Goal: Information Seeking & Learning: Learn about a topic

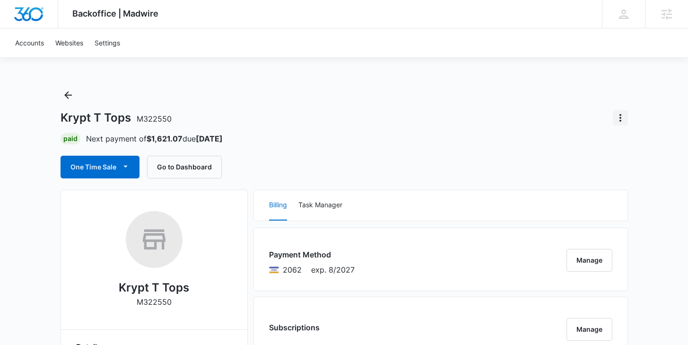
click at [619, 113] on icon "Actions" at bounding box center [620, 117] width 11 height 11
click at [555, 149] on button "Close Account" at bounding box center [588, 144] width 79 height 14
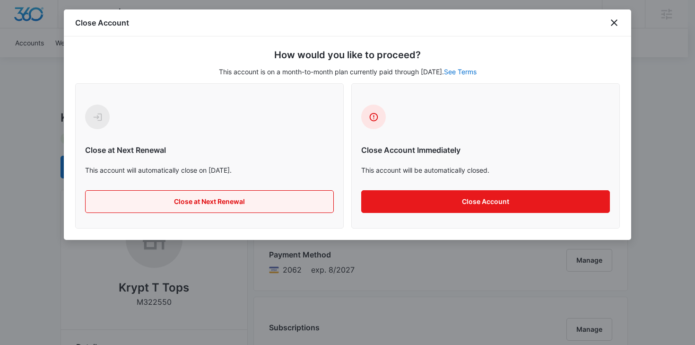
click at [234, 199] on button "Close at Next Renewal" at bounding box center [209, 201] width 249 height 23
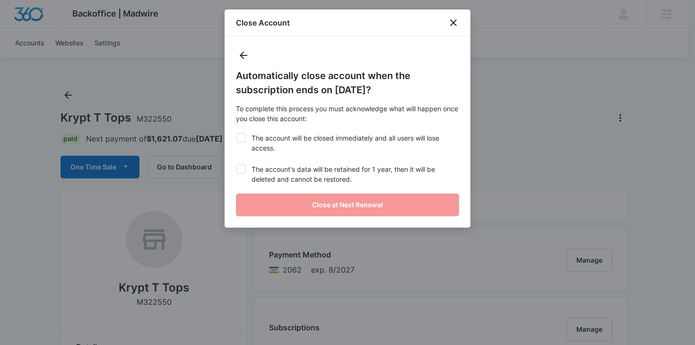
click at [238, 140] on icon at bounding box center [241, 137] width 9 height 9
click at [237, 133] on input "The account will be closed immediately and all users will lose access." at bounding box center [236, 133] width 0 height 0
checkbox input "true"
click at [238, 173] on icon at bounding box center [241, 169] width 9 height 9
click at [237, 165] on input "The account's data will be retained for 1 year, then it will be deleted and can…" at bounding box center [236, 164] width 0 height 0
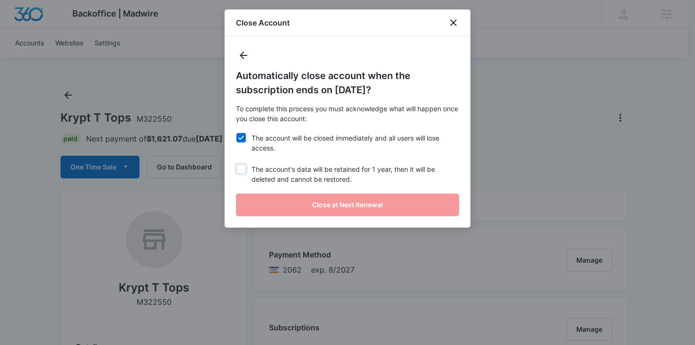
checkbox input "true"
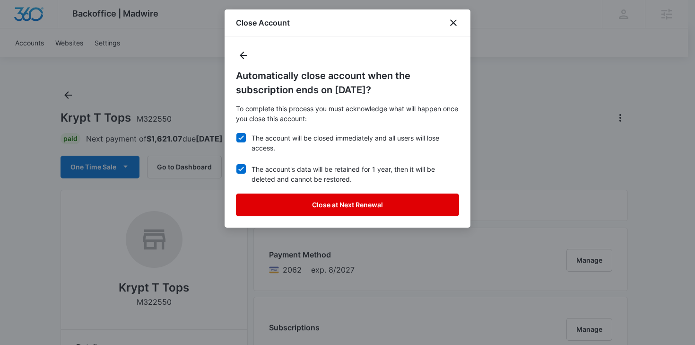
click at [289, 212] on button "Close at Next Renewal" at bounding box center [347, 204] width 223 height 23
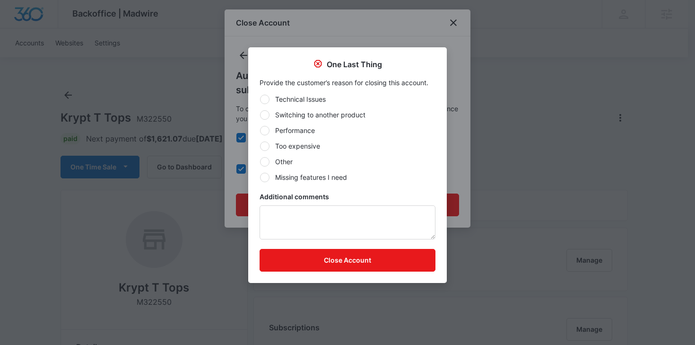
click at [265, 149] on div at bounding box center [264, 145] width 9 height 9
click at [260, 146] on input "Too expensive" at bounding box center [260, 146] width 0 height 0
click at [267, 163] on div at bounding box center [264, 161] width 9 height 9
click at [260, 162] on input "Other" at bounding box center [260, 161] width 0 height 0
radio input "false"
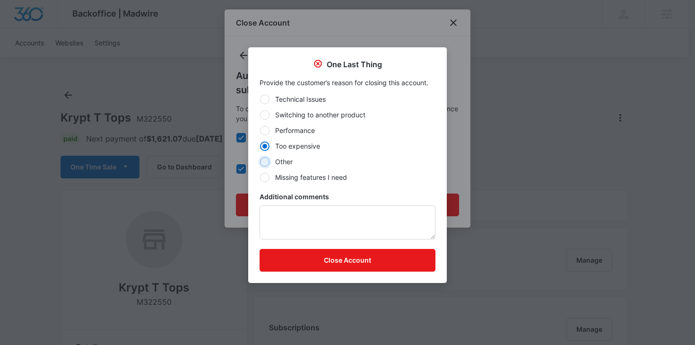
radio input "true"
click at [270, 211] on textarea "Additional comments" at bounding box center [348, 222] width 176 height 34
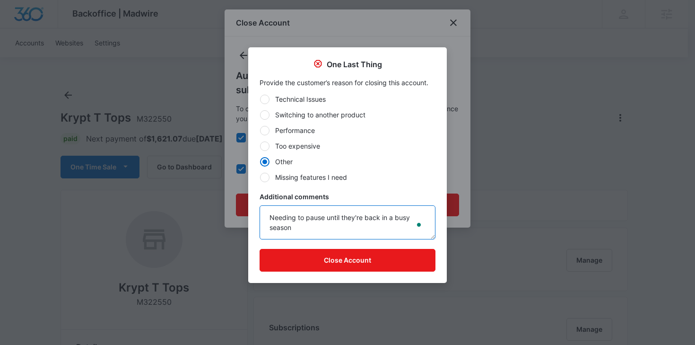
type textarea "Needing to pause until they're back in a busy season"
click at [305, 248] on form "Technical Issues Switching to another product Performance Too expensive Other M…" at bounding box center [348, 182] width 176 height 177
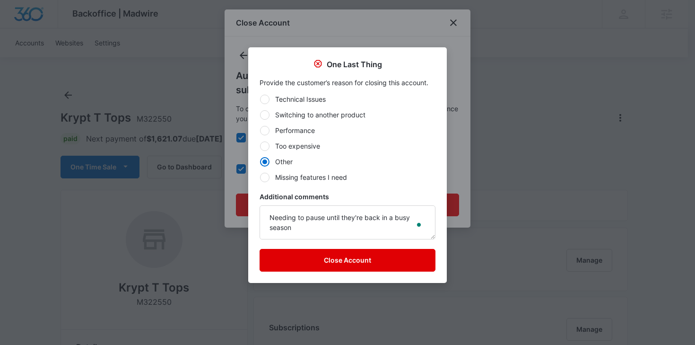
click at [308, 257] on button "Close Account" at bounding box center [348, 260] width 176 height 23
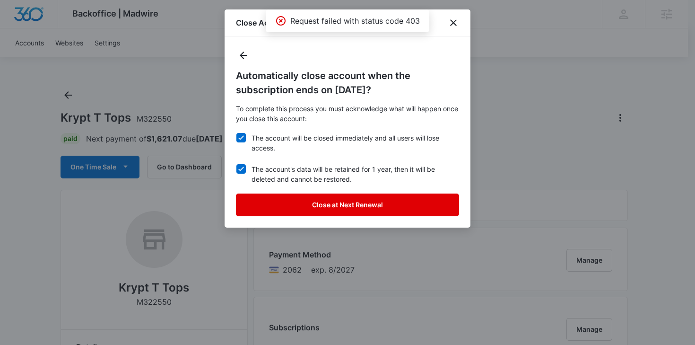
click at [384, 206] on button "Close at Next Renewal" at bounding box center [347, 204] width 223 height 23
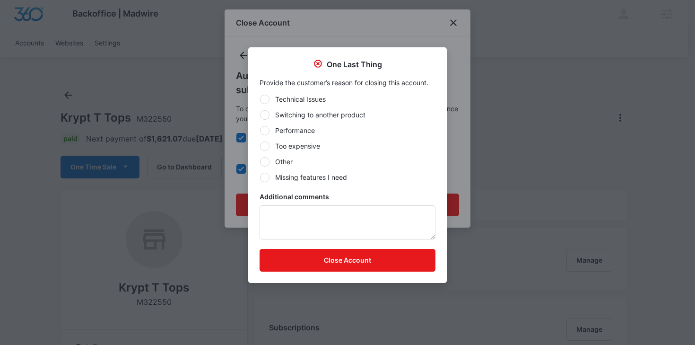
click at [263, 160] on div at bounding box center [264, 161] width 9 height 9
click at [260, 161] on input "Other" at bounding box center [260, 161] width 0 height 0
radio input "true"
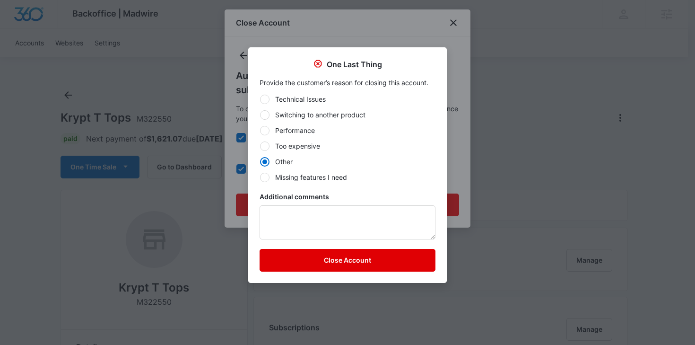
click at [311, 264] on button "Close Account" at bounding box center [348, 260] width 176 height 23
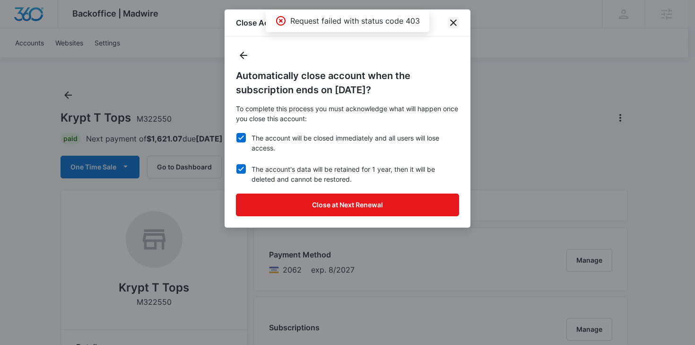
click at [455, 20] on icon "close" at bounding box center [453, 22] width 11 height 11
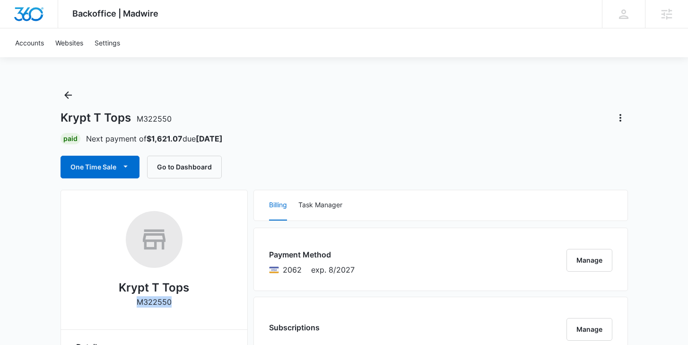
drag, startPoint x: 138, startPoint y: 299, endPoint x: 174, endPoint y: 301, distance: 36.5
click at [174, 301] on div "Krypt T Tops M322550" at bounding box center [154, 262] width 156 height 103
copy p "M322550"
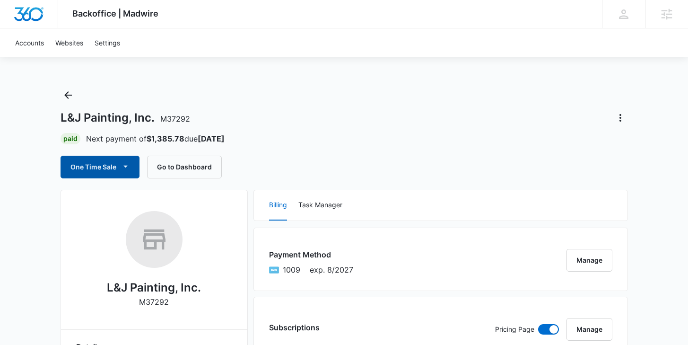
click at [84, 162] on button "One Time Sale" at bounding box center [100, 167] width 79 height 23
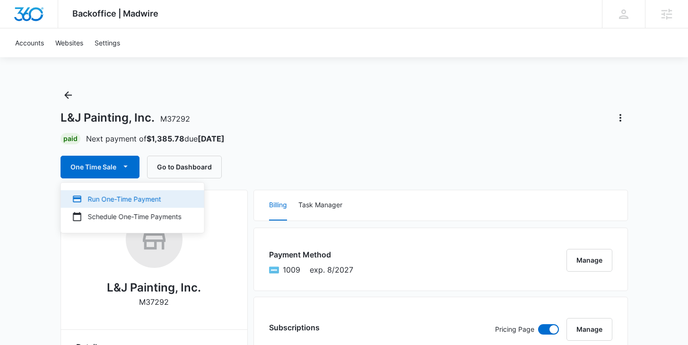
click at [108, 199] on div "Run One-Time Payment" at bounding box center [126, 199] width 109 height 10
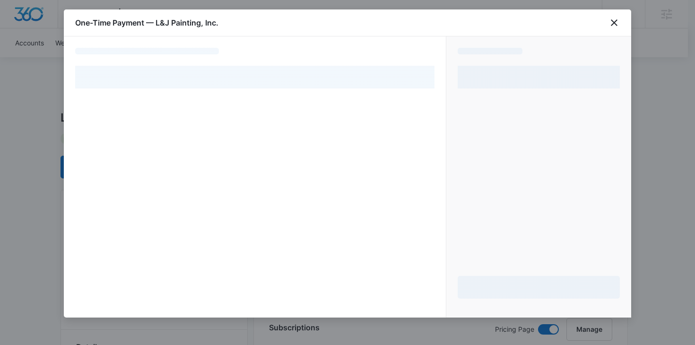
select select "pm_1Q6WsmA4n8RTgNjUenQWnQtA"
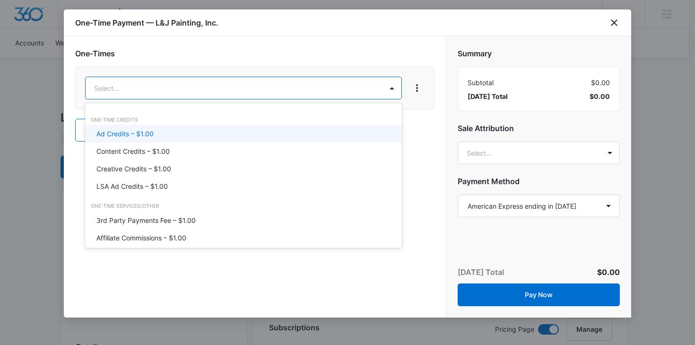
click at [137, 134] on p "Ad Credits – $1.00" at bounding box center [125, 134] width 57 height 10
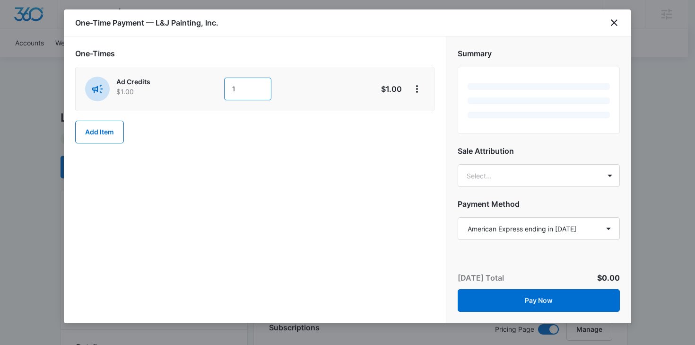
click at [240, 86] on input "1" at bounding box center [247, 89] width 47 height 23
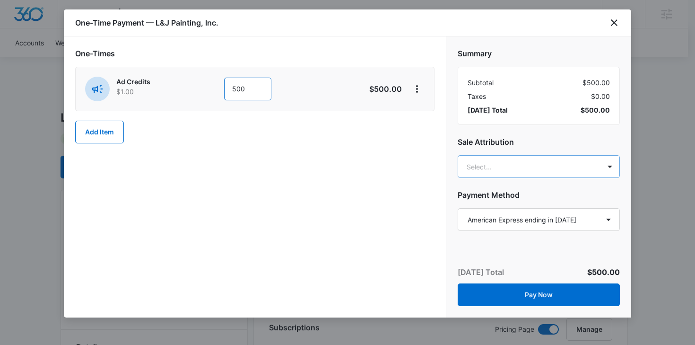
type input "500"
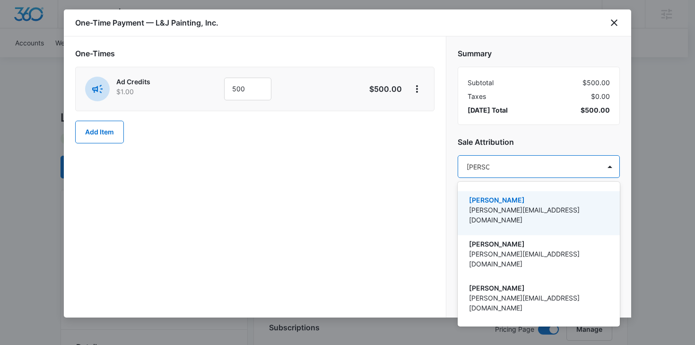
type input "Kaitlyn T"
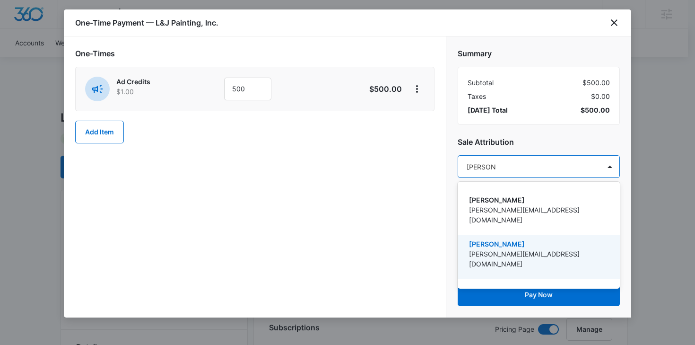
click at [508, 239] on p "[PERSON_NAME]" at bounding box center [538, 244] width 138 height 10
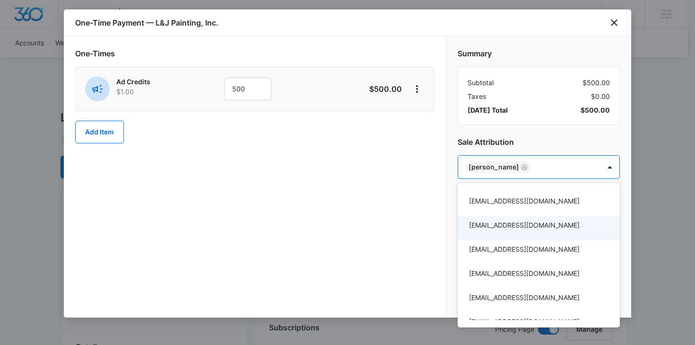
click at [381, 217] on div at bounding box center [347, 172] width 695 height 345
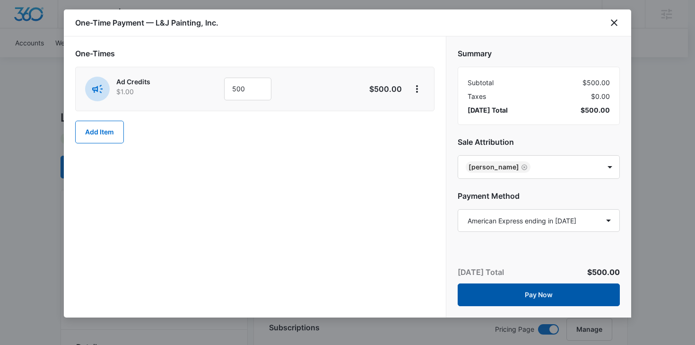
click at [511, 298] on button "Pay Now" at bounding box center [539, 294] width 162 height 23
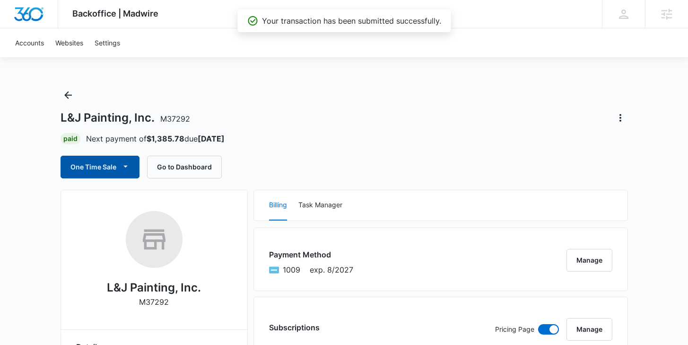
click at [126, 162] on icon "button" at bounding box center [126, 166] width 10 height 10
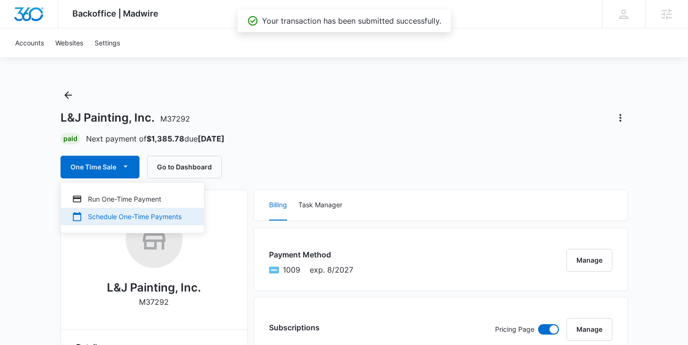
click at [150, 213] on div "Schedule One-Time Payments" at bounding box center [126, 216] width 109 height 10
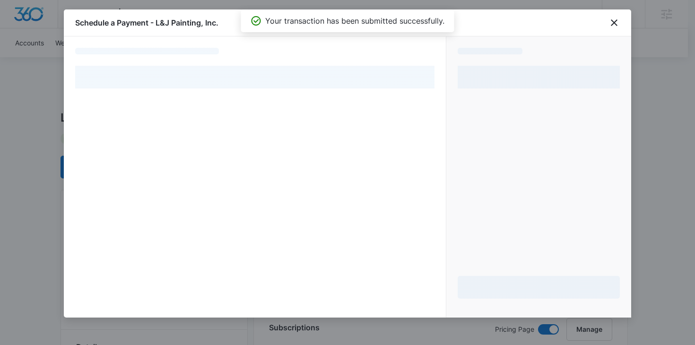
select select "pm_1Q6WsmA4n8RTgNjUenQWnQtA"
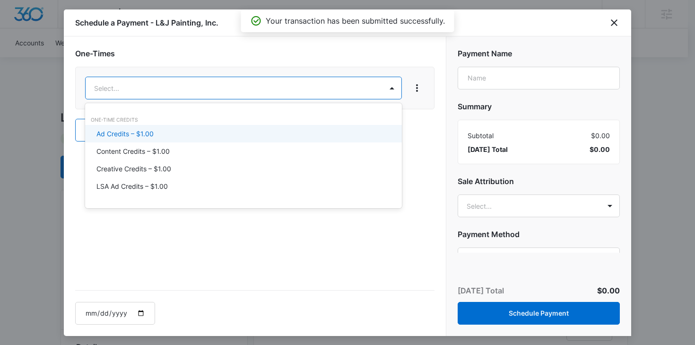
click at [190, 135] on div "Ad Credits – $1.00" at bounding box center [243, 134] width 292 height 10
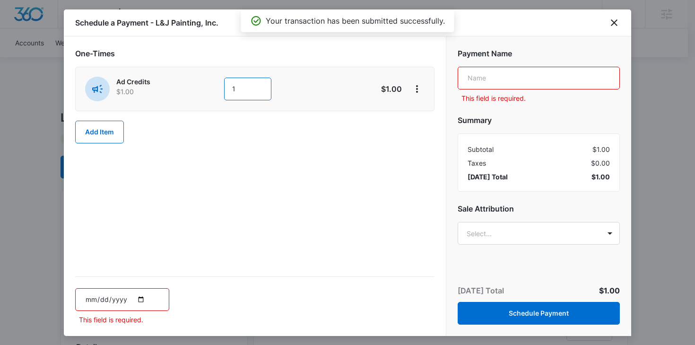
click at [237, 88] on input "1" at bounding box center [247, 89] width 47 height 23
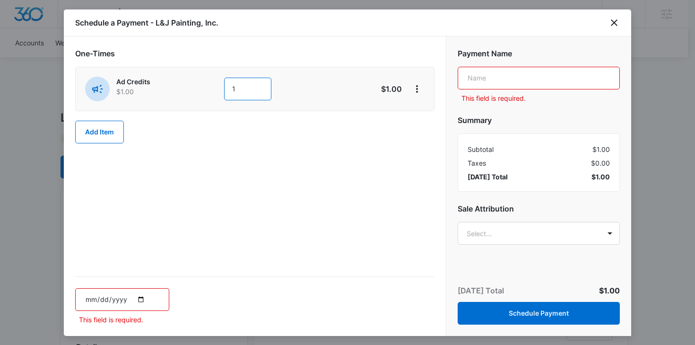
click at [237, 88] on input "1" at bounding box center [247, 89] width 47 height 23
type input "500"
click at [133, 296] on input "date" at bounding box center [122, 299] width 94 height 23
click at [142, 298] on input "date" at bounding box center [122, 299] width 94 height 23
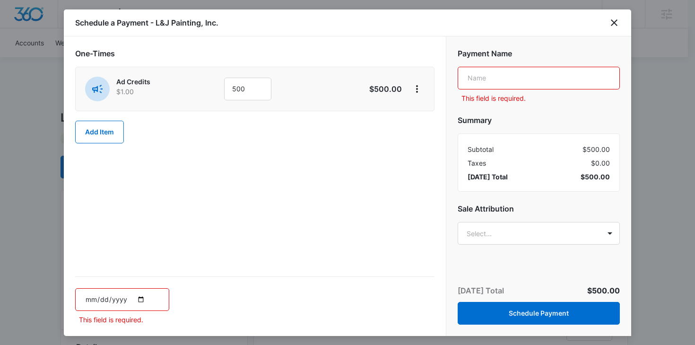
type input "2025-08-18"
click at [506, 70] on input "text" at bounding box center [539, 78] width 162 height 23
type input "Ad Spend"
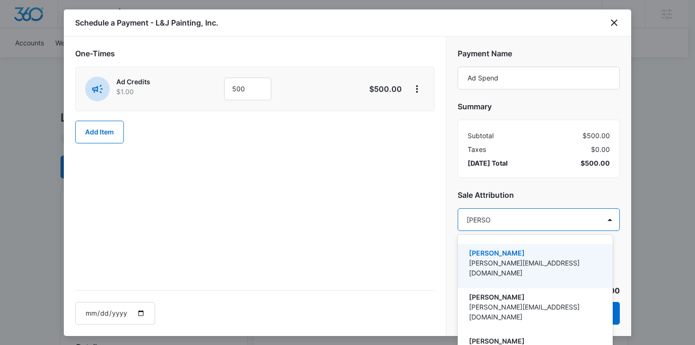
type input "Kaitlyn T"
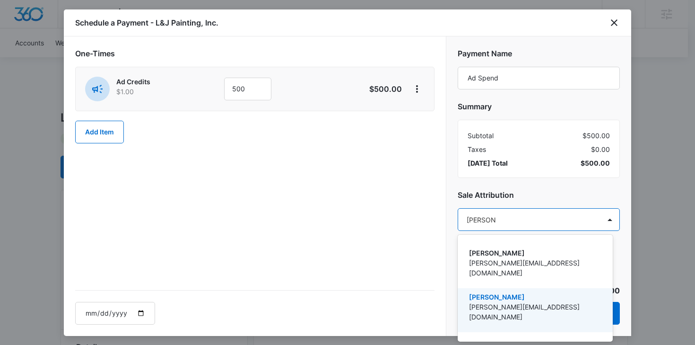
click at [506, 302] on p "[PERSON_NAME][EMAIL_ADDRESS][DOMAIN_NAME]" at bounding box center [534, 312] width 131 height 20
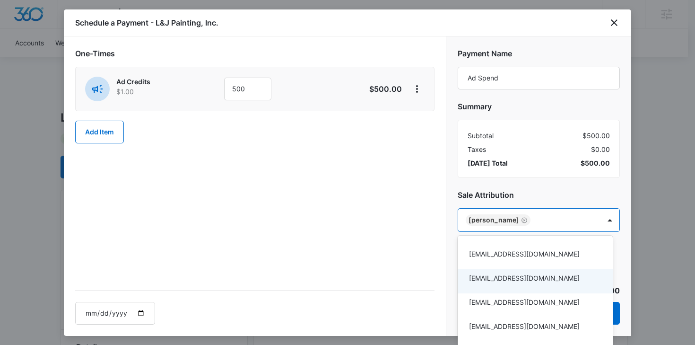
click at [387, 236] on div at bounding box center [347, 172] width 695 height 345
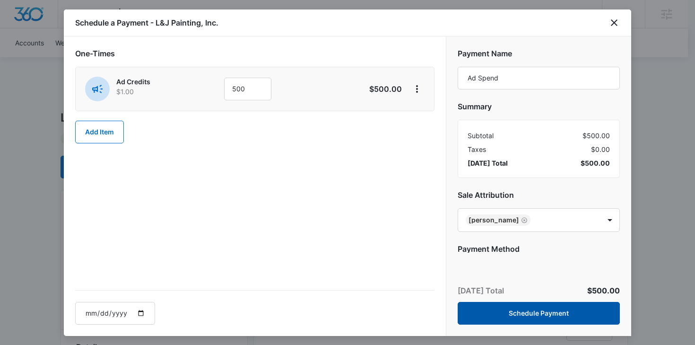
click at [508, 317] on button "Schedule Payment" at bounding box center [539, 313] width 162 height 23
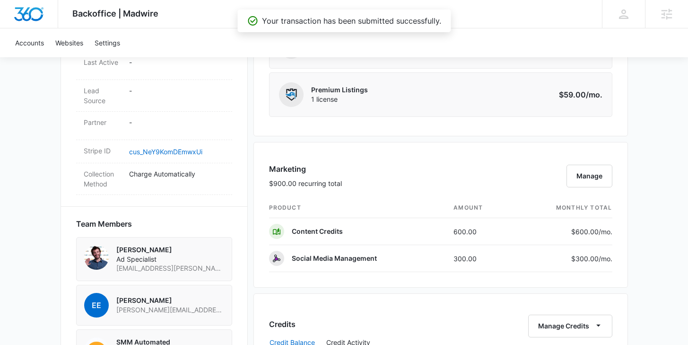
scroll to position [552, 0]
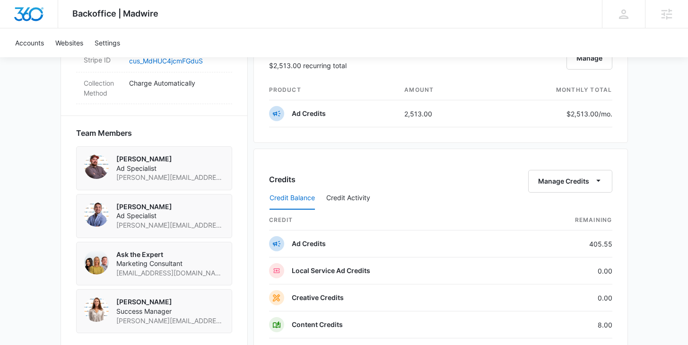
scroll to position [633, 0]
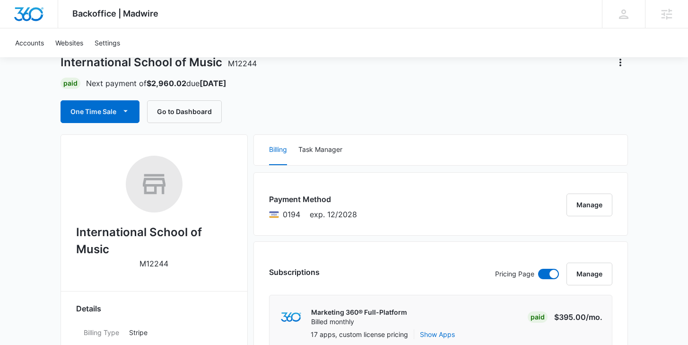
scroll to position [62, 0]
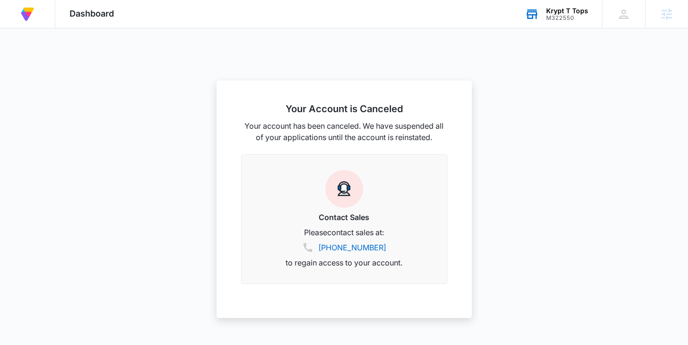
click at [549, 16] on div "M322550" at bounding box center [567, 18] width 42 height 7
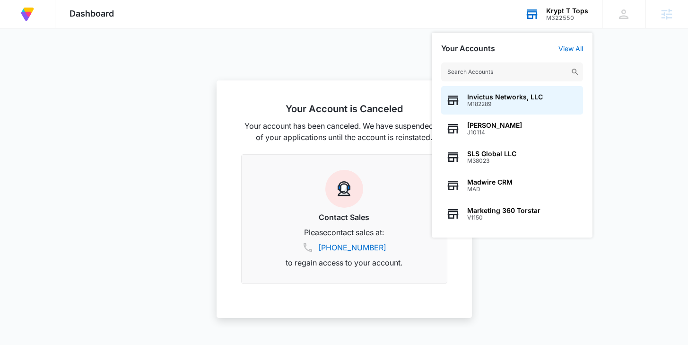
click at [507, 67] on input "text" at bounding box center [512, 71] width 142 height 19
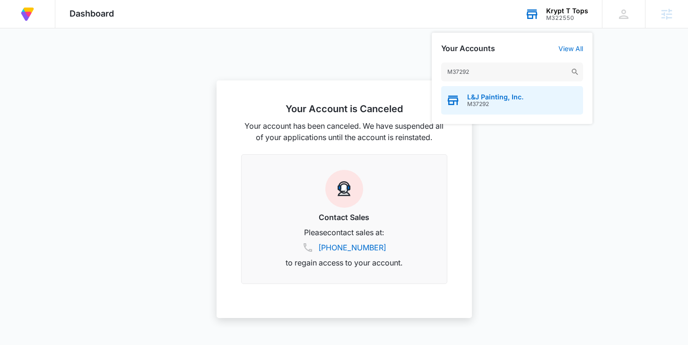
type input "M37292"
click at [500, 89] on div "L&J Painting, Inc. M37292" at bounding box center [512, 100] width 142 height 28
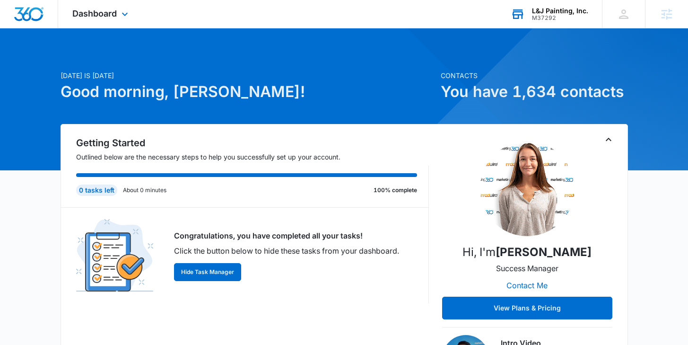
scroll to position [229, 0]
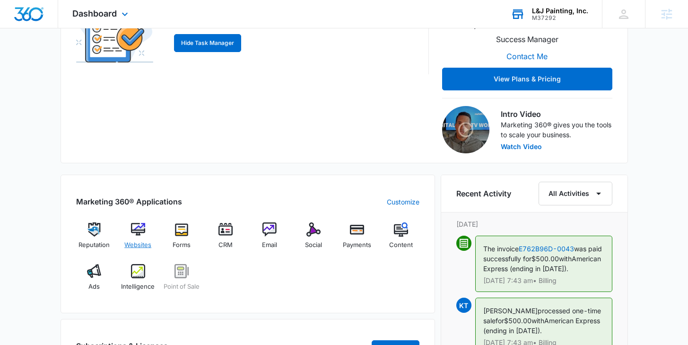
click at [136, 240] on span "Websites" at bounding box center [137, 244] width 27 height 9
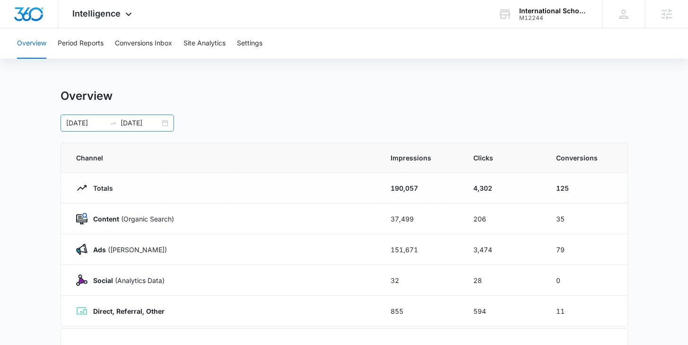
click at [167, 124] on div "[DATE] [DATE]" at bounding box center [118, 122] width 114 height 17
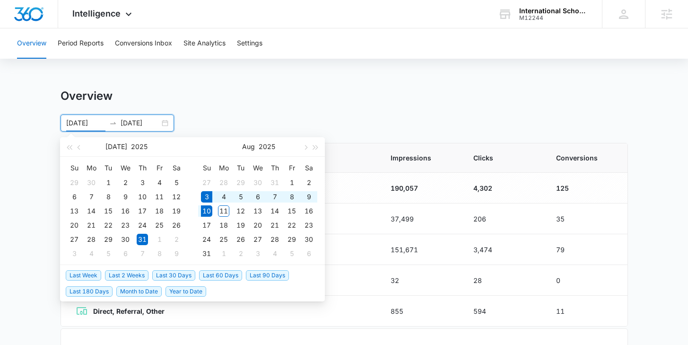
click at [92, 279] on span "Last Week" at bounding box center [83, 275] width 35 height 10
type input "[DATE]"
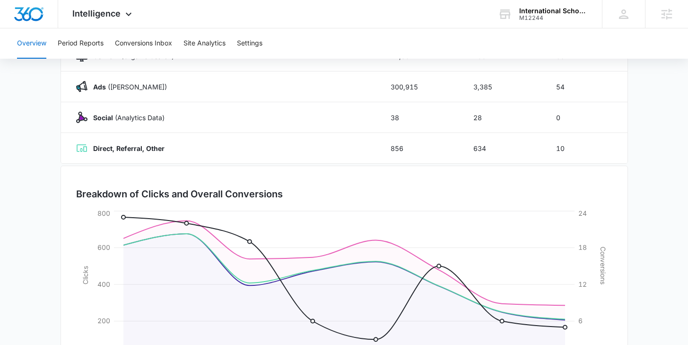
scroll to position [207, 0]
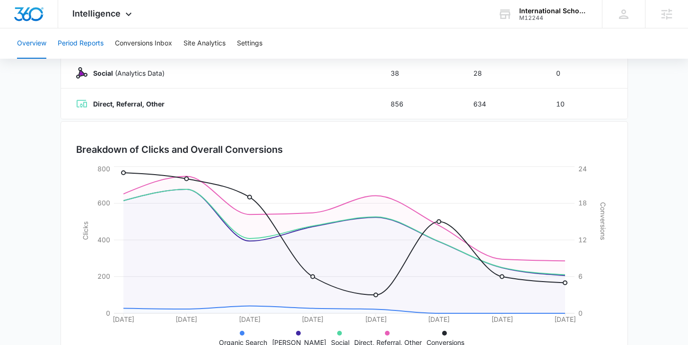
click at [84, 42] on button "Period Reports" at bounding box center [81, 43] width 46 height 30
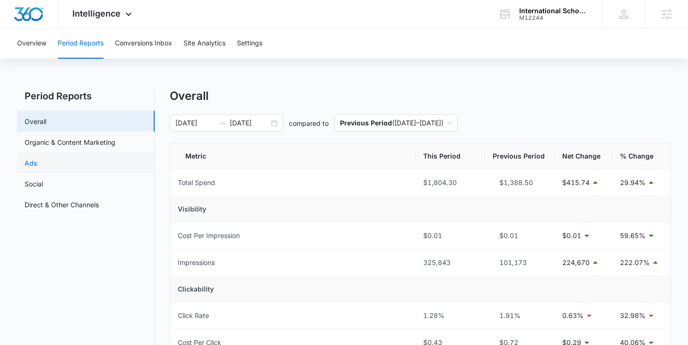
click at [37, 161] on link "Ads" at bounding box center [31, 163] width 12 height 10
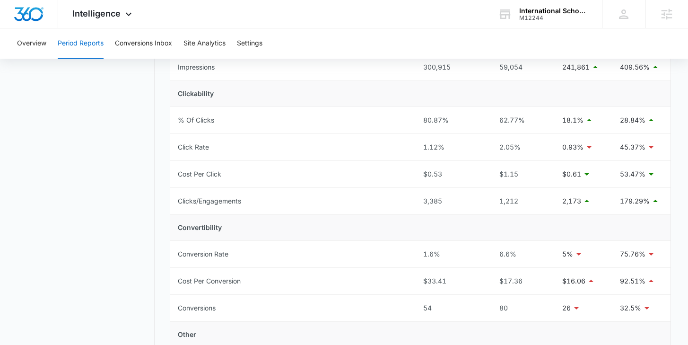
scroll to position [194, 0]
click at [100, 17] on span "Intelligence" at bounding box center [96, 14] width 48 height 10
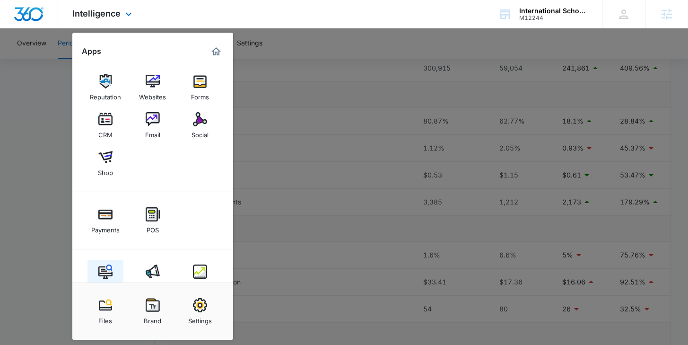
scroll to position [24, 0]
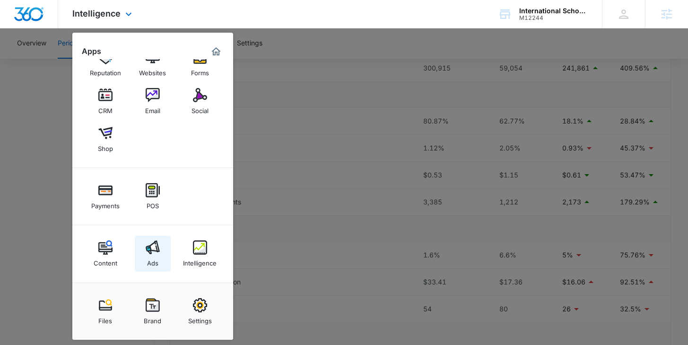
click at [149, 252] on img at bounding box center [153, 247] width 14 height 14
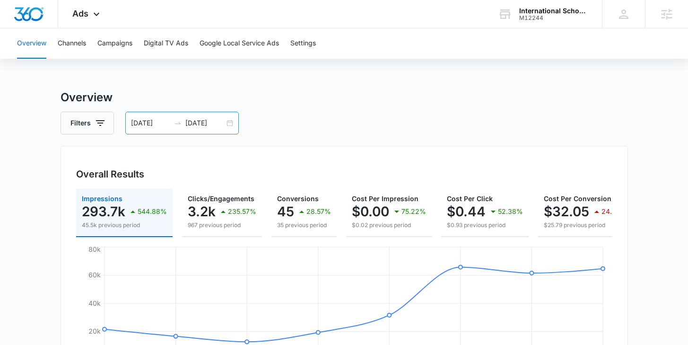
click at [230, 125] on div "08/03/2025 08/10/2025" at bounding box center [182, 123] width 114 height 23
click at [263, 104] on h3 "Overview" at bounding box center [345, 97] width 568 height 17
click at [110, 121] on button "Filters" at bounding box center [87, 123] width 53 height 23
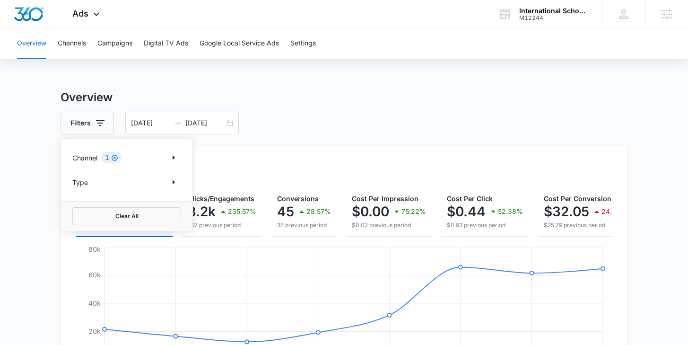
click at [114, 158] on icon "Clear" at bounding box center [114, 157] width 7 height 7
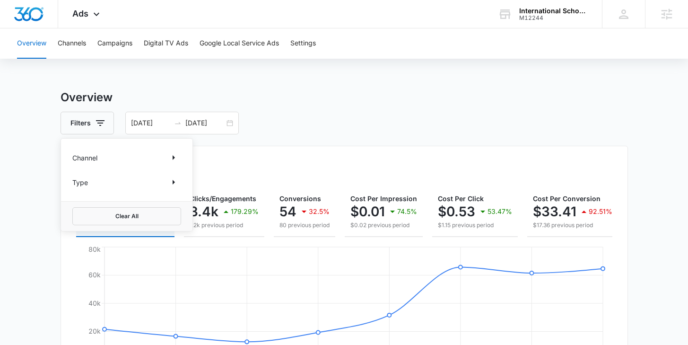
click at [124, 158] on div "Channel" at bounding box center [126, 157] width 109 height 15
click at [172, 158] on icon "Show Channel filters" at bounding box center [173, 157] width 11 height 11
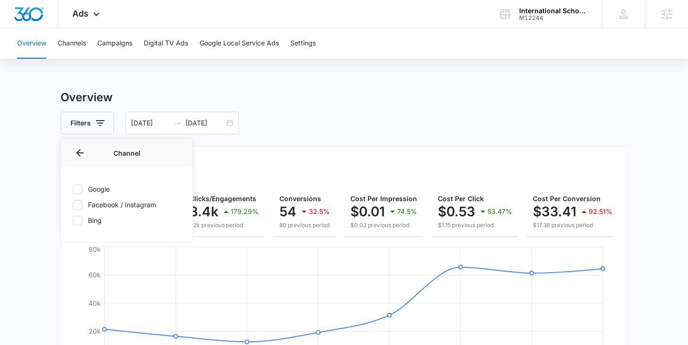
click at [78, 193] on div at bounding box center [77, 189] width 9 height 9
click at [73, 189] on input "Google" at bounding box center [72, 189] width 0 height 0
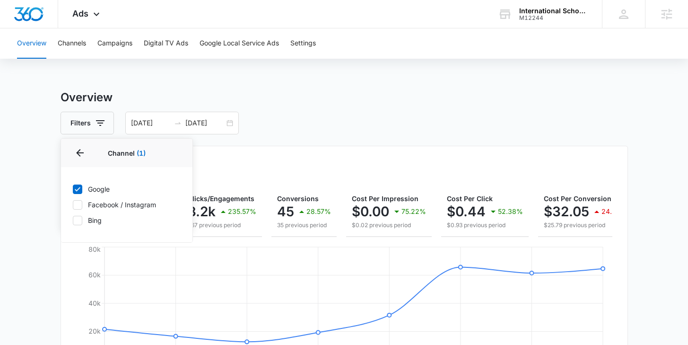
click at [80, 186] on icon at bounding box center [77, 189] width 9 height 9
click at [73, 189] on input "Google" at bounding box center [72, 189] width 0 height 0
checkbox input "false"
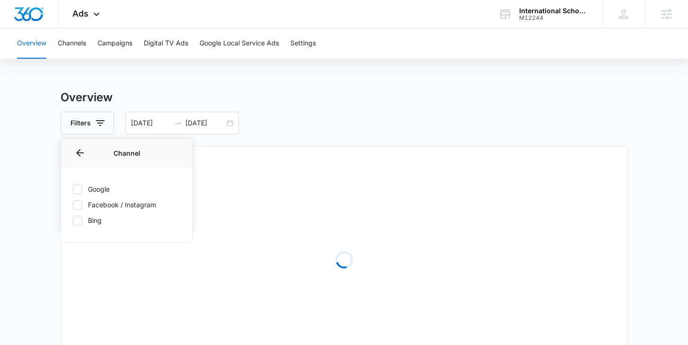
click at [80, 204] on icon at bounding box center [77, 205] width 9 height 9
click at [73, 204] on input "Facebook / Instagram" at bounding box center [72, 204] width 0 height 0
checkbox input "true"
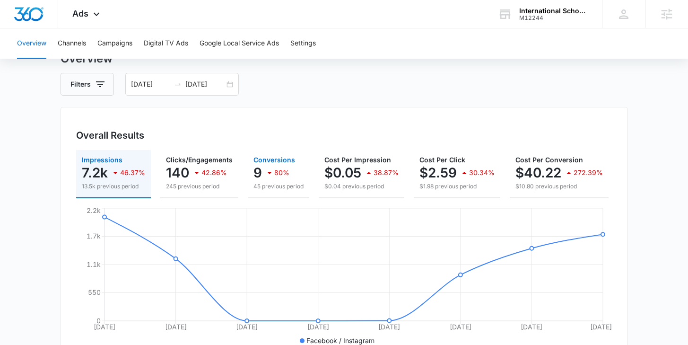
scroll to position [40, 0]
click at [83, 14] on span "Ads" at bounding box center [80, 14] width 16 height 10
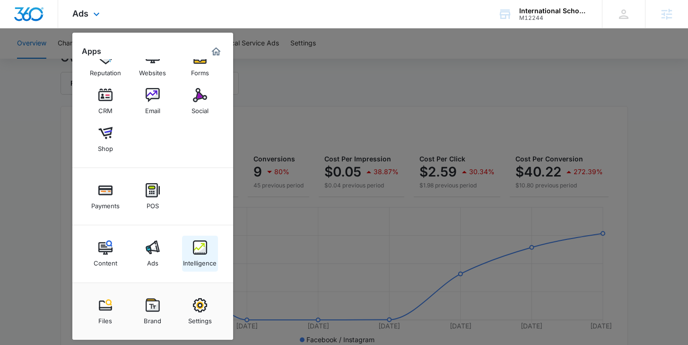
click at [197, 245] on img at bounding box center [200, 247] width 14 height 14
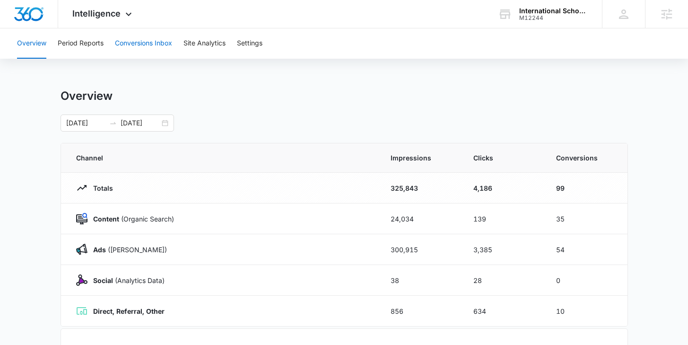
click at [153, 44] on button "Conversions Inbox" at bounding box center [143, 43] width 57 height 30
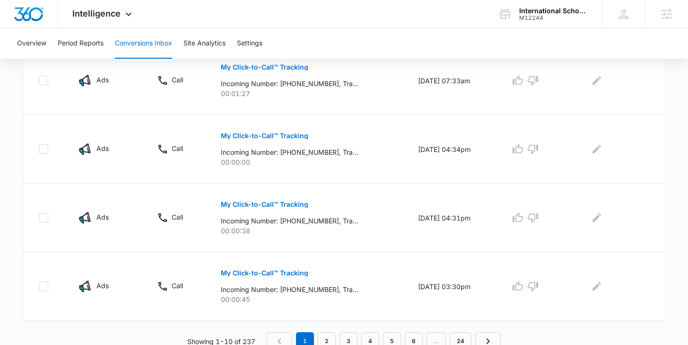
scroll to position [635, 0]
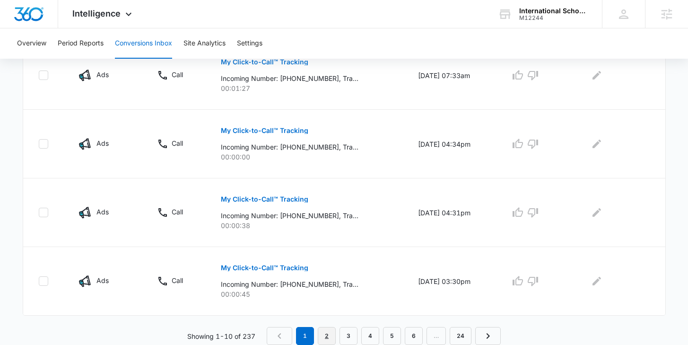
click at [325, 341] on link "2" at bounding box center [327, 336] width 18 height 18
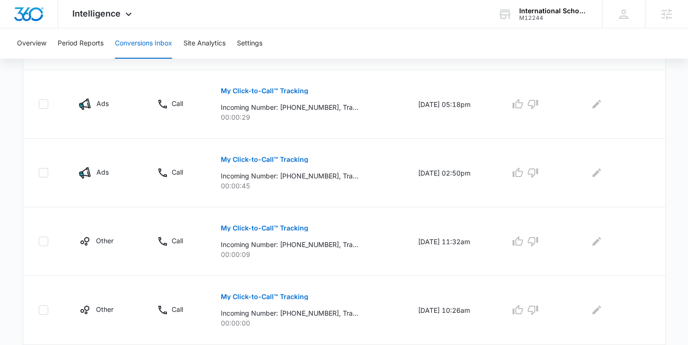
scroll to position [602, 0]
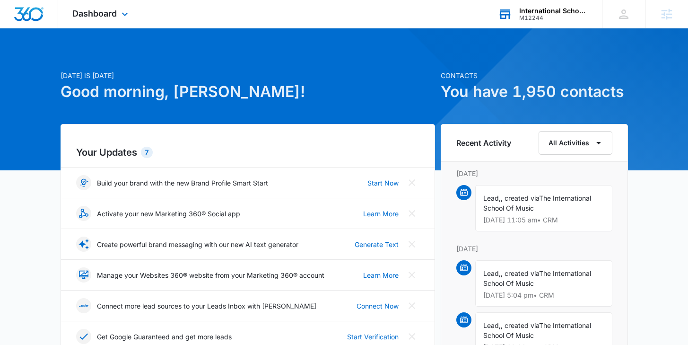
click at [518, 18] on div "International School of Music M12244 Your Accounts View All" at bounding box center [543, 14] width 118 height 28
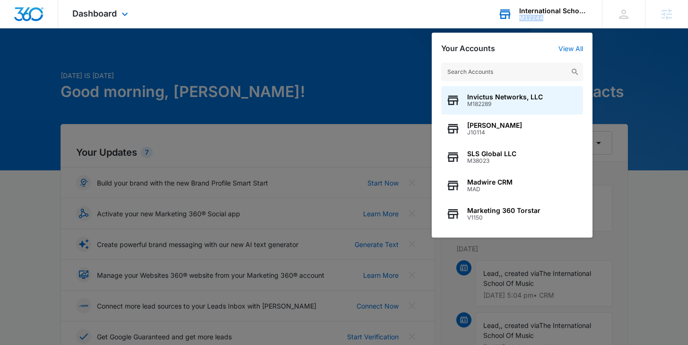
click at [518, 18] on div "International School of Music M12244 Your Accounts View All Invictus Networks, …" at bounding box center [543, 14] width 118 height 28
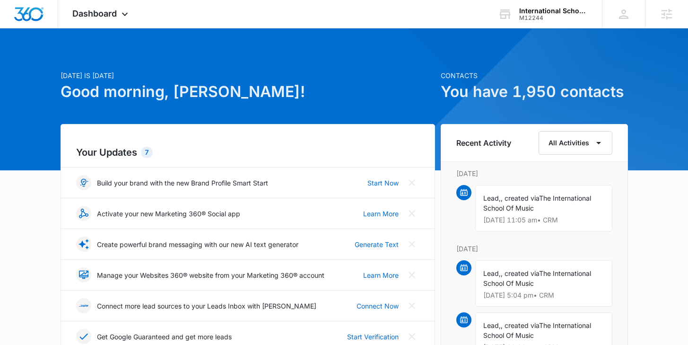
click at [547, 2] on div "International School of Music M12244 Your Accounts View All" at bounding box center [543, 14] width 118 height 28
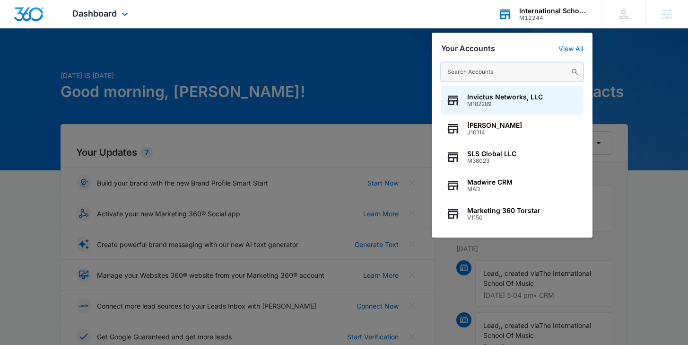
click at [464, 75] on input "text" at bounding box center [512, 71] width 142 height 19
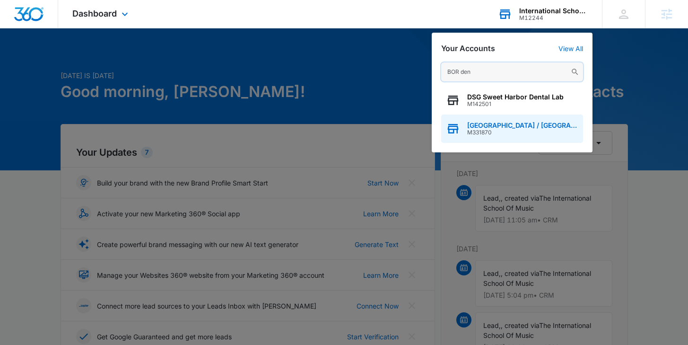
type input "BOR den"
click at [487, 127] on span "[GEOGRAPHIC_DATA] / [GEOGRAPHIC_DATA] / [GEOGRAPHIC_DATA]" at bounding box center [522, 126] width 111 height 8
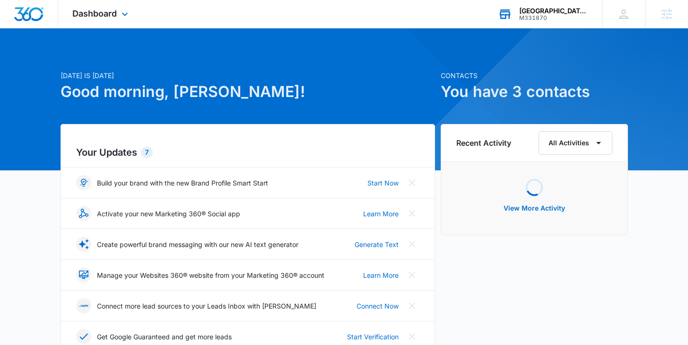
click at [106, 20] on div "Dashboard Apps Reputation Forms CRM Email Social Payments POS Ads Intelligence …" at bounding box center [101, 14] width 87 height 28
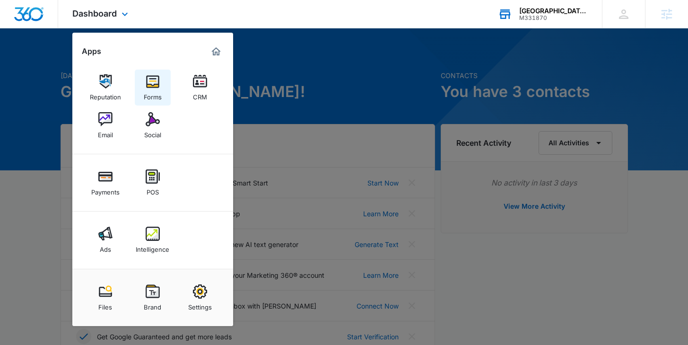
click at [157, 86] on img at bounding box center [153, 81] width 14 height 14
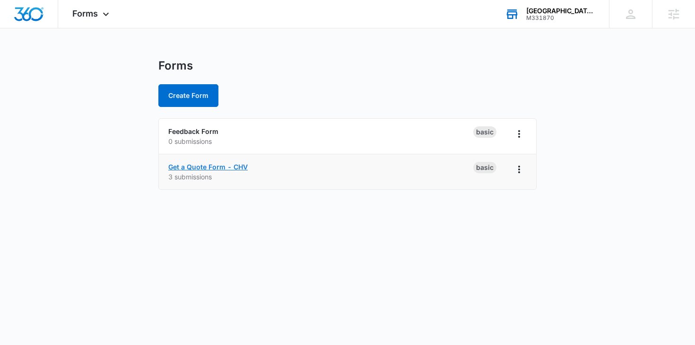
click at [194, 166] on link "Get a Quote Form - CHV" at bounding box center [207, 167] width 79 height 8
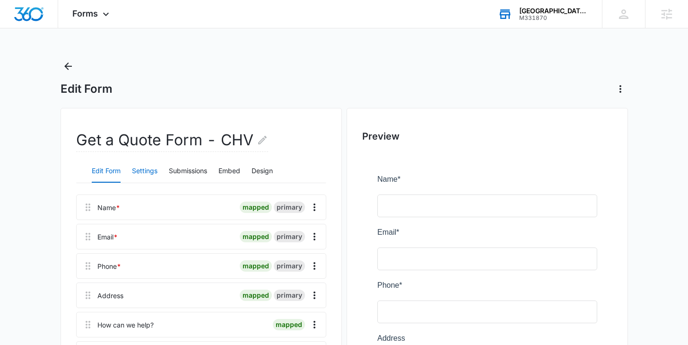
click at [143, 170] on button "Settings" at bounding box center [145, 171] width 26 height 23
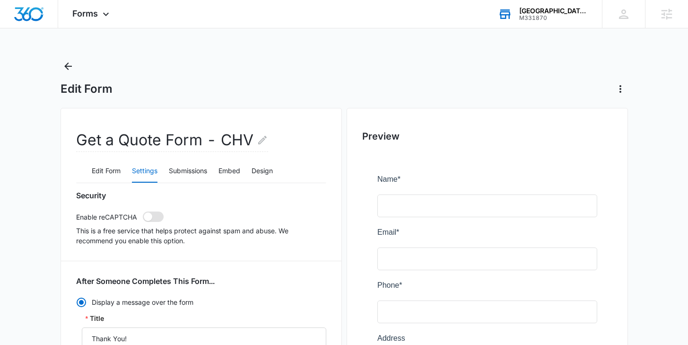
click at [149, 217] on span at bounding box center [148, 216] width 9 height 9
click at [143, 211] on input "checkbox" at bounding box center [142, 211] width 0 height 0
checkbox input "true"
click at [538, 13] on div "[GEOGRAPHIC_DATA] / [GEOGRAPHIC_DATA] / [GEOGRAPHIC_DATA]" at bounding box center [553, 11] width 69 height 8
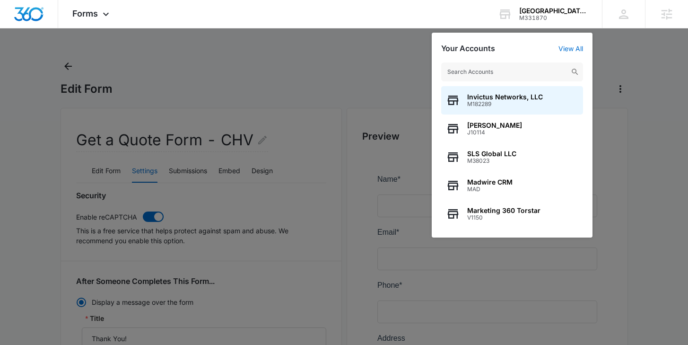
click at [510, 71] on input "text" at bounding box center [512, 71] width 142 height 19
type input "B"
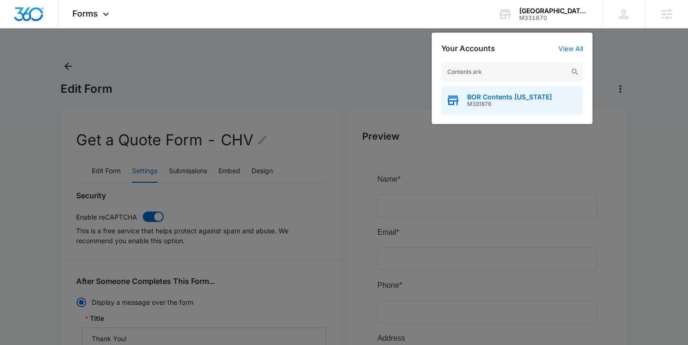
type input "Contents ark"
click at [510, 94] on span "BOR Contents [US_STATE]" at bounding box center [509, 97] width 85 height 8
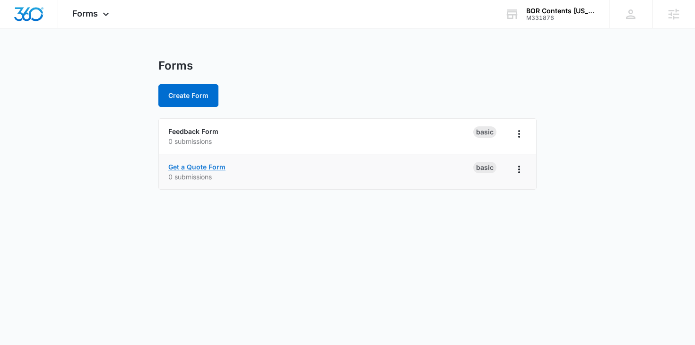
click at [216, 168] on link "Get a Quote Form" at bounding box center [196, 167] width 57 height 8
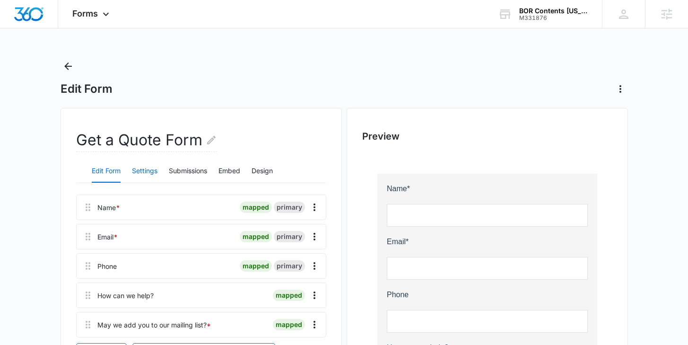
click at [143, 170] on button "Settings" at bounding box center [145, 171] width 26 height 23
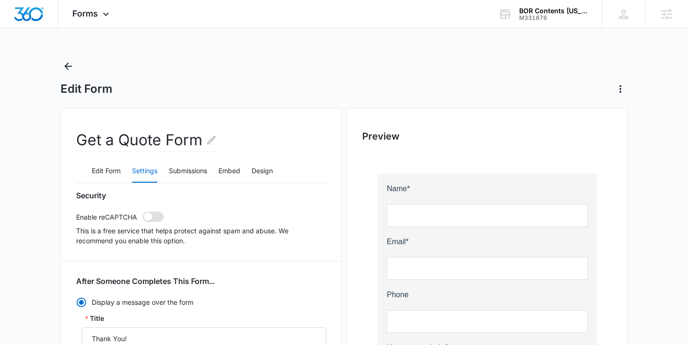
click at [150, 220] on span at bounding box center [148, 216] width 9 height 9
click at [143, 211] on input "checkbox" at bounding box center [142, 211] width 0 height 0
checkbox input "true"
click at [547, 15] on div "M331876" at bounding box center [553, 18] width 69 height 7
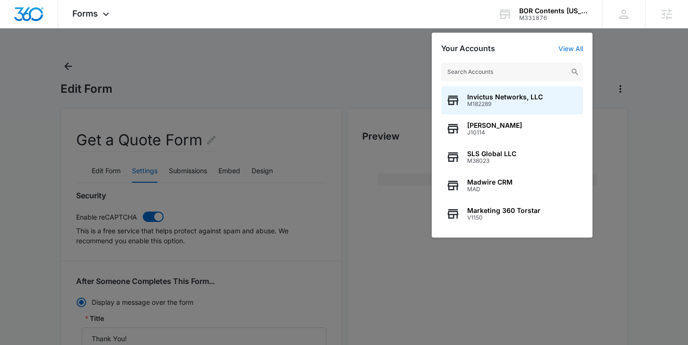
click at [508, 79] on input "text" at bounding box center [512, 71] width 142 height 19
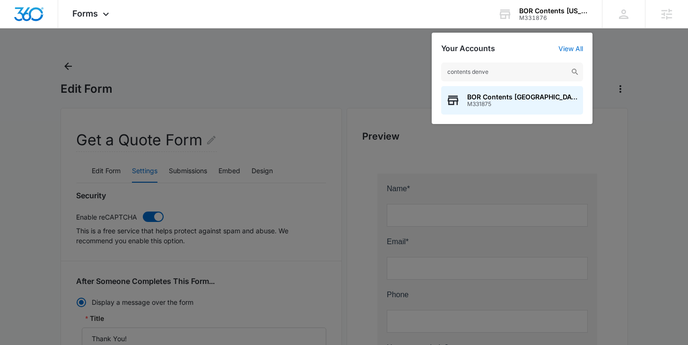
type input "contents denve"
click at [497, 102] on span "M331875" at bounding box center [522, 104] width 111 height 7
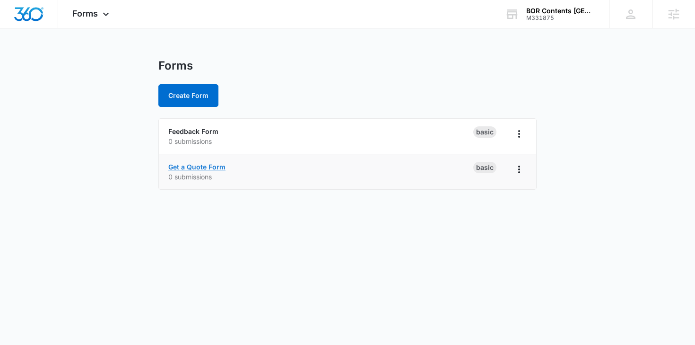
click at [202, 164] on link "Get a Quote Form" at bounding box center [196, 167] width 57 height 8
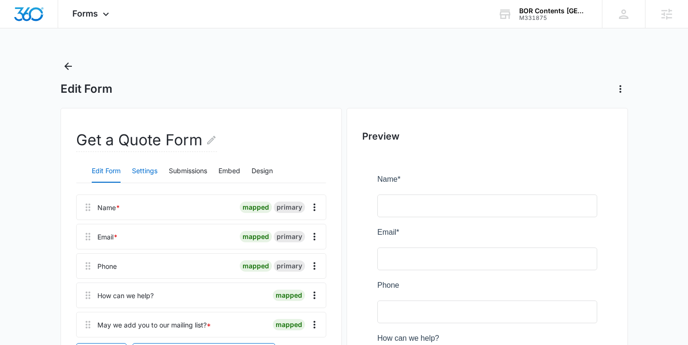
click at [153, 170] on button "Settings" at bounding box center [145, 171] width 26 height 23
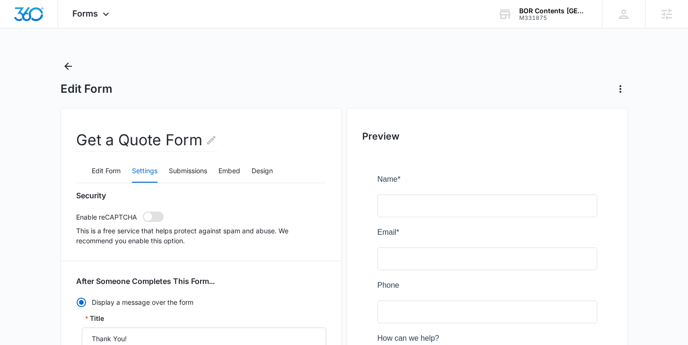
click at [152, 216] on span at bounding box center [153, 216] width 21 height 10
click at [143, 211] on input "checkbox" at bounding box center [142, 211] width 0 height 0
checkbox input "true"
click at [547, 17] on div "M331875" at bounding box center [553, 18] width 69 height 7
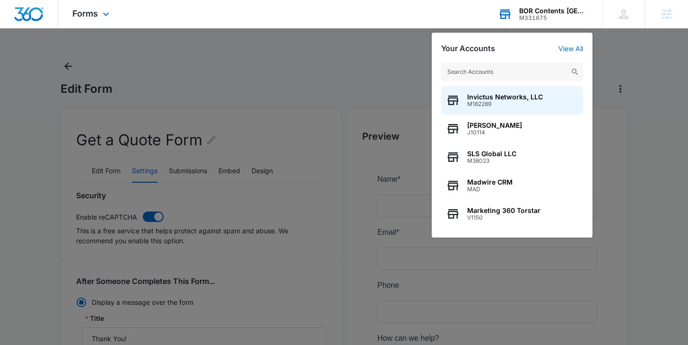
click at [475, 74] on input "text" at bounding box center [512, 71] width 142 height 19
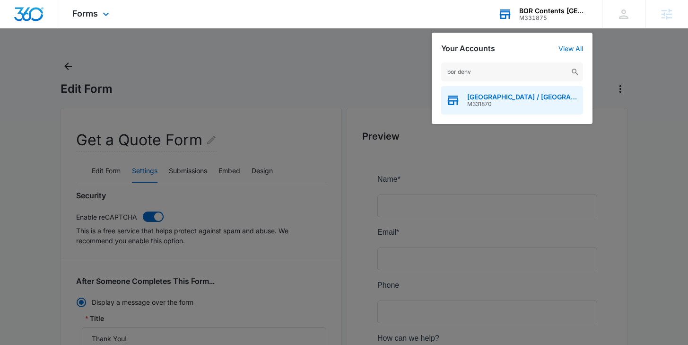
type input "bor denv"
click at [483, 96] on span "BOR Denver Tech Center / CHV / Highlands Ranch" at bounding box center [522, 97] width 111 height 8
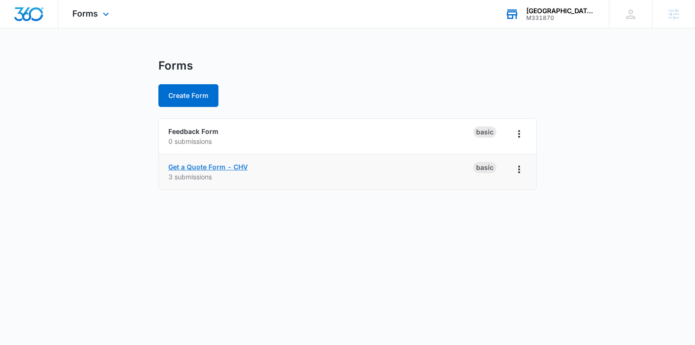
click at [193, 167] on link "Get a Quote Form - CHV" at bounding box center [207, 167] width 79 height 8
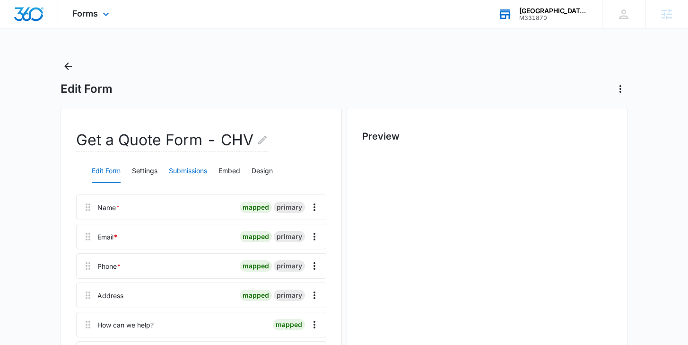
click at [188, 167] on button "Submissions" at bounding box center [188, 171] width 38 height 23
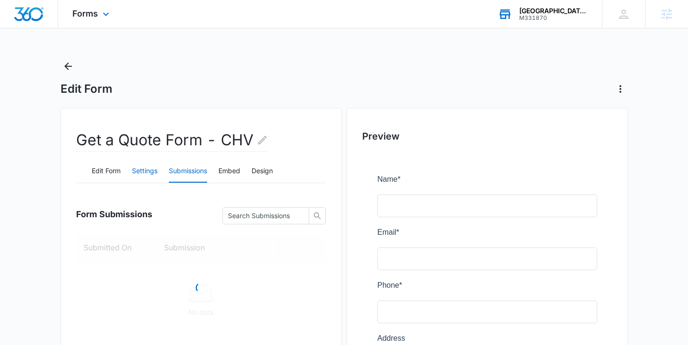
click at [149, 169] on button "Settings" at bounding box center [145, 171] width 26 height 23
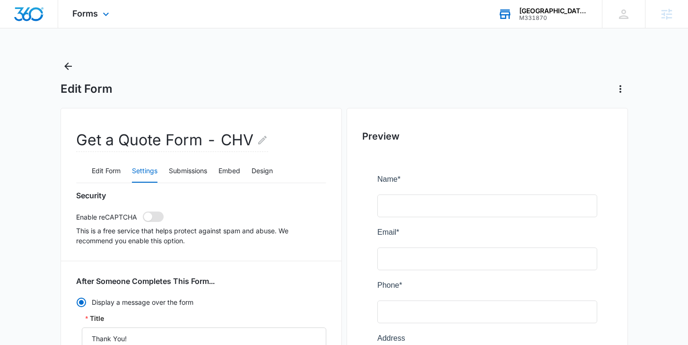
click at [152, 215] on span at bounding box center [148, 216] width 9 height 9
click at [143, 211] on input "checkbox" at bounding box center [142, 211] width 0 height 0
checkbox input "true"
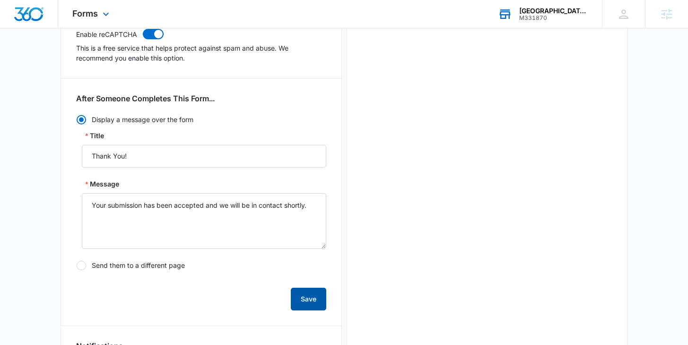
click at [313, 307] on button "Save" at bounding box center [308, 299] width 35 height 23
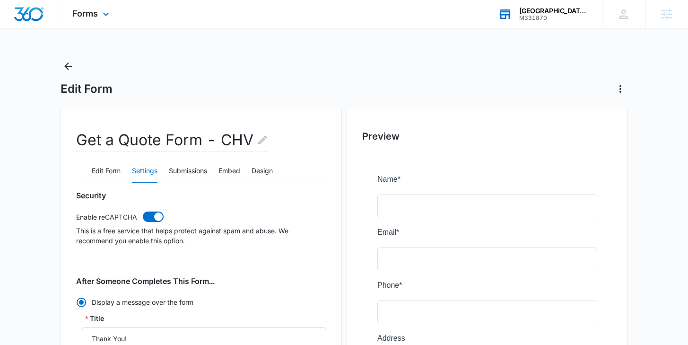
click at [532, 18] on div "M331870" at bounding box center [553, 18] width 69 height 7
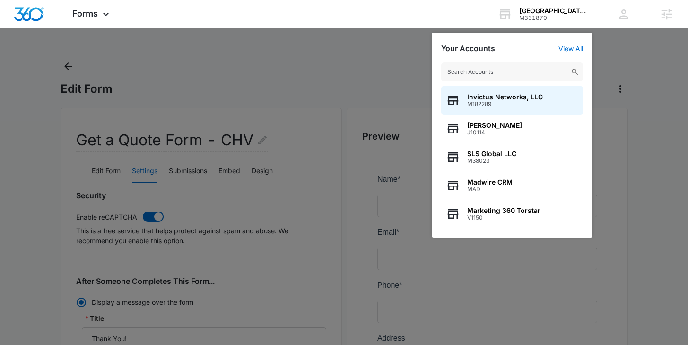
click at [500, 65] on input "text" at bounding box center [512, 71] width 142 height 19
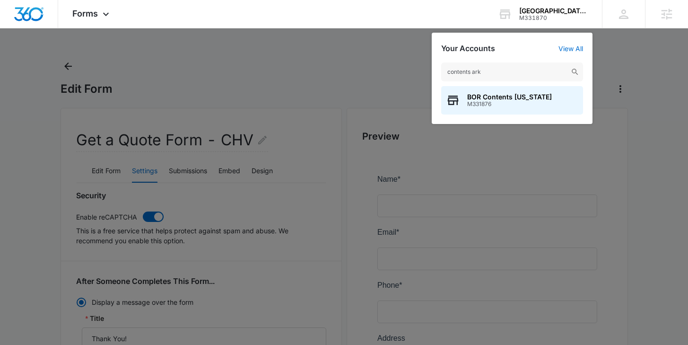
type input "contents ark"
click at [510, 101] on span "M331876" at bounding box center [509, 104] width 85 height 7
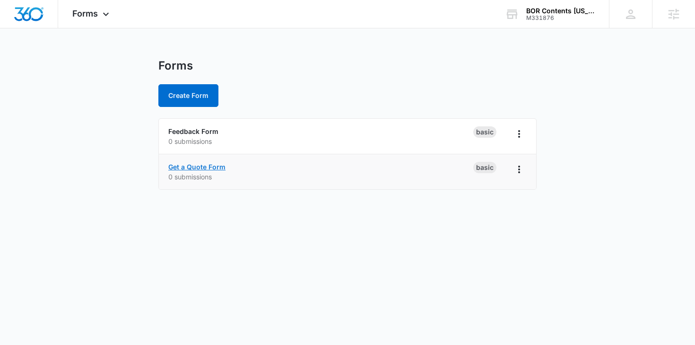
click at [203, 164] on link "Get a Quote Form" at bounding box center [196, 167] width 57 height 8
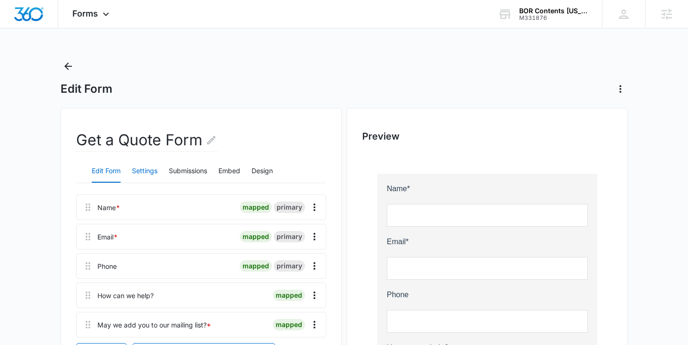
click at [139, 175] on button "Settings" at bounding box center [145, 171] width 26 height 23
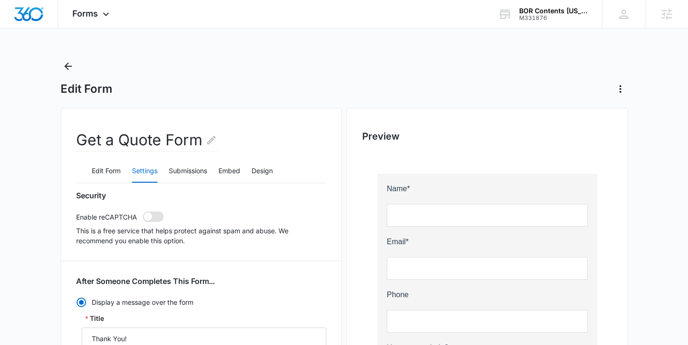
click at [153, 218] on span at bounding box center [153, 216] width 21 height 10
click at [143, 211] on input "checkbox" at bounding box center [142, 211] width 0 height 0
checkbox input "true"
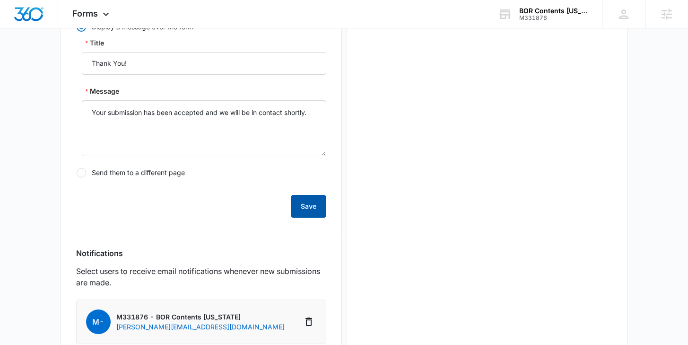
click at [306, 205] on button "Save" at bounding box center [308, 206] width 35 height 23
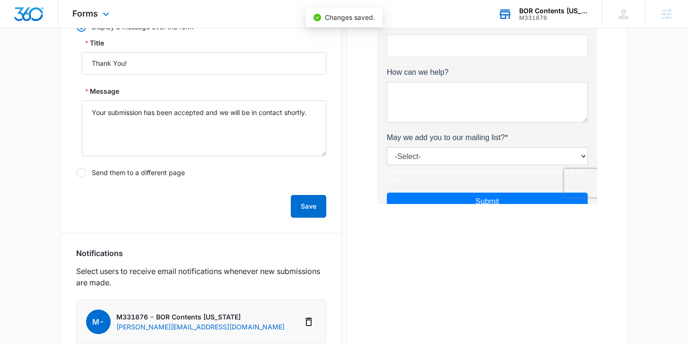
click at [553, 20] on div "M331876" at bounding box center [553, 18] width 69 height 7
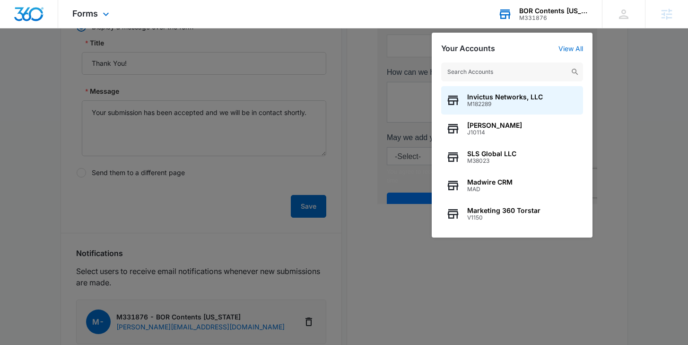
click at [491, 69] on input "text" at bounding box center [512, 71] width 142 height 19
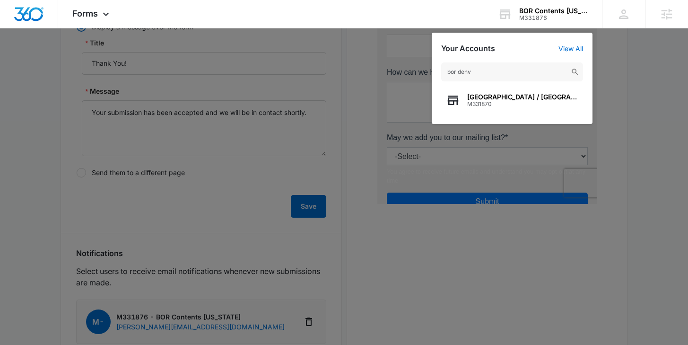
type input "bor denv"
click at [492, 96] on span "BOR Denver Tech Center / CHV / Highlands Ranch" at bounding box center [522, 97] width 111 height 8
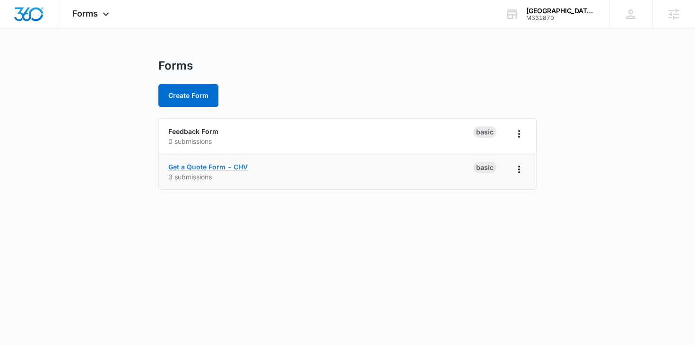
click at [238, 163] on link "Get a Quote Form - CHV" at bounding box center [207, 167] width 79 height 8
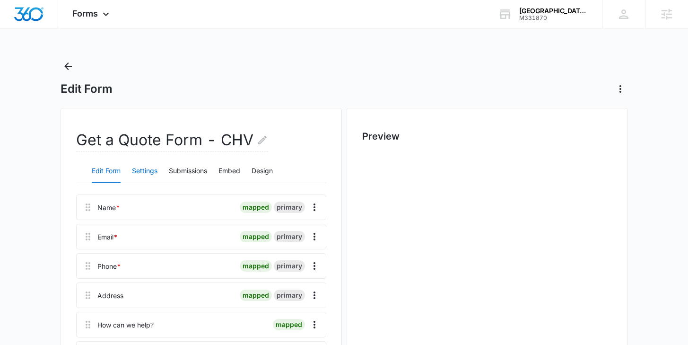
click at [145, 168] on button "Settings" at bounding box center [145, 171] width 26 height 23
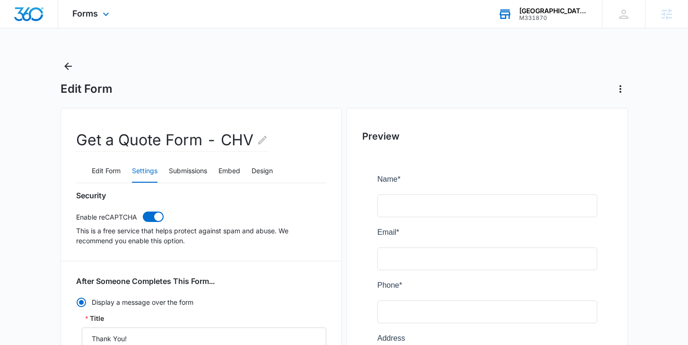
click at [544, 17] on div "M331870" at bounding box center [553, 18] width 69 height 7
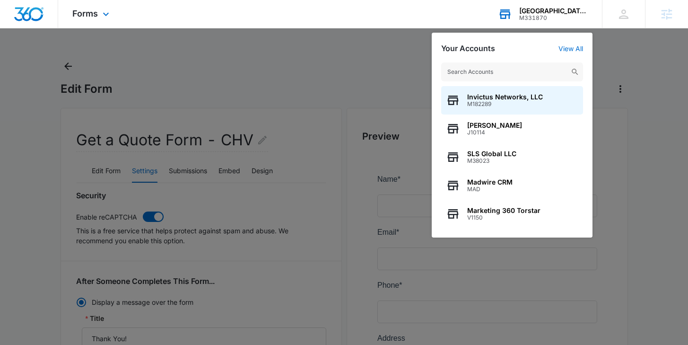
click at [520, 67] on input "text" at bounding box center [512, 71] width 142 height 19
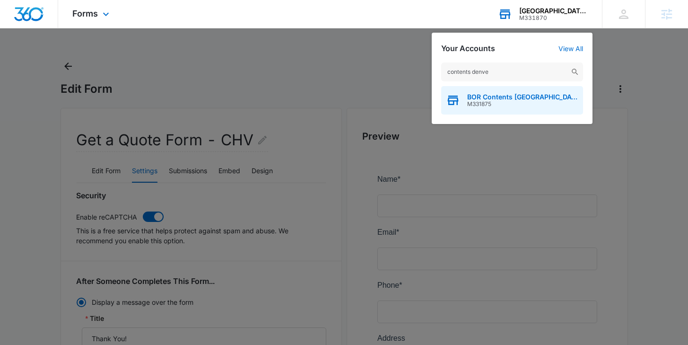
type input "contents denve"
click at [509, 97] on span "BOR Contents Denver" at bounding box center [522, 97] width 111 height 8
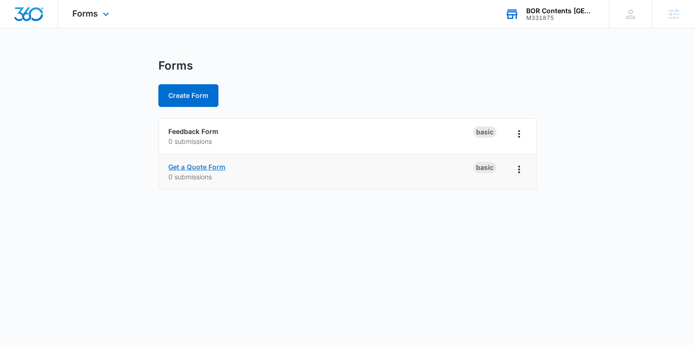
click at [193, 164] on link "Get a Quote Form" at bounding box center [196, 167] width 57 height 8
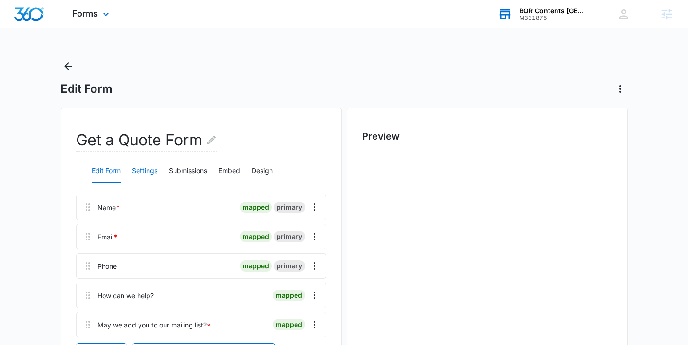
click at [132, 169] on button "Settings" at bounding box center [145, 171] width 26 height 23
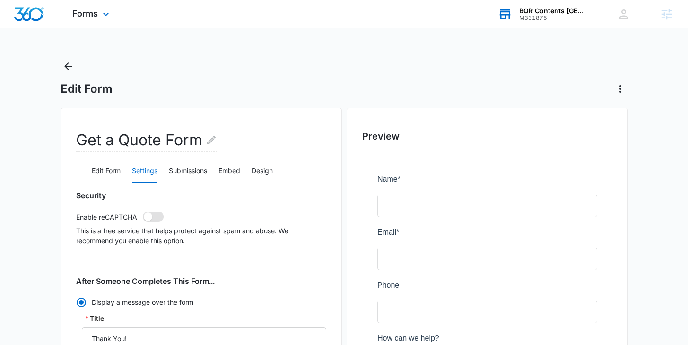
click at [148, 215] on span at bounding box center [148, 216] width 9 height 9
click at [143, 211] on input "checkbox" at bounding box center [142, 211] width 0 height 0
checkbox input "true"
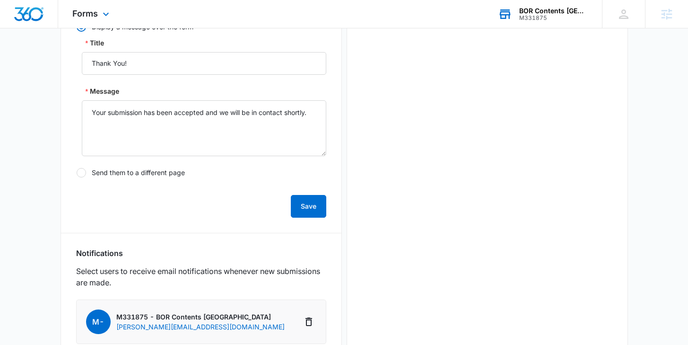
scroll to position [265, 0]
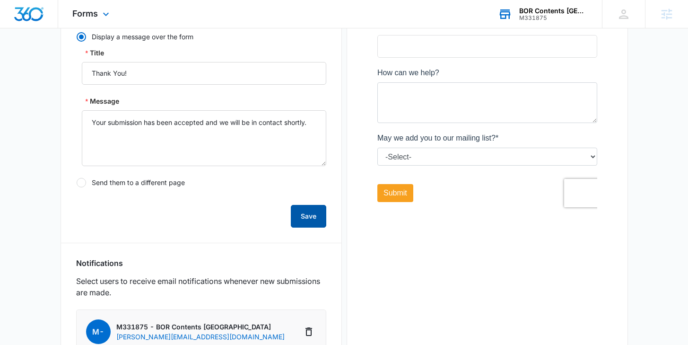
click at [314, 218] on button "Save" at bounding box center [308, 216] width 35 height 23
click at [565, 15] on div "M331875" at bounding box center [553, 18] width 69 height 7
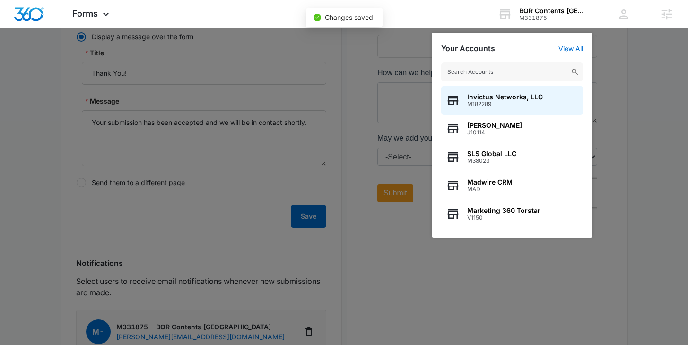
click at [518, 64] on input "text" at bounding box center [512, 71] width 142 height 19
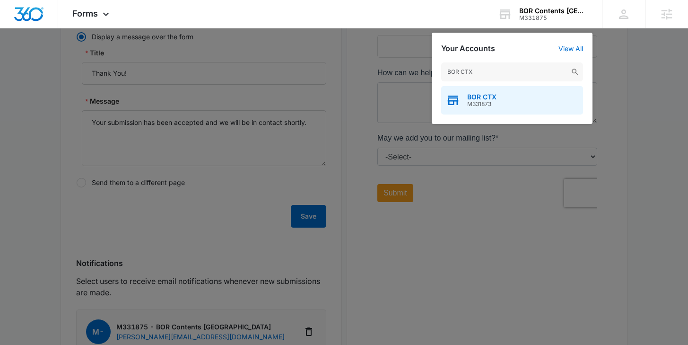
type input "BOR CTX"
click at [511, 102] on div "BOR CTX M331873" at bounding box center [512, 100] width 142 height 28
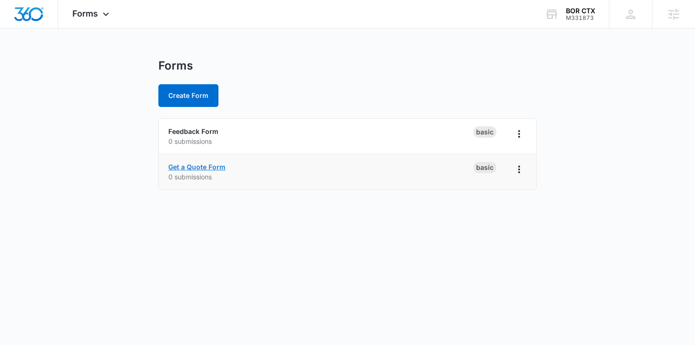
click at [193, 166] on link "Get a Quote Form" at bounding box center [196, 167] width 57 height 8
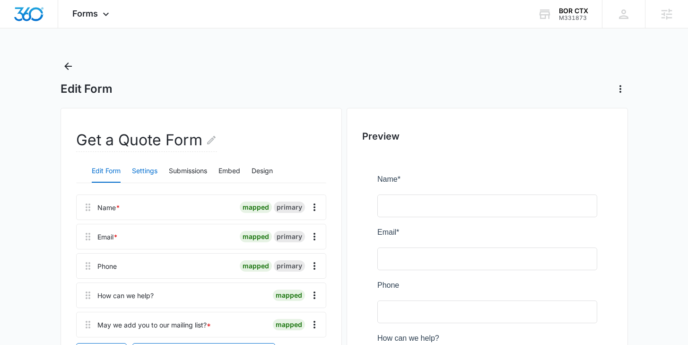
click at [151, 172] on button "Settings" at bounding box center [145, 171] width 26 height 23
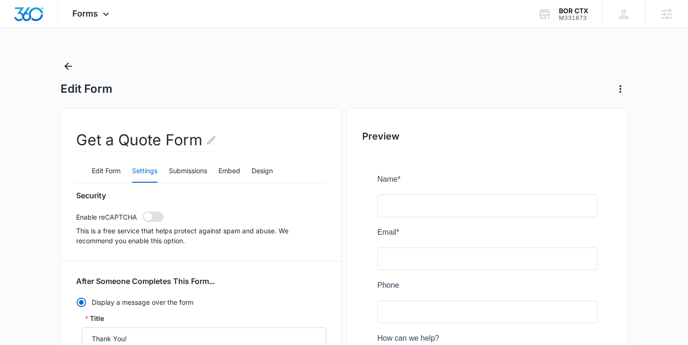
click at [151, 218] on span at bounding box center [148, 216] width 9 height 9
click at [143, 211] on input "checkbox" at bounding box center [142, 211] width 0 height 0
checkbox input "true"
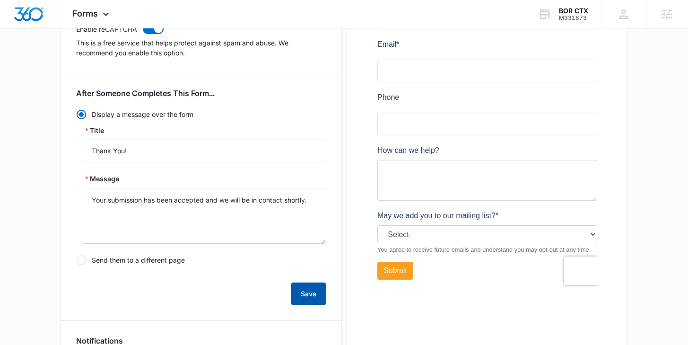
click at [309, 301] on button "Save" at bounding box center [308, 293] width 35 height 23
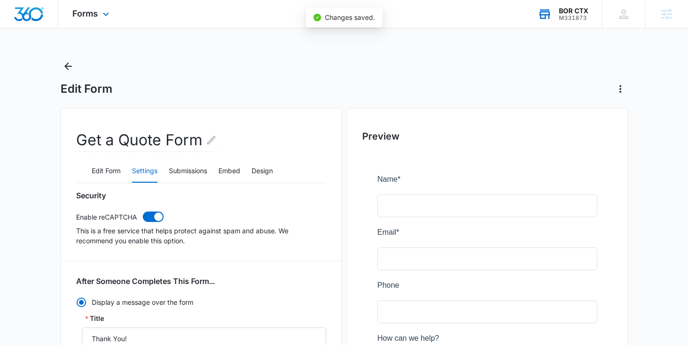
click at [572, 12] on div "BOR CTX" at bounding box center [573, 11] width 29 height 8
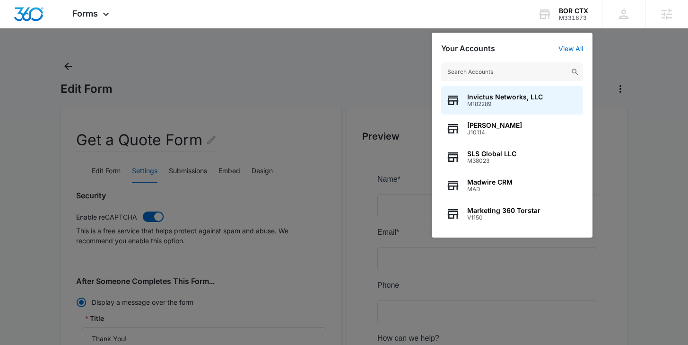
click at [508, 72] on input "text" at bounding box center [512, 71] width 142 height 19
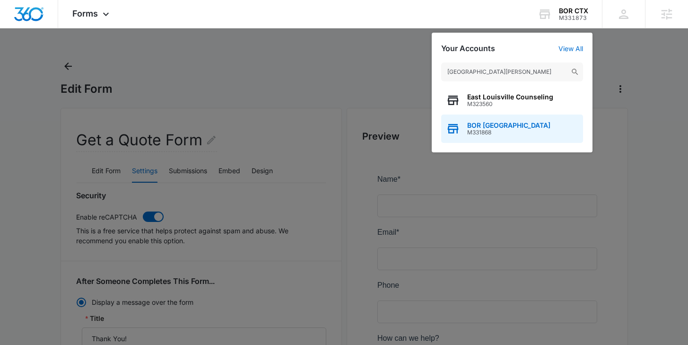
type input "East Lou"
click at [509, 124] on span "BOR East Louisville" at bounding box center [508, 126] width 83 height 8
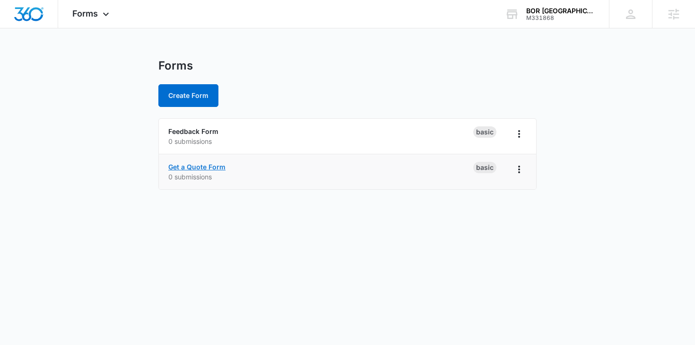
click at [192, 165] on link "Get a Quote Form" at bounding box center [196, 167] width 57 height 8
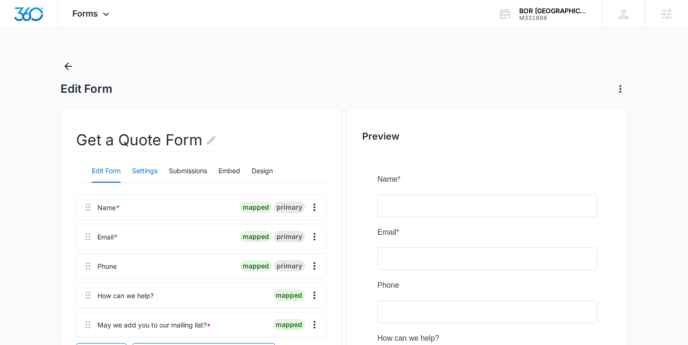
click at [149, 167] on button "Settings" at bounding box center [145, 171] width 26 height 23
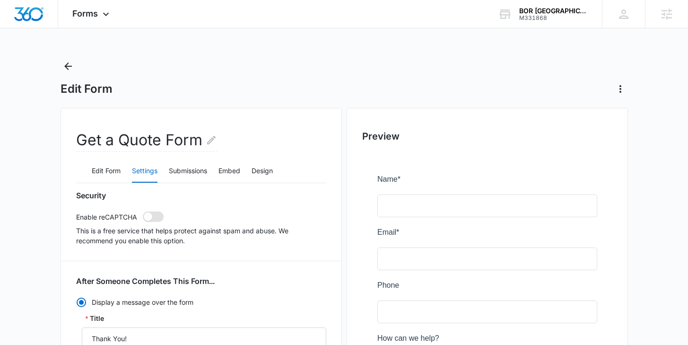
click at [150, 215] on span at bounding box center [148, 216] width 9 height 9
click at [143, 211] on input "checkbox" at bounding box center [142, 211] width 0 height 0
checkbox input "true"
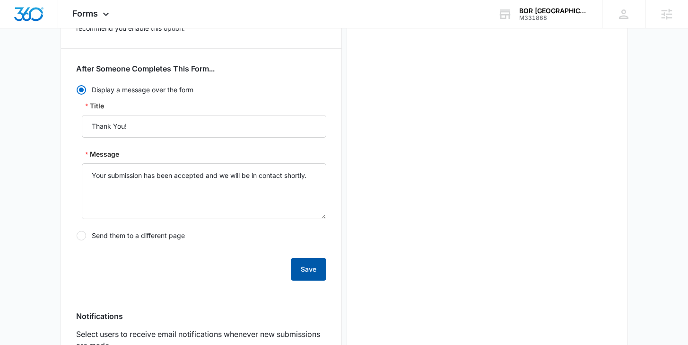
click at [316, 263] on button "Save" at bounding box center [308, 269] width 35 height 23
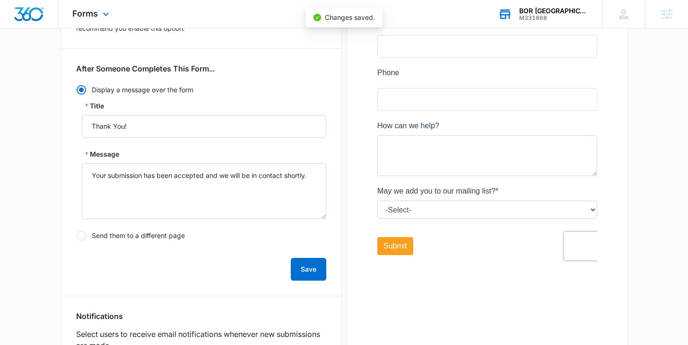
click at [553, 16] on div "M331868" at bounding box center [553, 18] width 69 height 7
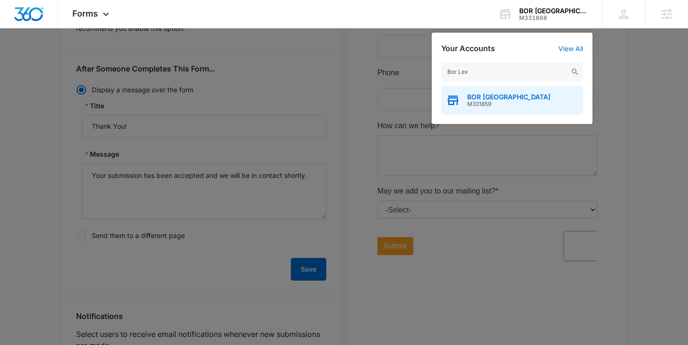
type input "Bor Lex"
click at [491, 108] on div "BOR Lexington M331859" at bounding box center [512, 100] width 142 height 28
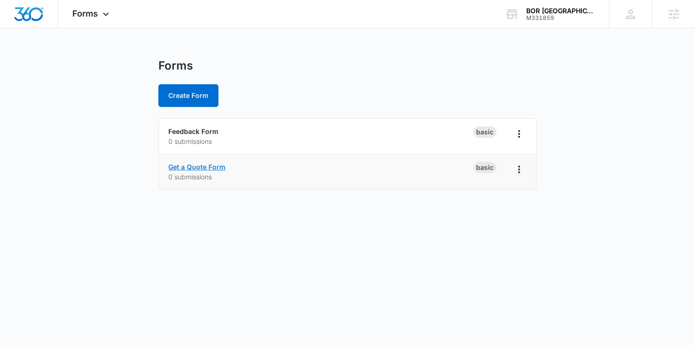
click at [188, 163] on link "Get a Quote Form" at bounding box center [196, 167] width 57 height 8
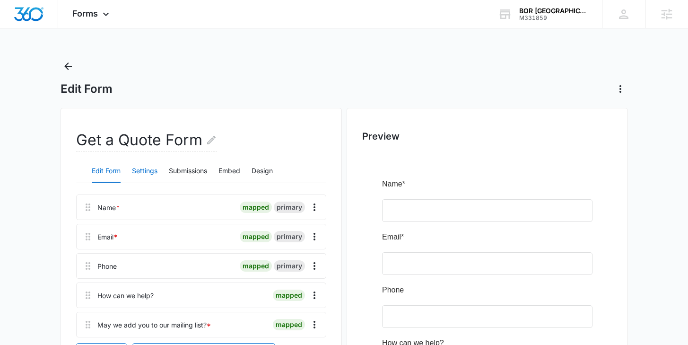
click at [151, 170] on button "Settings" at bounding box center [145, 171] width 26 height 23
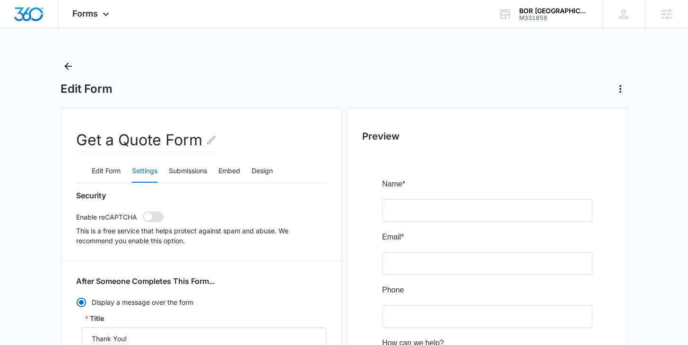
click at [150, 215] on span at bounding box center [148, 216] width 9 height 9
click at [143, 211] on input "checkbox" at bounding box center [142, 211] width 0 height 0
checkbox input "true"
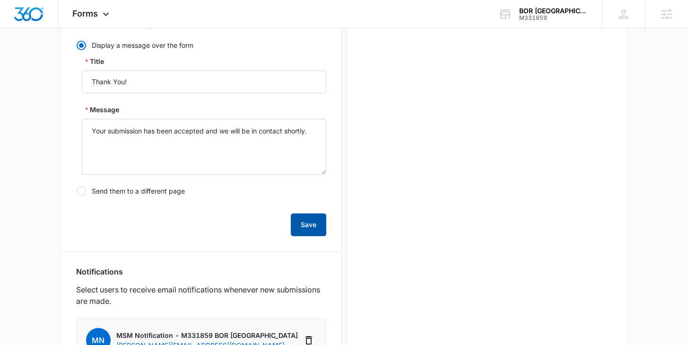
click at [310, 228] on button "Save" at bounding box center [308, 224] width 35 height 23
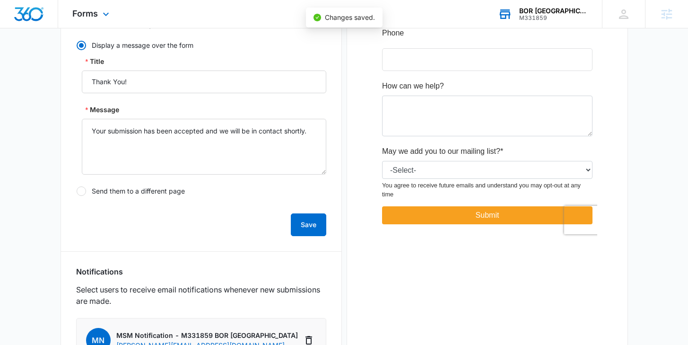
click at [551, 11] on div "BOR Lexington" at bounding box center [553, 11] width 69 height 8
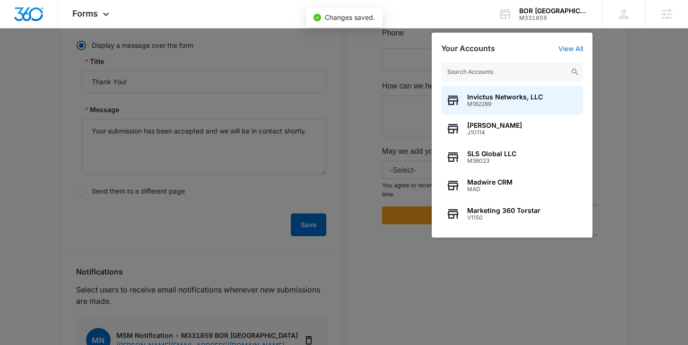
click at [521, 70] on input "text" at bounding box center [512, 71] width 142 height 19
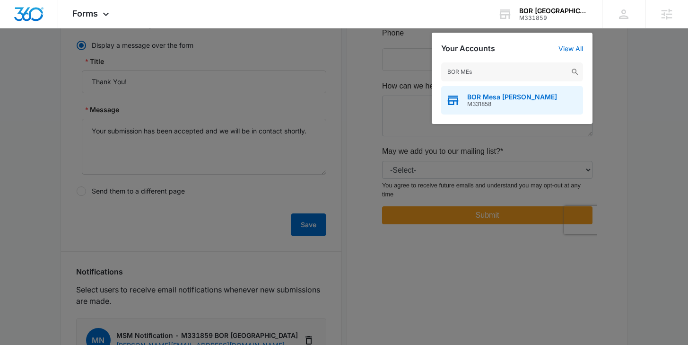
type input "BOR MEs"
click at [525, 101] on span "M331858" at bounding box center [512, 104] width 90 height 7
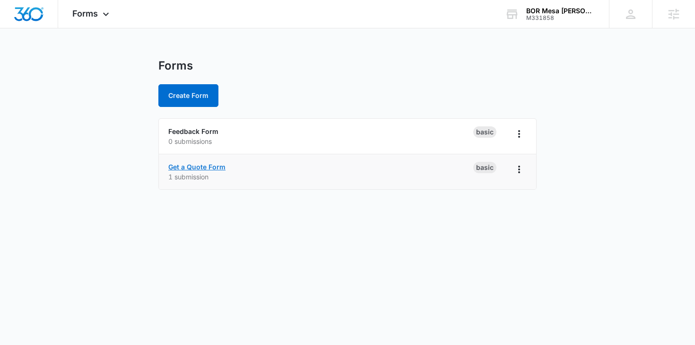
click at [208, 164] on link "Get a Quote Form" at bounding box center [196, 167] width 57 height 8
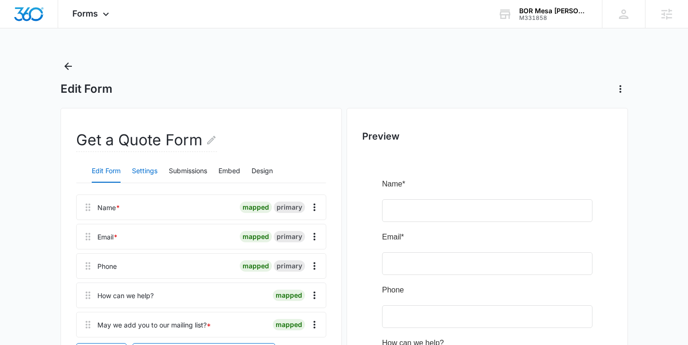
click at [148, 168] on button "Settings" at bounding box center [145, 171] width 26 height 23
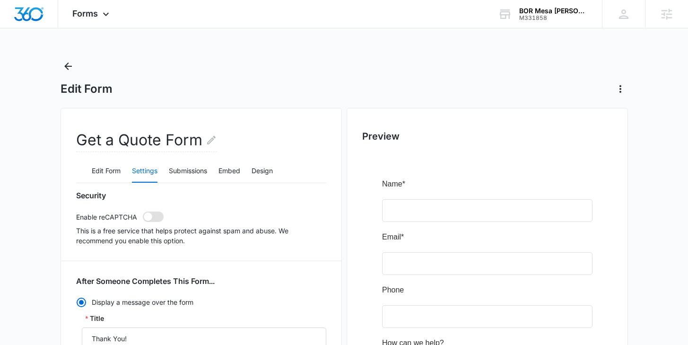
click at [147, 215] on span at bounding box center [148, 216] width 9 height 9
click at [143, 211] on input "checkbox" at bounding box center [142, 211] width 0 height 0
checkbox input "true"
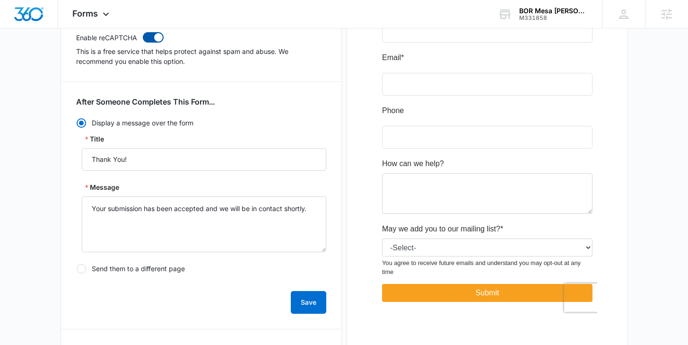
scroll to position [213, 0]
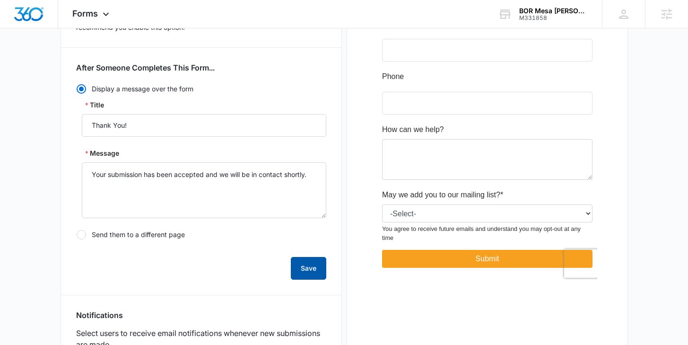
click at [319, 272] on button "Save" at bounding box center [308, 268] width 35 height 23
click at [549, 15] on div "M331858" at bounding box center [553, 18] width 69 height 7
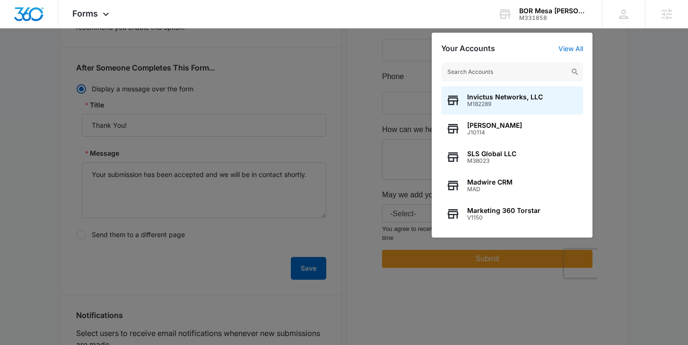
click at [506, 65] on input "text" at bounding box center [512, 71] width 142 height 19
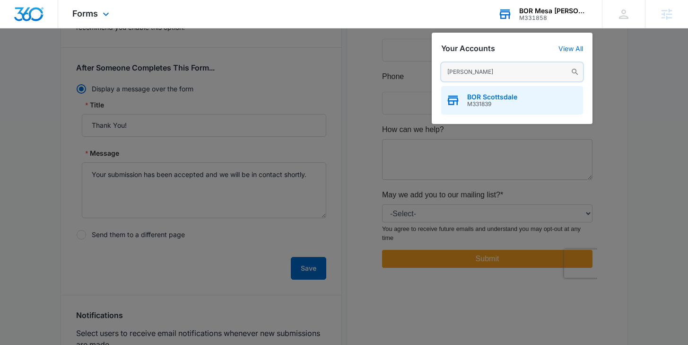
type input "BOR scottsd"
click at [493, 96] on span "BOR Scottsdale" at bounding box center [492, 97] width 50 height 8
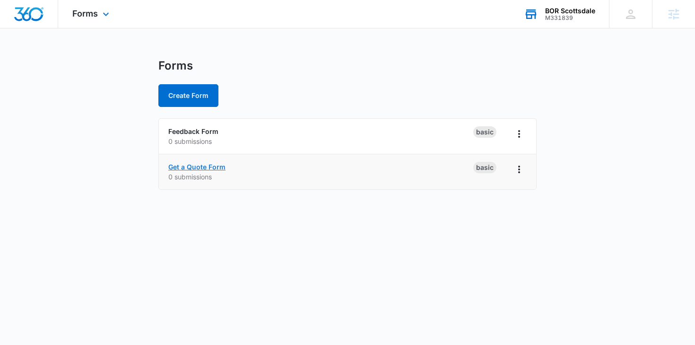
click at [202, 165] on link "Get a Quote Form" at bounding box center [196, 167] width 57 height 8
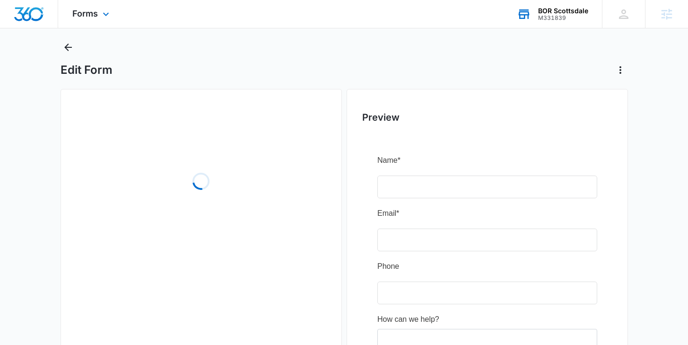
scroll to position [19, 0]
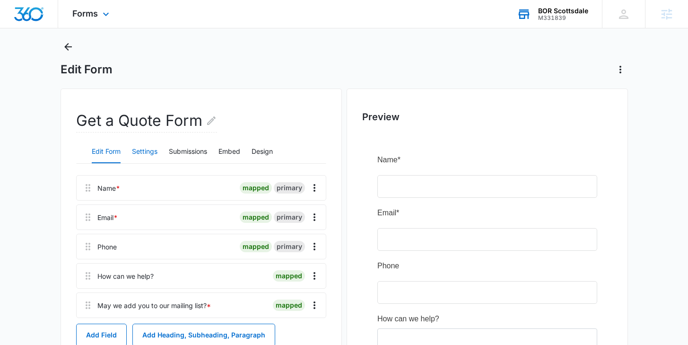
click at [144, 152] on button "Settings" at bounding box center [145, 152] width 26 height 23
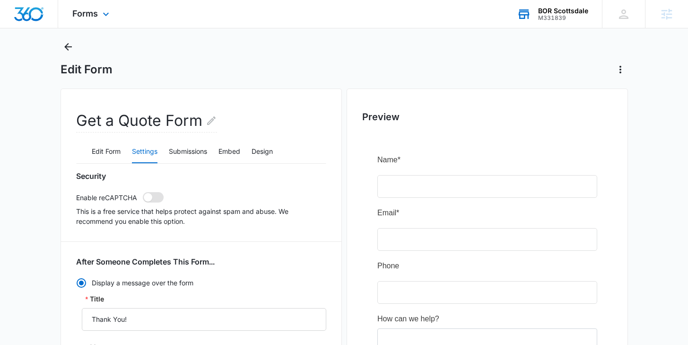
click at [155, 199] on span at bounding box center [153, 197] width 21 height 10
click at [143, 192] on input "checkbox" at bounding box center [142, 192] width 0 height 0
checkbox input "true"
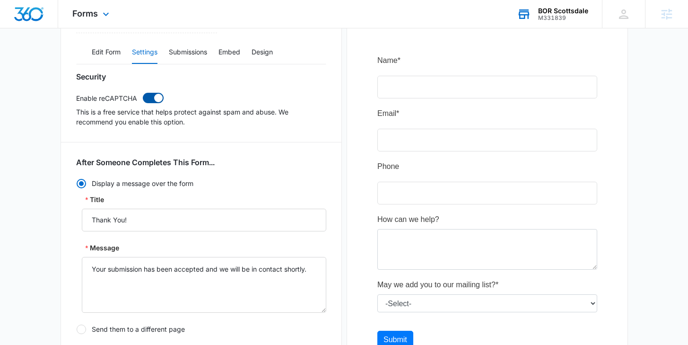
scroll to position [205, 0]
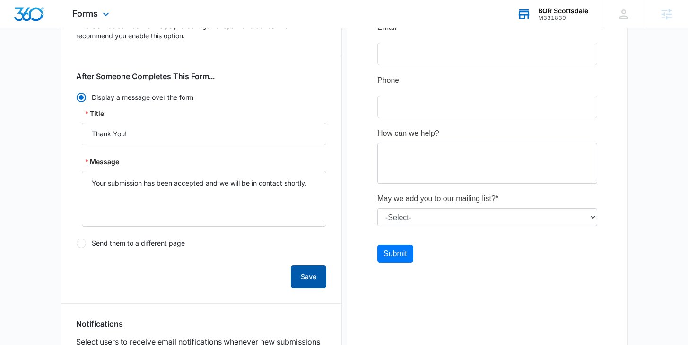
click at [305, 283] on button "Save" at bounding box center [308, 276] width 35 height 23
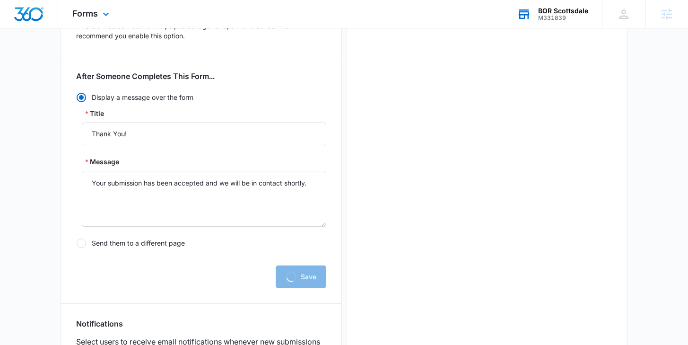
scroll to position [0, 0]
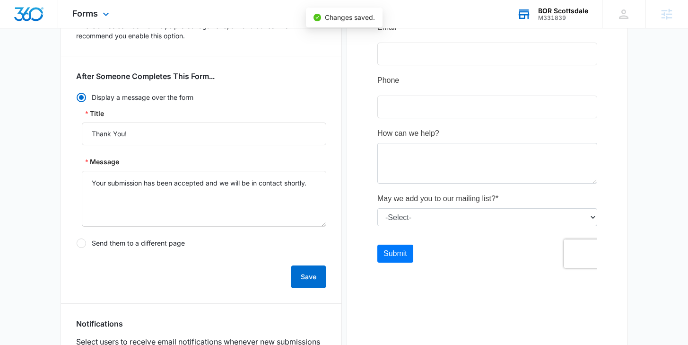
click at [559, 27] on div "BOR Scottsdale M331839 Your Accounts View All" at bounding box center [552, 14] width 99 height 28
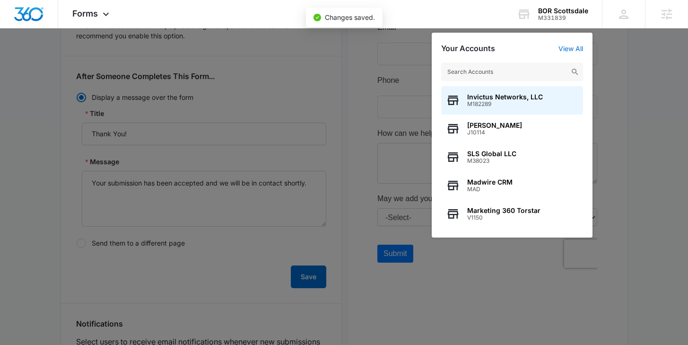
click at [523, 80] on input "text" at bounding box center [512, 71] width 142 height 19
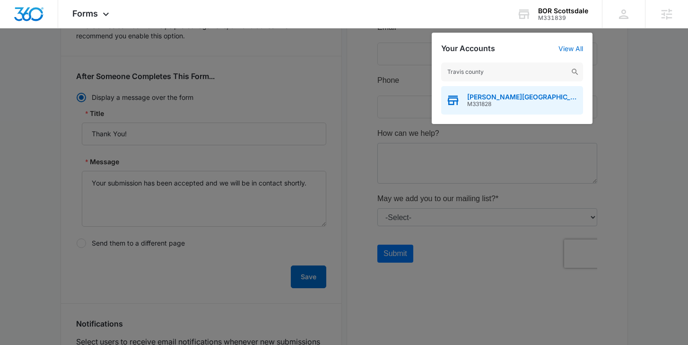
type input "Travis county"
click at [480, 91] on div "BOR Travis County M331828" at bounding box center [512, 100] width 142 height 28
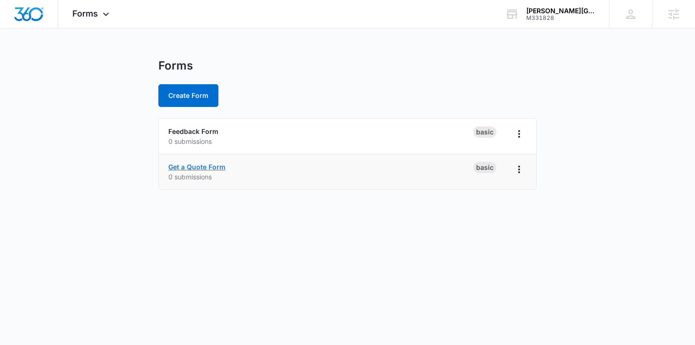
click at [205, 163] on link "Get a Quote Form" at bounding box center [196, 167] width 57 height 8
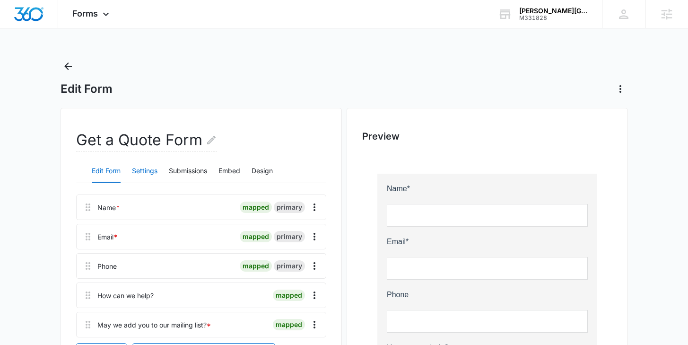
click at [149, 169] on button "Settings" at bounding box center [145, 171] width 26 height 23
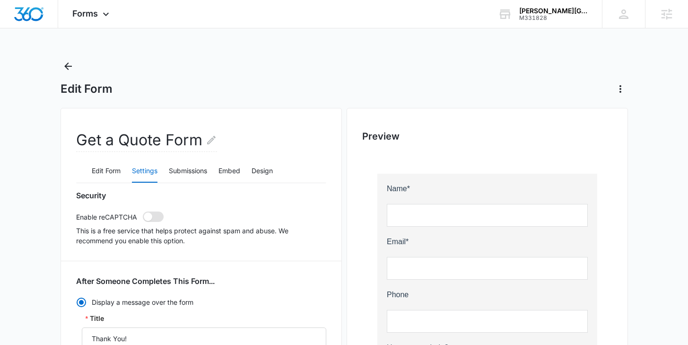
click at [151, 217] on span at bounding box center [148, 216] width 9 height 9
click at [143, 211] on input "checkbox" at bounding box center [142, 211] width 0 height 0
checkbox input "true"
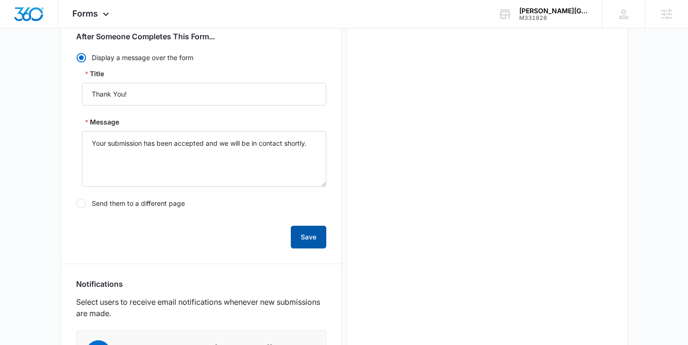
click at [305, 242] on button "Save" at bounding box center [308, 237] width 35 height 23
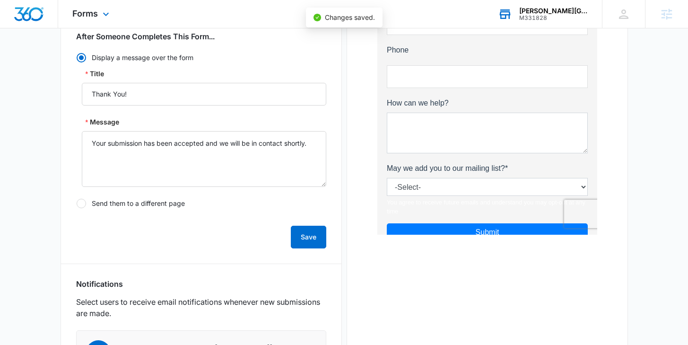
click at [564, 15] on div "M331828" at bounding box center [553, 18] width 69 height 7
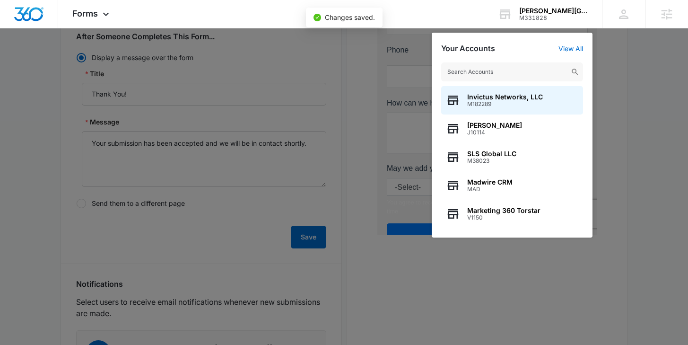
click at [526, 66] on input "text" at bounding box center [512, 71] width 142 height 19
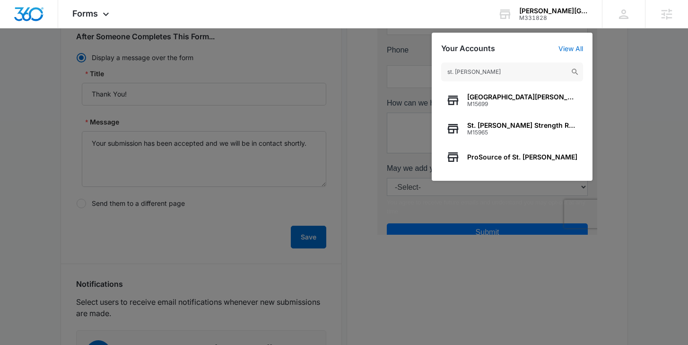
drag, startPoint x: 448, startPoint y: 69, endPoint x: 582, endPoint y: 67, distance: 134.8
click at [582, 69] on input "st. paul" at bounding box center [512, 71] width 142 height 19
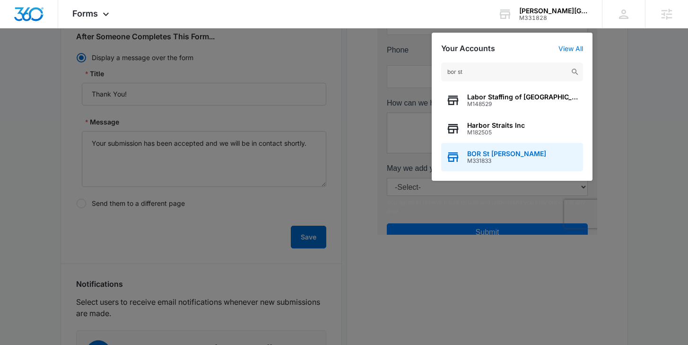
type input "bor st"
click at [523, 152] on div "BOR St Paul M331833" at bounding box center [512, 157] width 142 height 28
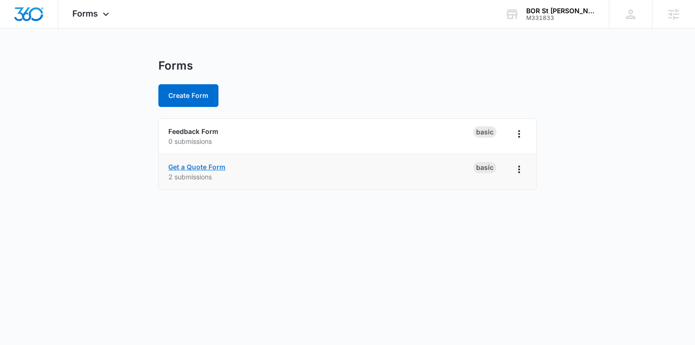
click at [216, 166] on link "Get a Quote Form" at bounding box center [196, 167] width 57 height 8
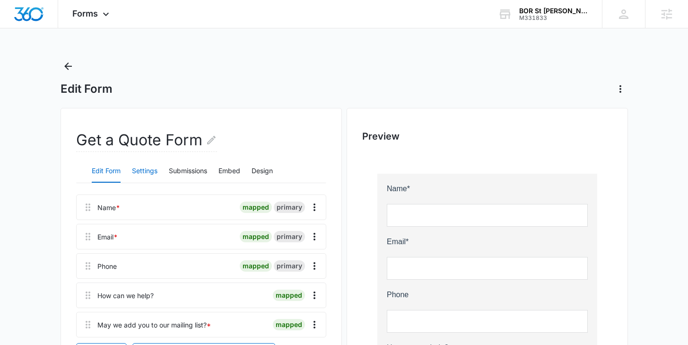
click at [156, 167] on button "Settings" at bounding box center [145, 171] width 26 height 23
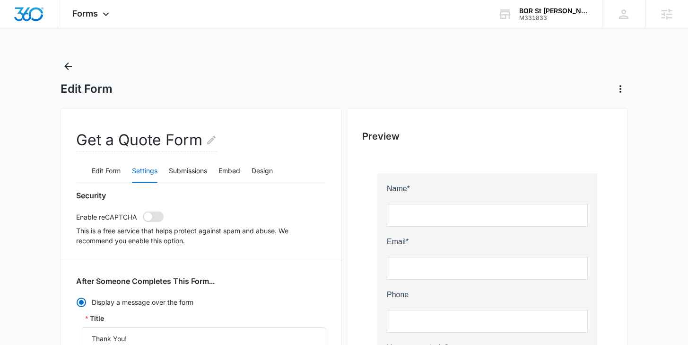
click at [149, 216] on span at bounding box center [148, 216] width 9 height 9
click at [143, 211] on input "checkbox" at bounding box center [142, 211] width 0 height 0
checkbox input "true"
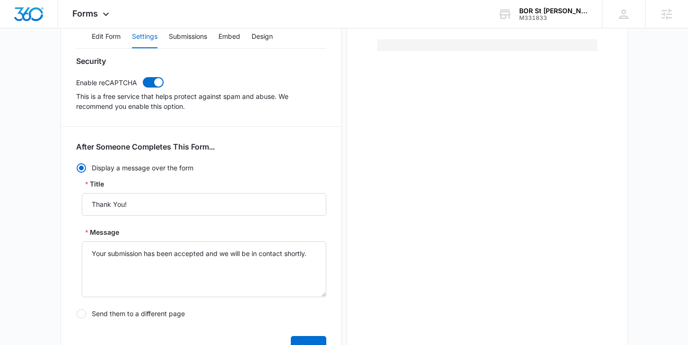
scroll to position [135, 0]
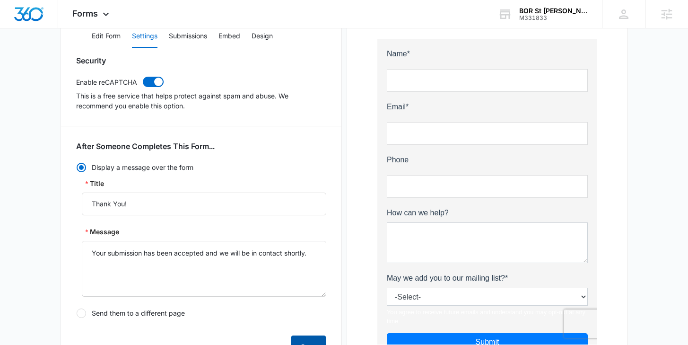
click at [310, 340] on button "Save" at bounding box center [308, 346] width 35 height 23
click at [558, 12] on div "BOR St Paul" at bounding box center [553, 11] width 69 height 8
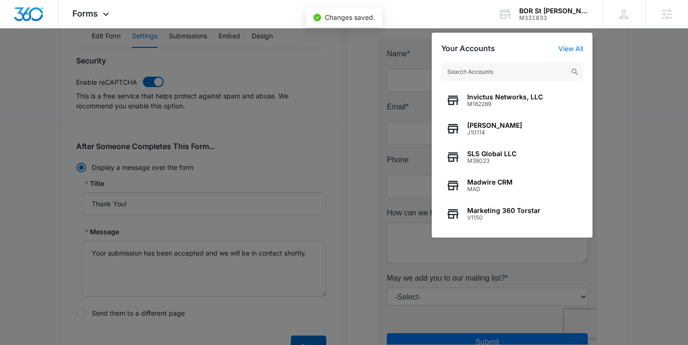
click at [495, 71] on input "text" at bounding box center [512, 71] width 142 height 19
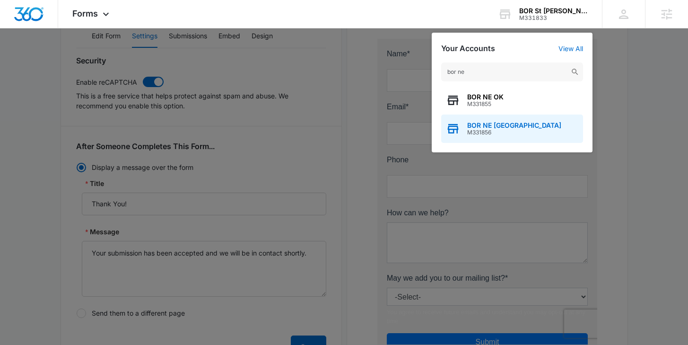
type input "bor ne"
click at [493, 128] on span "BOR NE Minneapolis" at bounding box center [514, 126] width 94 height 8
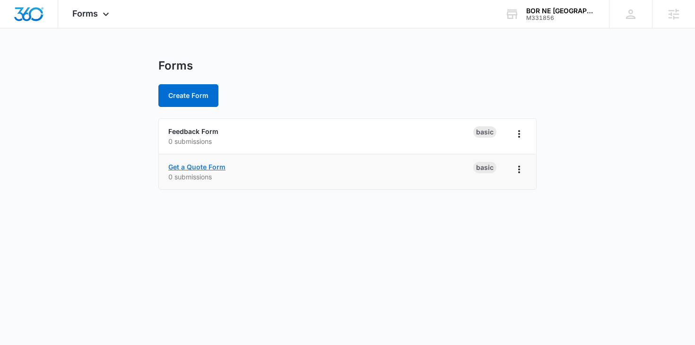
click at [192, 163] on link "Get a Quote Form" at bounding box center [196, 167] width 57 height 8
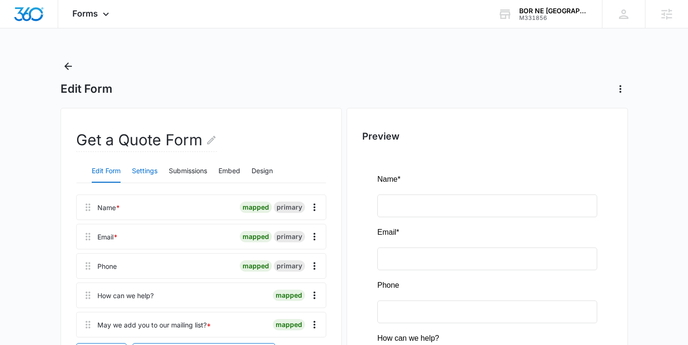
click at [152, 173] on button "Settings" at bounding box center [145, 171] width 26 height 23
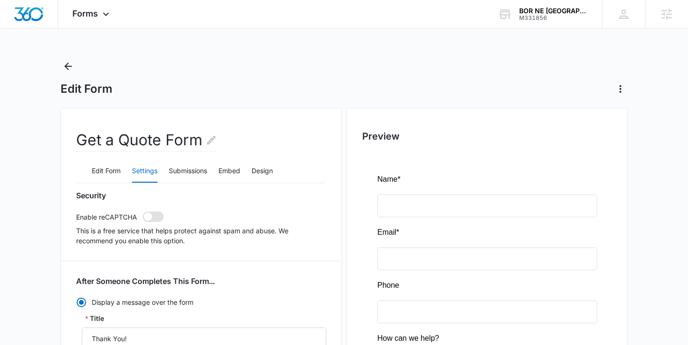
click at [148, 216] on span at bounding box center [148, 216] width 9 height 9
click at [143, 211] on input "checkbox" at bounding box center [142, 211] width 0 height 0
checkbox input "true"
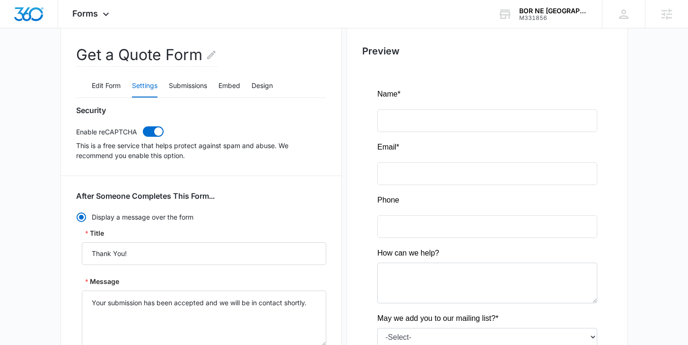
scroll to position [238, 0]
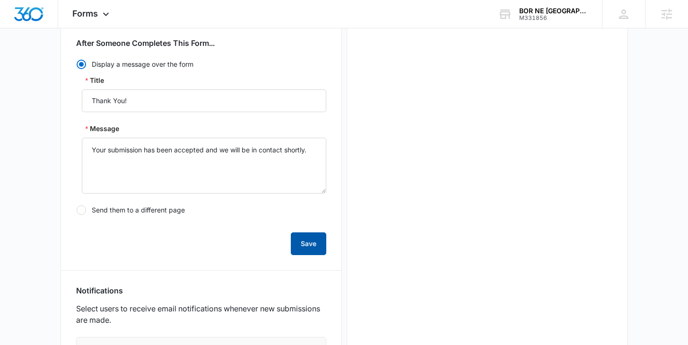
click at [322, 245] on button "Save" at bounding box center [308, 243] width 35 height 23
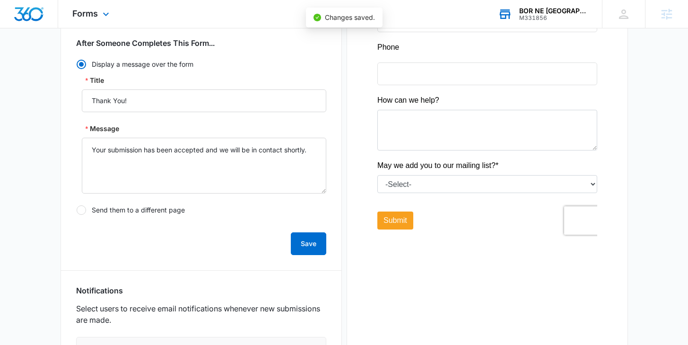
click at [549, 11] on div "BOR NE Minneapolis" at bounding box center [553, 11] width 69 height 8
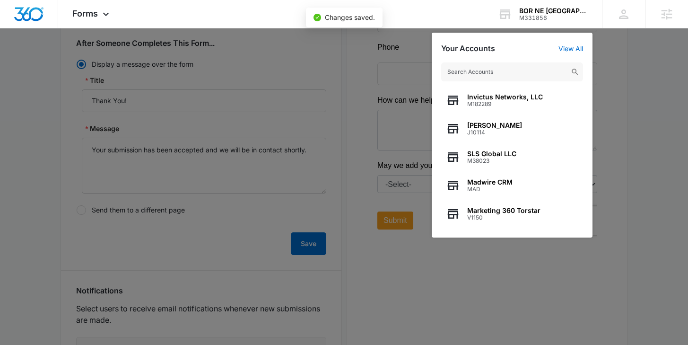
click at [492, 72] on input "text" at bounding box center [512, 71] width 142 height 19
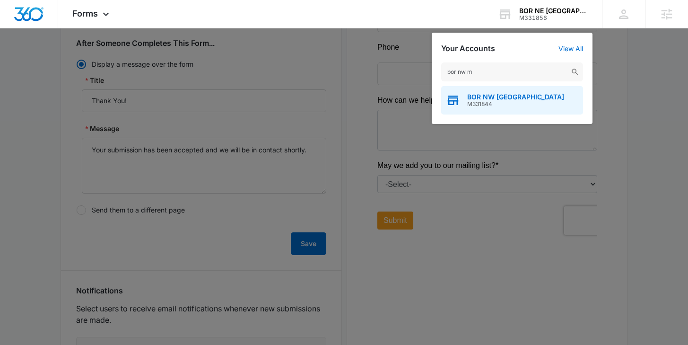
type input "bor nw m"
click at [492, 96] on span "BOR NW Minneapolis" at bounding box center [515, 97] width 97 height 8
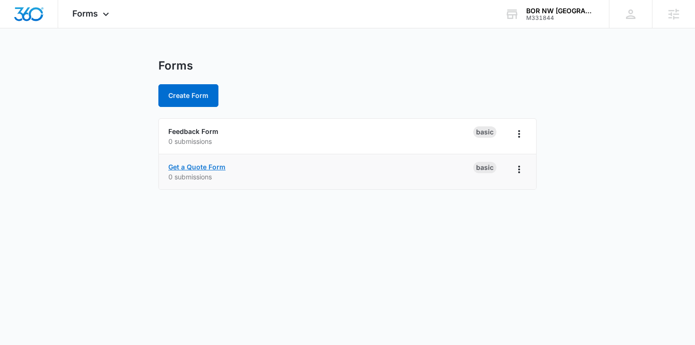
click at [193, 163] on link "Get a Quote Form" at bounding box center [196, 167] width 57 height 8
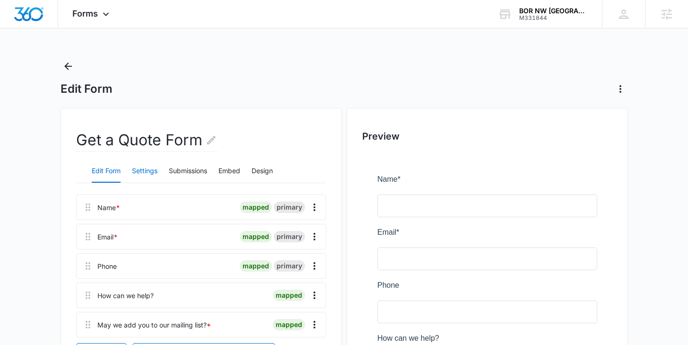
click at [154, 170] on button "Settings" at bounding box center [145, 171] width 26 height 23
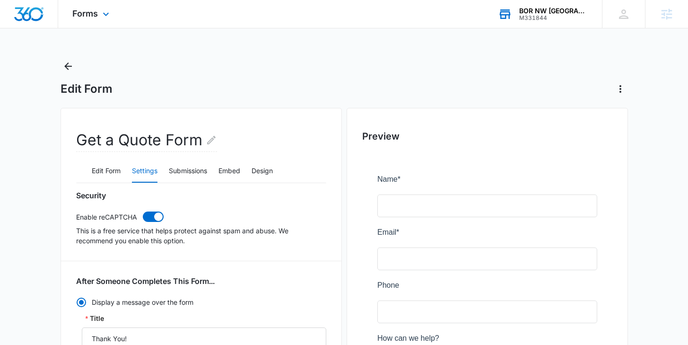
click at [522, 22] on div "BOR NW Minneapolis M331844 Your Accounts View All" at bounding box center [543, 14] width 118 height 28
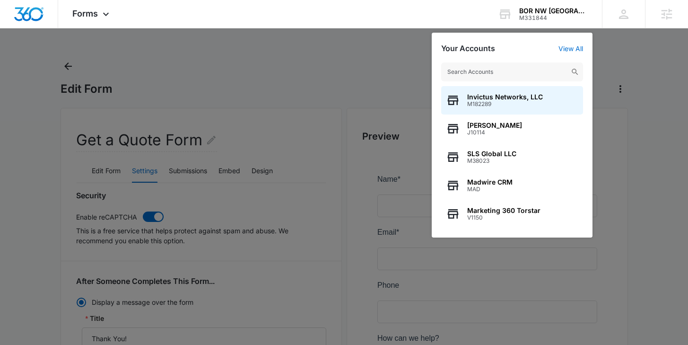
click at [521, 68] on input "text" at bounding box center [512, 71] width 142 height 19
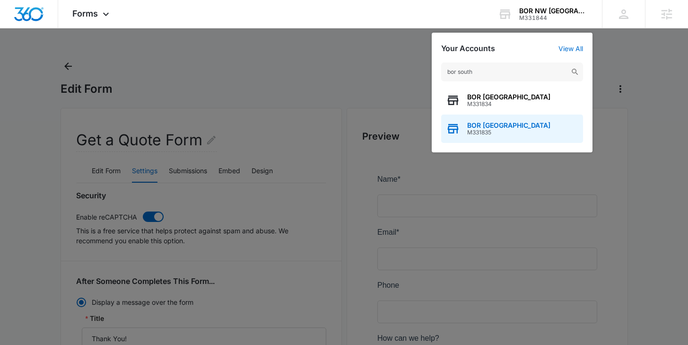
type input "bor south"
click at [526, 134] on span "M331835" at bounding box center [508, 132] width 83 height 7
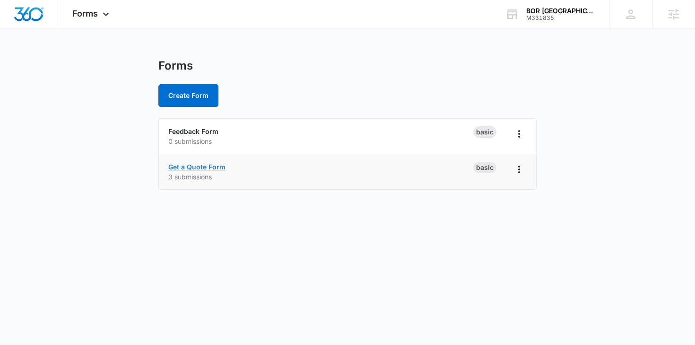
click at [201, 164] on link "Get a Quote Form" at bounding box center [196, 167] width 57 height 8
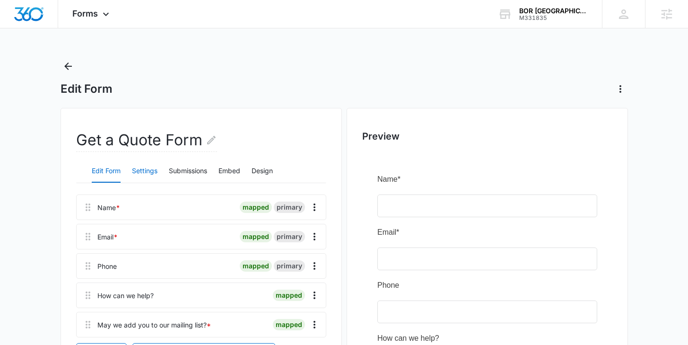
click at [137, 168] on button "Settings" at bounding box center [145, 171] width 26 height 23
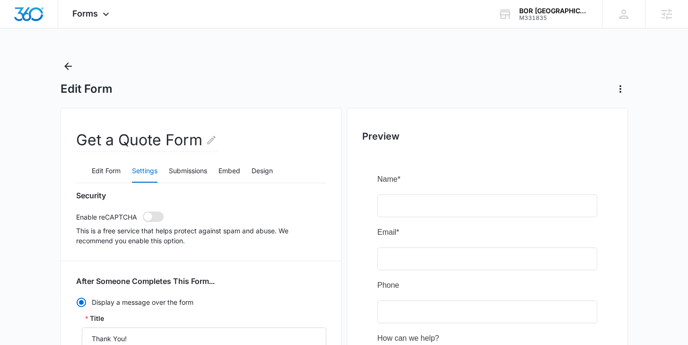
click at [158, 218] on span at bounding box center [153, 216] width 21 height 10
click at [143, 211] on input "checkbox" at bounding box center [142, 211] width 0 height 0
checkbox input "true"
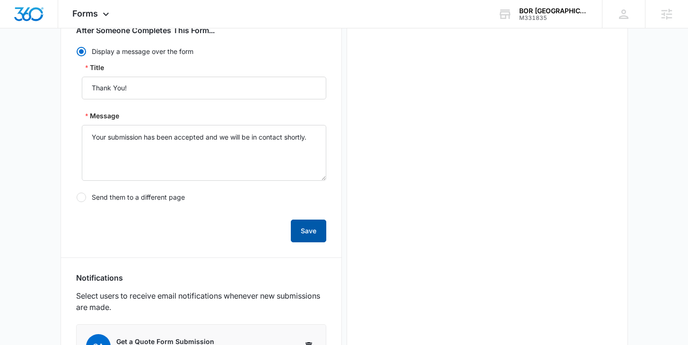
click at [314, 232] on button "Save" at bounding box center [308, 231] width 35 height 23
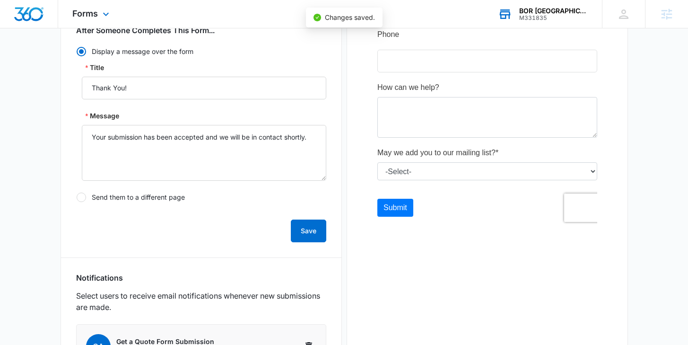
click at [548, 11] on div "BOR South Charlotte" at bounding box center [553, 11] width 69 height 8
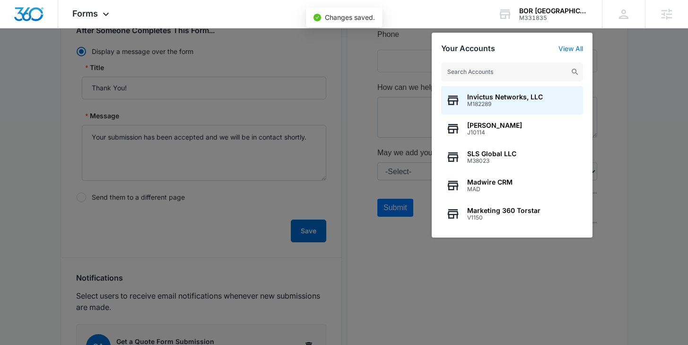
click at [497, 70] on input "text" at bounding box center [512, 71] width 142 height 19
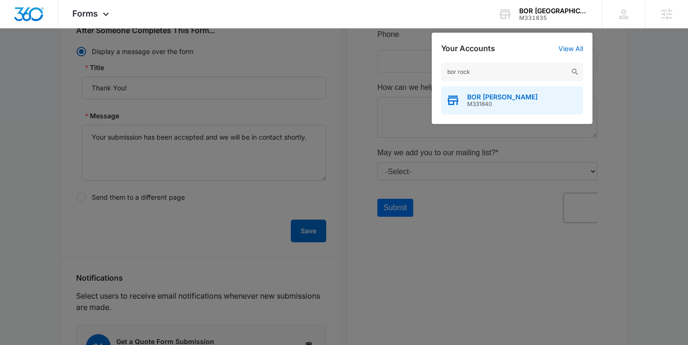
type input "bor rock"
click at [486, 97] on span "BOR Rockhill" at bounding box center [502, 97] width 70 height 8
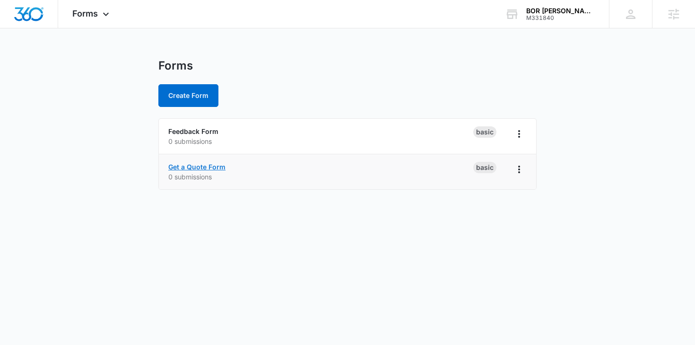
click at [208, 167] on link "Get a Quote Form" at bounding box center [196, 167] width 57 height 8
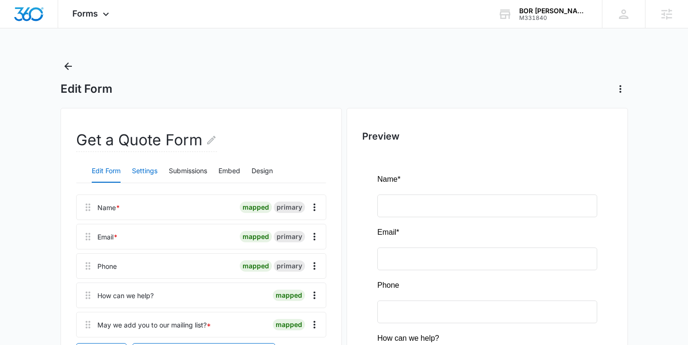
click at [149, 168] on button "Settings" at bounding box center [145, 171] width 26 height 23
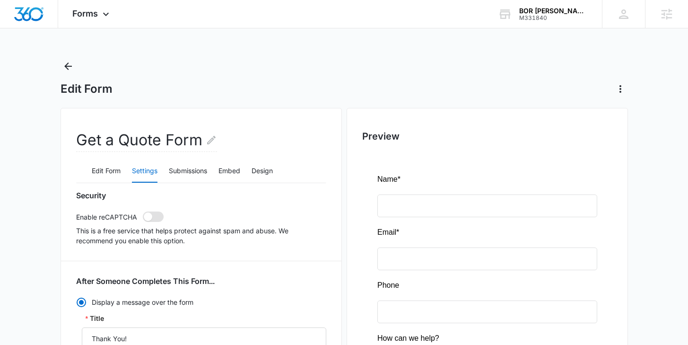
click at [146, 217] on span at bounding box center [148, 216] width 9 height 9
click at [143, 211] on input "checkbox" at bounding box center [142, 211] width 0 height 0
checkbox input "true"
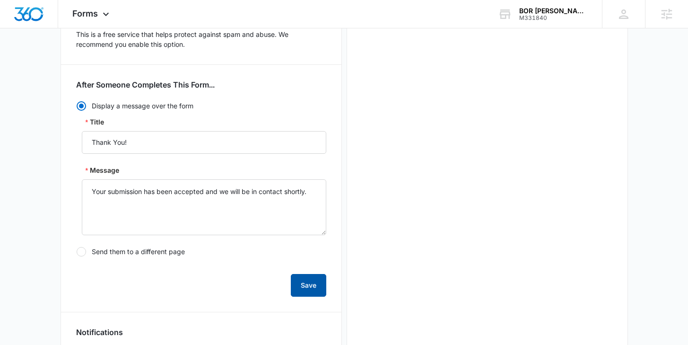
click at [299, 281] on button "Save" at bounding box center [308, 285] width 35 height 23
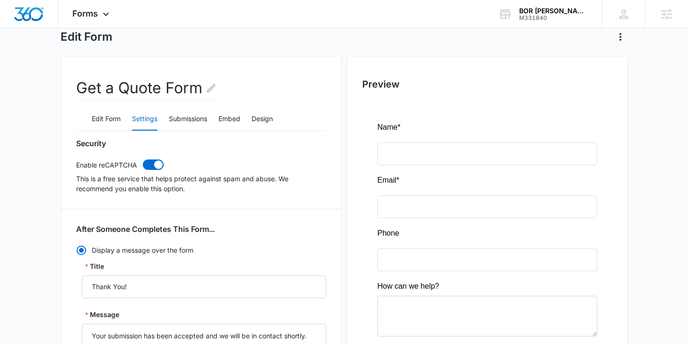
scroll to position [51, 0]
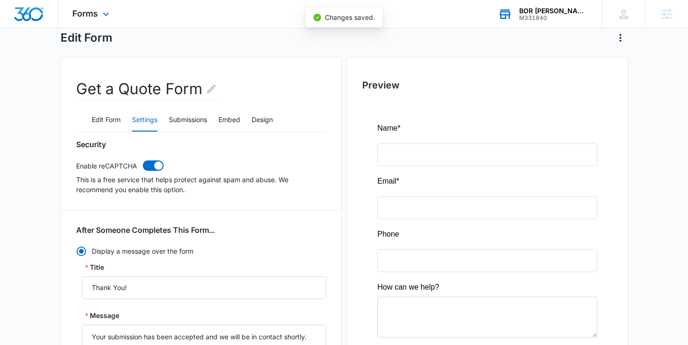
click at [561, 13] on div "BOR Rockhill" at bounding box center [553, 11] width 69 height 8
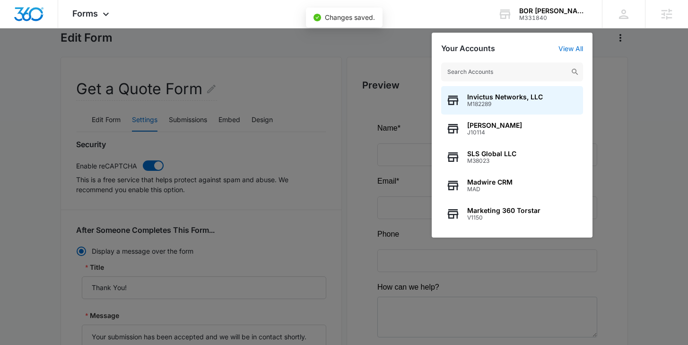
click at [497, 76] on input "text" at bounding box center [512, 71] width 142 height 19
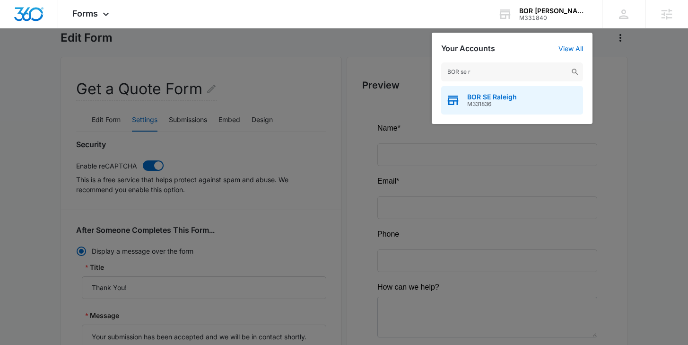
type input "BOR se r"
click at [495, 101] on span "M331836" at bounding box center [492, 104] width 50 height 7
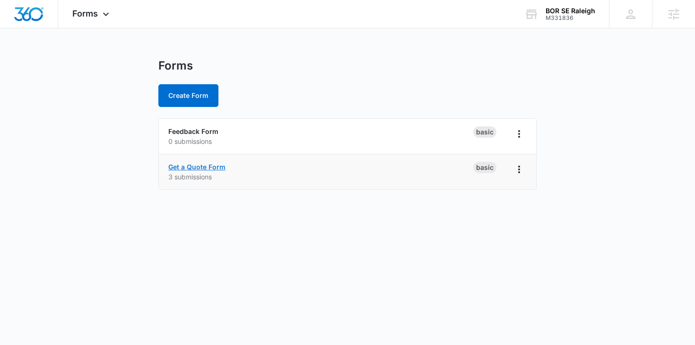
click at [195, 167] on link "Get a Quote Form" at bounding box center [196, 167] width 57 height 8
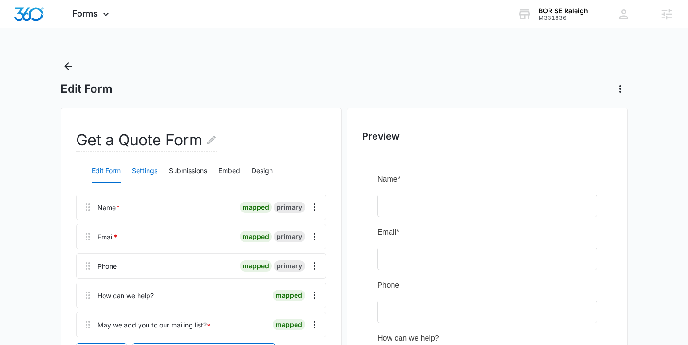
click at [139, 176] on button "Settings" at bounding box center [145, 171] width 26 height 23
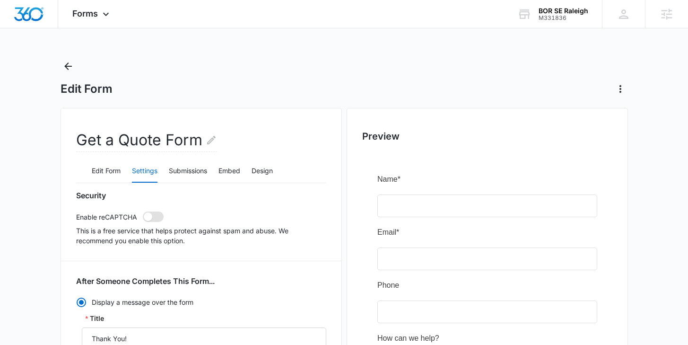
click at [143, 217] on span at bounding box center [153, 216] width 21 height 10
click at [142, 211] on input "checkbox" at bounding box center [142, 211] width 0 height 0
checkbox input "true"
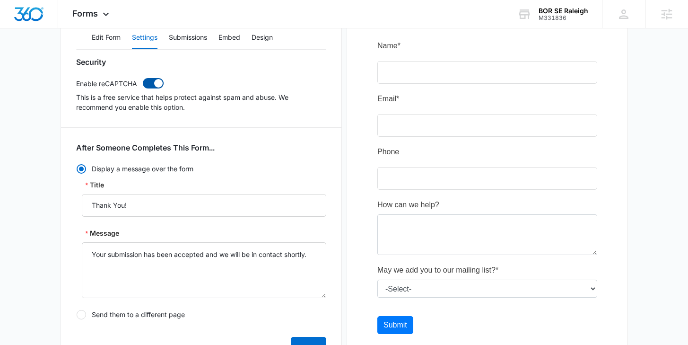
scroll to position [134, 0]
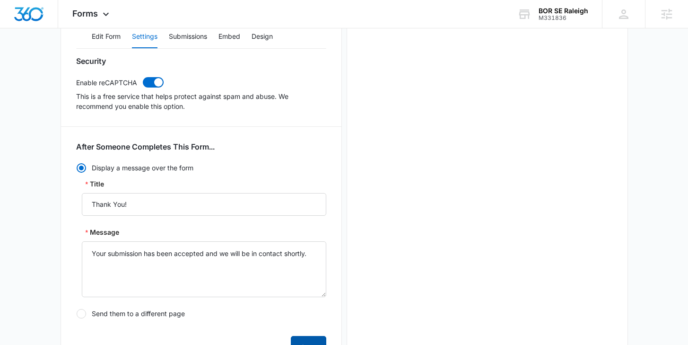
click at [306, 339] on button "Save" at bounding box center [308, 347] width 35 height 23
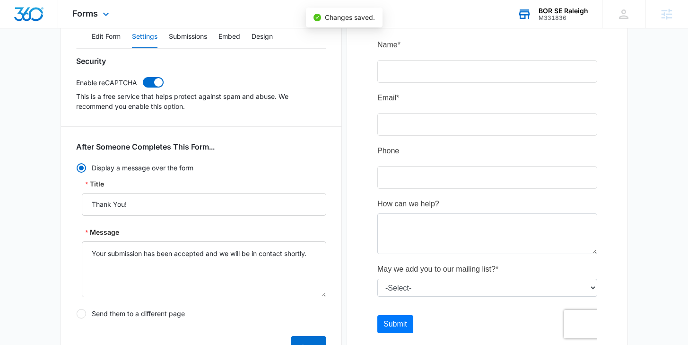
click at [550, 21] on div "BOR SE Raleigh M331836 Your Accounts View All" at bounding box center [552, 14] width 99 height 28
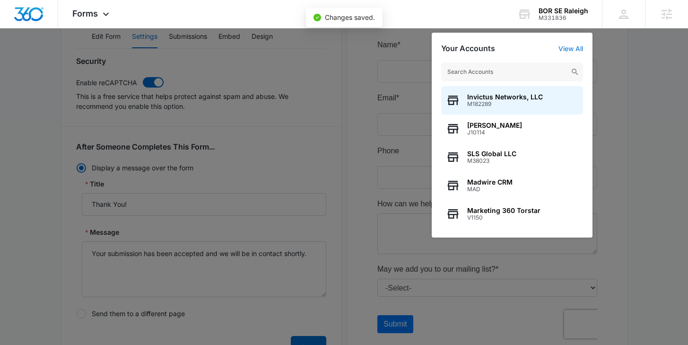
click at [509, 76] on input "text" at bounding box center [512, 71] width 142 height 19
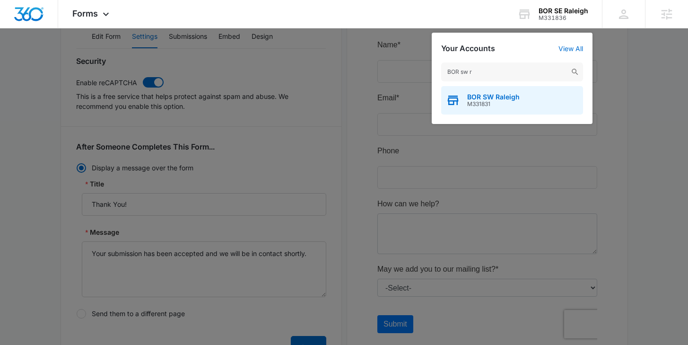
type input "BOR sw r"
click at [510, 103] on span "M331831" at bounding box center [493, 104] width 53 height 7
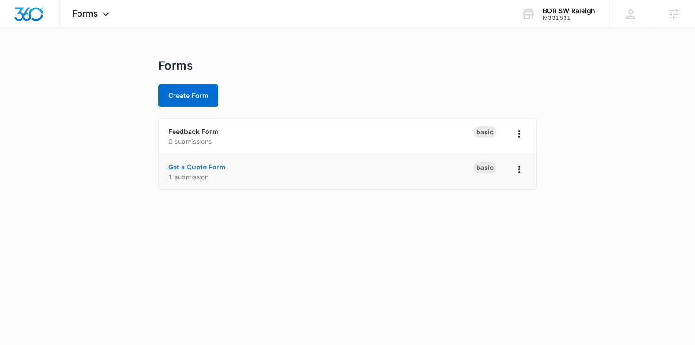
click at [191, 164] on link "Get a Quote Form" at bounding box center [196, 167] width 57 height 8
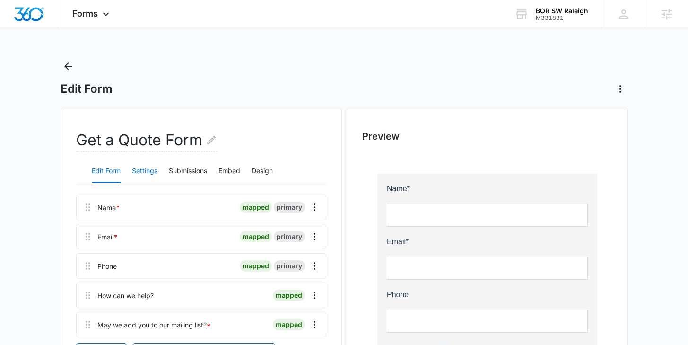
click at [148, 175] on button "Settings" at bounding box center [145, 171] width 26 height 23
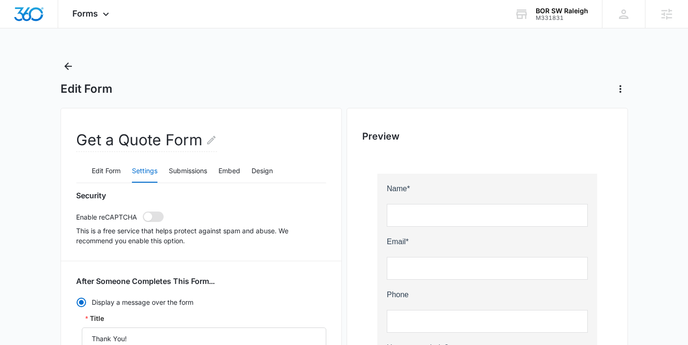
click at [155, 215] on span at bounding box center [153, 216] width 21 height 10
click at [143, 211] on input "checkbox" at bounding box center [142, 211] width 0 height 0
checkbox input "true"
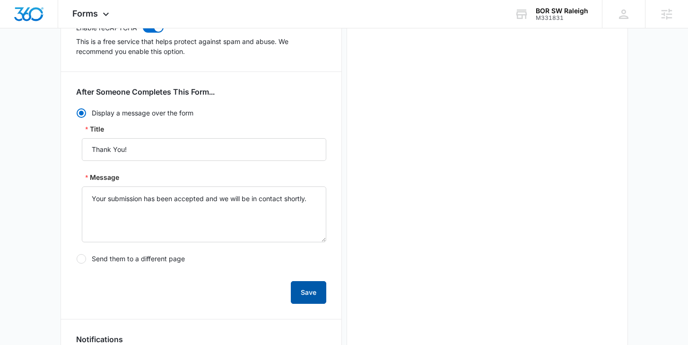
click at [306, 284] on button "Save" at bounding box center [308, 292] width 35 height 23
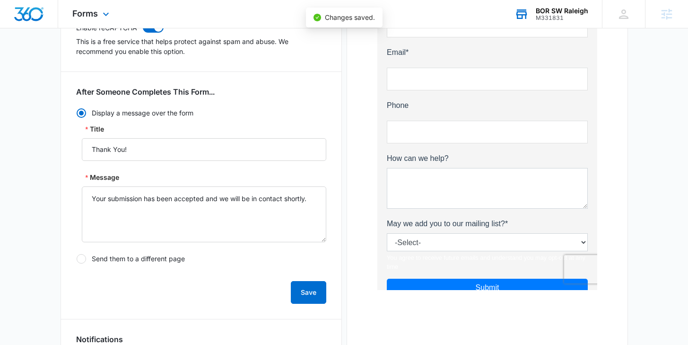
click at [571, 5] on div "BOR SW Raleigh M331831 Your Accounts View All" at bounding box center [552, 14] width 102 height 28
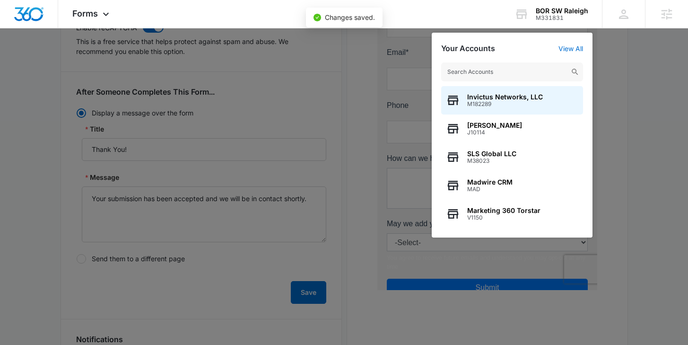
click at [483, 79] on input "text" at bounding box center [512, 71] width 142 height 19
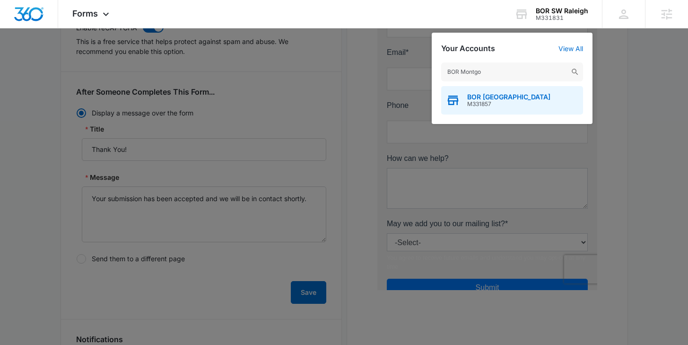
type input "BOR Montgo"
click at [475, 104] on span "M331857" at bounding box center [508, 104] width 83 height 7
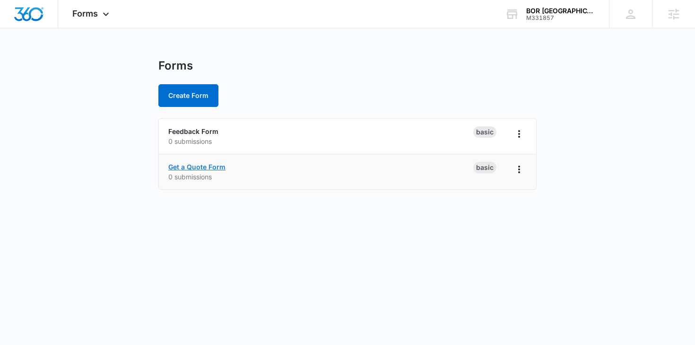
click at [210, 165] on link "Get a Quote Form" at bounding box center [196, 167] width 57 height 8
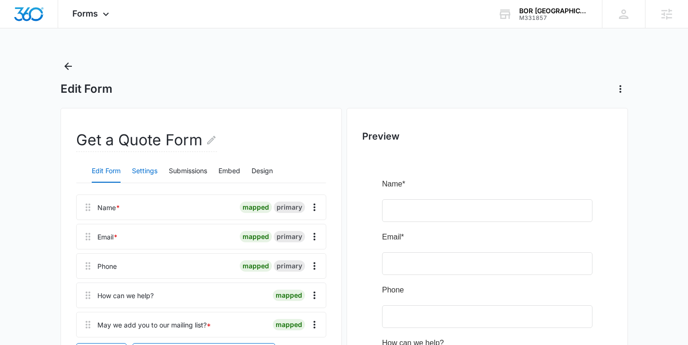
click at [135, 174] on button "Settings" at bounding box center [145, 171] width 26 height 23
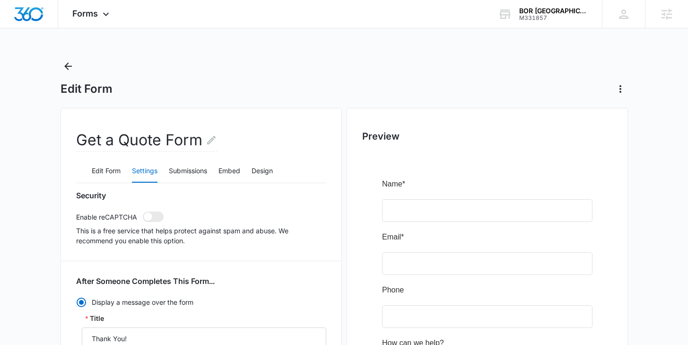
click at [154, 211] on div "Security Enable reCAPTCHA This is a free service that helps protect against spa…" at bounding box center [201, 218] width 250 height 55
click at [152, 220] on span at bounding box center [153, 216] width 21 height 10
click at [143, 211] on input "checkbox" at bounding box center [142, 211] width 0 height 0
checkbox input "true"
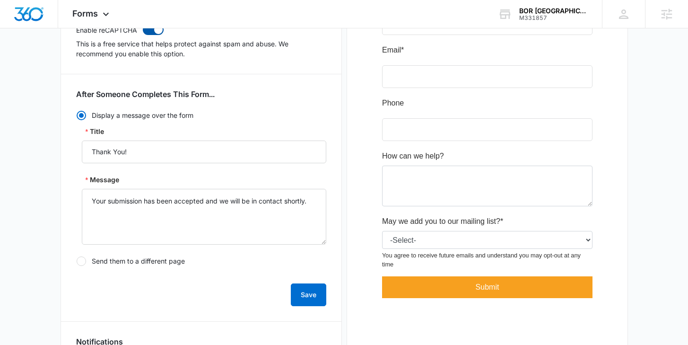
scroll to position [207, 0]
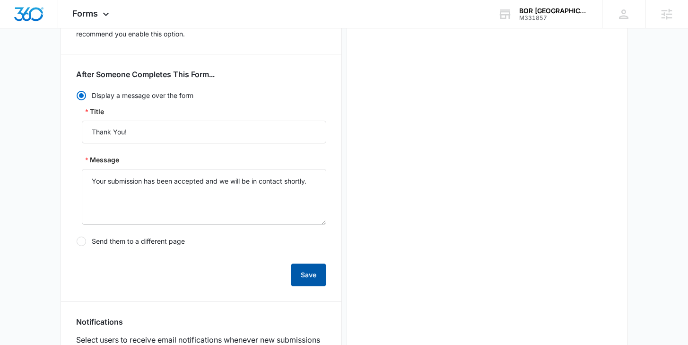
click at [301, 277] on button "Save" at bounding box center [308, 275] width 35 height 23
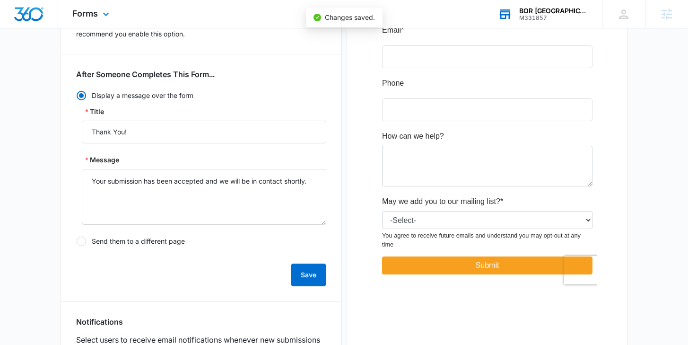
click at [531, 18] on div "M331857" at bounding box center [553, 18] width 69 height 7
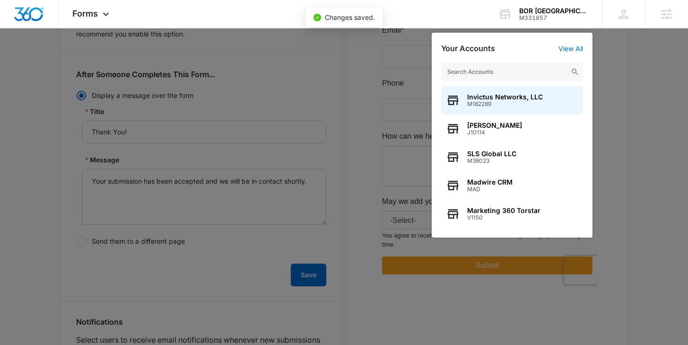
click at [499, 72] on input "text" at bounding box center [512, 71] width 142 height 19
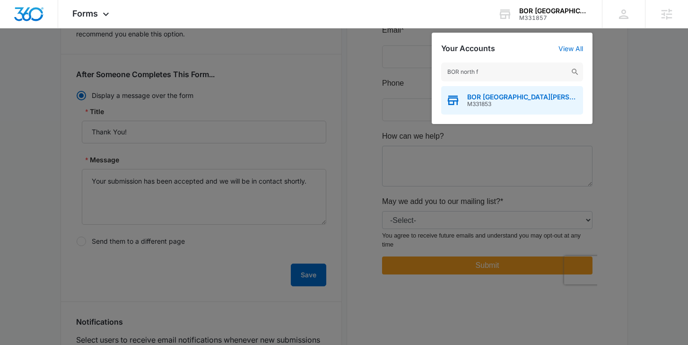
type input "BOR north f"
click at [486, 101] on span "M331853" at bounding box center [522, 104] width 111 height 7
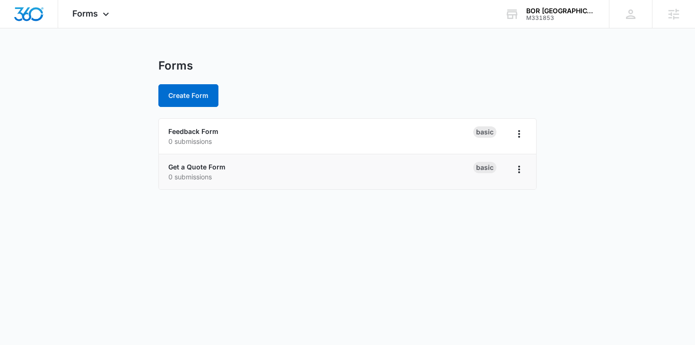
click at [196, 159] on li "Get a Quote Form 0 submissions Basic" at bounding box center [348, 171] width 378 height 35
click at [196, 162] on div "Get a Quote Form 0 submissions" at bounding box center [320, 172] width 305 height 20
click at [195, 165] on link "Get a Quote Form" at bounding box center [196, 167] width 57 height 8
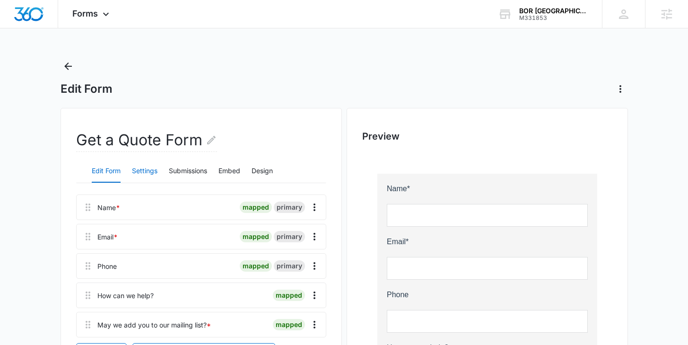
click at [149, 171] on button "Settings" at bounding box center [145, 171] width 26 height 23
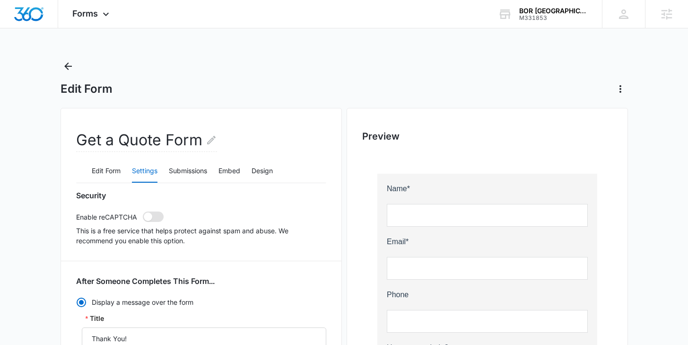
click at [149, 215] on span at bounding box center [148, 216] width 9 height 9
click at [143, 211] on input "checkbox" at bounding box center [142, 211] width 0 height 0
checkbox input "true"
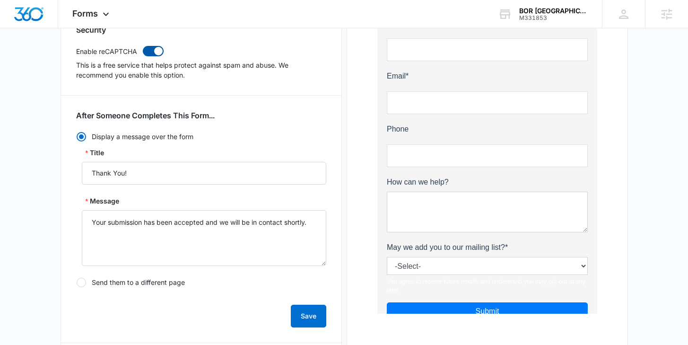
scroll to position [168, 0]
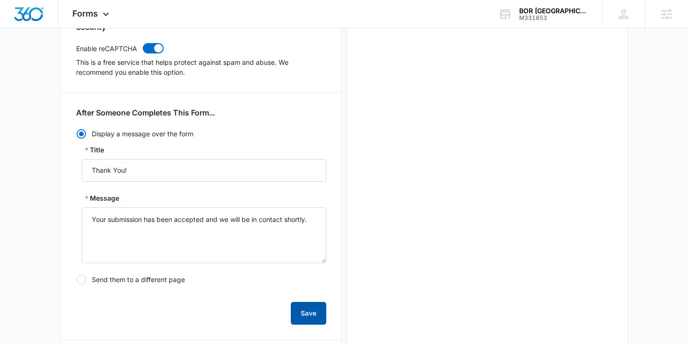
click at [308, 316] on button "Save" at bounding box center [308, 313] width 35 height 23
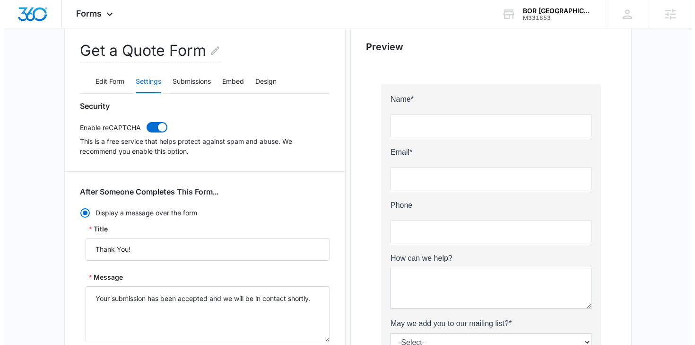
scroll to position [0, 0]
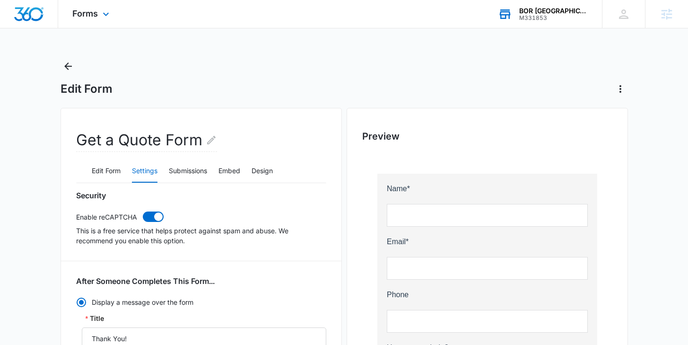
click at [538, 10] on div "BOR North Fulton" at bounding box center [553, 11] width 69 height 8
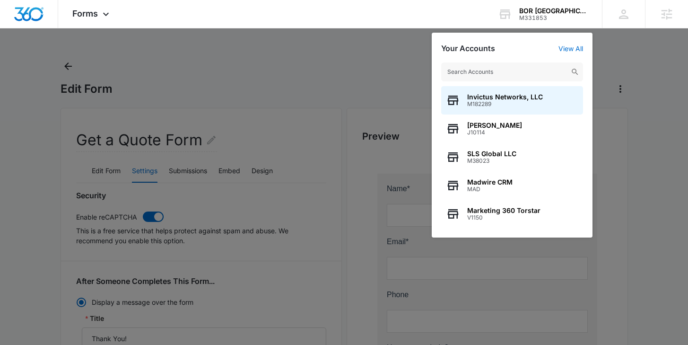
click at [503, 75] on input "text" at bounding box center [512, 71] width 142 height 19
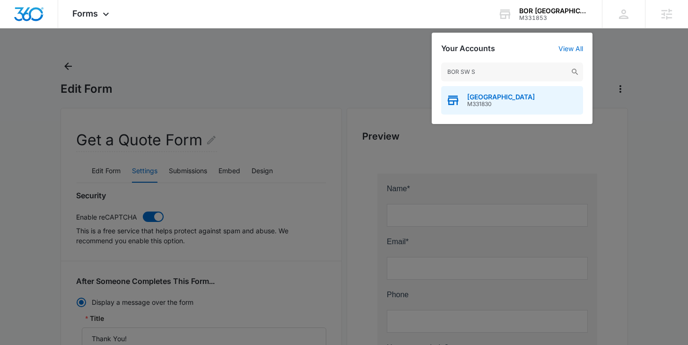
type input "BOR SW S"
click at [483, 104] on span "M331830" at bounding box center [501, 104] width 68 height 7
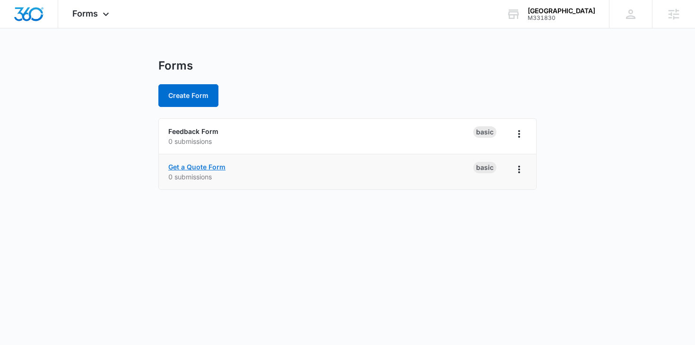
click at [215, 166] on link "Get a Quote Form" at bounding box center [196, 167] width 57 height 8
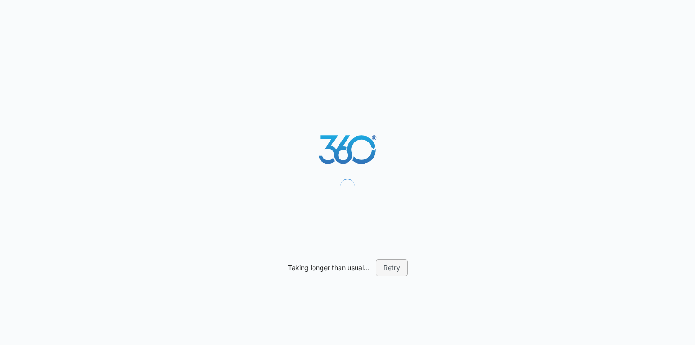
click at [394, 266] on button "Retry" at bounding box center [392, 267] width 32 height 17
click at [384, 271] on button "Retry" at bounding box center [392, 267] width 32 height 17
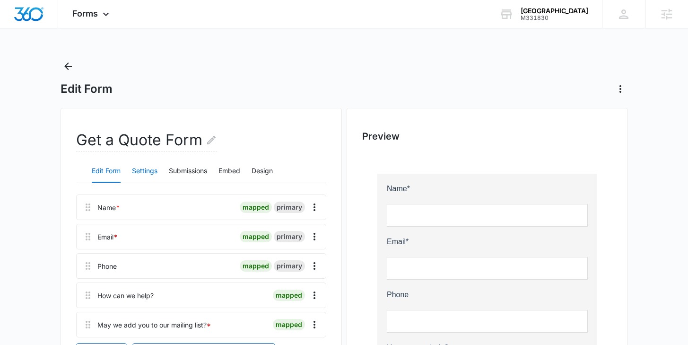
click at [134, 178] on button "Settings" at bounding box center [145, 171] width 26 height 23
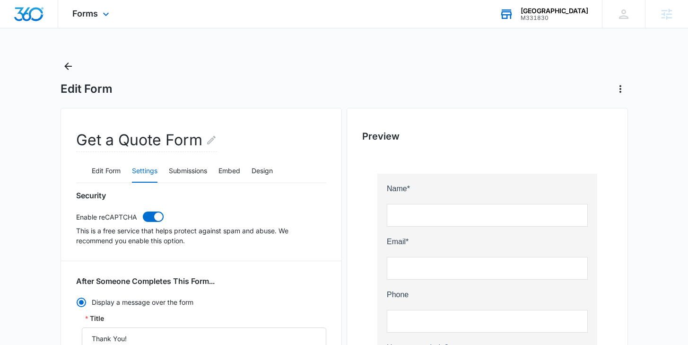
click at [546, 25] on div "BOR SW Salt Lake City M331830 Your Accounts View All" at bounding box center [543, 14] width 117 height 28
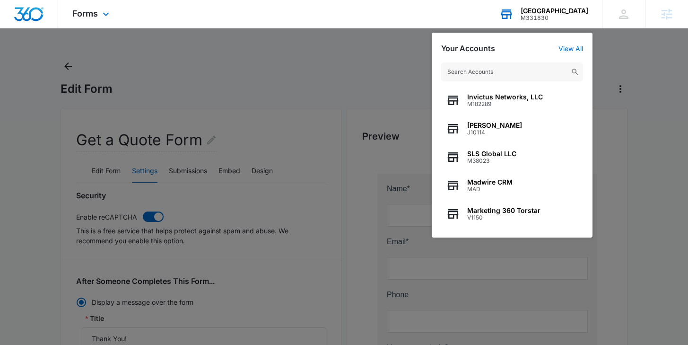
click at [482, 77] on input "text" at bounding box center [512, 71] width 142 height 19
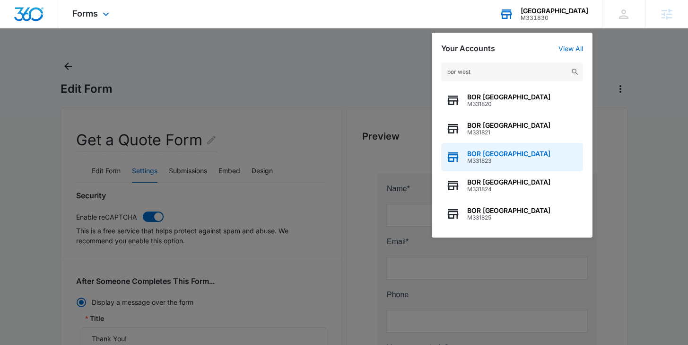
type input "bor west"
click at [491, 157] on span "BOR West County" at bounding box center [508, 154] width 83 height 8
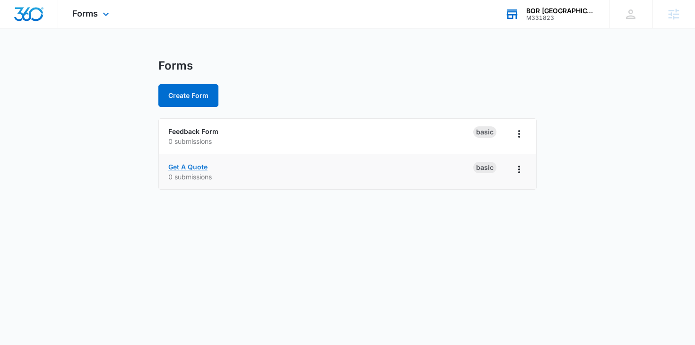
click at [187, 165] on link "Get A Quote" at bounding box center [187, 167] width 39 height 8
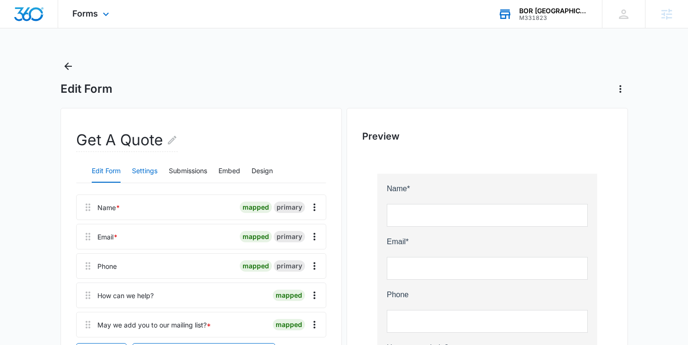
click at [135, 177] on button "Settings" at bounding box center [145, 171] width 26 height 23
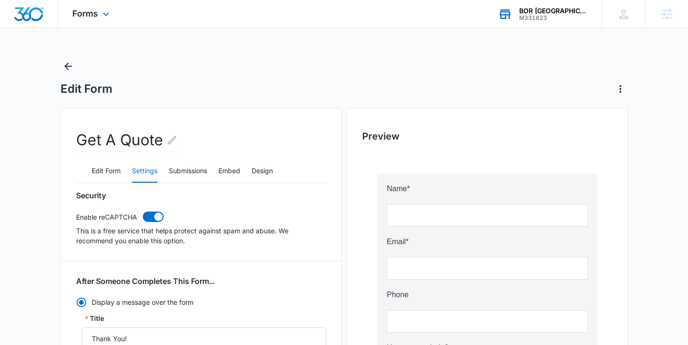
click at [550, 6] on div "BOR West County M331823 Your Accounts View All" at bounding box center [543, 14] width 118 height 28
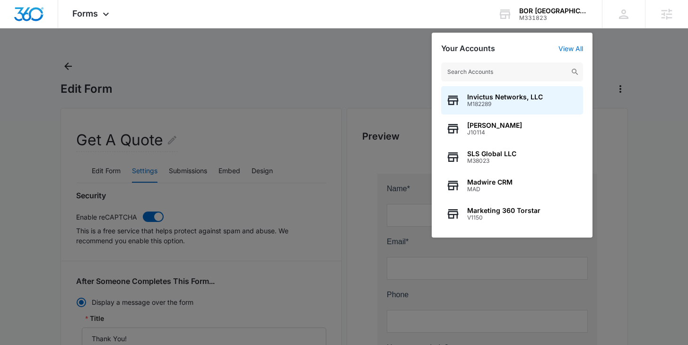
click at [491, 74] on input "text" at bounding box center [512, 71] width 142 height 19
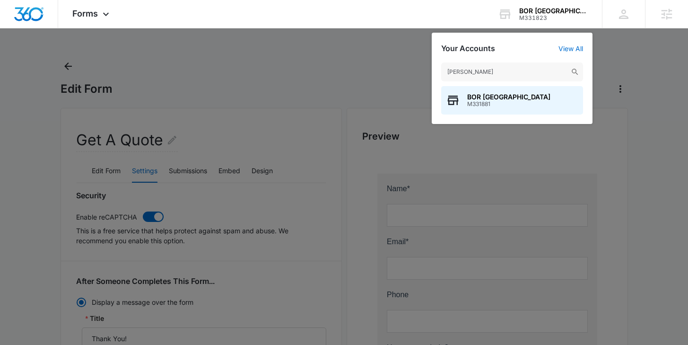
type input "BOR boone"
click at [505, 109] on div "BOR Boone County M331881" at bounding box center [512, 100] width 142 height 28
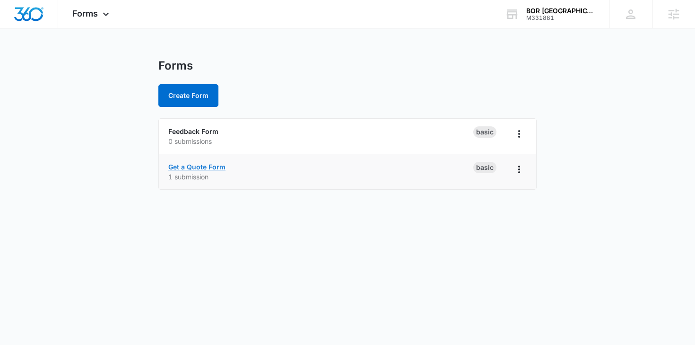
click at [202, 167] on link "Get a Quote Form" at bounding box center [196, 167] width 57 height 8
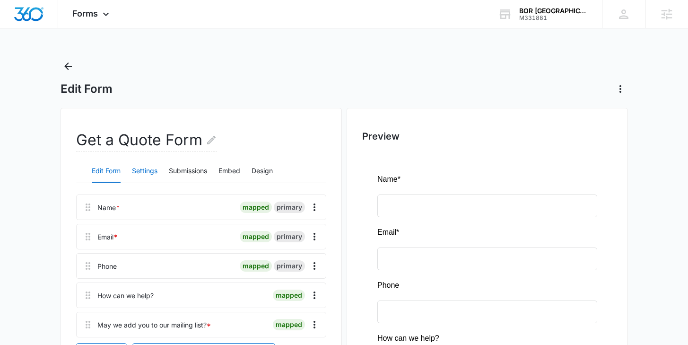
click at [139, 179] on button "Settings" at bounding box center [145, 171] width 26 height 23
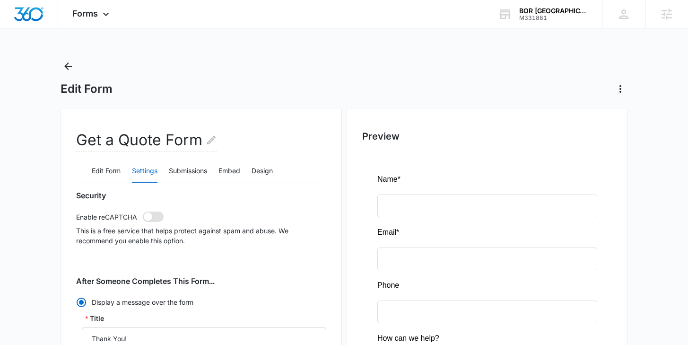
click at [147, 215] on span at bounding box center [148, 216] width 9 height 9
click at [143, 211] on input "checkbox" at bounding box center [142, 211] width 0 height 0
checkbox input "true"
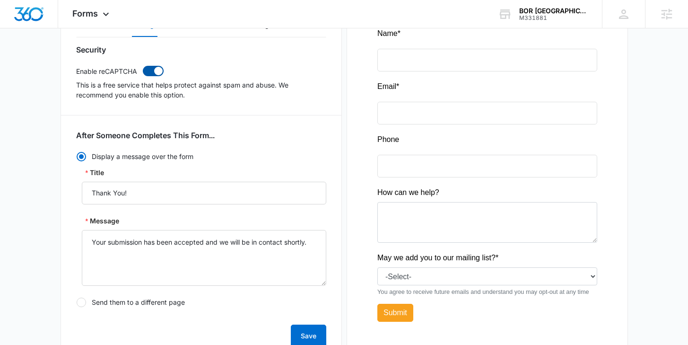
scroll to position [150, 0]
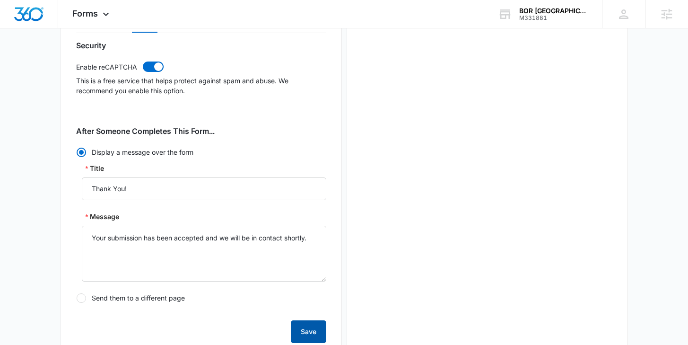
click at [303, 330] on button "Save" at bounding box center [308, 331] width 35 height 23
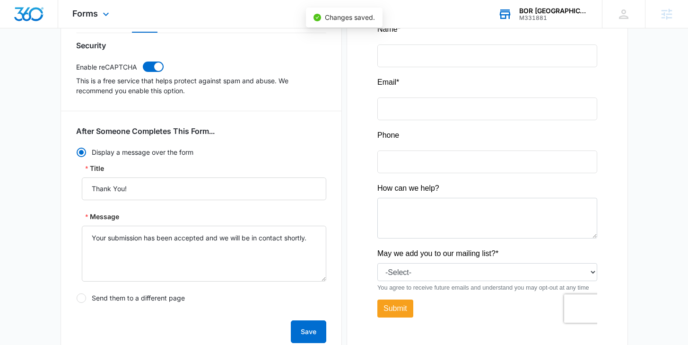
click at [554, 8] on div "BOR Boone County" at bounding box center [553, 11] width 69 height 8
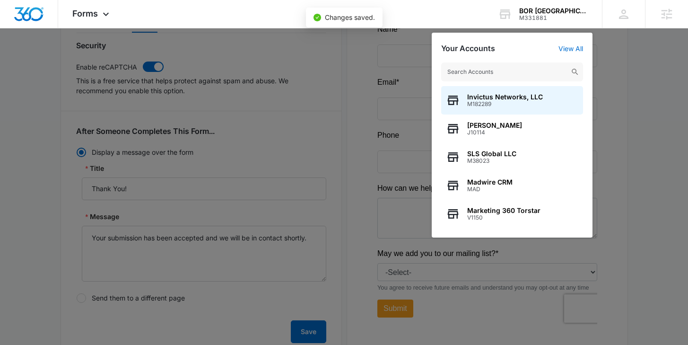
click at [483, 70] on input "text" at bounding box center [512, 71] width 142 height 19
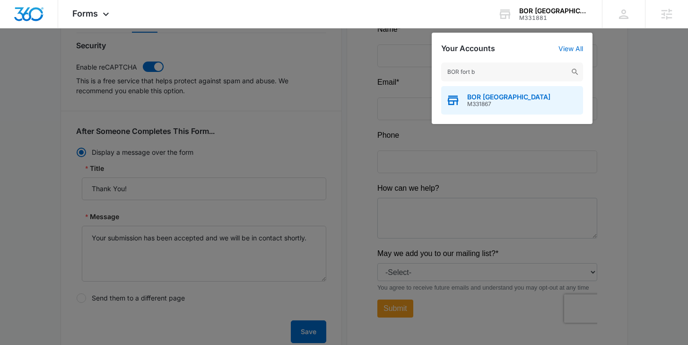
type input "BOR fort b"
click at [473, 97] on span "BOR Fort Bend" at bounding box center [508, 97] width 83 height 8
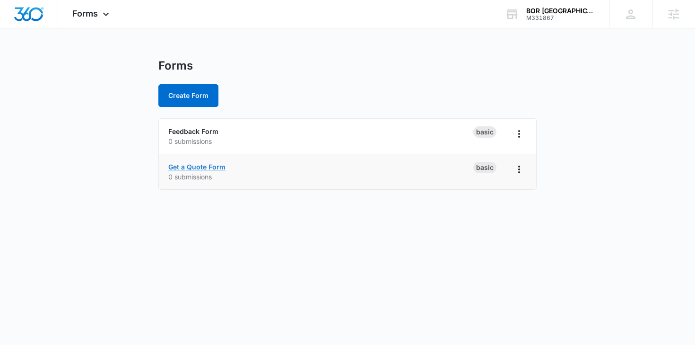
click at [187, 166] on link "Get a Quote Form" at bounding box center [196, 167] width 57 height 8
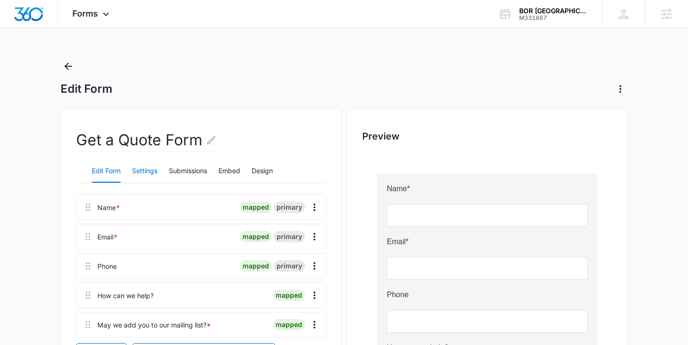
click at [138, 168] on button "Settings" at bounding box center [145, 171] width 26 height 23
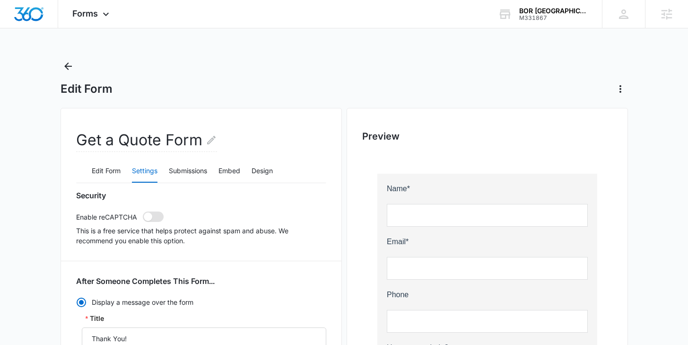
click at [150, 212] on span at bounding box center [153, 216] width 21 height 10
click at [143, 211] on input "checkbox" at bounding box center [142, 211] width 0 height 0
checkbox input "true"
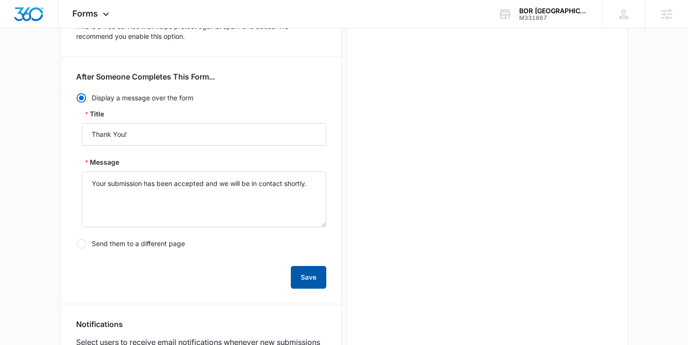
click at [310, 273] on button "Save" at bounding box center [308, 277] width 35 height 23
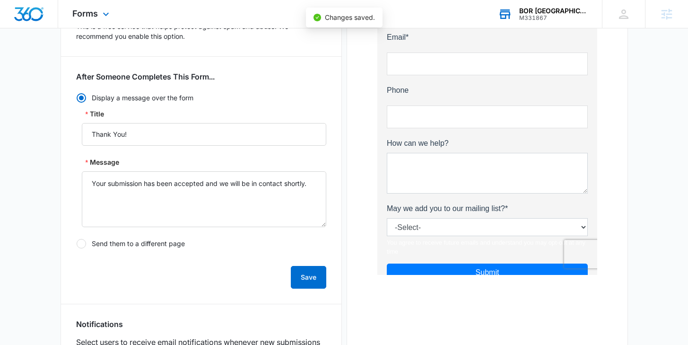
click at [554, 15] on div "M331867" at bounding box center [553, 18] width 69 height 7
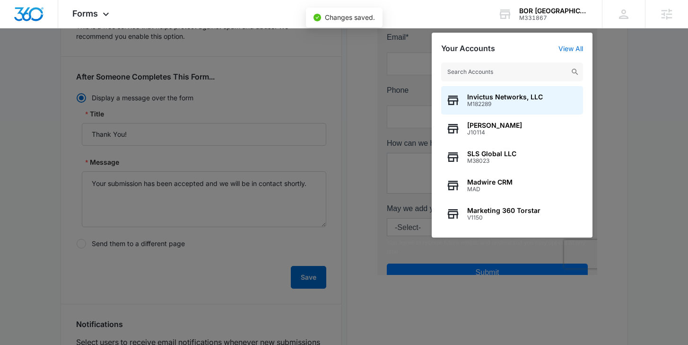
click at [502, 72] on input "text" at bounding box center [512, 71] width 142 height 19
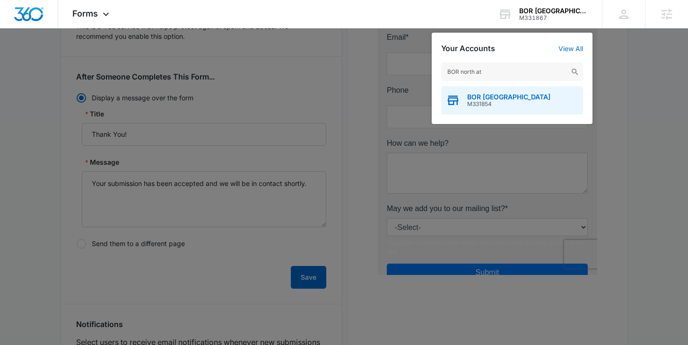
type input "BOR north at"
click at [492, 96] on span "BOR North Atlanta" at bounding box center [508, 97] width 83 height 8
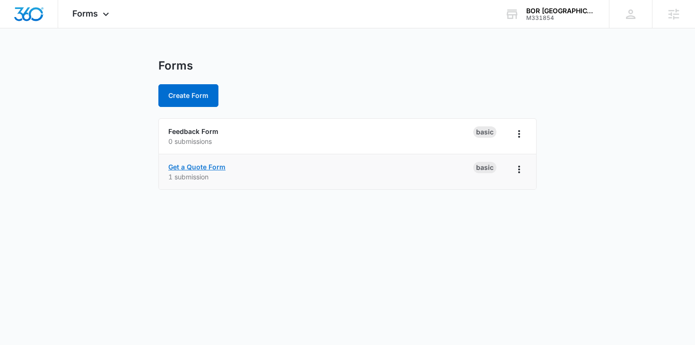
click at [190, 167] on link "Get a Quote Form" at bounding box center [196, 167] width 57 height 8
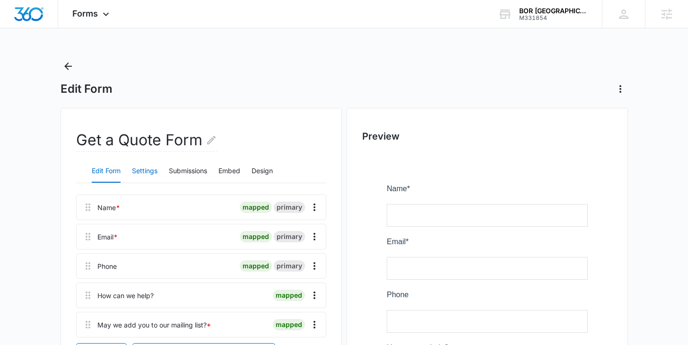
click at [141, 169] on button "Settings" at bounding box center [145, 171] width 26 height 23
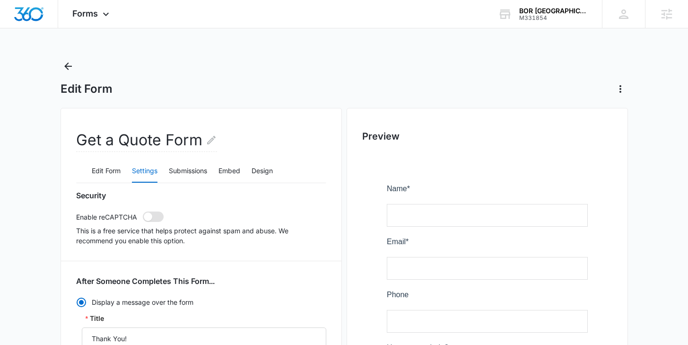
click at [152, 212] on span at bounding box center [153, 216] width 21 height 10
click at [143, 211] on input "checkbox" at bounding box center [142, 211] width 0 height 0
checkbox input "true"
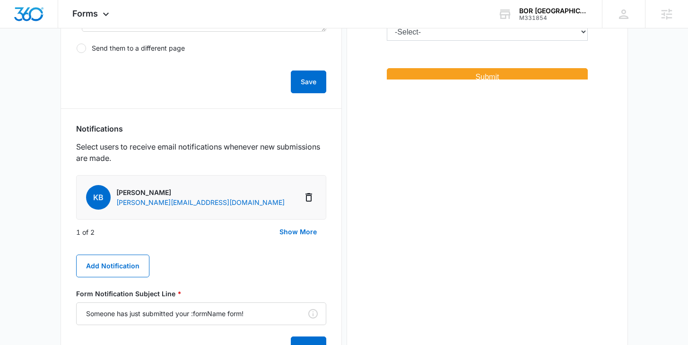
scroll to position [420, 0]
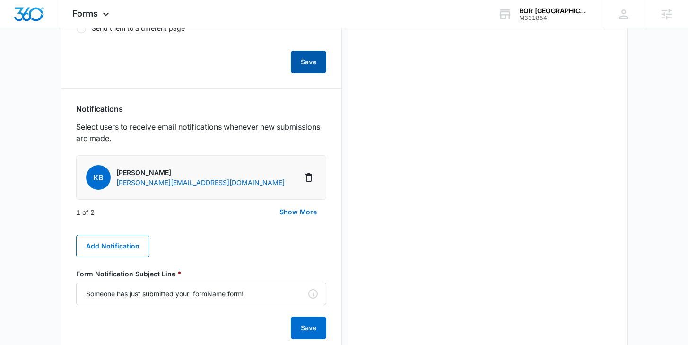
click at [312, 60] on button "Save" at bounding box center [308, 62] width 35 height 23
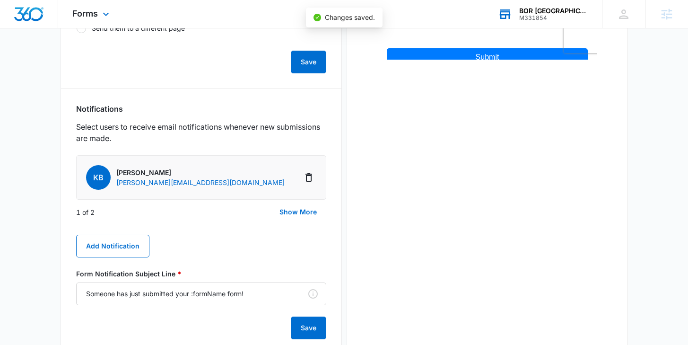
click at [550, 8] on div "BOR North Atlanta" at bounding box center [553, 11] width 69 height 8
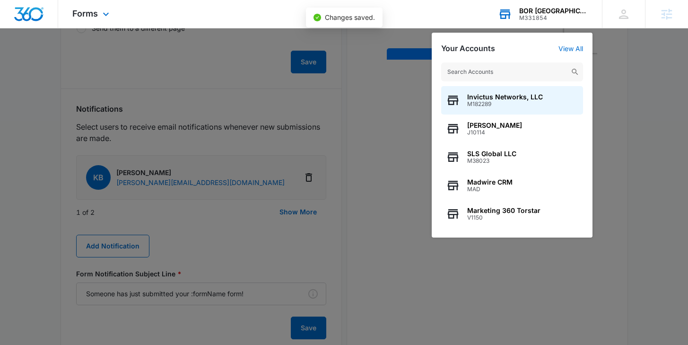
click at [496, 73] on input "text" at bounding box center [512, 71] width 142 height 19
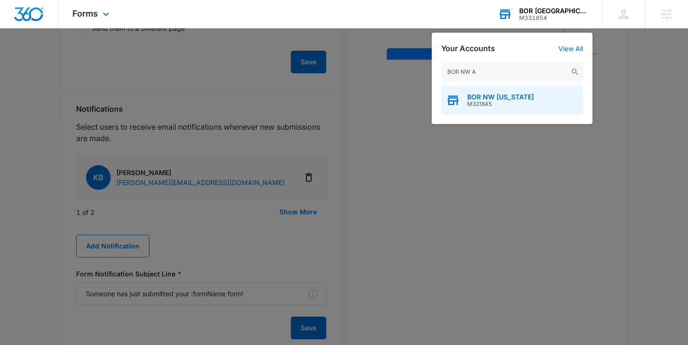
type input "BOR NW A"
click at [533, 95] on div "BOR NW Arkansas M331845" at bounding box center [512, 100] width 142 height 28
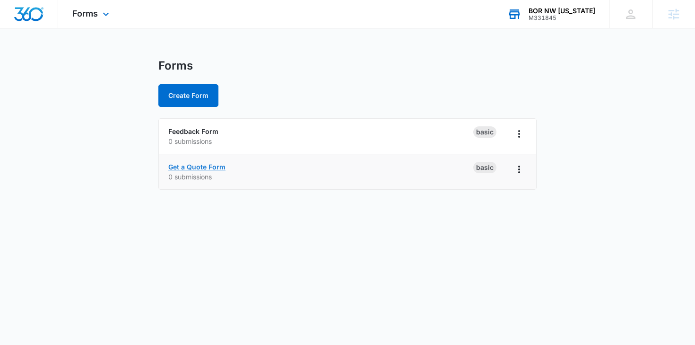
click at [192, 168] on link "Get a Quote Form" at bounding box center [196, 167] width 57 height 8
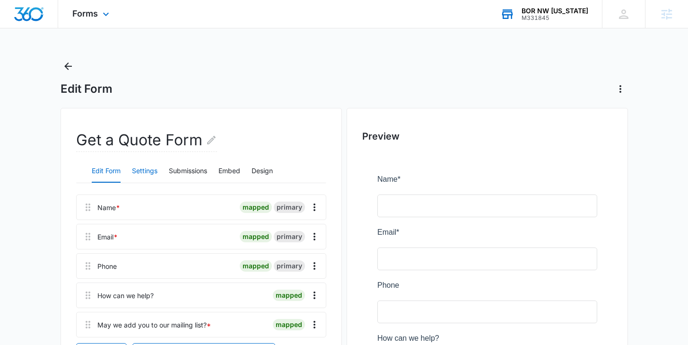
click at [144, 174] on button "Settings" at bounding box center [145, 171] width 26 height 23
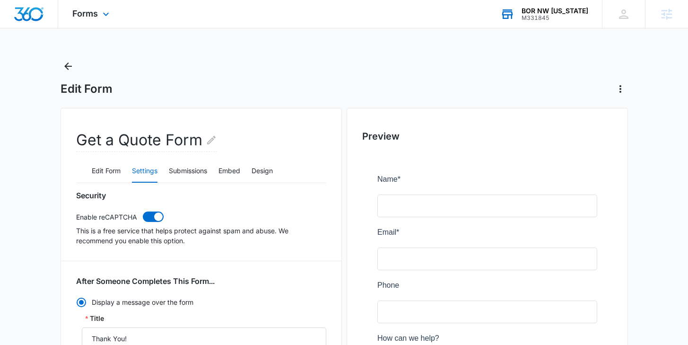
scroll to position [5, 0]
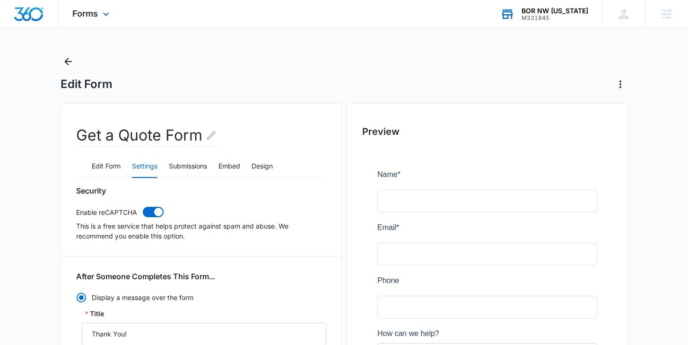
click at [535, 3] on div "BOR NW Arkansas M331845 Your Accounts View All" at bounding box center [544, 14] width 116 height 28
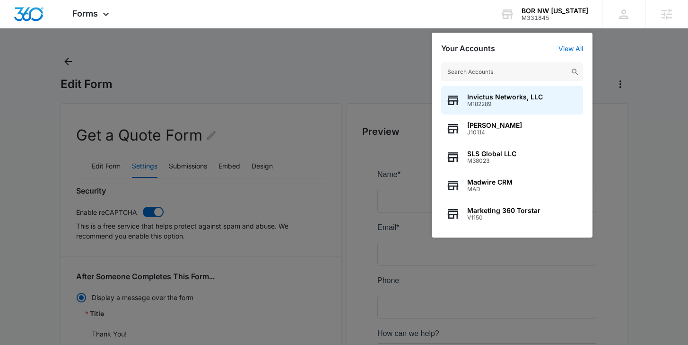
click at [483, 72] on input "text" at bounding box center [512, 71] width 142 height 19
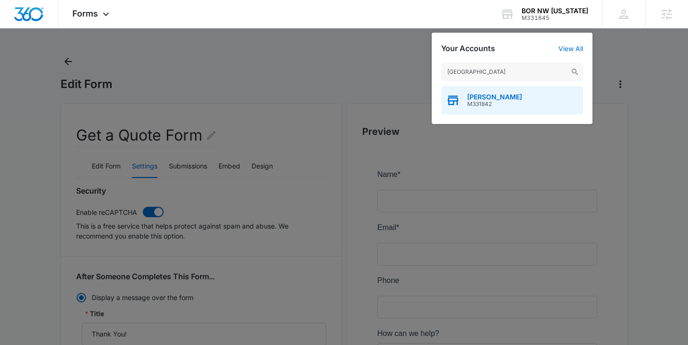
type input "BOR Park"
click at [490, 99] on span "BOR Parker" at bounding box center [494, 97] width 55 height 8
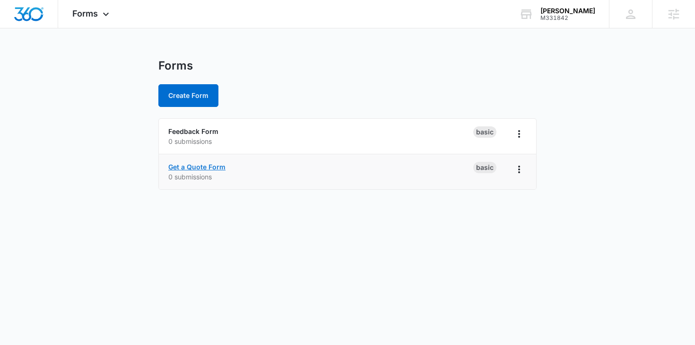
click at [194, 166] on link "Get a Quote Form" at bounding box center [196, 167] width 57 height 8
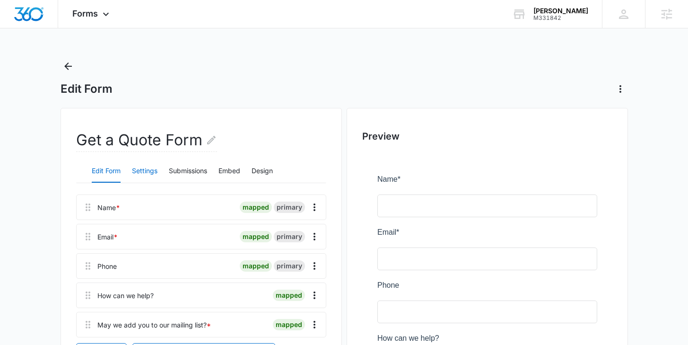
click at [147, 167] on button "Settings" at bounding box center [145, 171] width 26 height 23
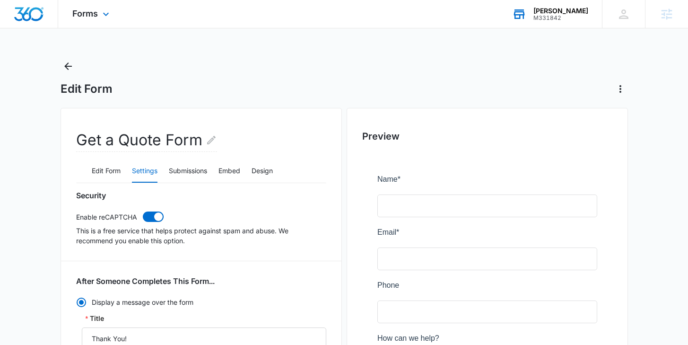
click at [562, 21] on div "BOR Parker M331842 Your Accounts View All" at bounding box center [550, 14] width 104 height 28
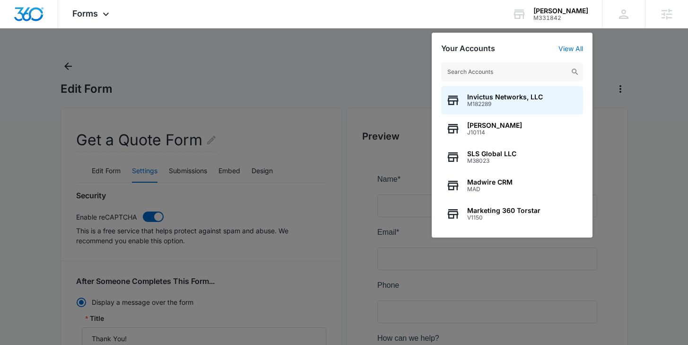
click at [533, 67] on input "text" at bounding box center [512, 71] width 142 height 19
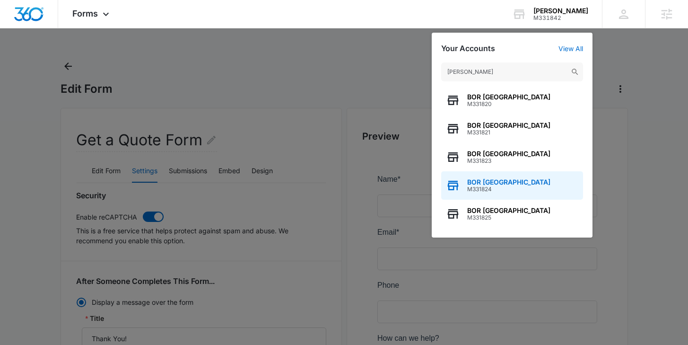
type input "BOR Wes"
click at [498, 194] on div "BOR West Columbus M331824" at bounding box center [512, 185] width 142 height 28
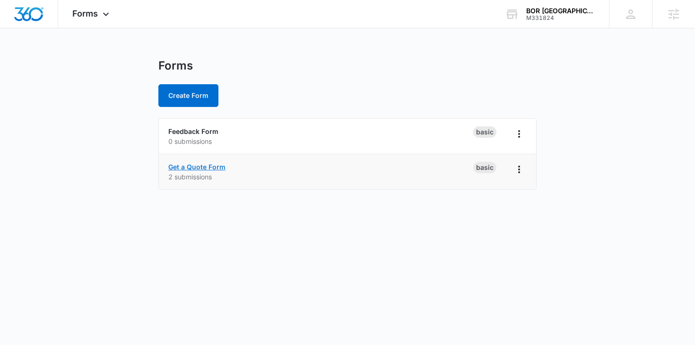
click at [213, 166] on link "Get a Quote Form" at bounding box center [196, 167] width 57 height 8
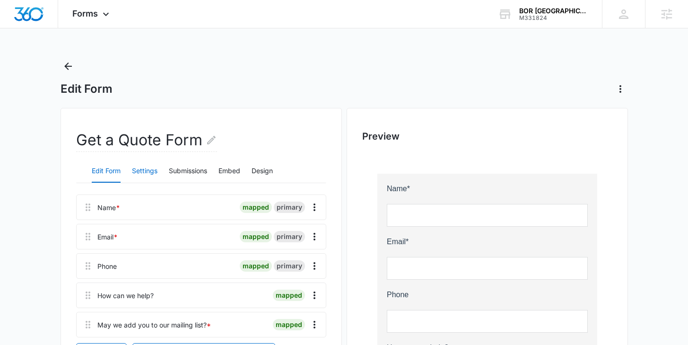
click at [144, 173] on button "Settings" at bounding box center [145, 171] width 26 height 23
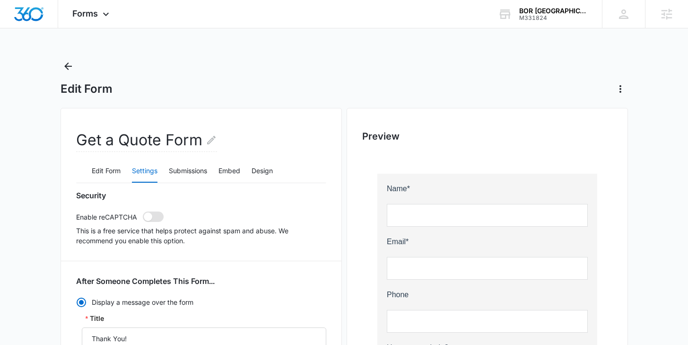
click at [157, 221] on span at bounding box center [153, 216] width 21 height 10
click at [143, 211] on input "checkbox" at bounding box center [142, 211] width 0 height 0
checkbox input "true"
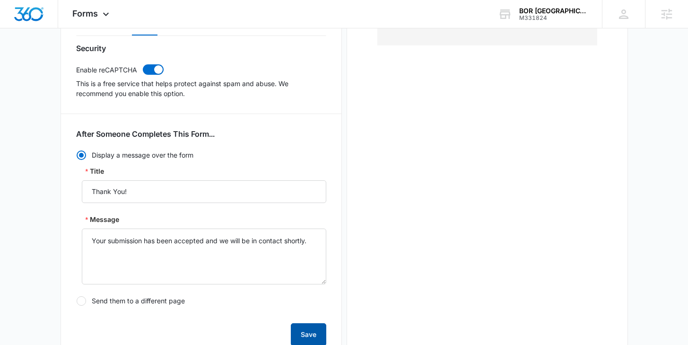
click at [309, 333] on button "Save" at bounding box center [308, 334] width 35 height 23
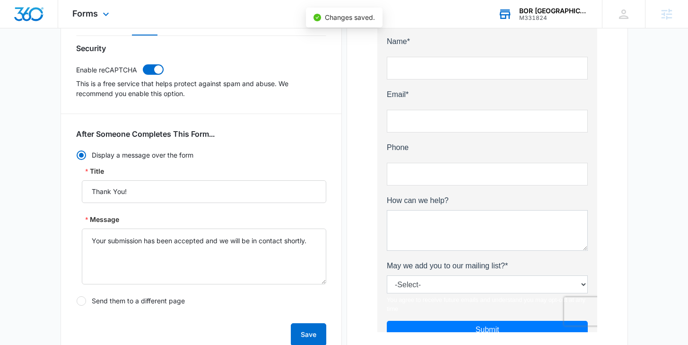
click at [557, 14] on div "BOR West Columbus" at bounding box center [553, 11] width 69 height 8
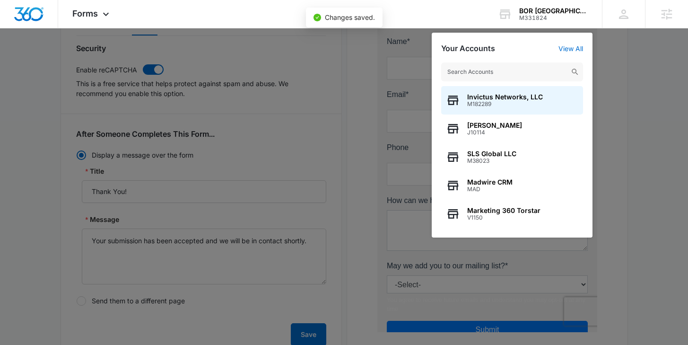
click at [489, 70] on input "text" at bounding box center [512, 71] width 142 height 19
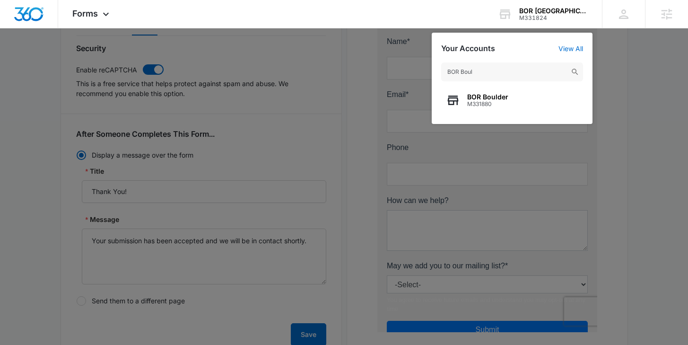
type input "BOR Boul"
click at [490, 97] on span "BOR Boulder" at bounding box center [487, 97] width 41 height 8
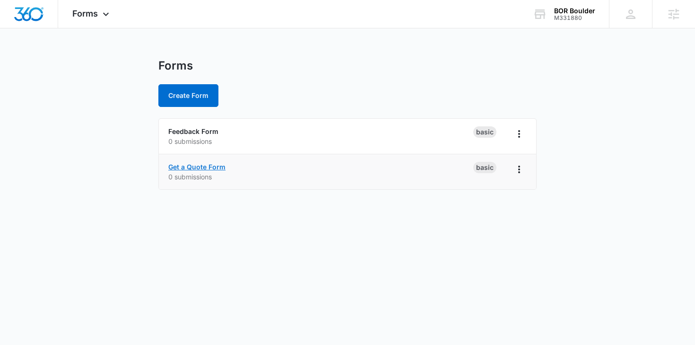
click at [197, 165] on link "Get a Quote Form" at bounding box center [196, 167] width 57 height 8
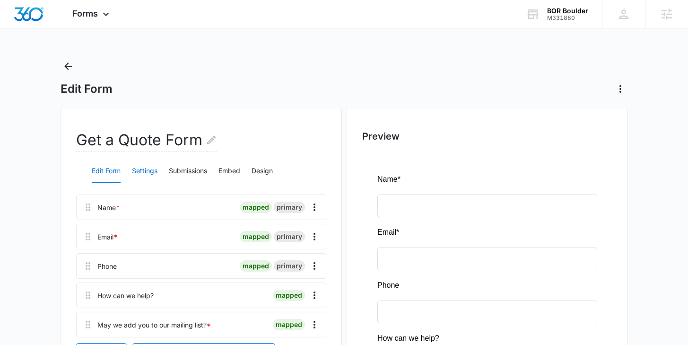
click at [148, 172] on button "Settings" at bounding box center [145, 171] width 26 height 23
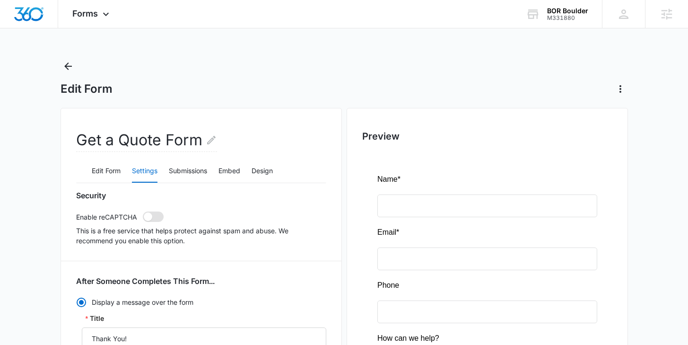
click at [149, 217] on span at bounding box center [148, 216] width 9 height 9
click at [143, 211] on input "checkbox" at bounding box center [142, 211] width 0 height 0
checkbox input "true"
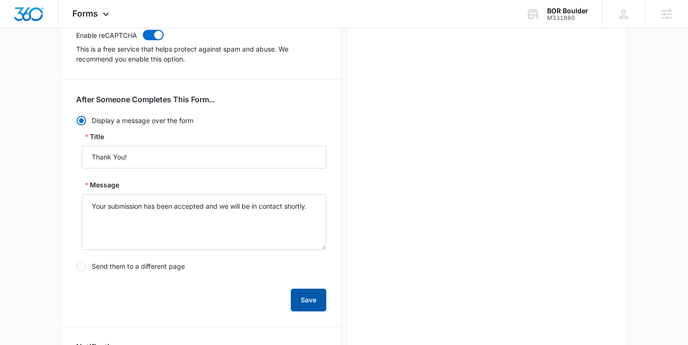
click at [298, 301] on button "Save" at bounding box center [308, 300] width 35 height 23
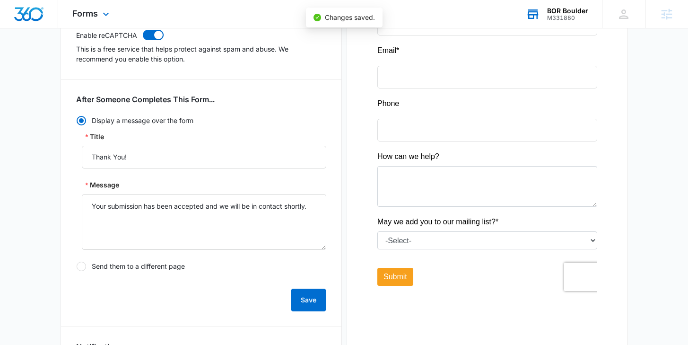
click at [556, 12] on div "BOR Boulder" at bounding box center [567, 11] width 41 height 8
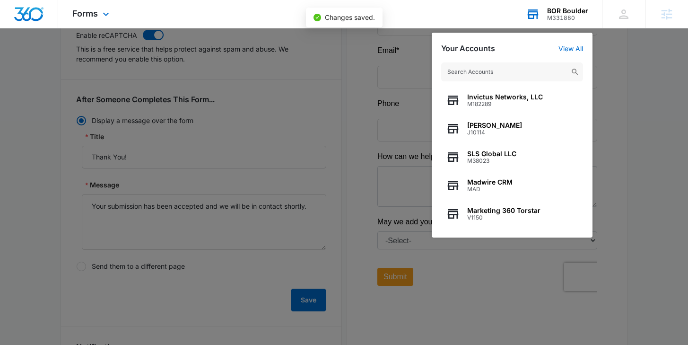
click at [504, 70] on input "text" at bounding box center [512, 71] width 142 height 19
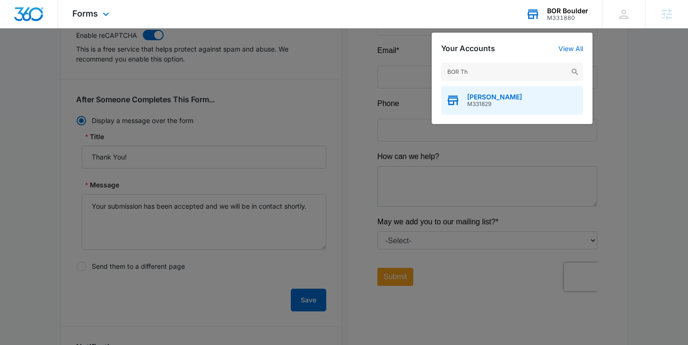
type input "BOR Th"
click at [485, 103] on span "M331829" at bounding box center [494, 104] width 55 height 7
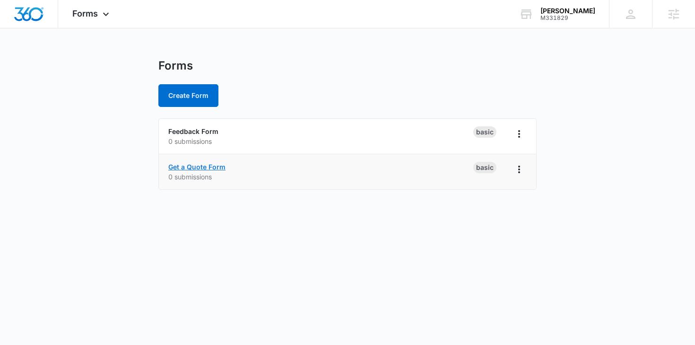
click at [197, 167] on link "Get a Quote Form" at bounding box center [196, 167] width 57 height 8
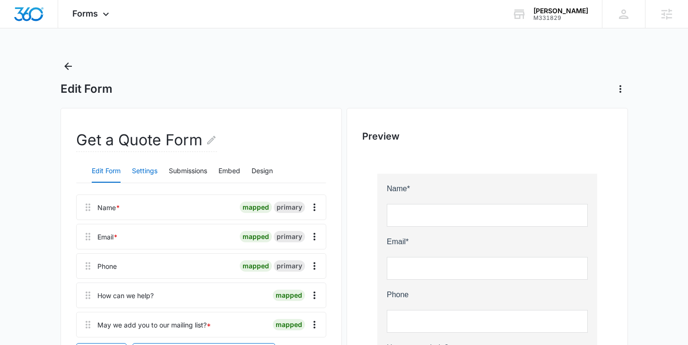
click at [148, 171] on button "Settings" at bounding box center [145, 171] width 26 height 23
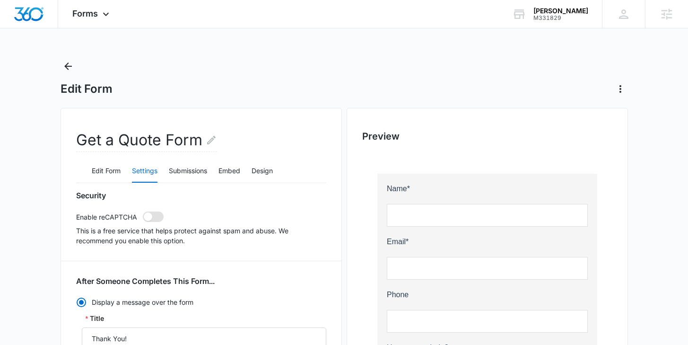
click at [150, 220] on span at bounding box center [153, 216] width 21 height 10
click at [143, 211] on input "checkbox" at bounding box center [142, 211] width 0 height 0
checkbox input "true"
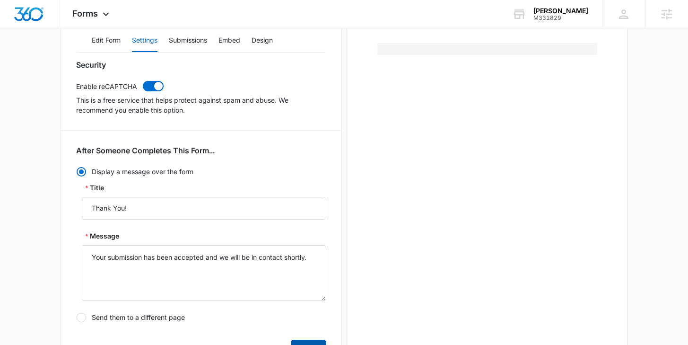
click at [309, 341] on button "Save" at bounding box center [308, 351] width 35 height 23
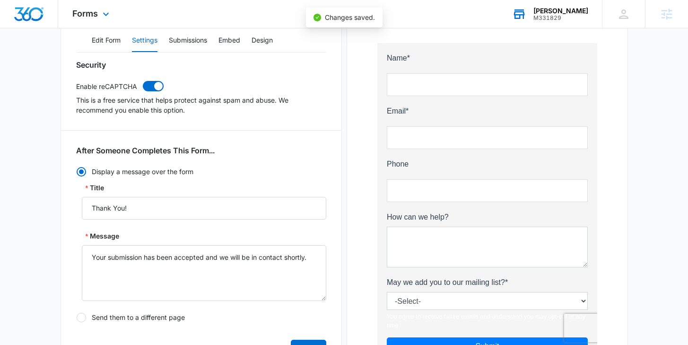
click at [567, 18] on div "M331829" at bounding box center [561, 18] width 55 height 7
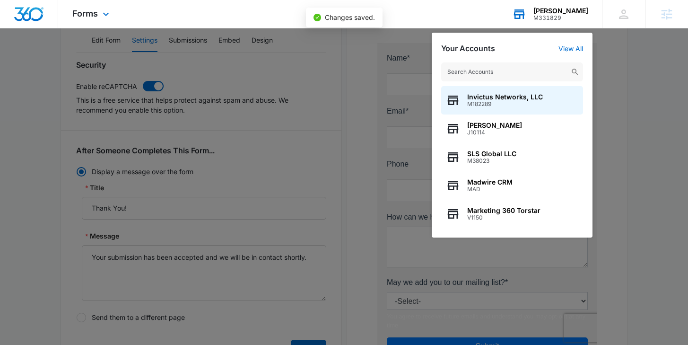
click at [503, 73] on input "text" at bounding box center [512, 71] width 142 height 19
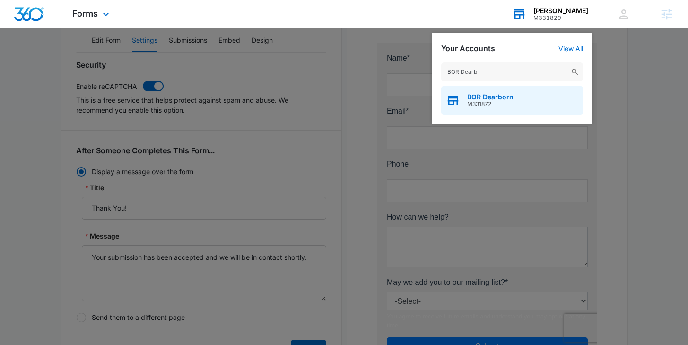
type input "BOR Dearb"
click at [489, 102] on span "M331872" at bounding box center [490, 104] width 46 height 7
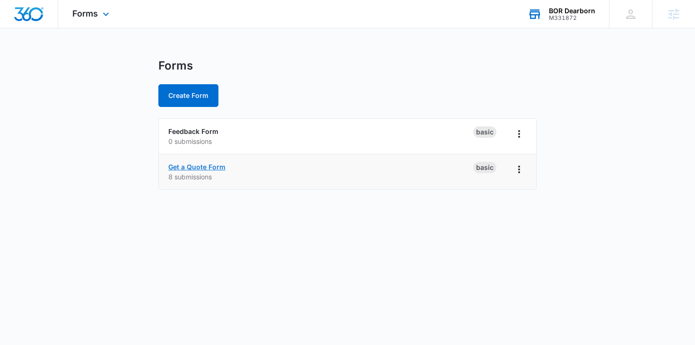
click at [198, 164] on link "Get a Quote Form" at bounding box center [196, 167] width 57 height 8
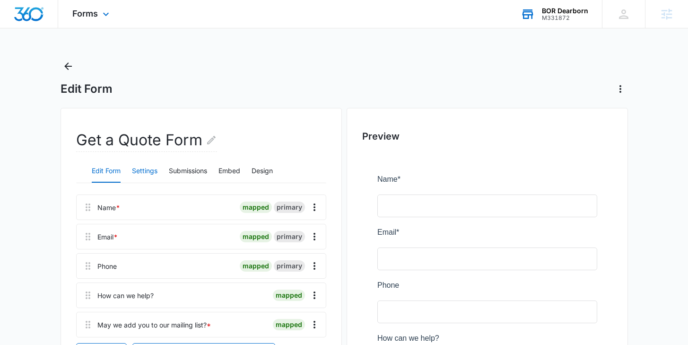
click at [136, 170] on button "Settings" at bounding box center [145, 171] width 26 height 23
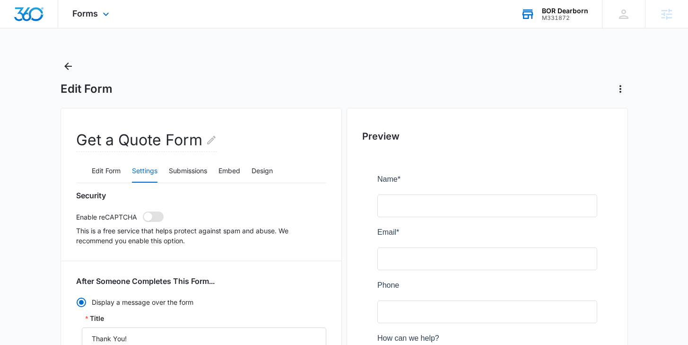
click at [150, 212] on span at bounding box center [153, 216] width 21 height 10
click at [143, 211] on input "checkbox" at bounding box center [142, 211] width 0 height 0
checkbox input "true"
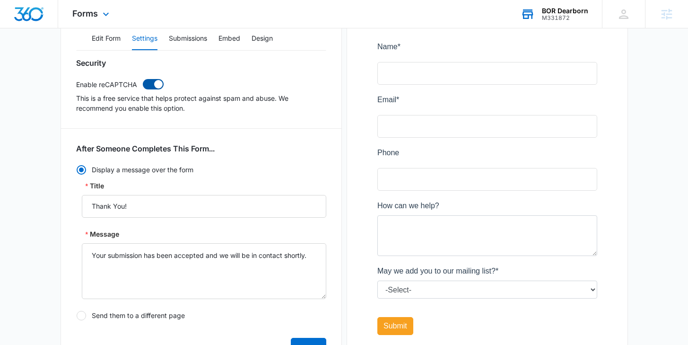
scroll to position [137, 0]
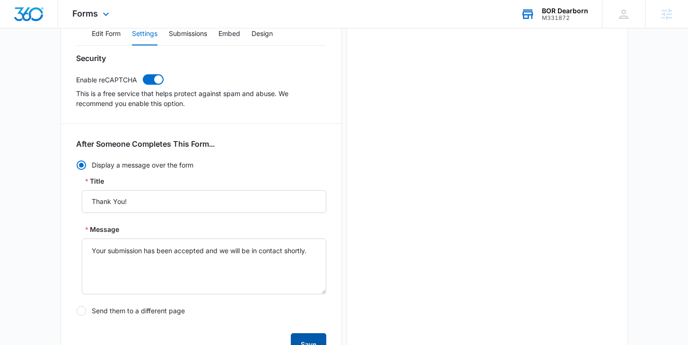
click at [309, 343] on button "Save" at bounding box center [308, 344] width 35 height 23
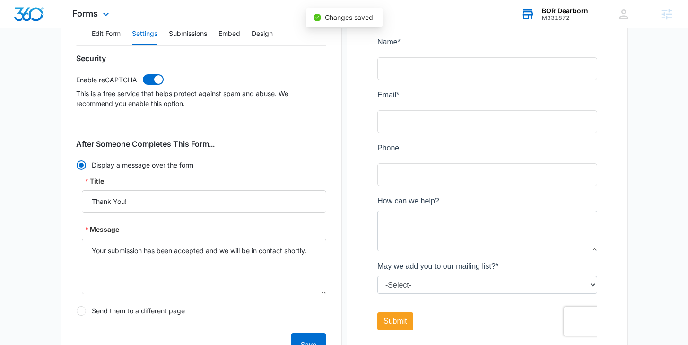
click at [572, 15] on div "M331872" at bounding box center [565, 18] width 46 height 7
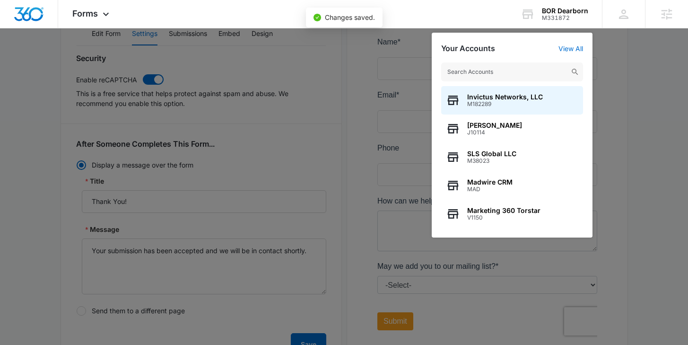
click at [510, 72] on input "text" at bounding box center [512, 71] width 142 height 19
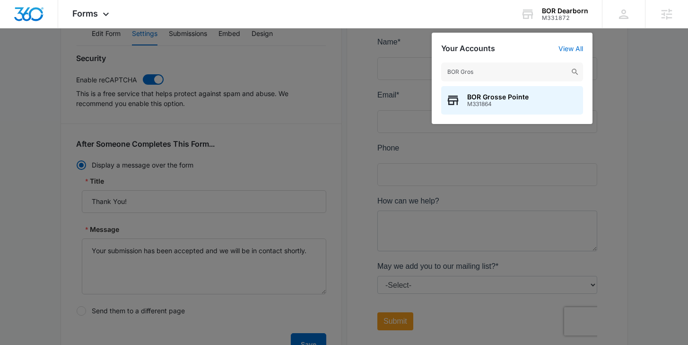
type input "BOR Gros"
click at [492, 96] on span "BOR Grosse Pointe" at bounding box center [498, 97] width 62 height 8
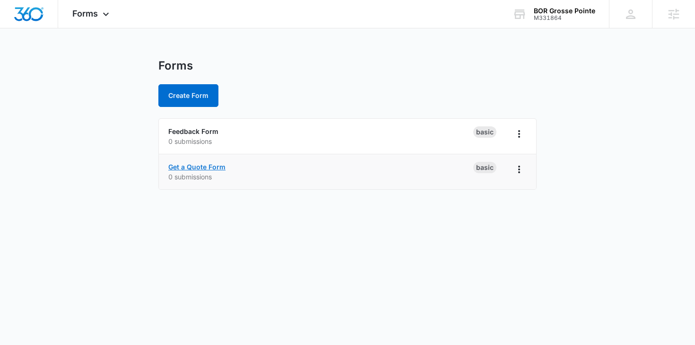
click at [198, 169] on link "Get a Quote Form" at bounding box center [196, 167] width 57 height 8
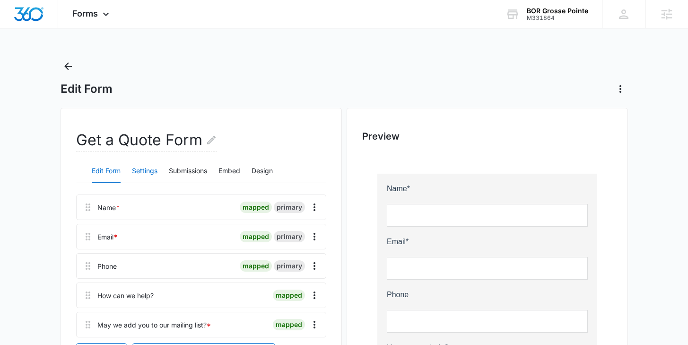
click at [141, 171] on button "Settings" at bounding box center [145, 171] width 26 height 23
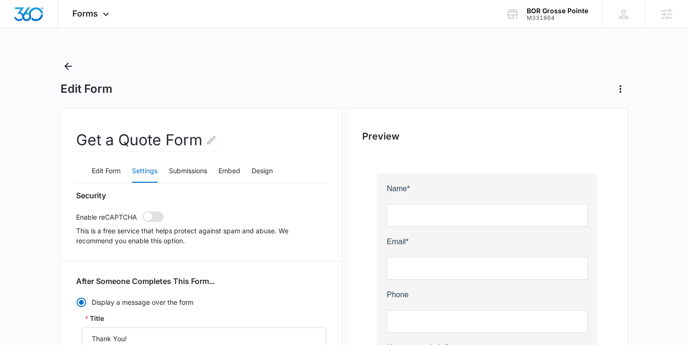
click at [154, 215] on span at bounding box center [153, 216] width 21 height 10
click at [143, 211] on input "checkbox" at bounding box center [142, 211] width 0 height 0
checkbox input "true"
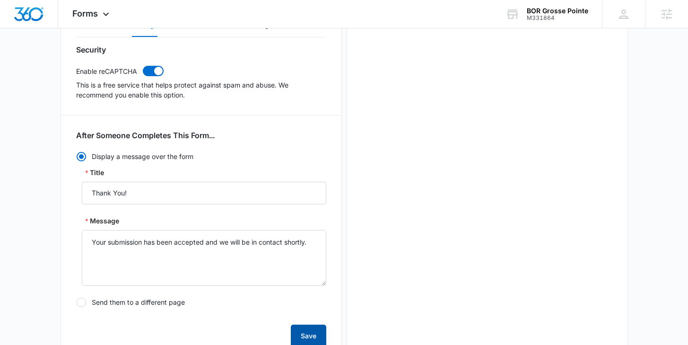
click at [311, 331] on button "Save" at bounding box center [308, 336] width 35 height 23
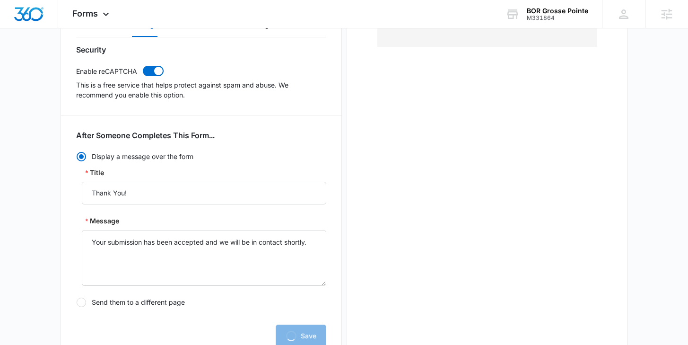
scroll to position [0, 0]
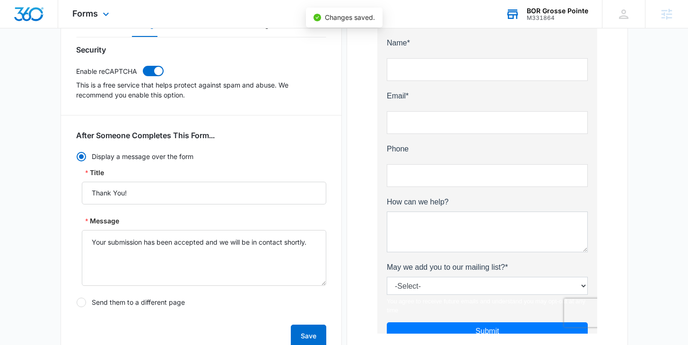
click at [560, 22] on div "BOR Grosse Pointe M331864 Your Accounts View All" at bounding box center [547, 14] width 111 height 28
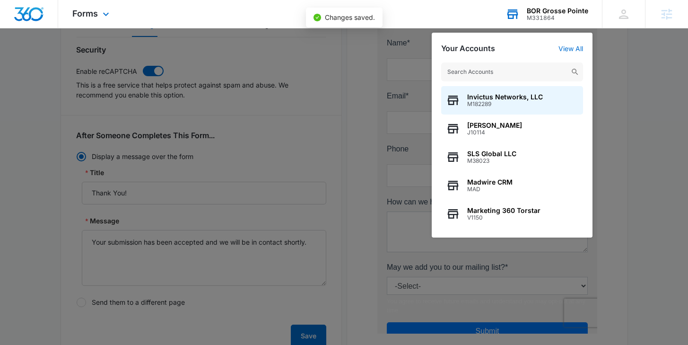
click at [503, 71] on input "text" at bounding box center [512, 71] width 142 height 19
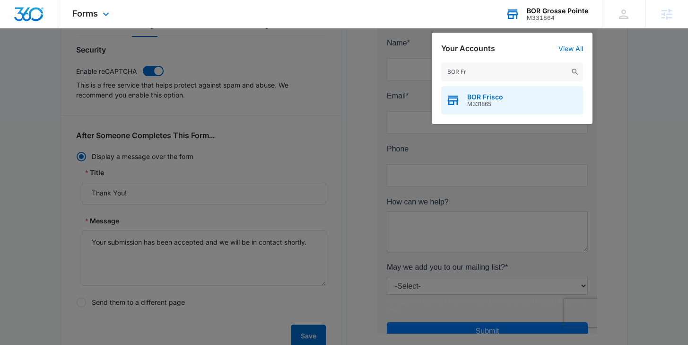
type input "BOR Fr"
click at [502, 102] on span "M331865" at bounding box center [485, 104] width 36 height 7
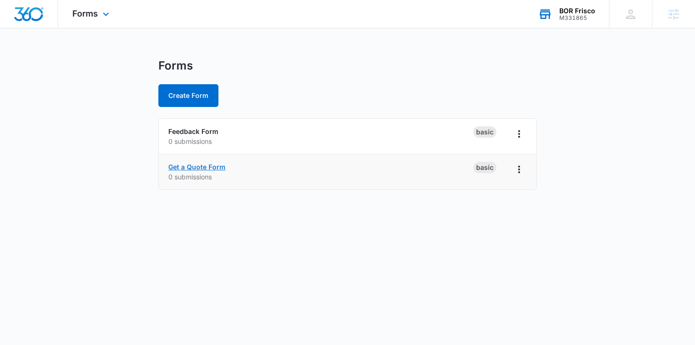
click at [191, 165] on link "Get a Quote Form" at bounding box center [196, 167] width 57 height 8
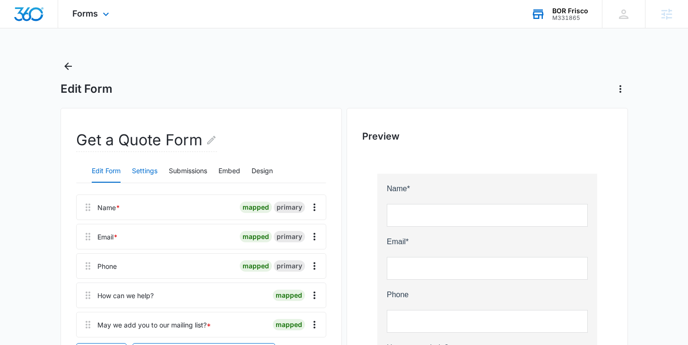
click at [154, 168] on button "Settings" at bounding box center [145, 171] width 26 height 23
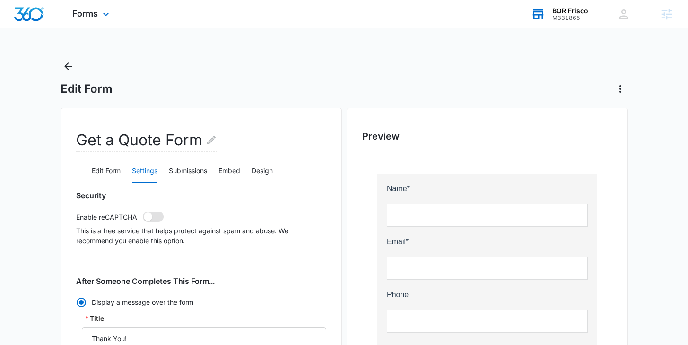
click at [151, 213] on span at bounding box center [153, 216] width 21 height 10
click at [143, 211] on input "checkbox" at bounding box center [142, 211] width 0 height 0
checkbox input "true"
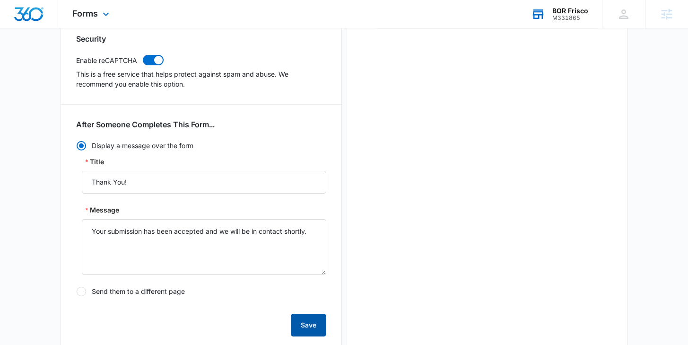
click at [311, 325] on button "Save" at bounding box center [308, 325] width 35 height 23
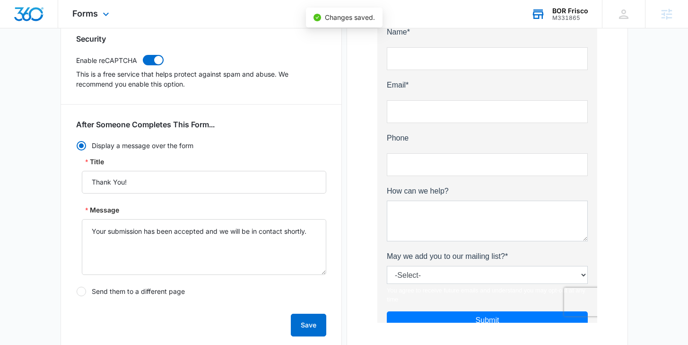
click at [565, 9] on div "BOR Frisco" at bounding box center [571, 11] width 36 height 8
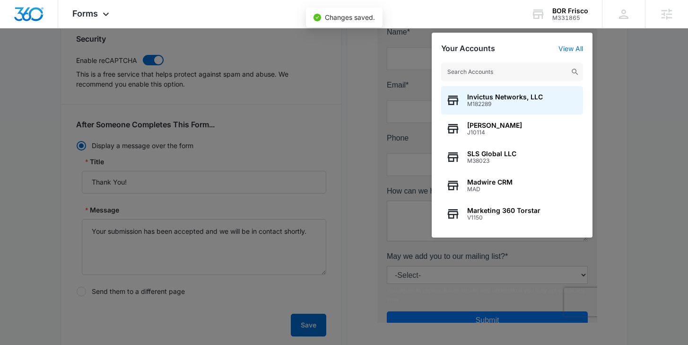
click at [517, 70] on input "text" at bounding box center [512, 71] width 142 height 19
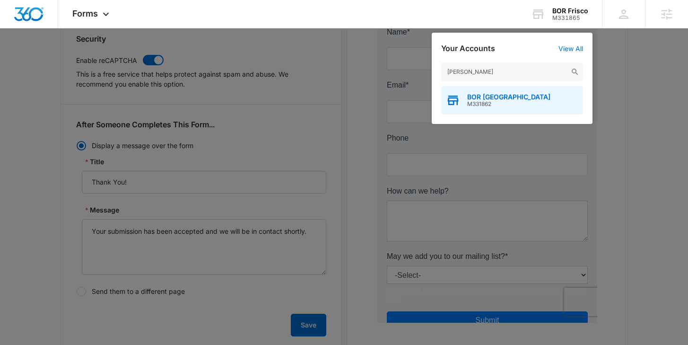
type input "Bor jeff"
click at [512, 101] on span "M331862" at bounding box center [508, 104] width 83 height 7
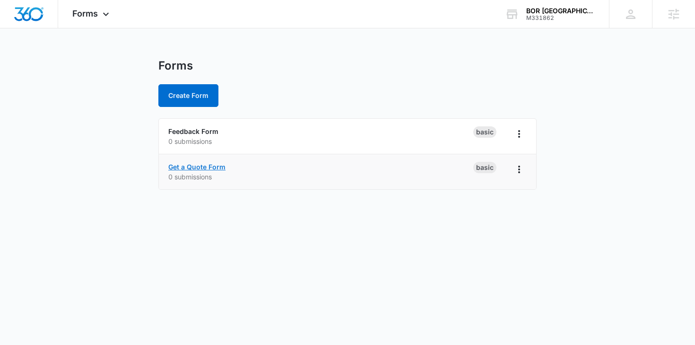
click at [187, 164] on link "Get a Quote Form" at bounding box center [196, 167] width 57 height 8
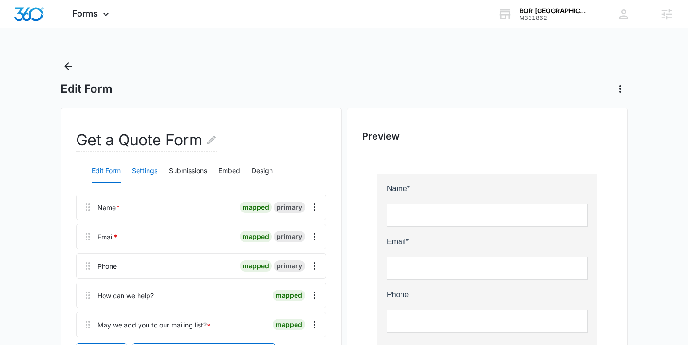
click at [149, 174] on button "Settings" at bounding box center [145, 171] width 26 height 23
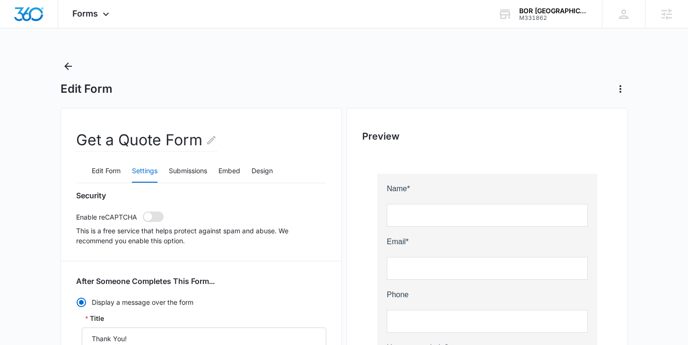
click at [147, 214] on span at bounding box center [148, 216] width 9 height 9
click at [143, 211] on input "checkbox" at bounding box center [142, 211] width 0 height 0
checkbox input "true"
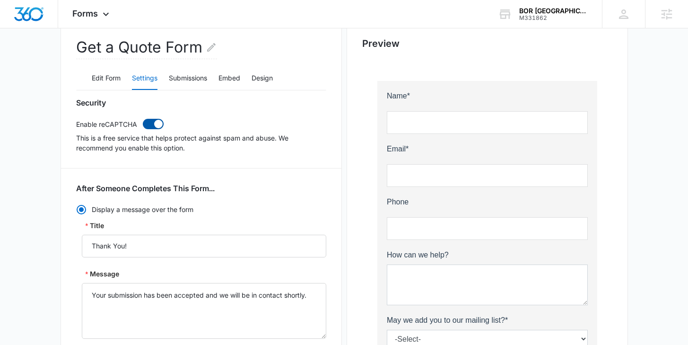
scroll to position [141, 0]
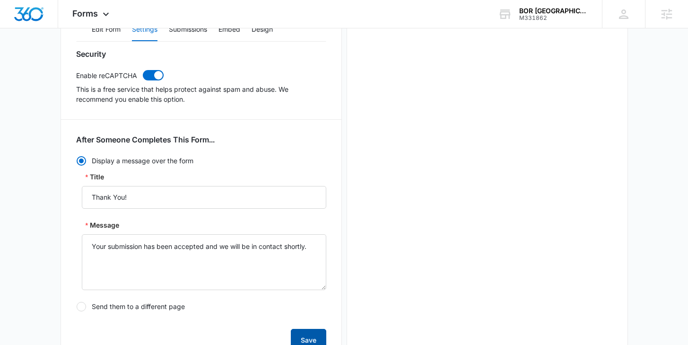
click at [319, 339] on button "Save" at bounding box center [308, 340] width 35 height 23
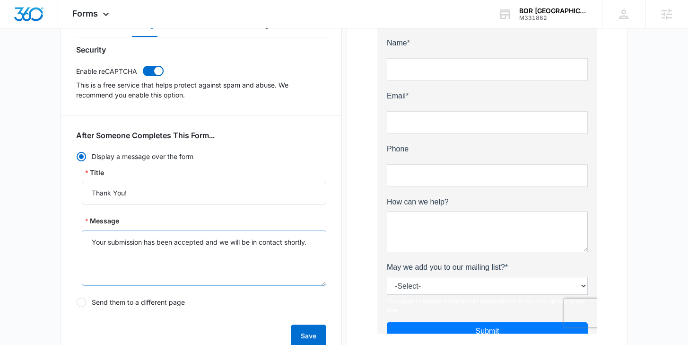
scroll to position [145, 0]
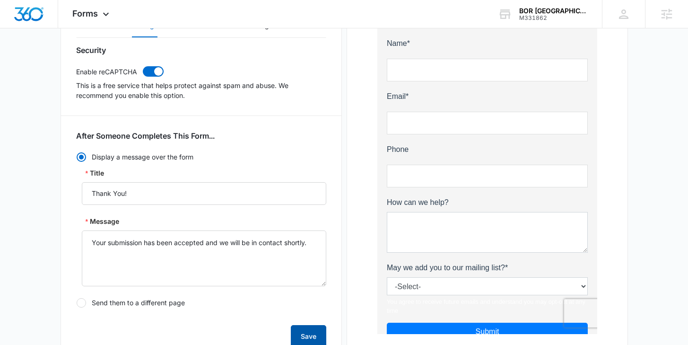
click at [305, 334] on button "Save" at bounding box center [308, 336] width 35 height 23
click at [515, 20] on div "BOR Jefferson County M331862 Your Accounts View All" at bounding box center [543, 14] width 118 height 28
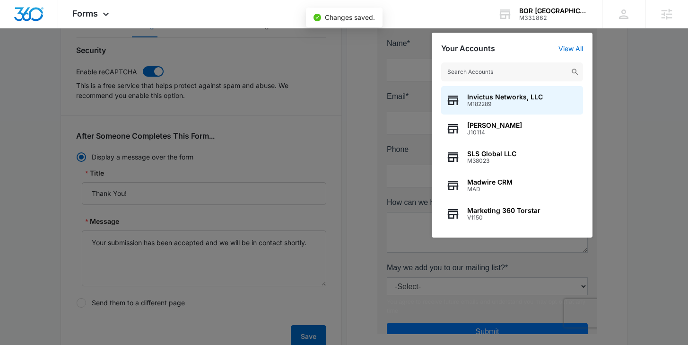
click at [478, 74] on input "text" at bounding box center [512, 71] width 142 height 19
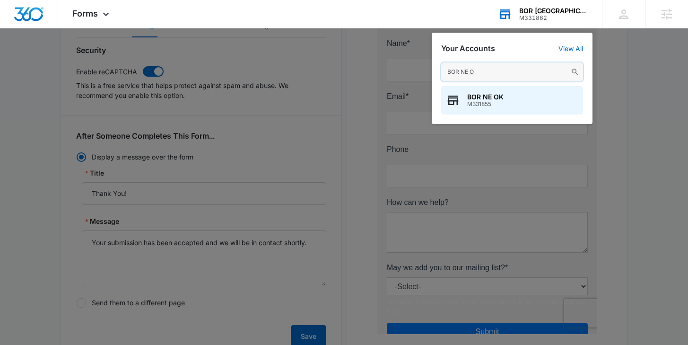
type input "BOR NE O"
click at [455, 114] on div "BOR NE OK M331855" at bounding box center [512, 100] width 142 height 28
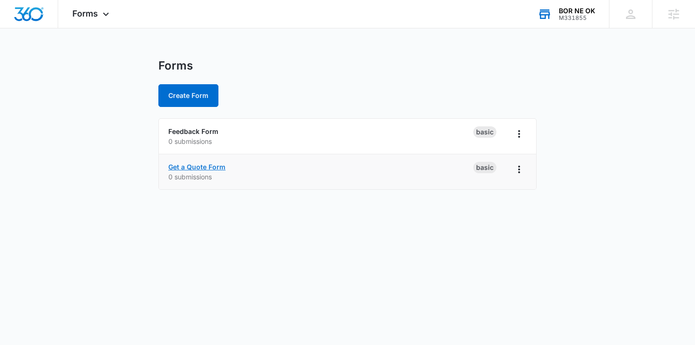
click at [197, 165] on link "Get a Quote Form" at bounding box center [196, 167] width 57 height 8
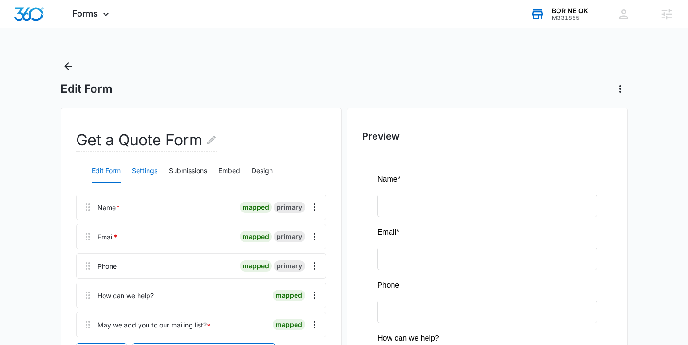
click at [144, 171] on button "Settings" at bounding box center [145, 171] width 26 height 23
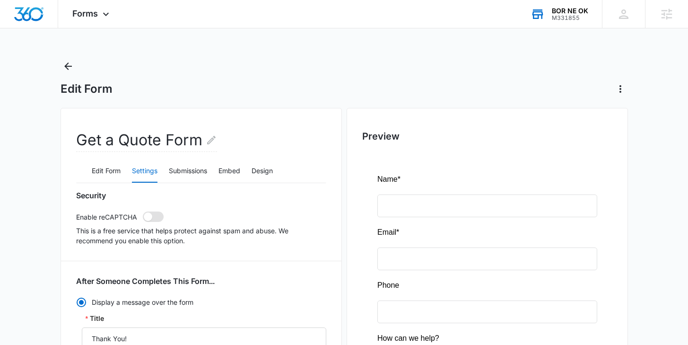
click at [151, 214] on span at bounding box center [148, 216] width 9 height 9
click at [143, 211] on input "checkbox" at bounding box center [142, 211] width 0 height 0
checkbox input "true"
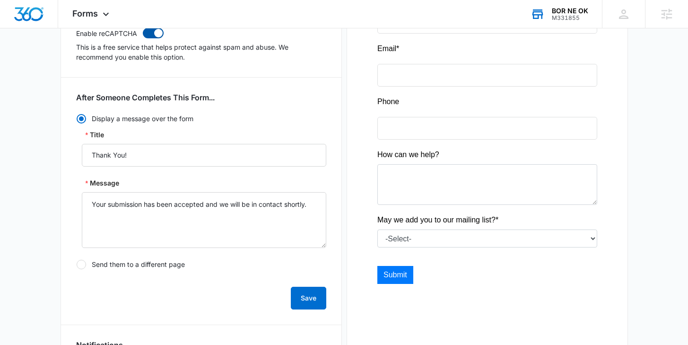
scroll to position [185, 0]
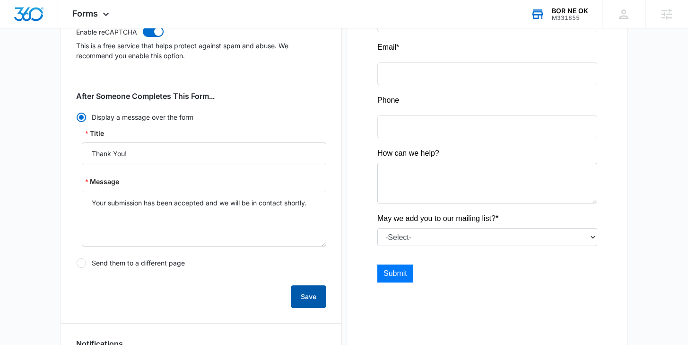
click at [312, 291] on button "Save" at bounding box center [308, 296] width 35 height 23
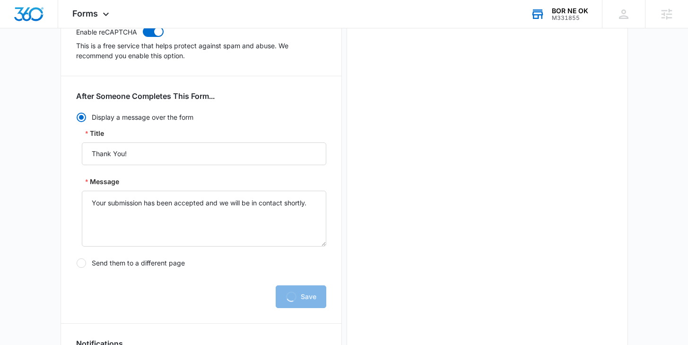
scroll to position [0, 0]
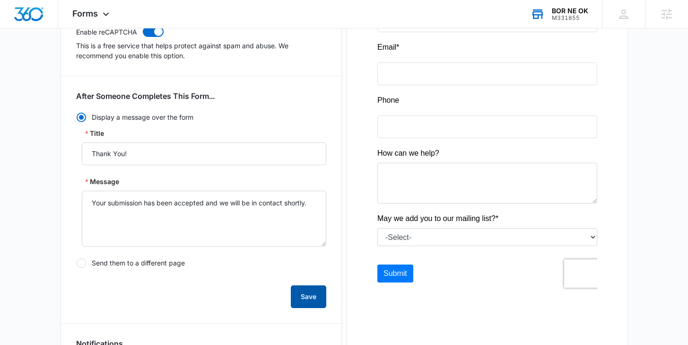
click at [303, 296] on button "Save" at bounding box center [308, 296] width 35 height 23
click at [562, 13] on div "BOR NE OK" at bounding box center [570, 11] width 36 height 8
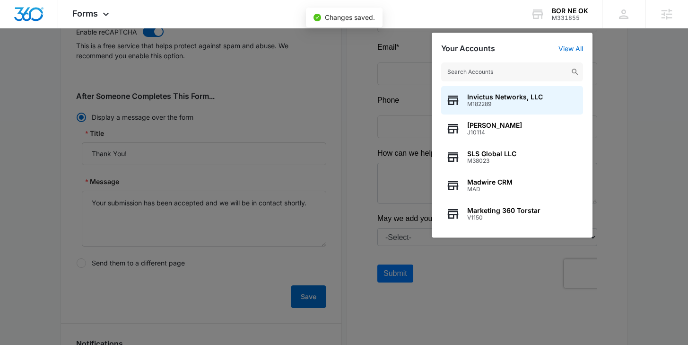
click at [505, 77] on input "text" at bounding box center [512, 71] width 142 height 19
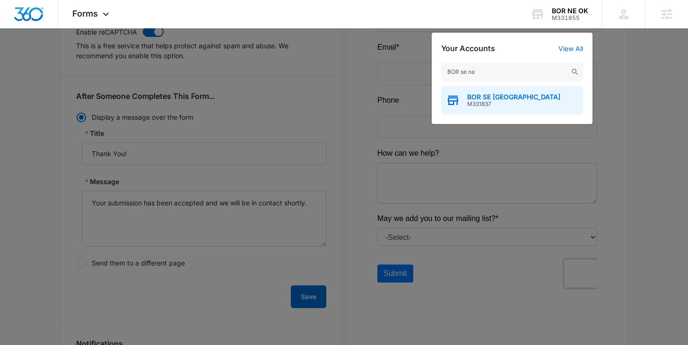
type input "BOR se na"
click at [482, 112] on div "BOR SE Nashville M331837" at bounding box center [512, 100] width 142 height 28
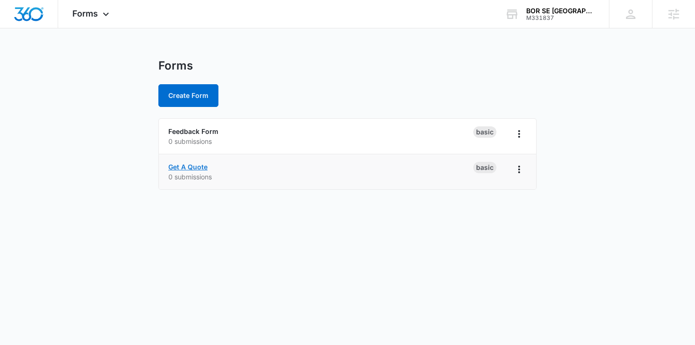
click at [190, 170] on link "Get A Quote" at bounding box center [187, 167] width 39 height 8
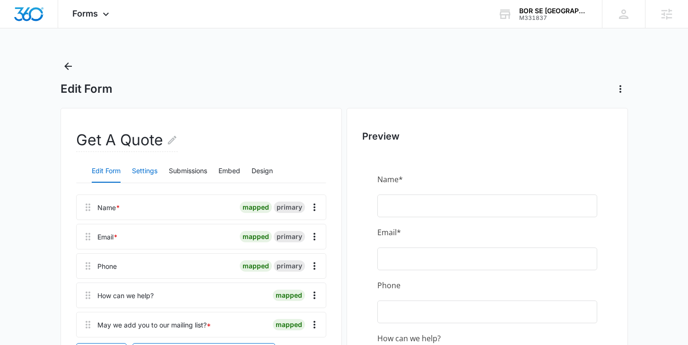
click at [137, 172] on button "Settings" at bounding box center [145, 171] width 26 height 23
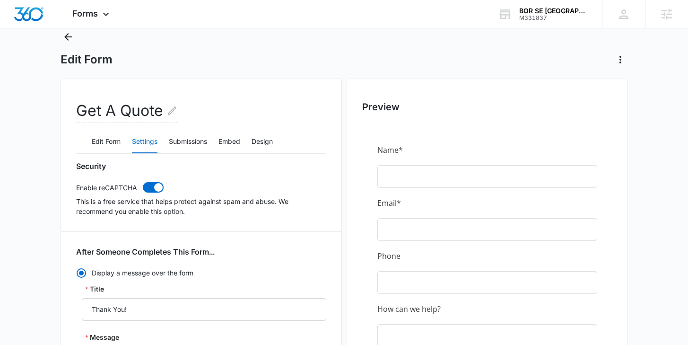
scroll to position [30, 0]
click at [533, 23] on div "BOR SE Nashville M331837 Your Accounts View All" at bounding box center [543, 14] width 118 height 28
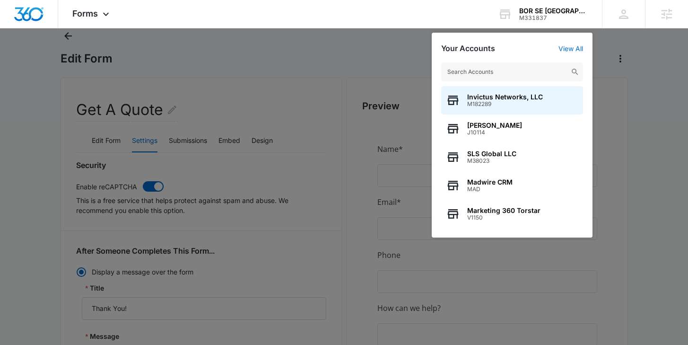
click at [505, 70] on input "text" at bounding box center [512, 71] width 142 height 19
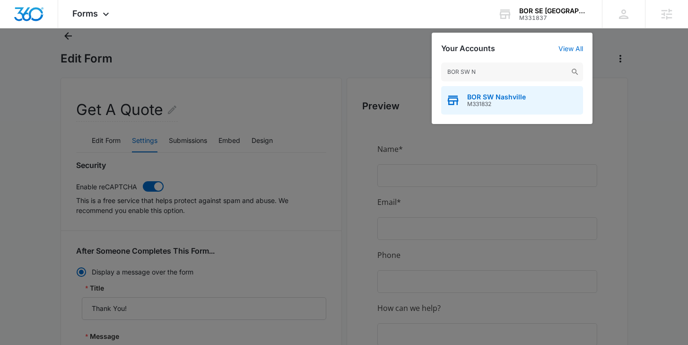
type input "BOR SW N"
click at [489, 108] on div "BOR SW Nashville M331832" at bounding box center [512, 100] width 142 height 28
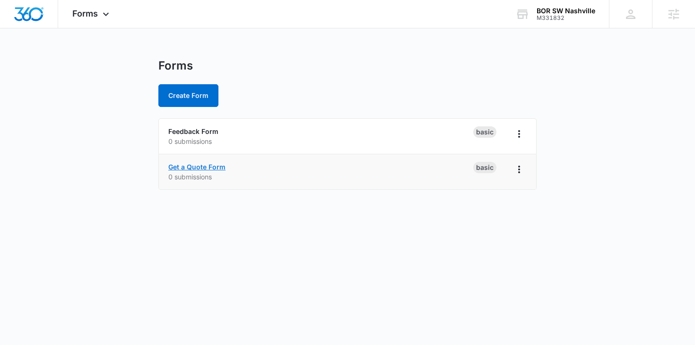
click at [190, 169] on link "Get a Quote Form" at bounding box center [196, 167] width 57 height 8
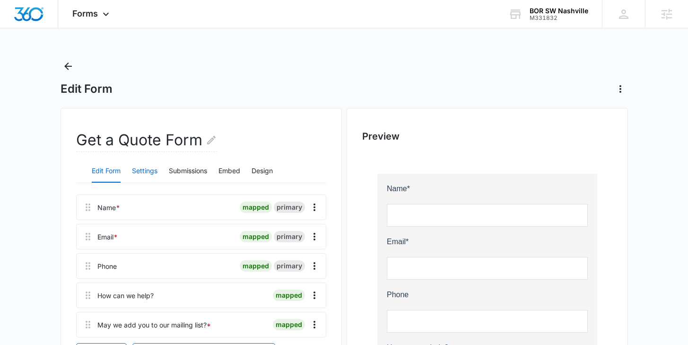
click at [137, 175] on button "Settings" at bounding box center [145, 171] width 26 height 23
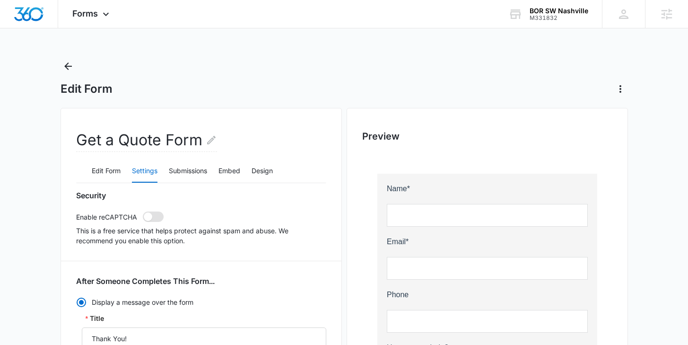
click at [154, 215] on span at bounding box center [153, 216] width 21 height 10
click at [143, 211] on input "checkbox" at bounding box center [142, 211] width 0 height 0
checkbox input "true"
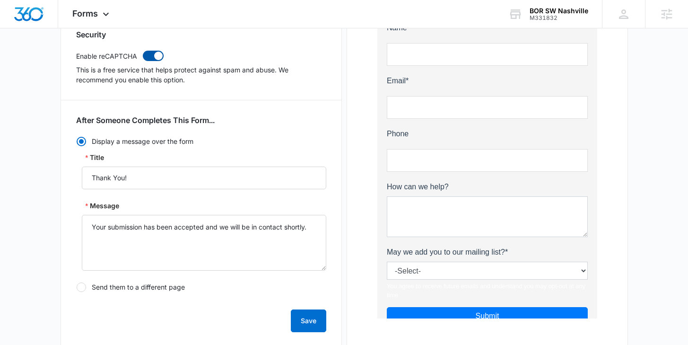
scroll to position [163, 0]
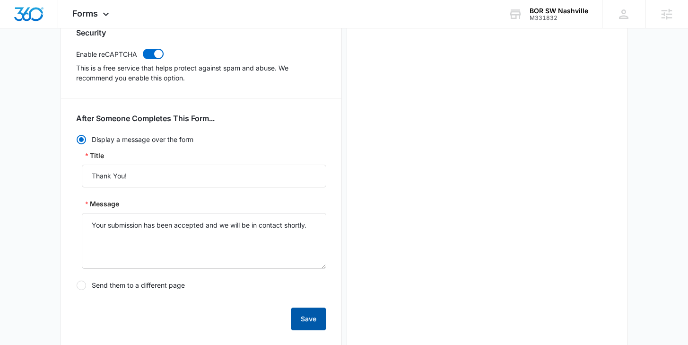
click at [296, 312] on button "Save" at bounding box center [308, 319] width 35 height 23
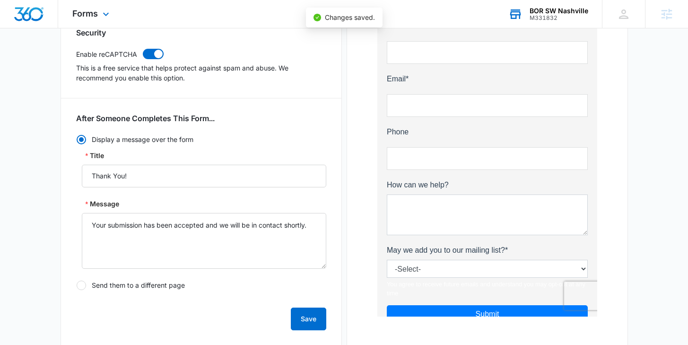
click at [545, 12] on div "BOR SW Nashville" at bounding box center [559, 11] width 59 height 8
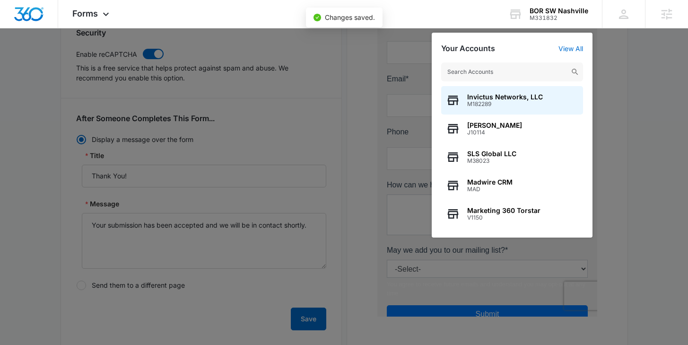
click at [505, 65] on input "text" at bounding box center [512, 71] width 142 height 19
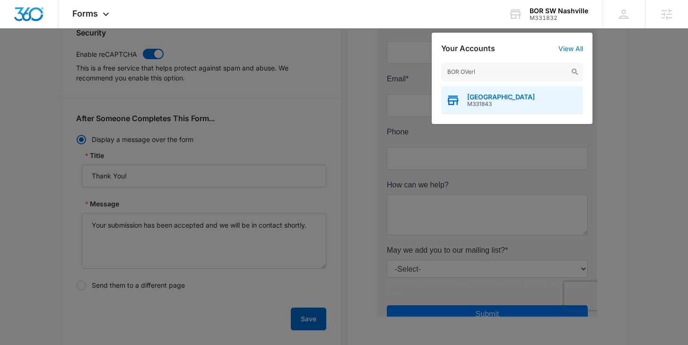
type input "BOR OVerl"
click at [495, 95] on span "BOR Overland Park" at bounding box center [501, 97] width 68 height 8
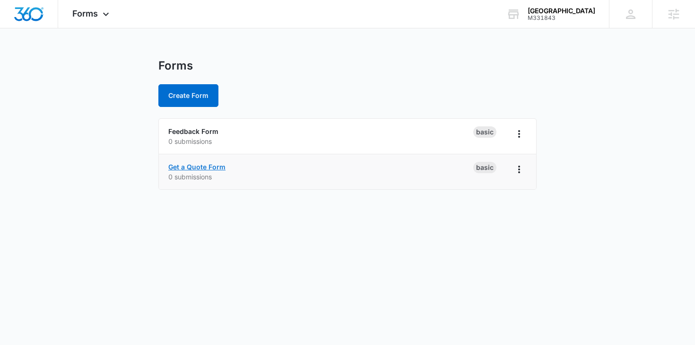
click at [203, 169] on link "Get a Quote Form" at bounding box center [196, 167] width 57 height 8
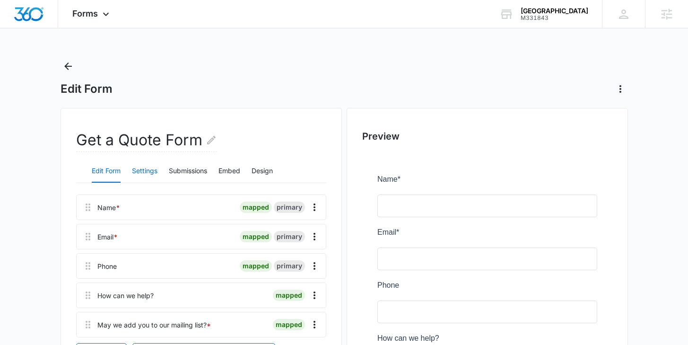
click at [140, 179] on button "Settings" at bounding box center [145, 171] width 26 height 23
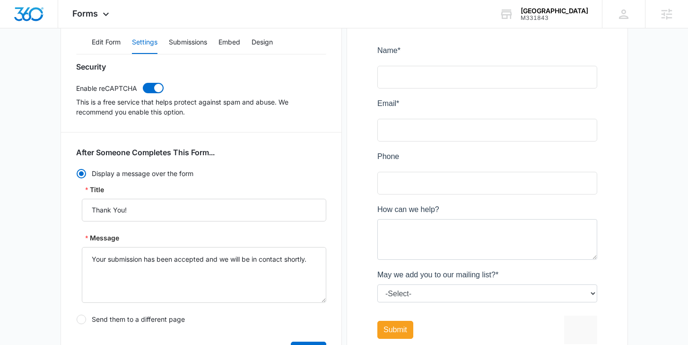
scroll to position [12, 0]
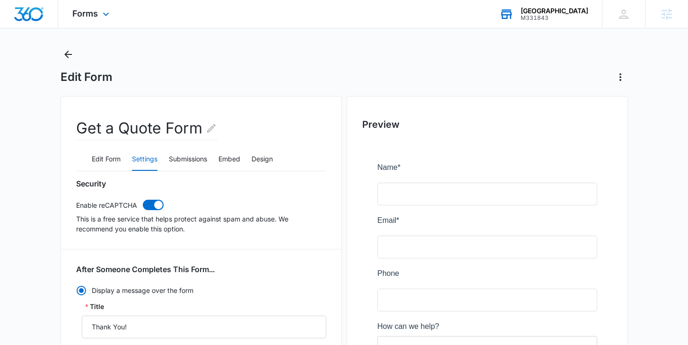
click at [532, 14] on div "BOR Overland Park" at bounding box center [555, 11] width 68 height 8
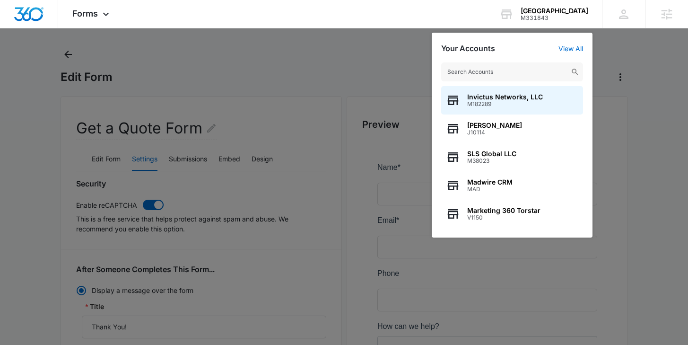
click at [503, 67] on input "text" at bounding box center [512, 71] width 142 height 19
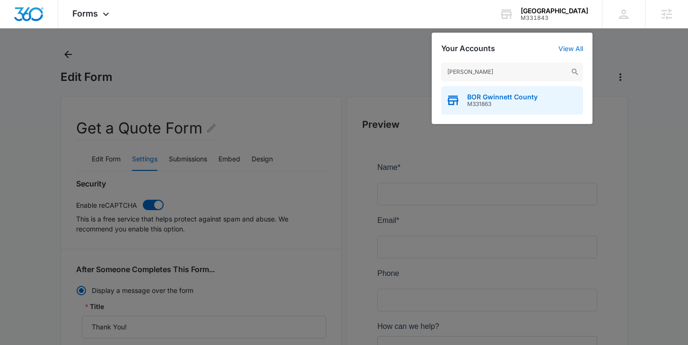
type input "BOR Gwinn"
click at [497, 92] on div "BOR Gwinnett County M331863" at bounding box center [512, 100] width 142 height 28
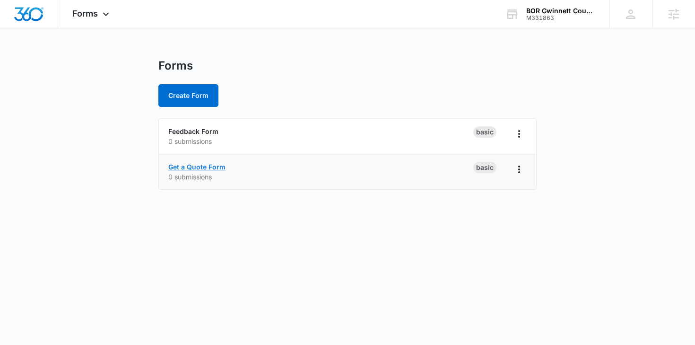
click at [201, 164] on link "Get a Quote Form" at bounding box center [196, 167] width 57 height 8
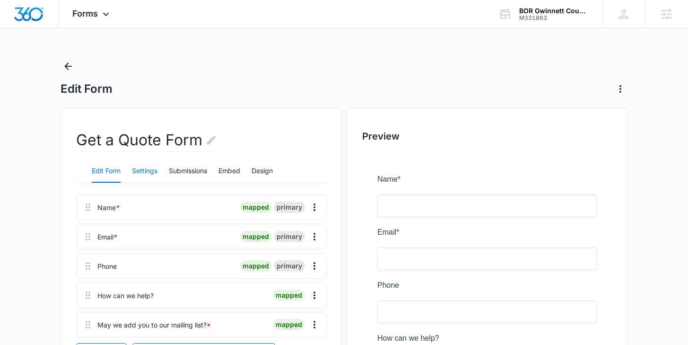
click at [150, 169] on button "Settings" at bounding box center [145, 171] width 26 height 23
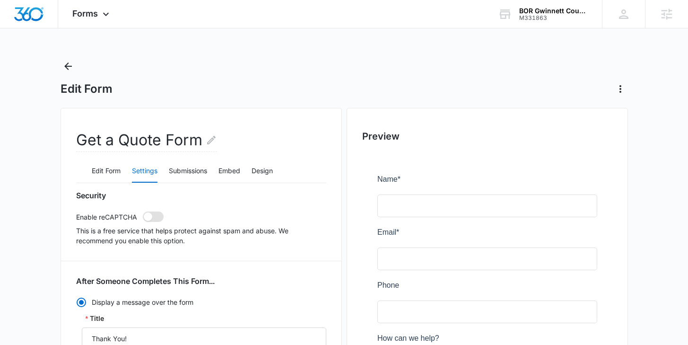
click at [150, 214] on span at bounding box center [148, 216] width 9 height 9
click at [143, 211] on input "checkbox" at bounding box center [142, 211] width 0 height 0
checkbox input "true"
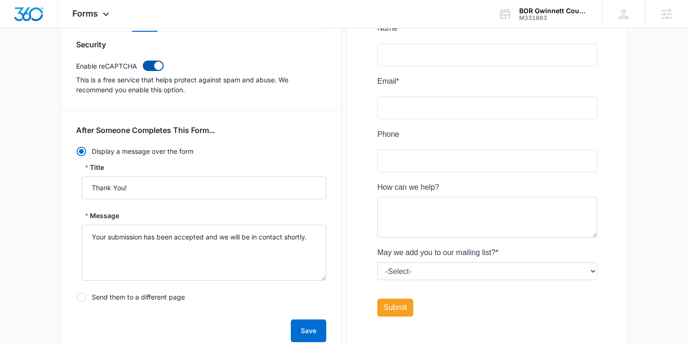
scroll to position [151, 0]
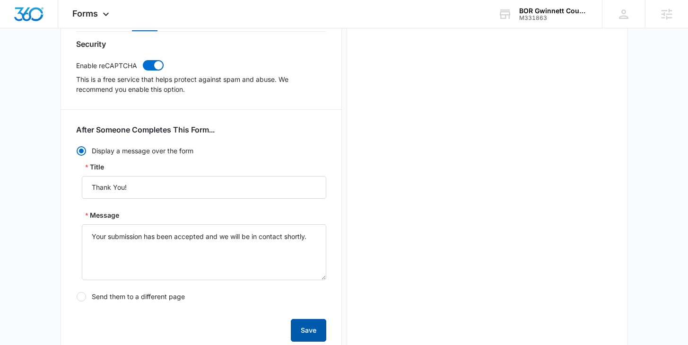
click at [315, 335] on button "Save" at bounding box center [308, 330] width 35 height 23
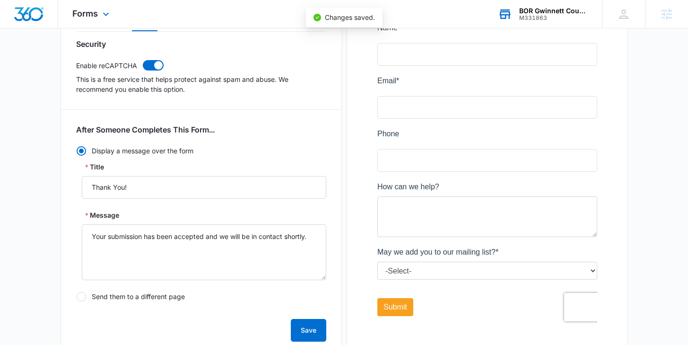
click at [554, 20] on div "M331863" at bounding box center [553, 18] width 69 height 7
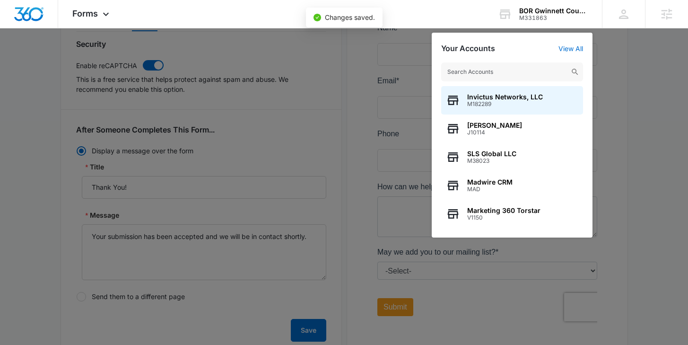
click at [469, 78] on input "text" at bounding box center [512, 71] width 142 height 19
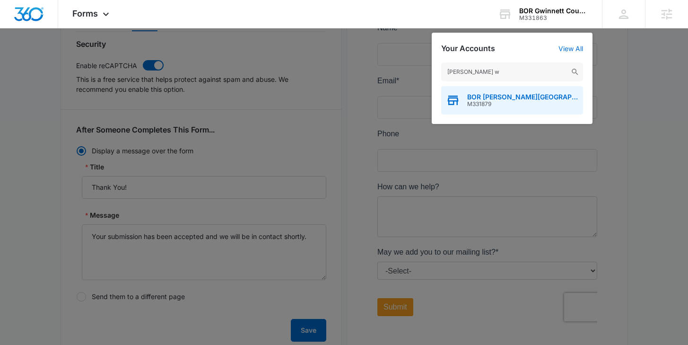
type input "BOR Butler w"
click at [477, 93] on div "BOR Butler Warren County M331879" at bounding box center [512, 100] width 142 height 28
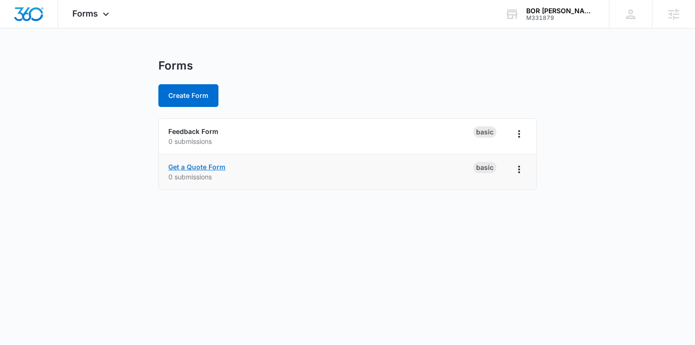
click at [180, 166] on link "Get a Quote Form" at bounding box center [196, 167] width 57 height 8
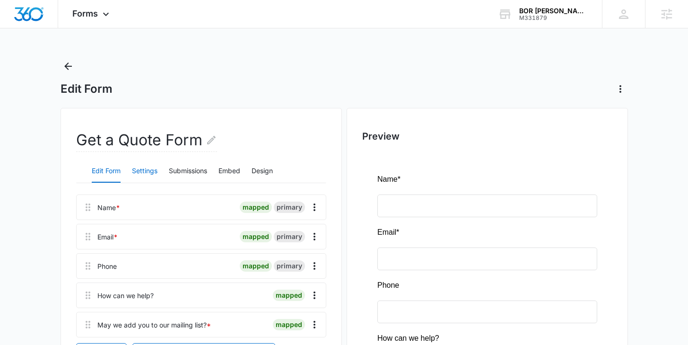
click at [137, 172] on button "Settings" at bounding box center [145, 171] width 26 height 23
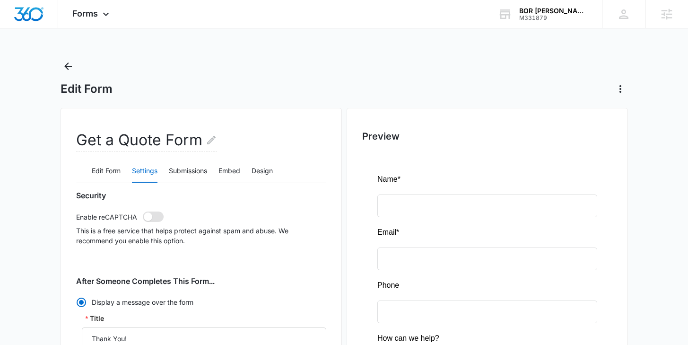
click at [155, 211] on span at bounding box center [153, 216] width 21 height 10
click at [143, 211] on input "checkbox" at bounding box center [142, 211] width 0 height 0
checkbox input "true"
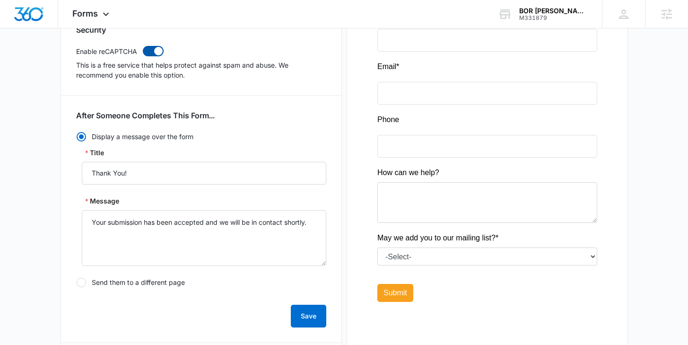
scroll to position [173, 0]
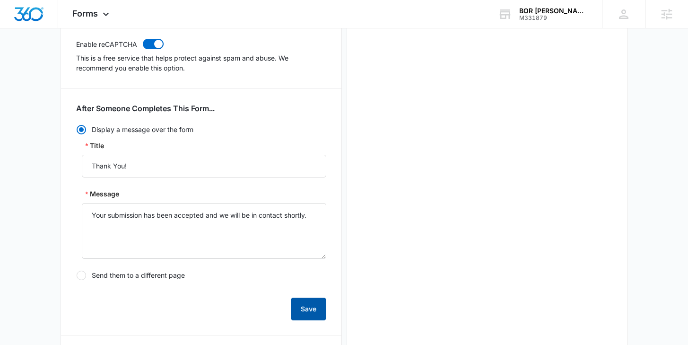
click at [317, 308] on button "Save" at bounding box center [308, 309] width 35 height 23
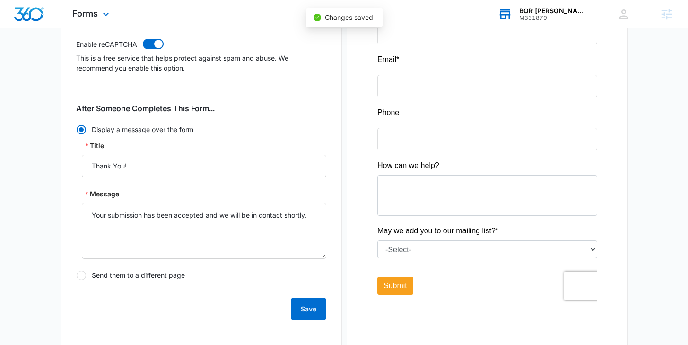
click at [562, 17] on div "M331879" at bounding box center [553, 18] width 69 height 7
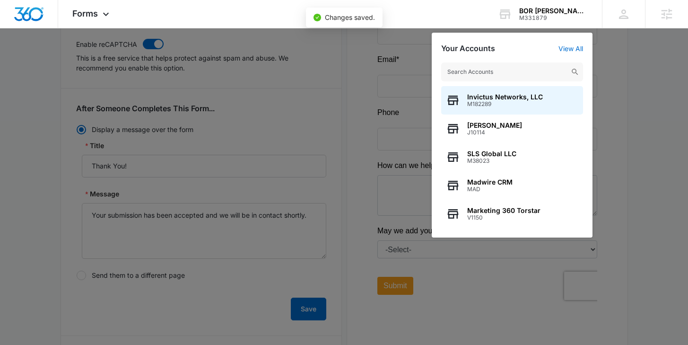
click at [475, 70] on input "text" at bounding box center [512, 71] width 142 height 19
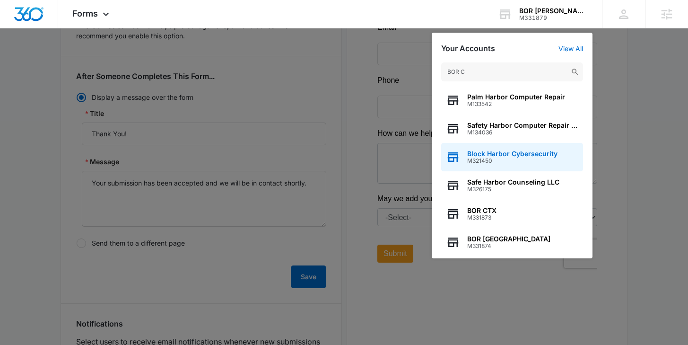
scroll to position [196, 0]
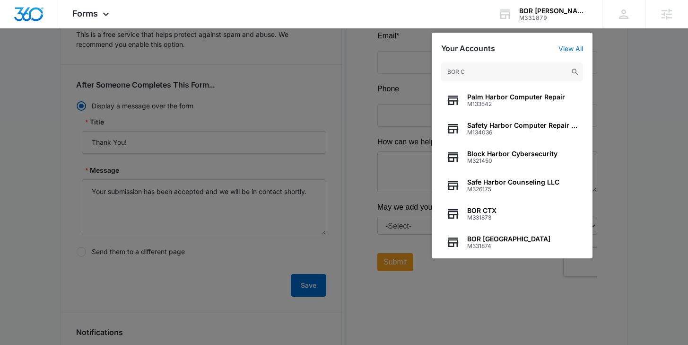
click at [484, 71] on input "BOR C" at bounding box center [512, 71] width 142 height 19
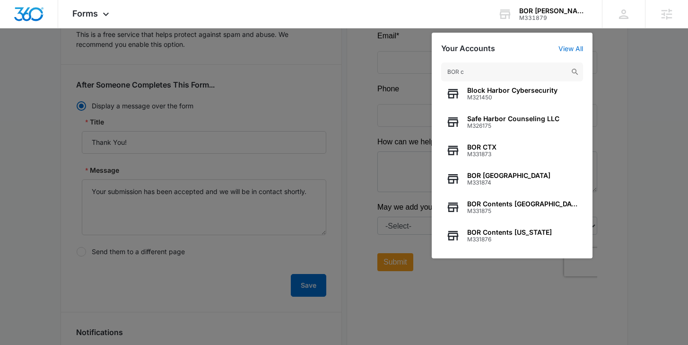
scroll to position [93, 0]
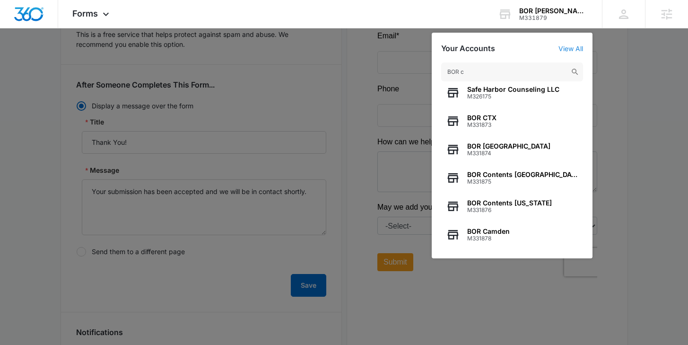
type input "BOR c"
click at [574, 49] on link "View All" at bounding box center [571, 48] width 25 height 8
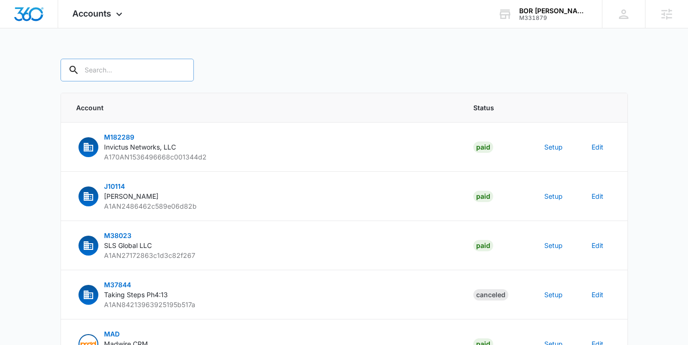
click at [105, 70] on input "text" at bounding box center [127, 70] width 133 height 23
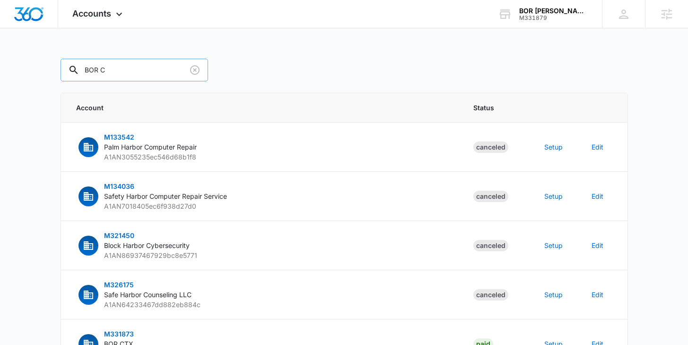
click at [99, 70] on input "BOR C" at bounding box center [135, 70] width 148 height 23
drag, startPoint x: 89, startPoint y: 68, endPoint x: 190, endPoint y: 77, distance: 100.7
click at [190, 77] on div "BOR C" at bounding box center [345, 70] width 568 height 23
type input "Best option restor"
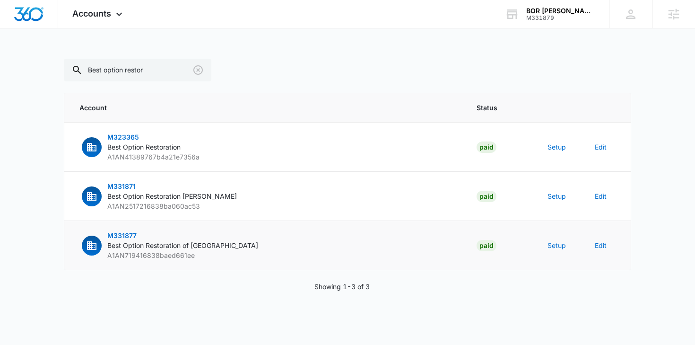
click at [115, 236] on span "M331877" at bounding box center [121, 235] width 29 height 8
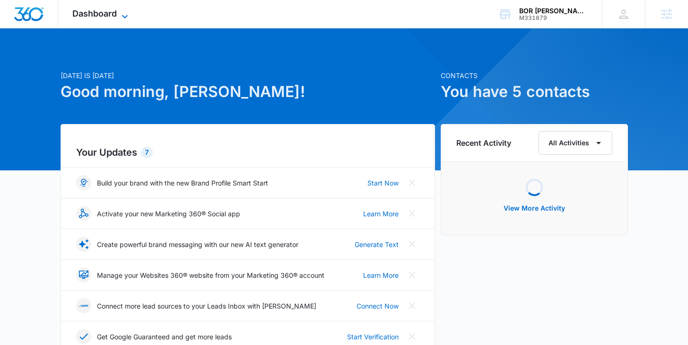
click at [80, 11] on span "Dashboard" at bounding box center [94, 14] width 44 height 10
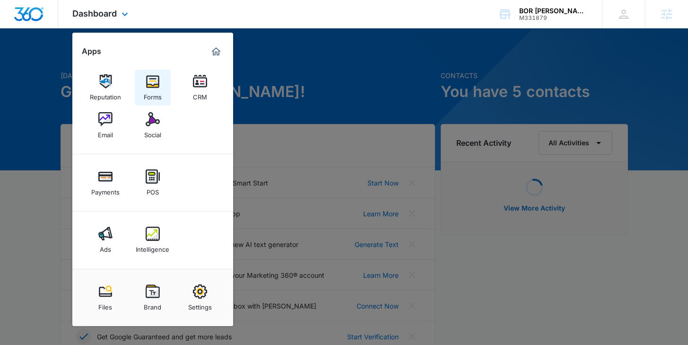
click at [158, 78] on img at bounding box center [153, 81] width 14 height 14
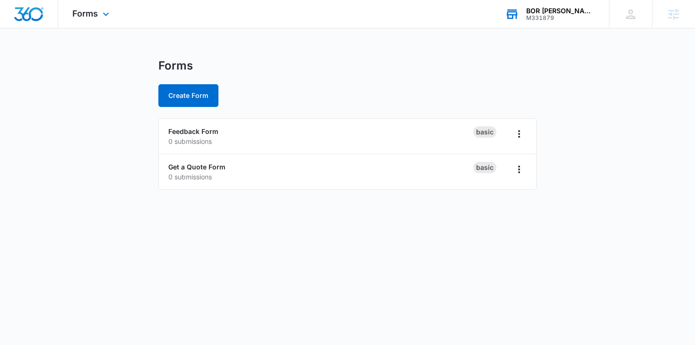
click at [532, 12] on div "BOR [PERSON_NAME][GEOGRAPHIC_DATA]" at bounding box center [561, 11] width 69 height 8
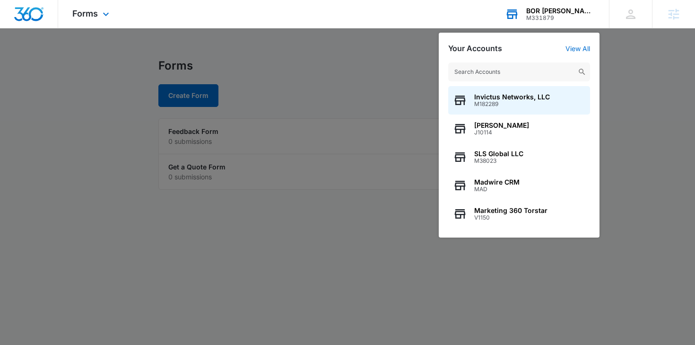
click at [468, 69] on input "text" at bounding box center [519, 71] width 142 height 19
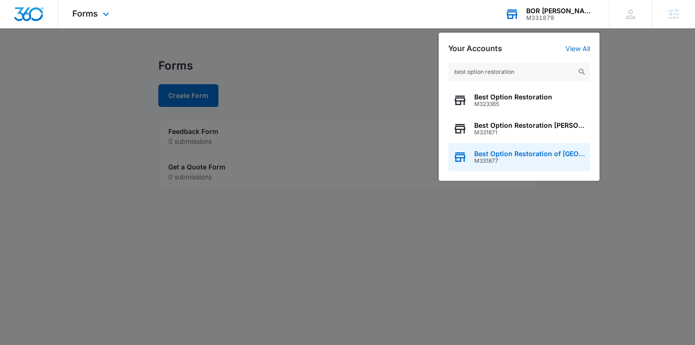
type input "best option restoration"
click at [492, 153] on span "Best Option Restoration of [GEOGRAPHIC_DATA]" at bounding box center [530, 154] width 111 height 8
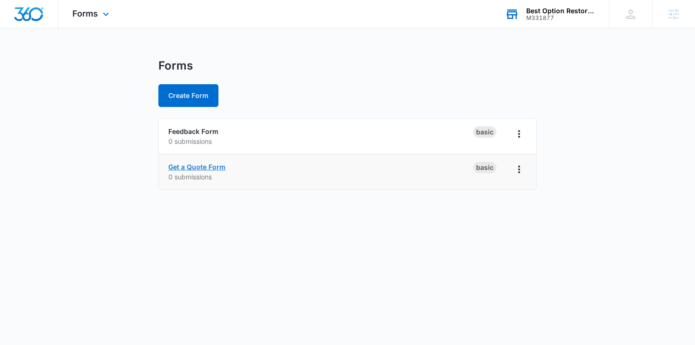
click at [196, 165] on link "Get a Quote Form" at bounding box center [196, 167] width 57 height 8
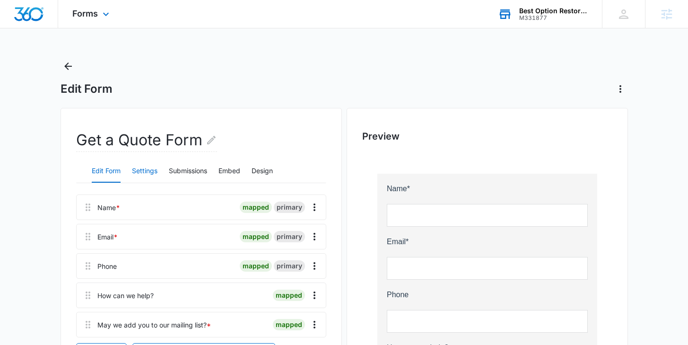
click at [139, 164] on button "Settings" at bounding box center [145, 171] width 26 height 23
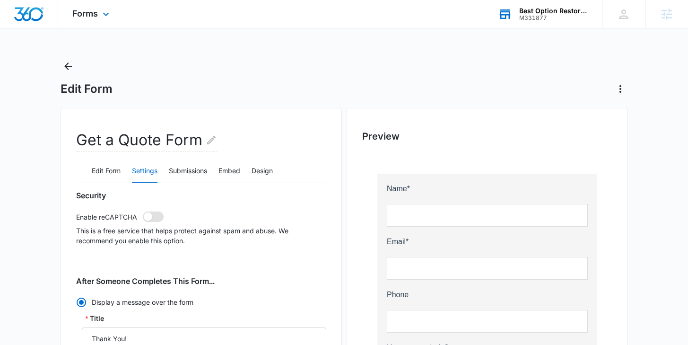
click at [152, 216] on span at bounding box center [148, 216] width 9 height 9
click at [143, 211] on input "checkbox" at bounding box center [142, 211] width 0 height 0
checkbox input "true"
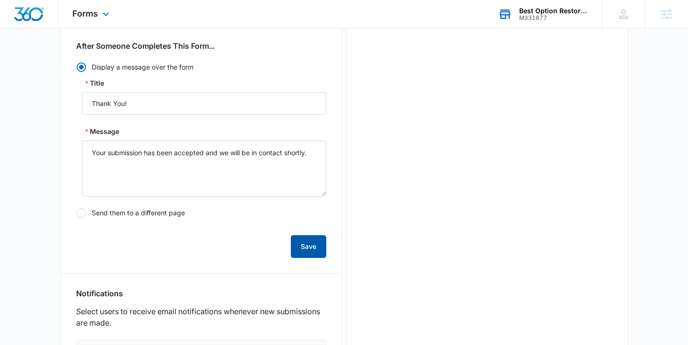
click at [294, 240] on button "Save" at bounding box center [308, 246] width 35 height 23
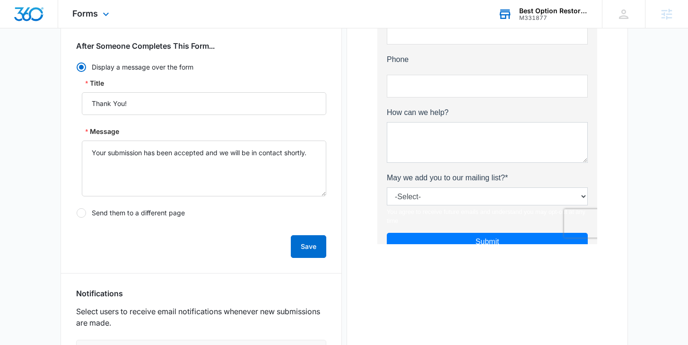
click at [523, 17] on div "M331877" at bounding box center [553, 18] width 69 height 7
click at [531, 13] on div "Best Option Restoration of Co Springs" at bounding box center [553, 11] width 69 height 8
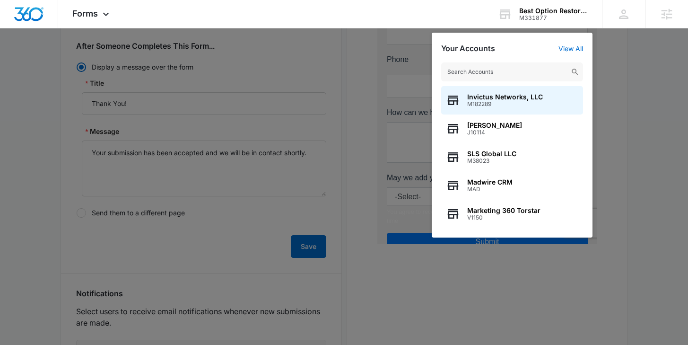
click at [510, 72] on input "text" at bounding box center [512, 71] width 142 height 19
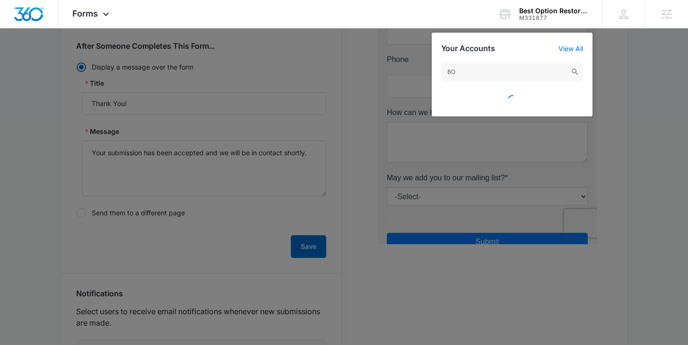
type input "B"
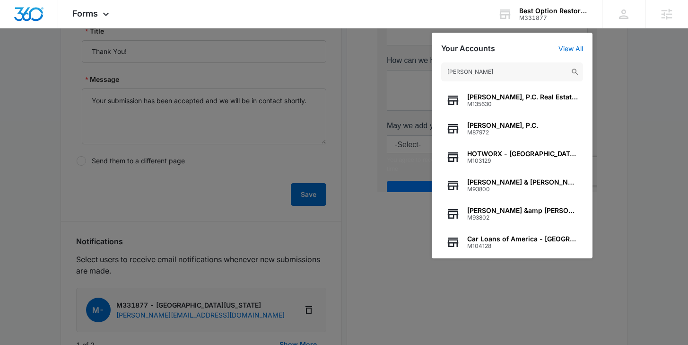
click at [448, 73] on input "denton" at bounding box center [512, 71] width 142 height 19
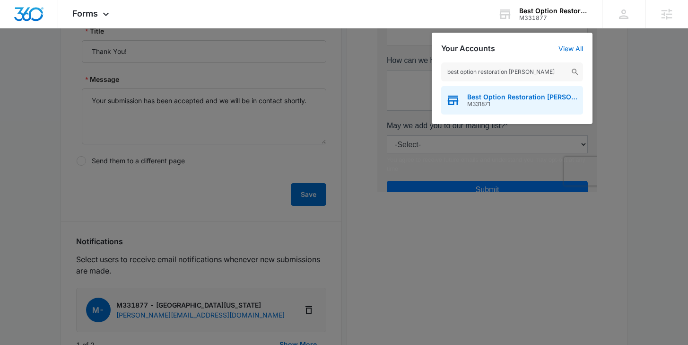
type input "best option restoration denton"
click at [461, 97] on div "Best Option Restoration Denton M331871" at bounding box center [512, 100] width 142 height 28
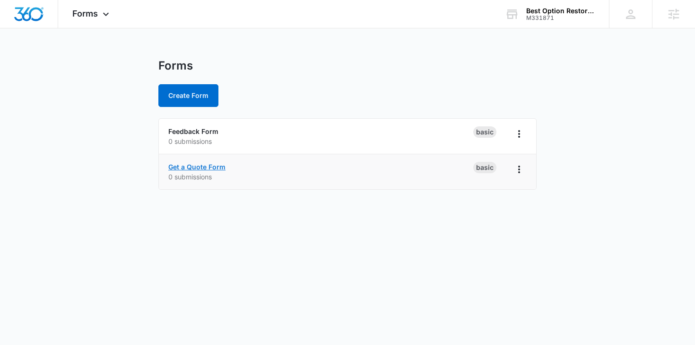
click at [192, 164] on link "Get a Quote Form" at bounding box center [196, 167] width 57 height 8
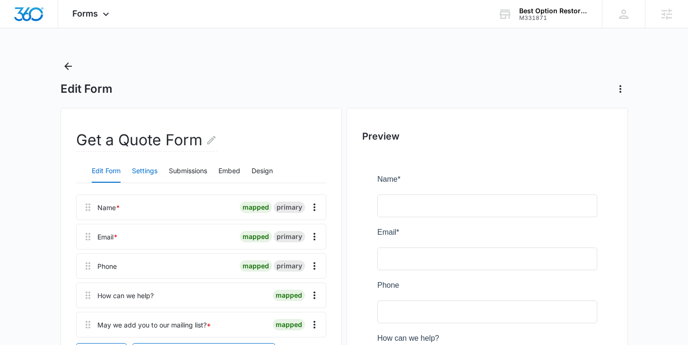
click at [145, 170] on button "Settings" at bounding box center [145, 171] width 26 height 23
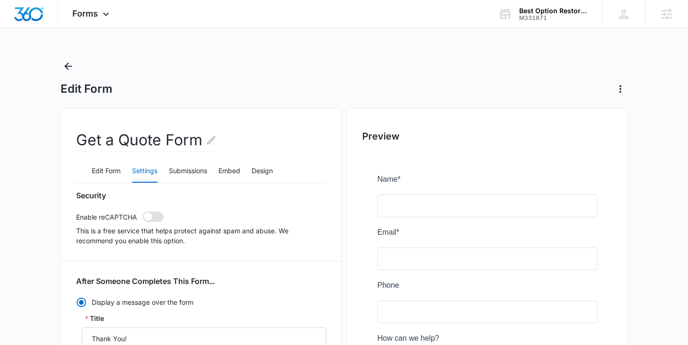
click at [156, 220] on span at bounding box center [153, 216] width 21 height 10
click at [143, 211] on input "checkbox" at bounding box center [142, 211] width 0 height 0
checkbox input "true"
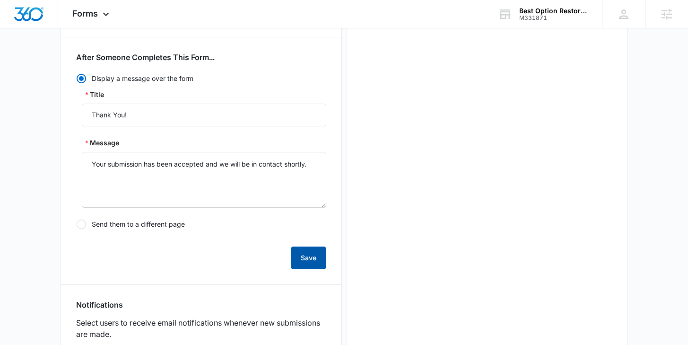
click at [307, 268] on button "Save" at bounding box center [308, 257] width 35 height 23
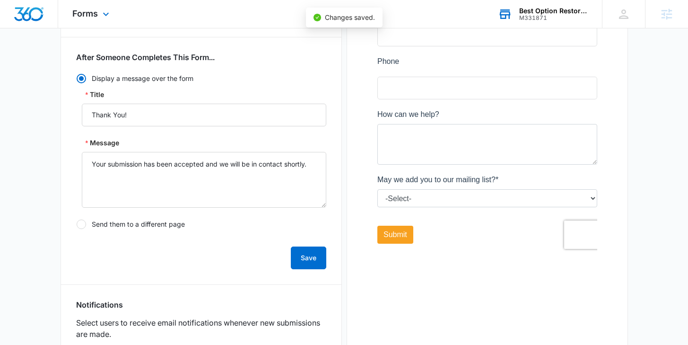
click at [546, 12] on div "Best Option Restoration Denton" at bounding box center [553, 11] width 69 height 8
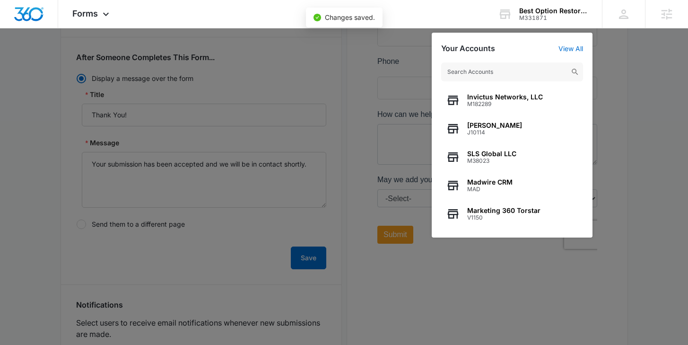
click at [478, 71] on input "text" at bounding box center [512, 71] width 142 height 19
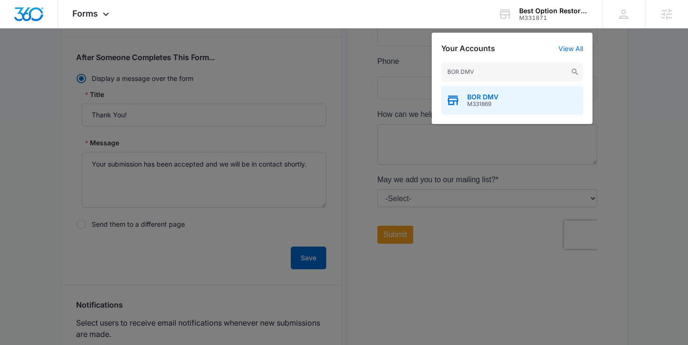
type input "BOR DMV"
click at [475, 107] on span "M331869" at bounding box center [482, 104] width 31 height 7
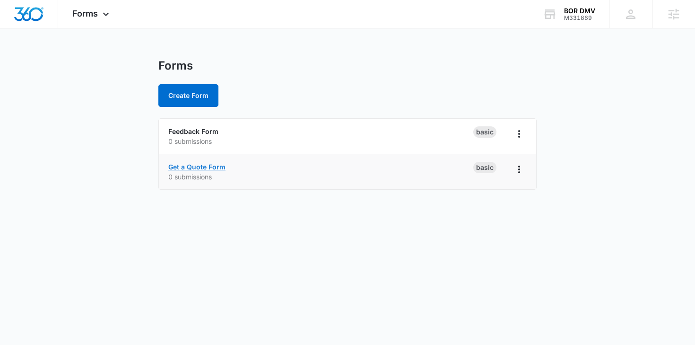
click at [194, 164] on link "Get a Quote Form" at bounding box center [196, 167] width 57 height 8
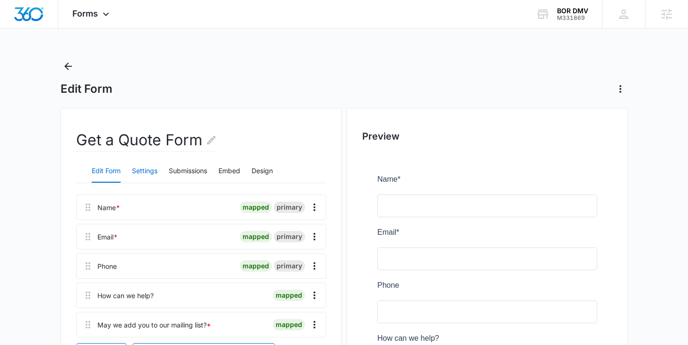
click at [157, 171] on button "Settings" at bounding box center [145, 171] width 26 height 23
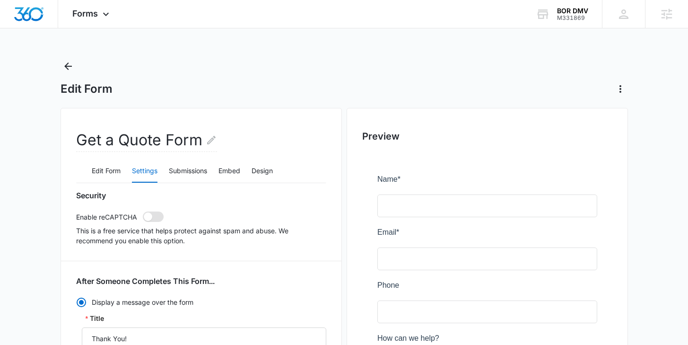
click at [148, 216] on span at bounding box center [148, 216] width 9 height 9
click at [143, 211] on input "checkbox" at bounding box center [142, 211] width 0 height 0
checkbox input "true"
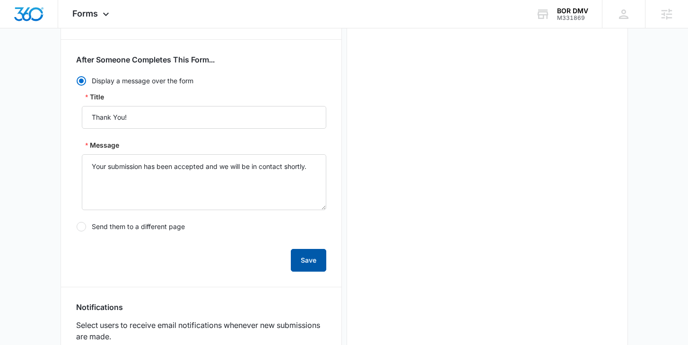
click at [295, 256] on button "Save" at bounding box center [308, 260] width 35 height 23
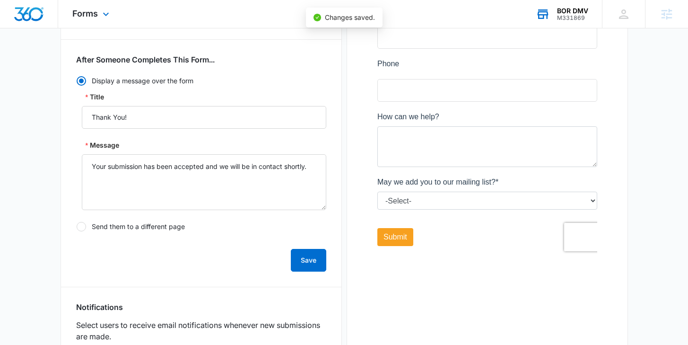
click at [564, 7] on div "BOR DMV" at bounding box center [572, 11] width 31 height 8
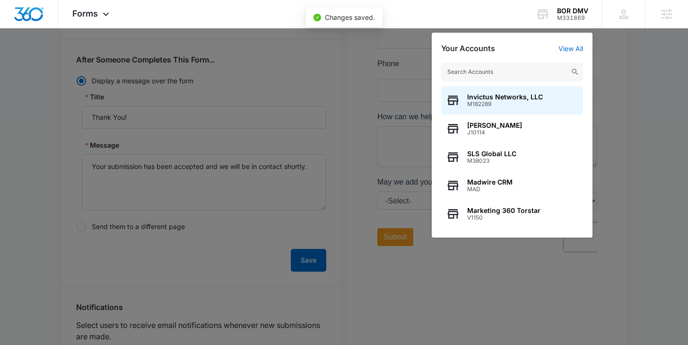
click at [491, 78] on input "text" at bounding box center [512, 71] width 142 height 19
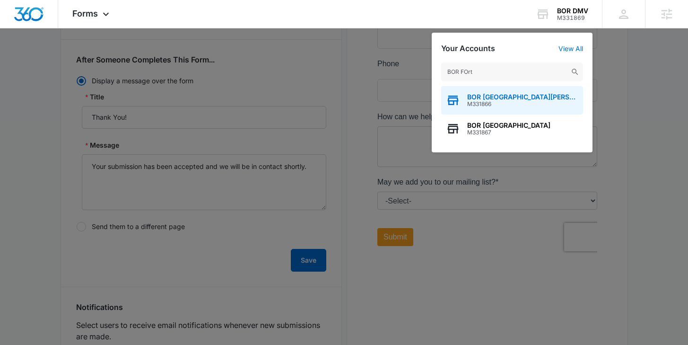
type input "BOR FOrt"
click at [486, 100] on span "BOR Fort Collins" at bounding box center [522, 97] width 111 height 8
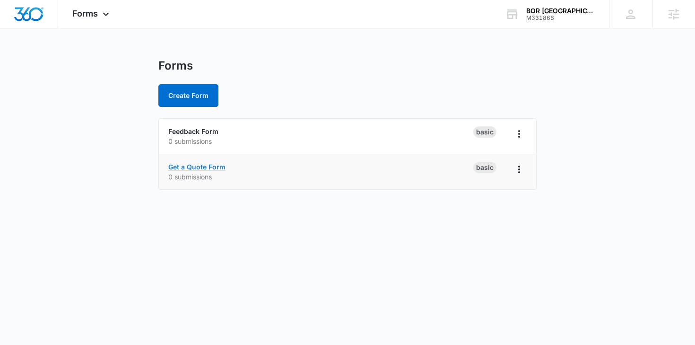
click at [188, 166] on link "Get a Quote Form" at bounding box center [196, 167] width 57 height 8
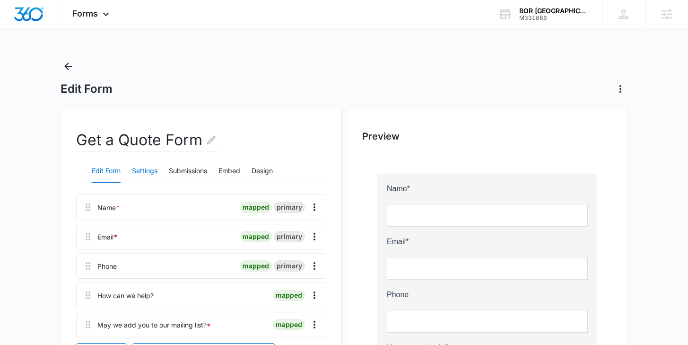
click at [152, 169] on button "Settings" at bounding box center [145, 171] width 26 height 23
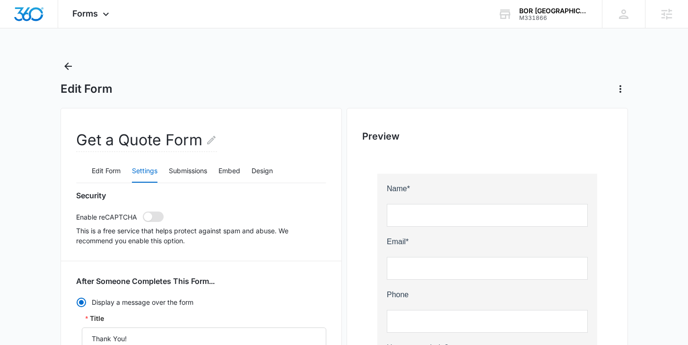
click at [153, 214] on span at bounding box center [153, 216] width 21 height 10
click at [143, 211] on input "checkbox" at bounding box center [142, 211] width 0 height 0
checkbox input "true"
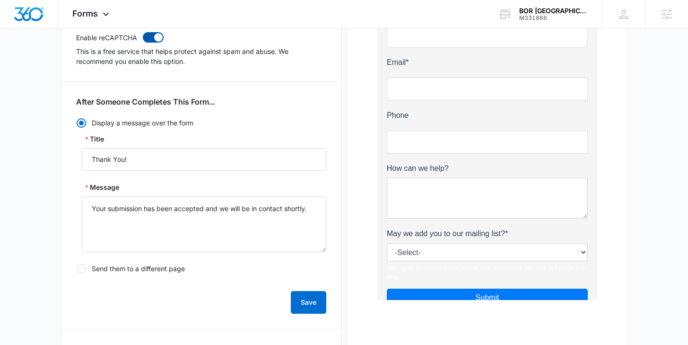
scroll to position [181, 0]
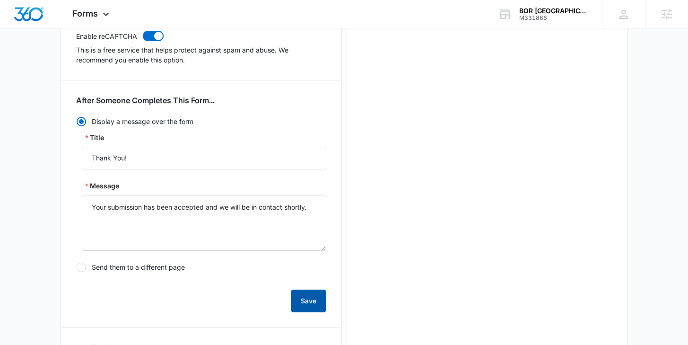
click at [307, 300] on button "Save" at bounding box center [308, 301] width 35 height 23
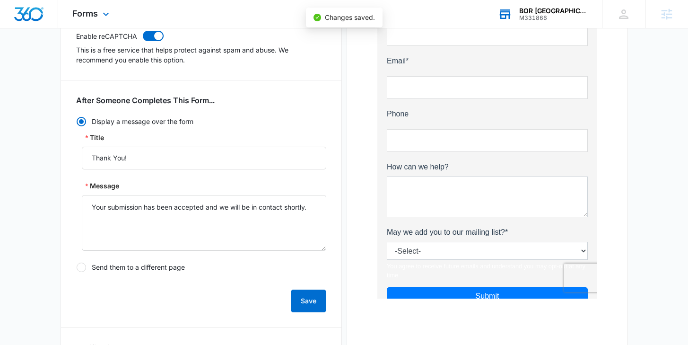
click at [548, 19] on div "M331866" at bounding box center [553, 18] width 69 height 7
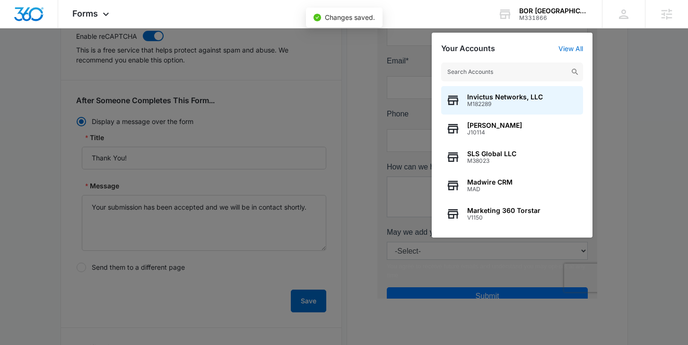
click at [496, 73] on input "text" at bounding box center [512, 71] width 142 height 19
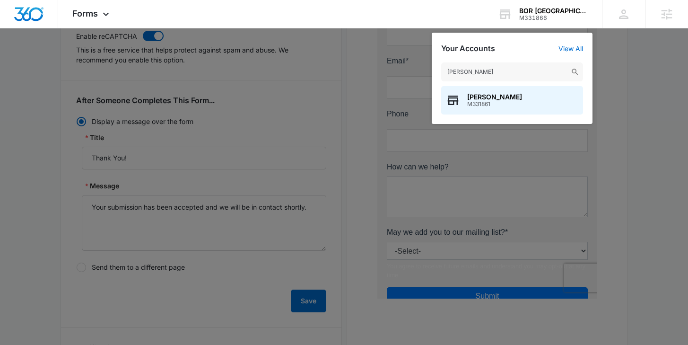
type input "BOR Keller"
click at [499, 103] on span "M331861" at bounding box center [494, 104] width 55 height 7
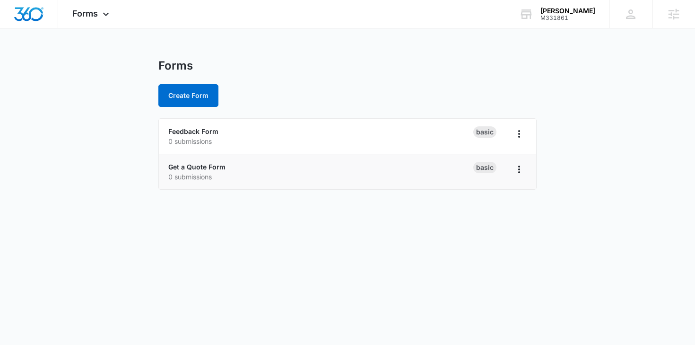
click at [194, 161] on li "Get a Quote Form 0 submissions Basic" at bounding box center [348, 171] width 378 height 35
click at [194, 164] on link "Get a Quote Form" at bounding box center [196, 167] width 57 height 8
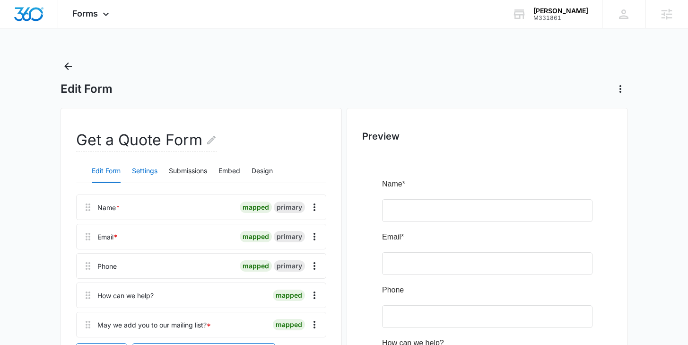
click at [142, 173] on button "Settings" at bounding box center [145, 171] width 26 height 23
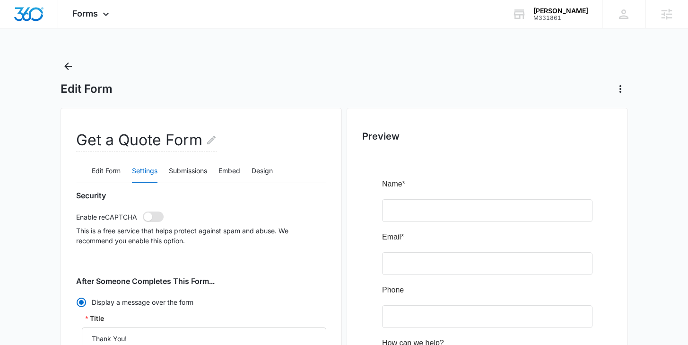
click at [156, 216] on span at bounding box center [153, 216] width 21 height 10
click at [143, 211] on input "checkbox" at bounding box center [142, 211] width 0 height 0
checkbox input "true"
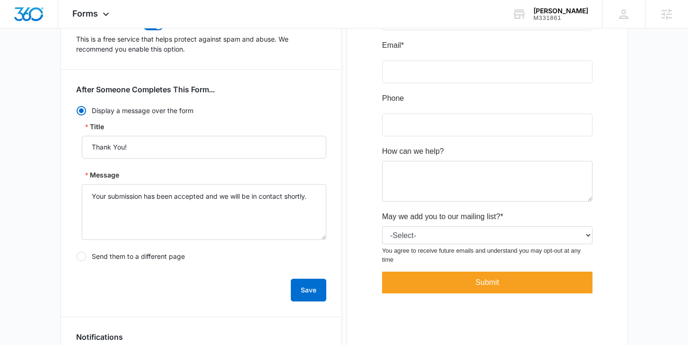
scroll to position [200, 0]
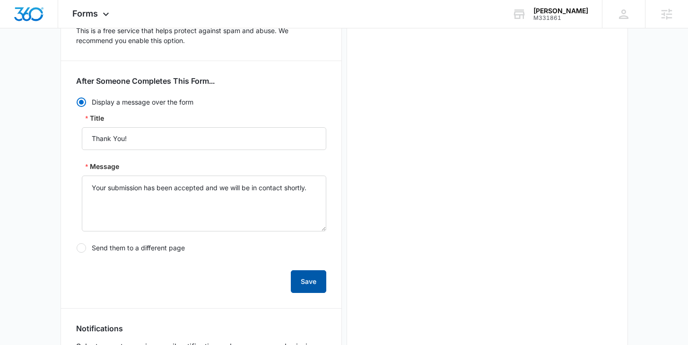
click at [306, 281] on button "Save" at bounding box center [308, 281] width 35 height 23
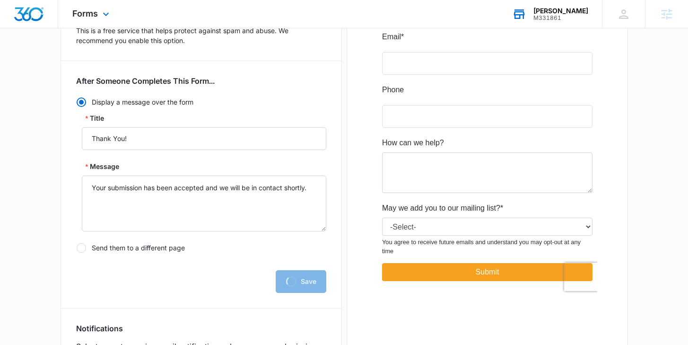
click at [557, 16] on div "M331861" at bounding box center [561, 18] width 55 height 7
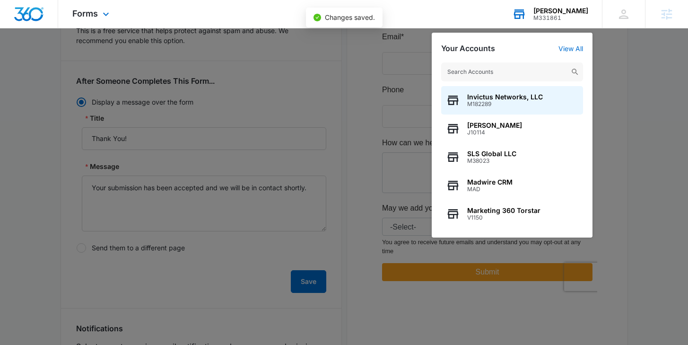
click at [499, 74] on input "text" at bounding box center [512, 71] width 142 height 19
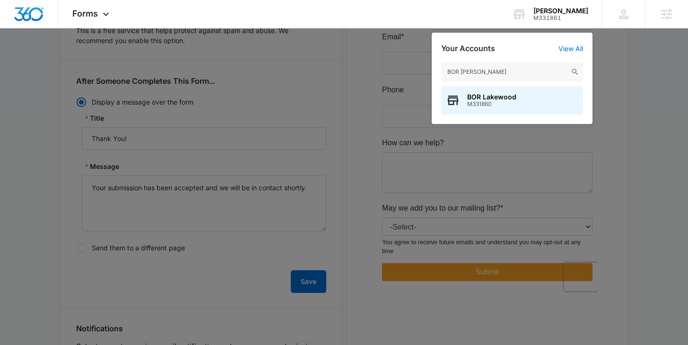
type input "BOR Lakew"
click at [492, 100] on span "BOR Lakewood" at bounding box center [491, 97] width 49 height 8
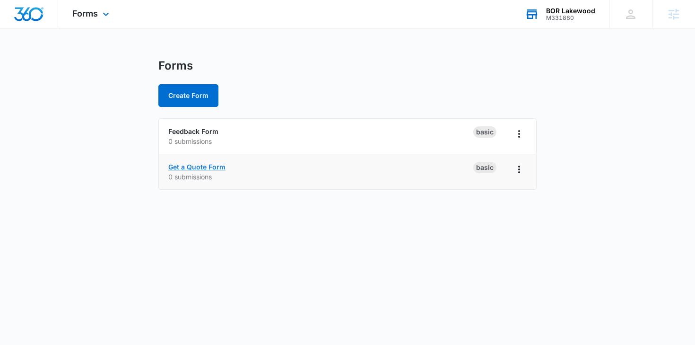
click at [193, 166] on link "Get a Quote Form" at bounding box center [196, 167] width 57 height 8
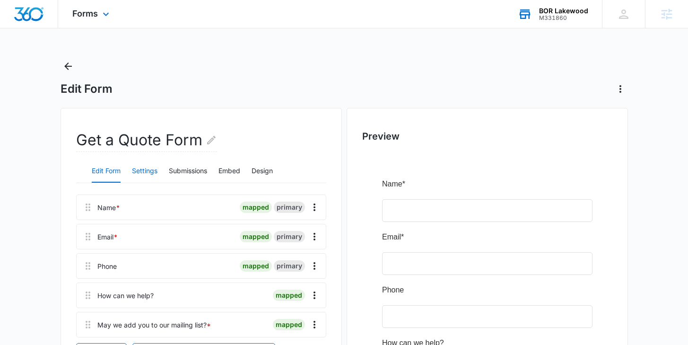
click at [152, 168] on button "Settings" at bounding box center [145, 171] width 26 height 23
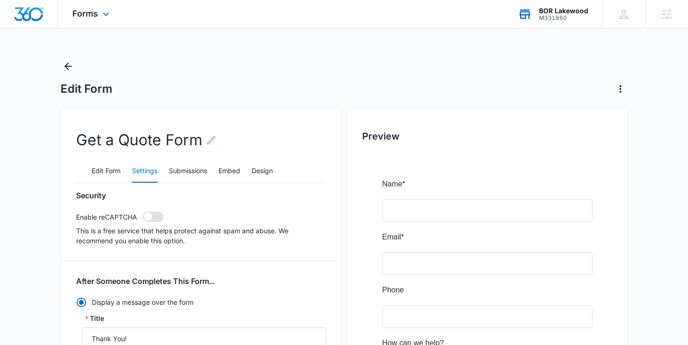
click at [152, 214] on span at bounding box center [153, 216] width 21 height 10
click at [143, 211] on input "checkbox" at bounding box center [142, 211] width 0 height 0
checkbox input "true"
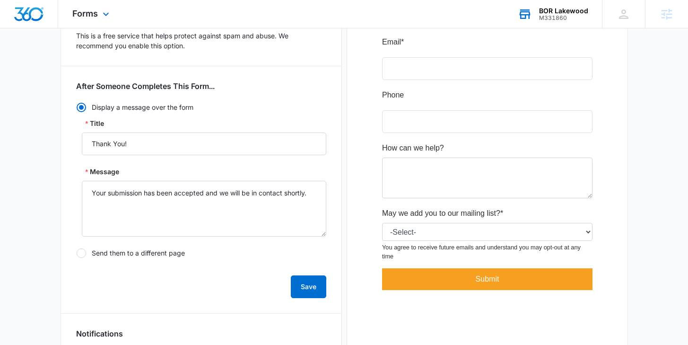
scroll to position [271, 0]
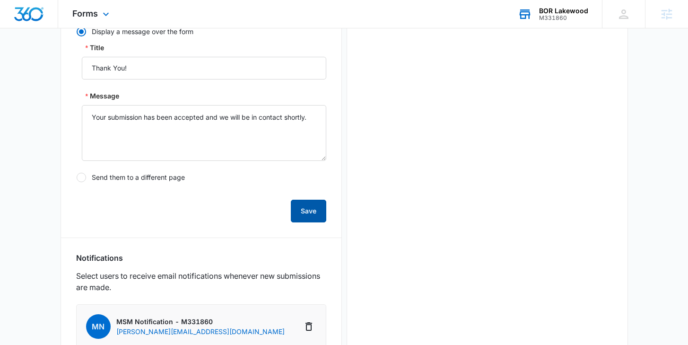
click at [307, 215] on button "Save" at bounding box center [308, 211] width 35 height 23
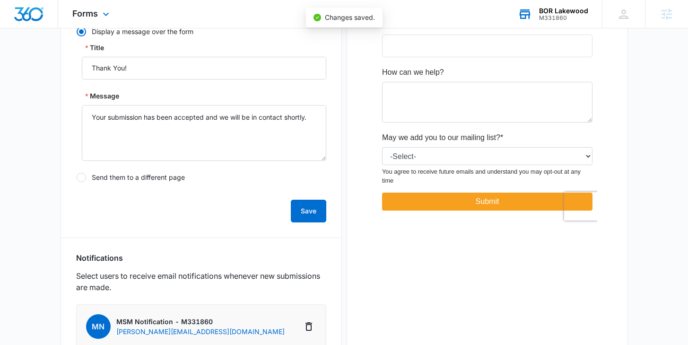
click at [551, 16] on div "M331860" at bounding box center [563, 18] width 49 height 7
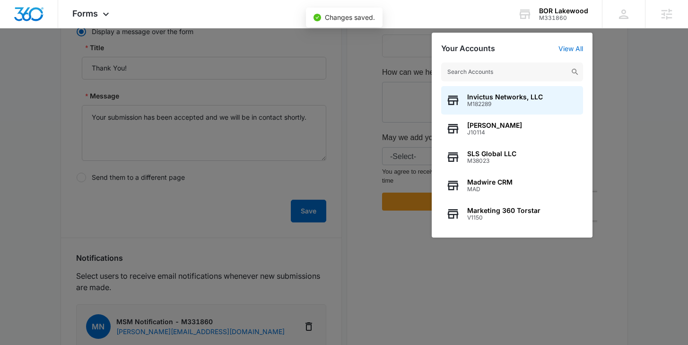
click at [525, 66] on input "text" at bounding box center [512, 71] width 142 height 19
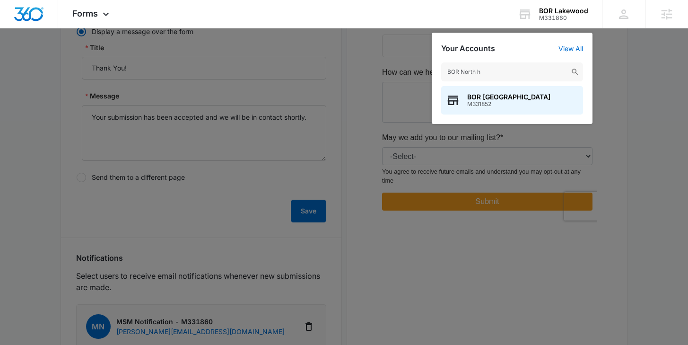
type input "BOR North h"
click at [497, 101] on span "M331852" at bounding box center [508, 104] width 83 height 7
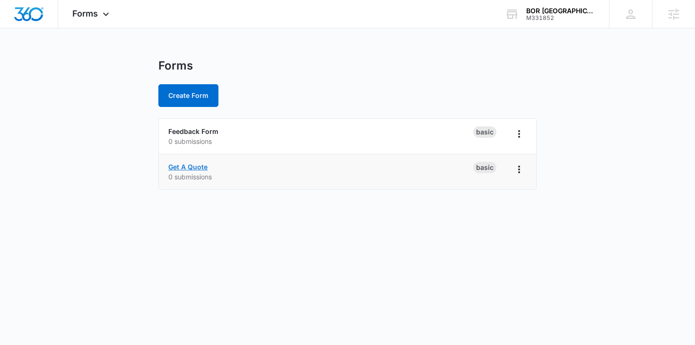
click at [197, 166] on link "Get A Quote" at bounding box center [187, 167] width 39 height 8
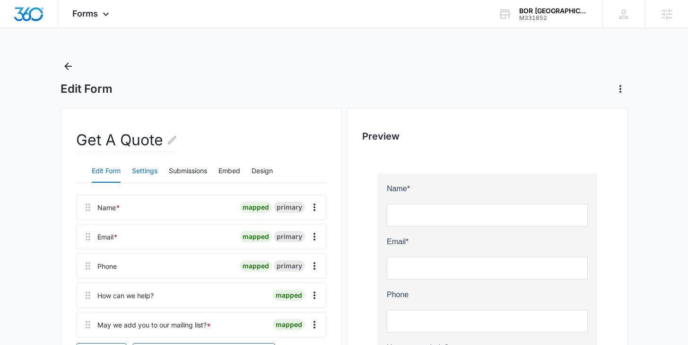
click at [142, 175] on button "Settings" at bounding box center [145, 171] width 26 height 23
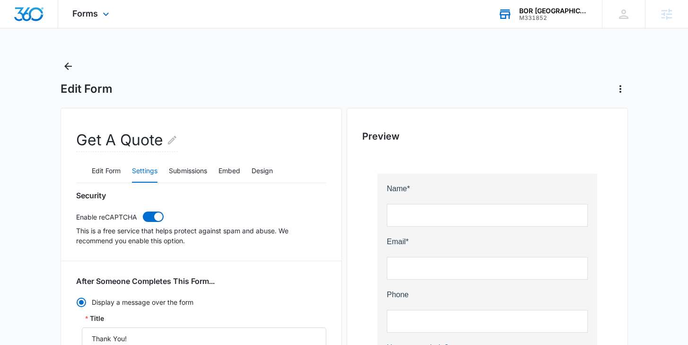
click at [538, 14] on div "BOR North Houston" at bounding box center [553, 11] width 69 height 8
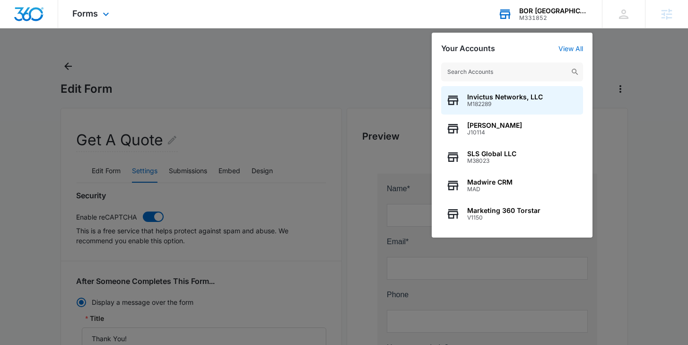
click at [516, 65] on input "text" at bounding box center [512, 71] width 142 height 19
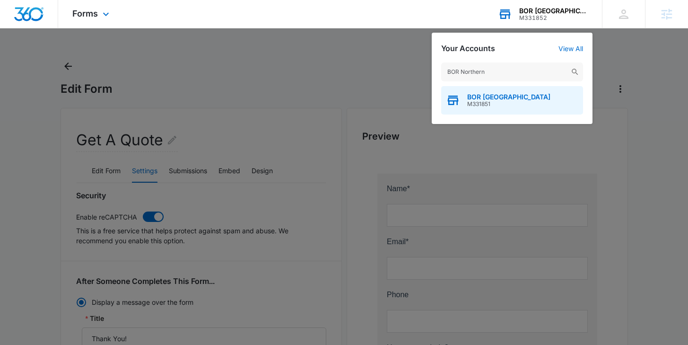
type input "BOR Northern"
click at [517, 102] on span "M331851" at bounding box center [508, 104] width 83 height 7
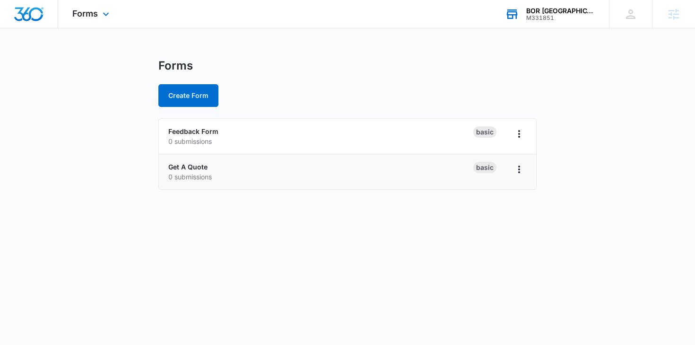
click at [186, 160] on li "Get A Quote 0 submissions Basic" at bounding box center [348, 171] width 378 height 35
click at [186, 164] on link "Get A Quote" at bounding box center [187, 167] width 39 height 8
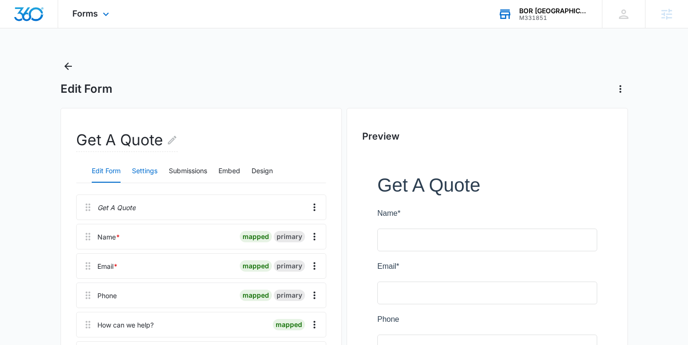
click at [145, 174] on button "Settings" at bounding box center [145, 171] width 26 height 23
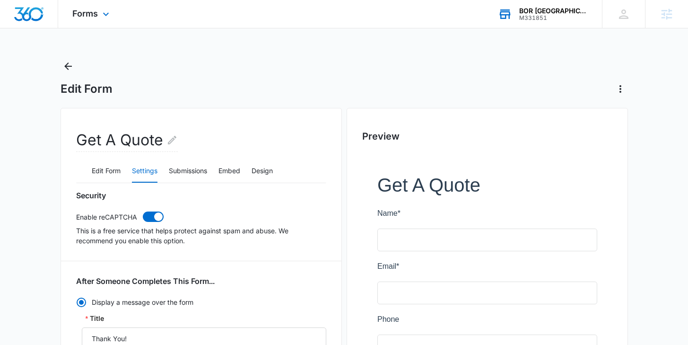
click at [539, 20] on div "M331851" at bounding box center [553, 18] width 69 height 7
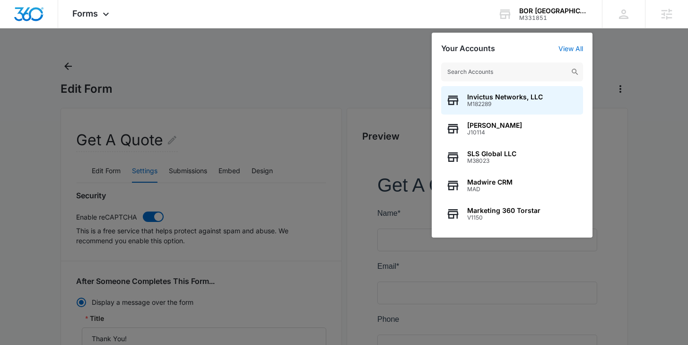
click at [487, 71] on input "text" at bounding box center [512, 71] width 142 height 19
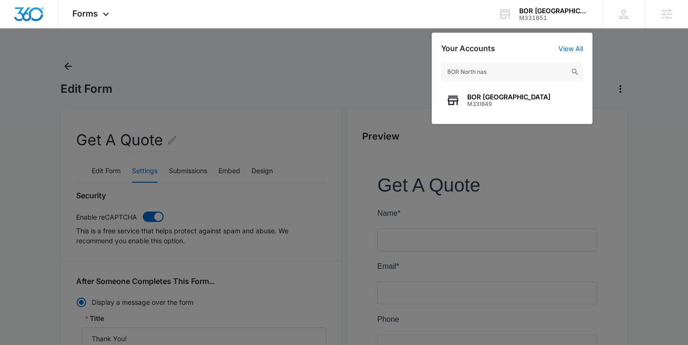
type input "BOR North nas"
click at [489, 103] on span "M331849" at bounding box center [508, 104] width 83 height 7
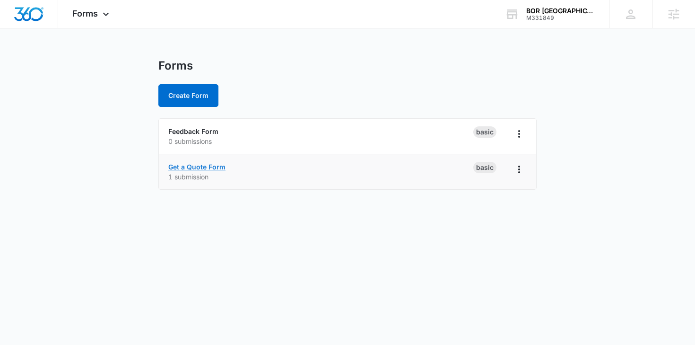
click at [174, 163] on link "Get a Quote Form" at bounding box center [196, 167] width 57 height 8
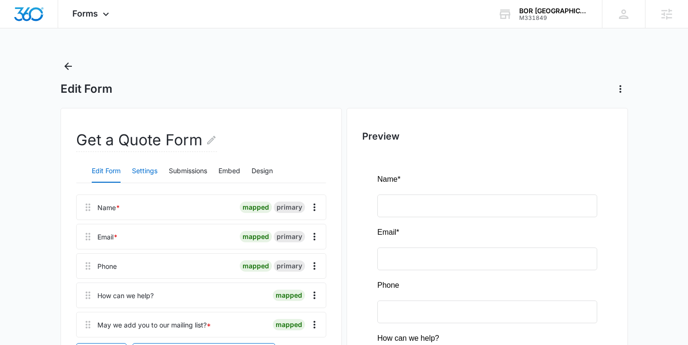
click at [152, 169] on button "Settings" at bounding box center [145, 171] width 26 height 23
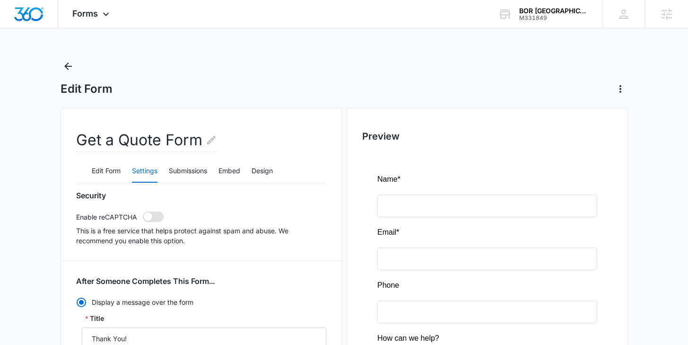
click at [149, 212] on span at bounding box center [148, 216] width 9 height 9
click at [143, 211] on input "checkbox" at bounding box center [142, 211] width 0 height 0
checkbox input "true"
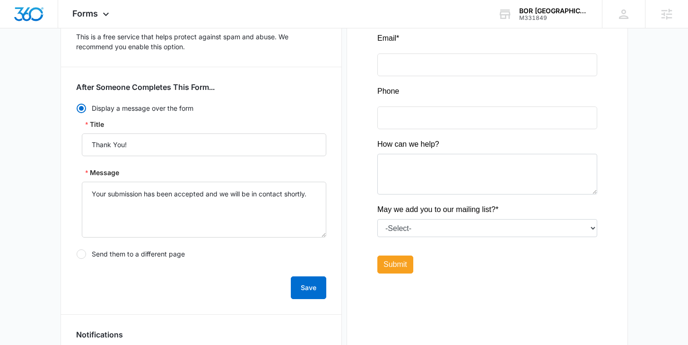
scroll to position [202, 0]
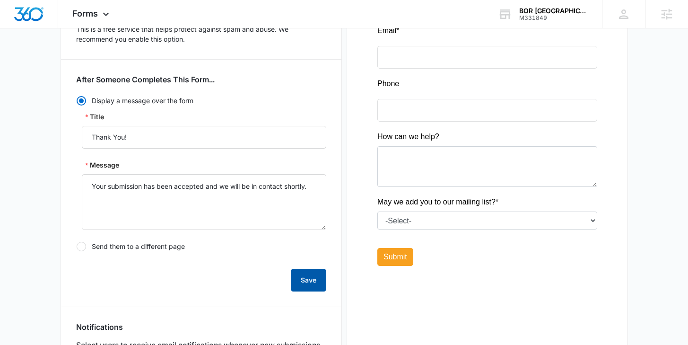
click at [315, 274] on button "Save" at bounding box center [308, 280] width 35 height 23
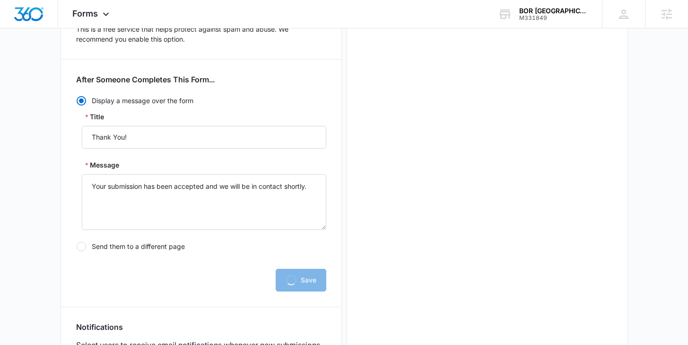
scroll to position [0, 0]
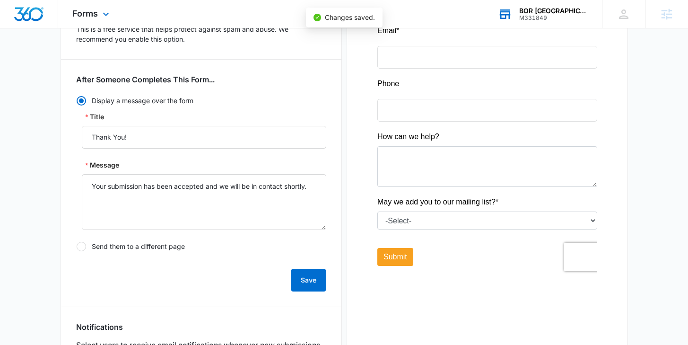
click at [534, 15] on div "M331849" at bounding box center [553, 18] width 69 height 7
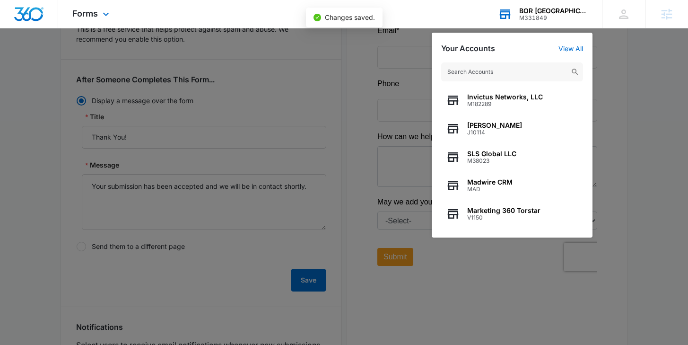
click at [474, 72] on input "text" at bounding box center [512, 71] width 142 height 19
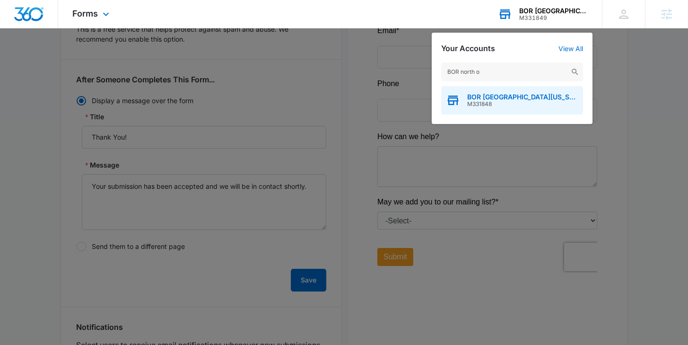
type input "BOR north o"
click at [475, 97] on span "BOR North Oklahoma City" at bounding box center [522, 97] width 111 height 8
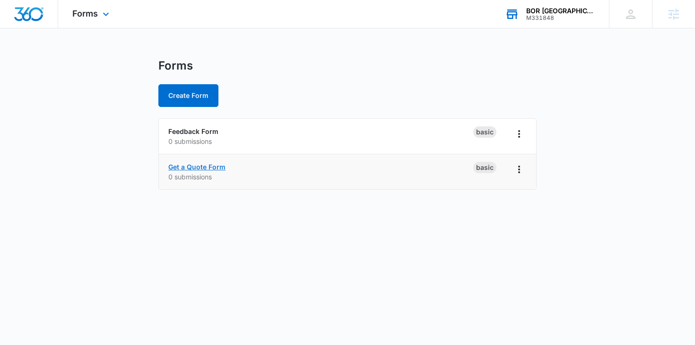
click at [199, 166] on link "Get a Quote Form" at bounding box center [196, 167] width 57 height 8
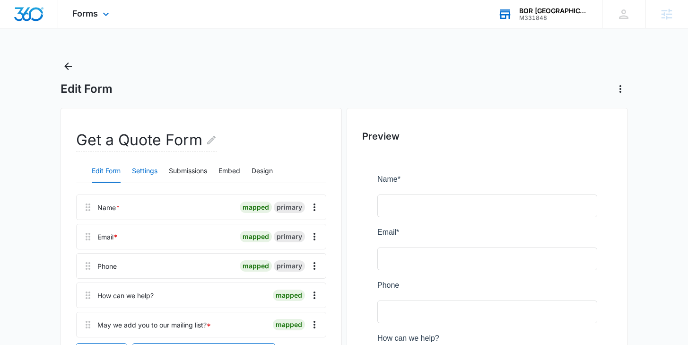
click at [142, 167] on button "Settings" at bounding box center [145, 171] width 26 height 23
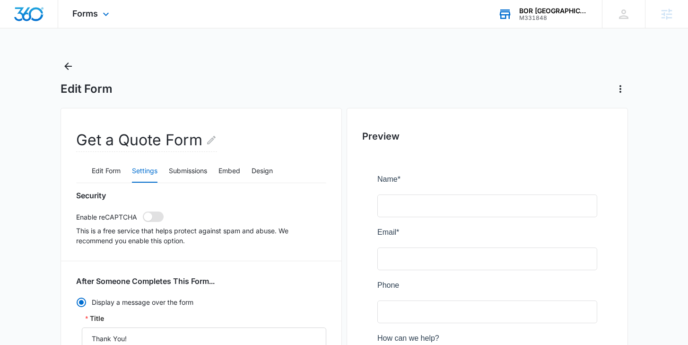
click at [149, 216] on span at bounding box center [148, 216] width 9 height 9
click at [143, 211] on input "checkbox" at bounding box center [142, 211] width 0 height 0
checkbox input "true"
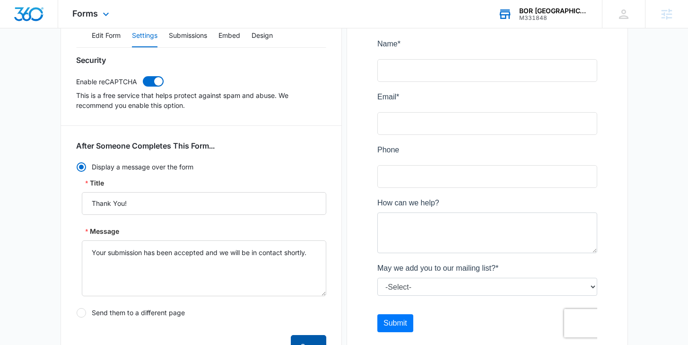
click at [302, 336] on button "Save" at bounding box center [308, 346] width 35 height 23
click at [529, 17] on div "M331848" at bounding box center [553, 18] width 69 height 7
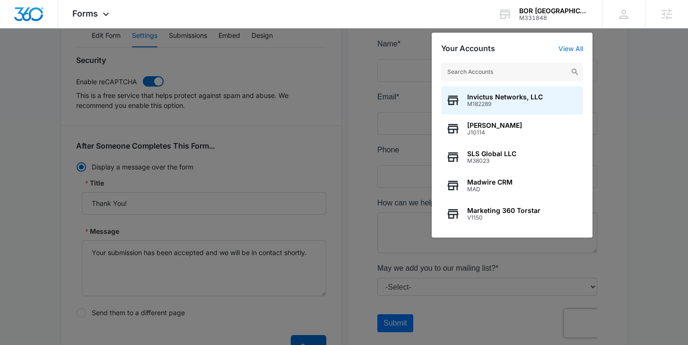
click at [489, 70] on input "text" at bounding box center [512, 71] width 142 height 19
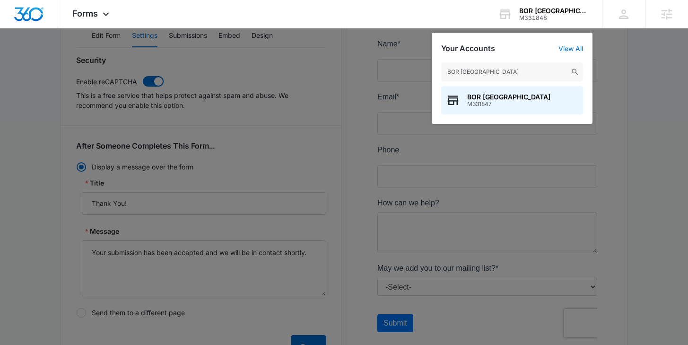
type input "BOR North san"
click at [487, 100] on span "BOR North San Antonio" at bounding box center [508, 97] width 83 height 8
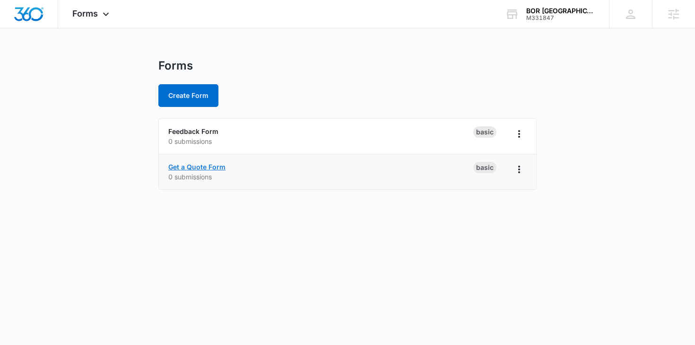
click at [199, 163] on link "Get a Quote Form" at bounding box center [196, 167] width 57 height 8
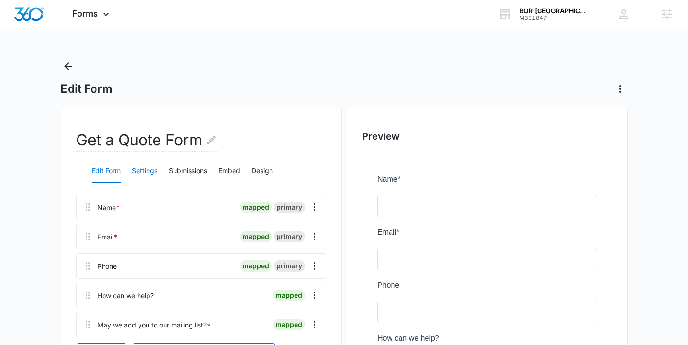
click at [139, 171] on button "Settings" at bounding box center [145, 171] width 26 height 23
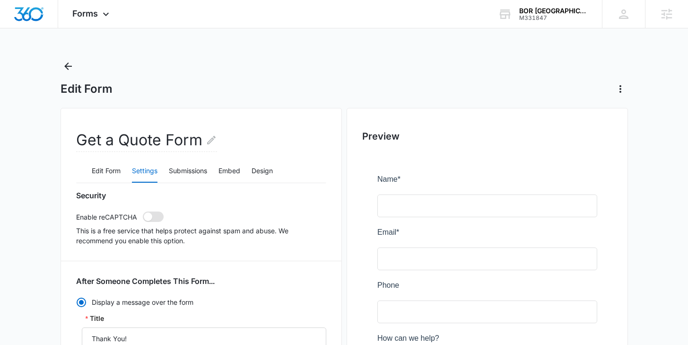
click at [150, 217] on span at bounding box center [148, 216] width 9 height 9
click at [143, 211] on input "checkbox" at bounding box center [142, 211] width 0 height 0
checkbox input "true"
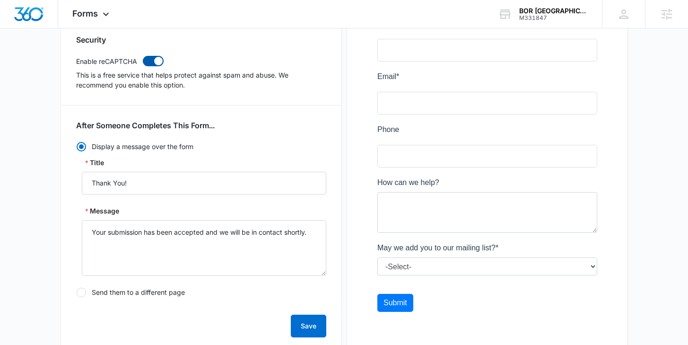
scroll to position [160, 0]
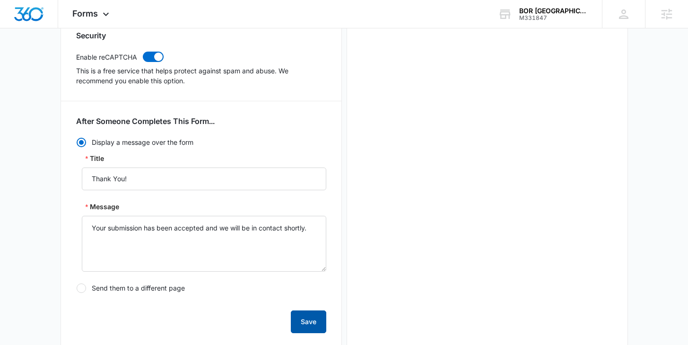
click at [316, 327] on button "Save" at bounding box center [308, 321] width 35 height 23
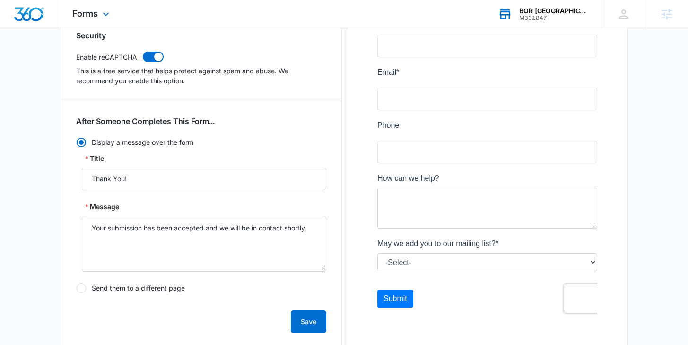
click at [557, 11] on div "BOR North San Antonio" at bounding box center [553, 11] width 69 height 8
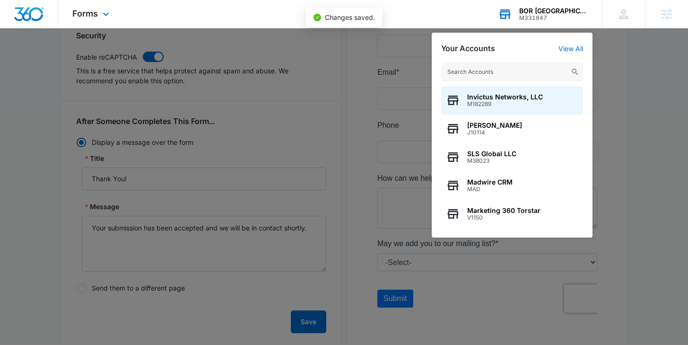
click at [494, 69] on input "text" at bounding box center [512, 71] width 142 height 19
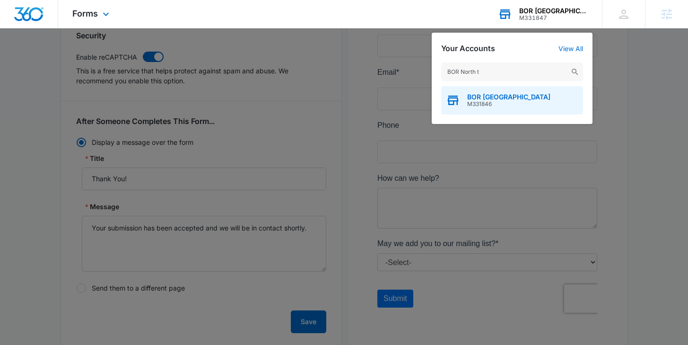
type input "BOR North t"
click at [473, 100] on span "BOR North Tampa" at bounding box center [508, 97] width 83 height 8
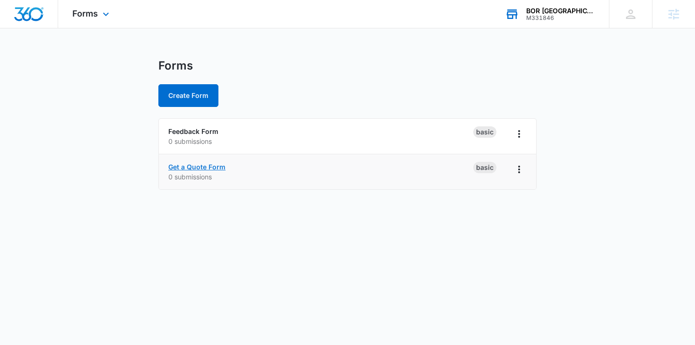
click at [198, 167] on link "Get a Quote Form" at bounding box center [196, 167] width 57 height 8
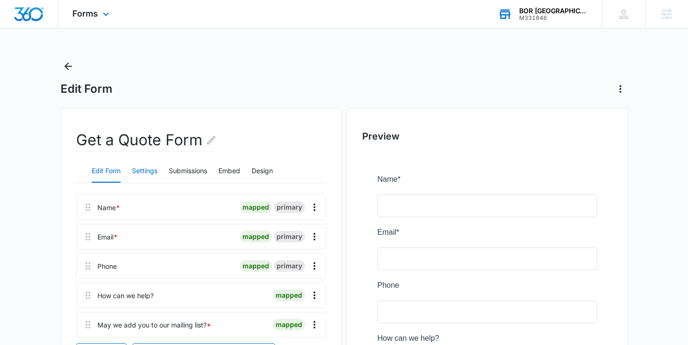
click at [146, 175] on button "Settings" at bounding box center [145, 171] width 26 height 23
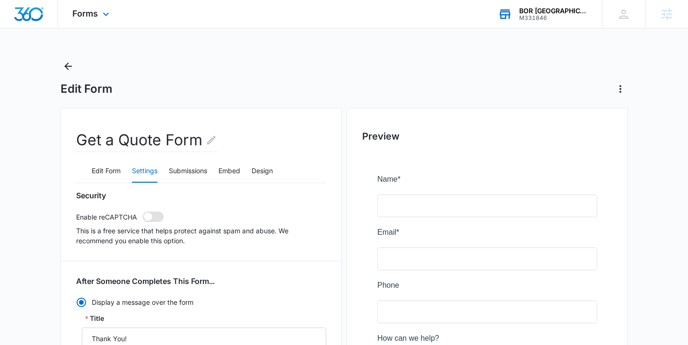
click at [155, 221] on span at bounding box center [153, 216] width 21 height 10
click at [143, 211] on input "checkbox" at bounding box center [142, 211] width 0 height 0
checkbox input "true"
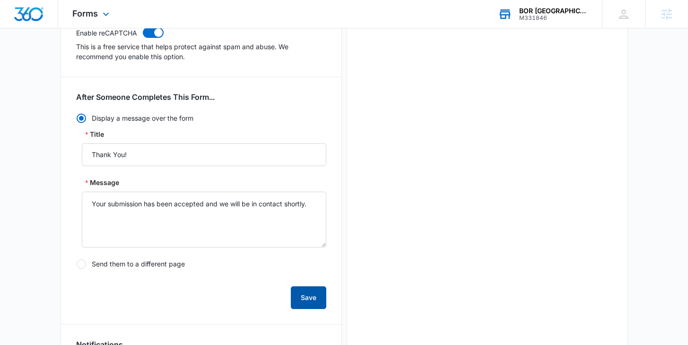
click at [310, 288] on button "Save" at bounding box center [308, 297] width 35 height 23
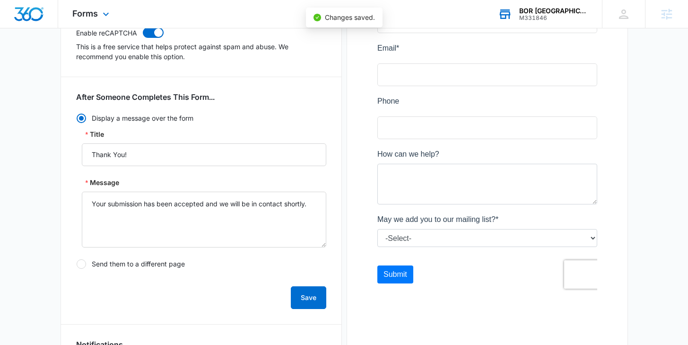
click at [563, 10] on div "BOR North Tampa" at bounding box center [553, 11] width 69 height 8
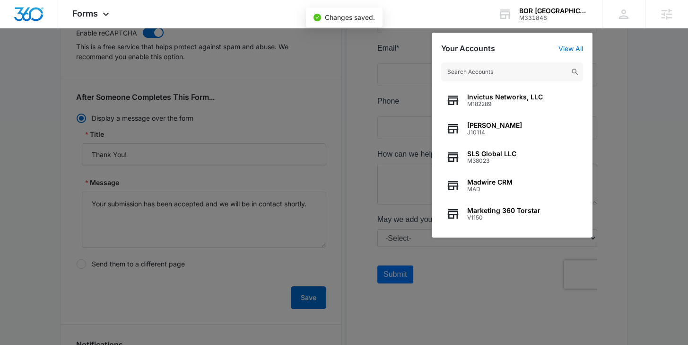
click at [492, 74] on input "text" at bounding box center [512, 71] width 142 height 19
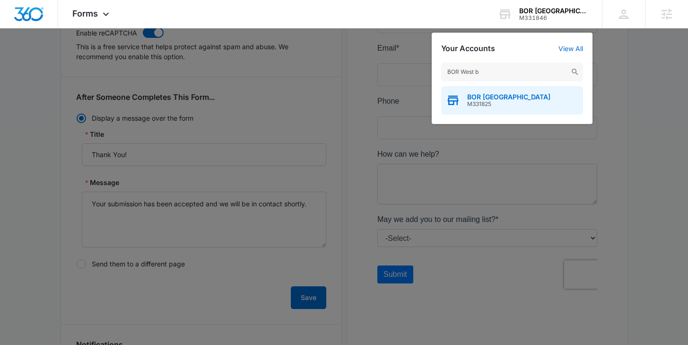
type input "BOR West b"
click at [501, 95] on span "BOR West Boise" at bounding box center [508, 97] width 83 height 8
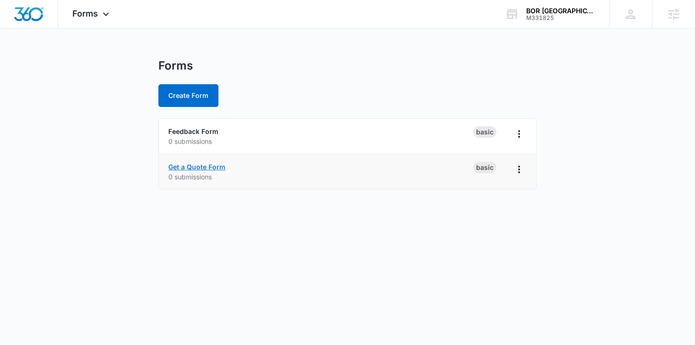
click at [206, 168] on link "Get a Quote Form" at bounding box center [196, 167] width 57 height 8
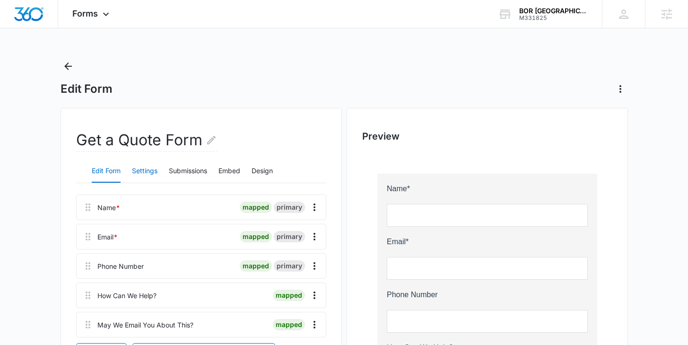
click at [138, 167] on button "Settings" at bounding box center [145, 171] width 26 height 23
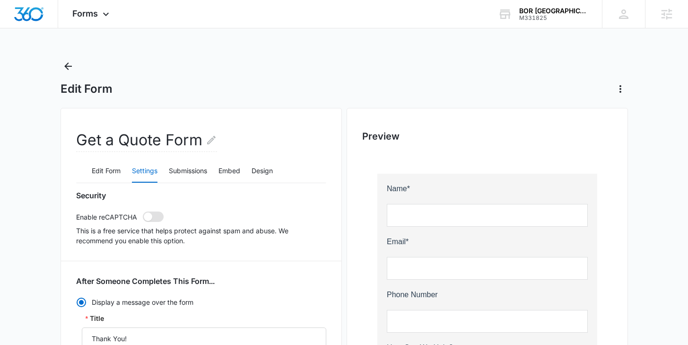
click at [149, 218] on span at bounding box center [148, 216] width 9 height 9
click at [143, 211] on input "checkbox" at bounding box center [142, 211] width 0 height 0
checkbox input "true"
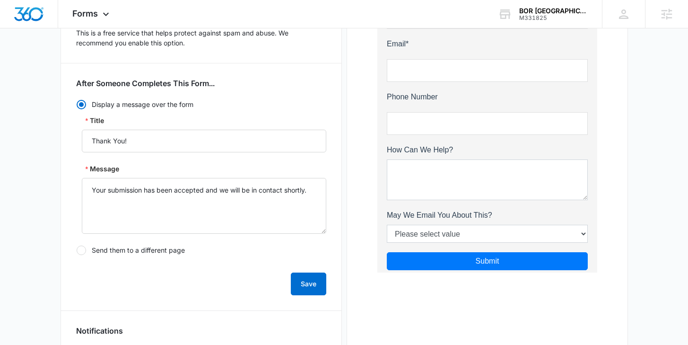
scroll to position [204, 0]
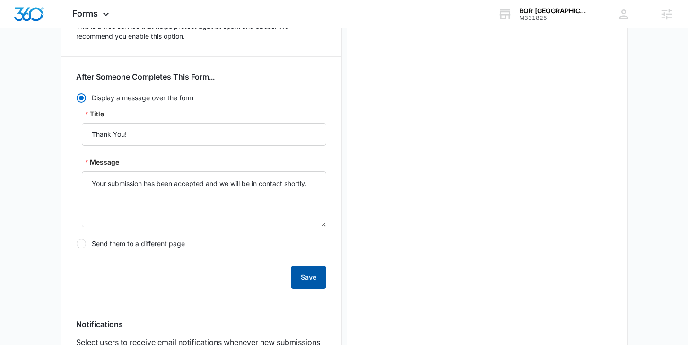
click at [317, 277] on button "Save" at bounding box center [308, 277] width 35 height 23
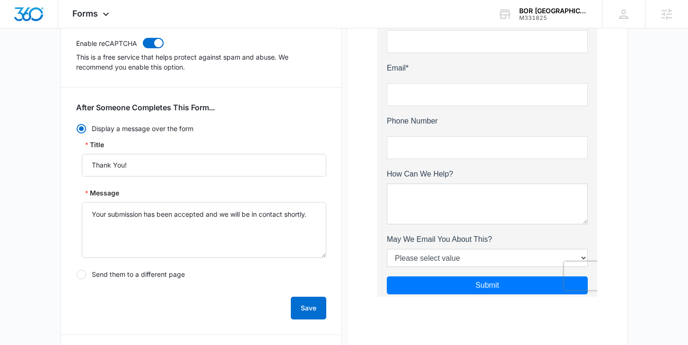
scroll to position [202, 0]
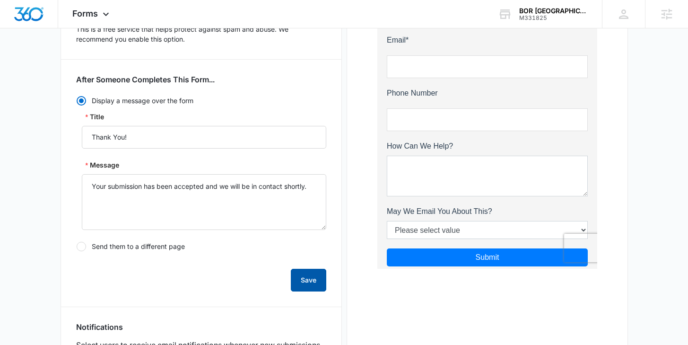
click at [315, 289] on button "Save" at bounding box center [308, 280] width 35 height 23
click at [564, 21] on div "BOR West Boise M331825 Your Accounts View All" at bounding box center [543, 14] width 118 height 28
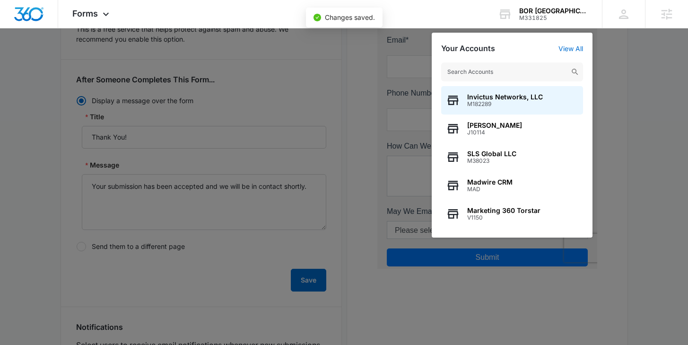
click at [506, 82] on div "Invictus Networks, LLC M182289 Kaitlyn Thiem J10114 SLS Global LLC M38023 Madwi…" at bounding box center [512, 145] width 161 height 185
click at [495, 72] on input "text" at bounding box center [512, 71] width 142 height 19
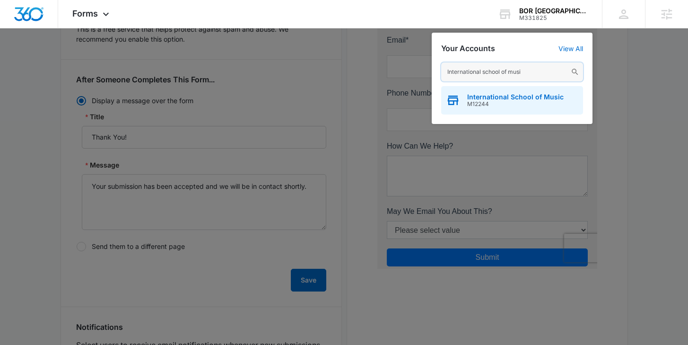
type input "International school of musi"
click at [513, 95] on span "International School of Music" at bounding box center [515, 97] width 97 height 8
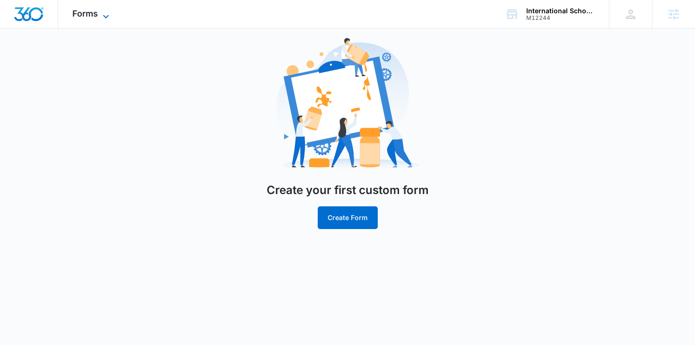
click at [79, 9] on span "Forms" at bounding box center [85, 14] width 26 height 10
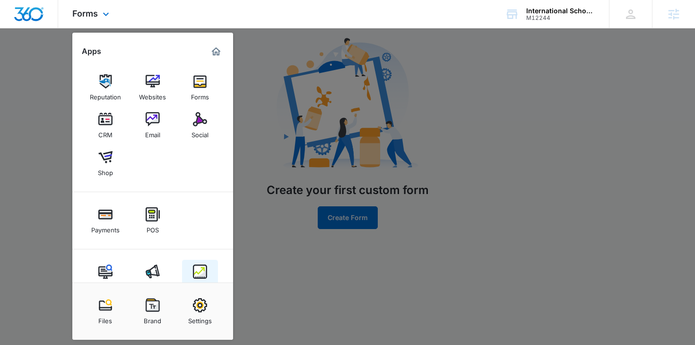
click at [198, 273] on img at bounding box center [200, 271] width 14 height 14
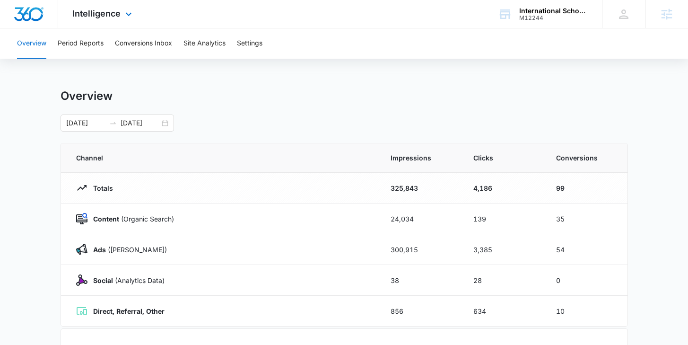
click at [106, 8] on div "Intelligence Apps Reputation Websites Forms CRM Email Social Shop Payments POS …" at bounding box center [103, 14] width 90 height 28
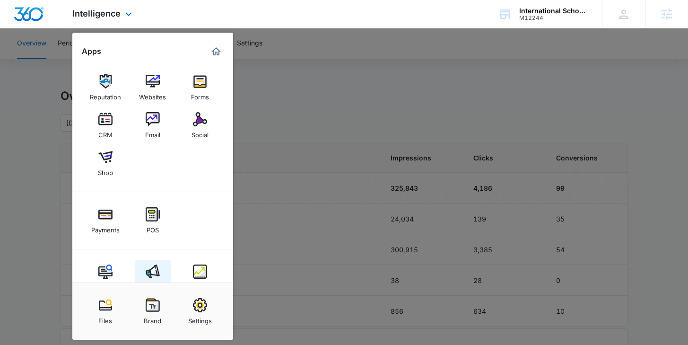
click at [153, 270] on img at bounding box center [153, 271] width 14 height 14
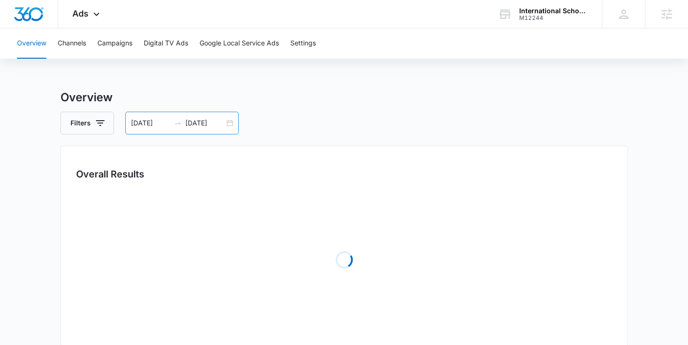
click at [234, 121] on div "08/03/2025 08/10/2025" at bounding box center [182, 123] width 114 height 23
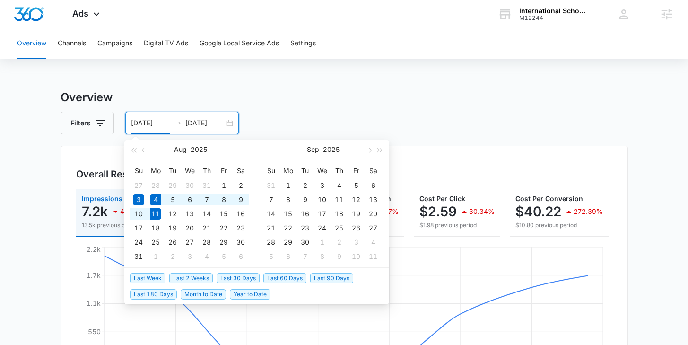
click at [148, 276] on span "Last Week" at bounding box center [147, 278] width 35 height 10
type input "08/04/2025"
type input "08/11/2025"
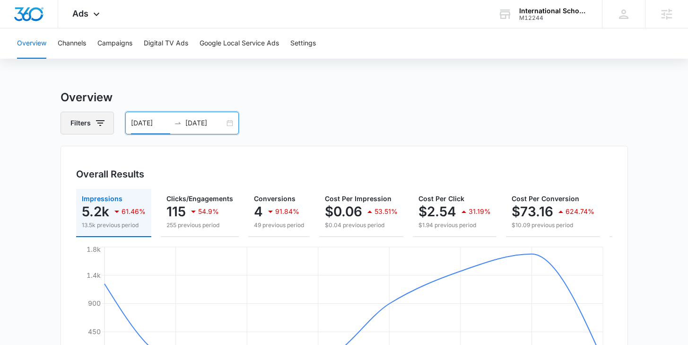
click at [98, 123] on icon "button" at bounding box center [100, 123] width 9 height 6
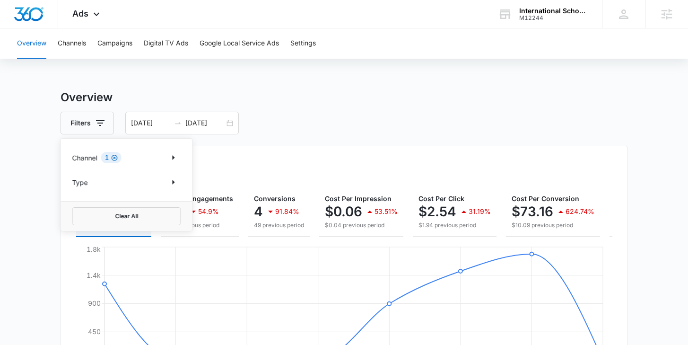
click at [113, 158] on icon "Clear" at bounding box center [115, 158] width 6 height 6
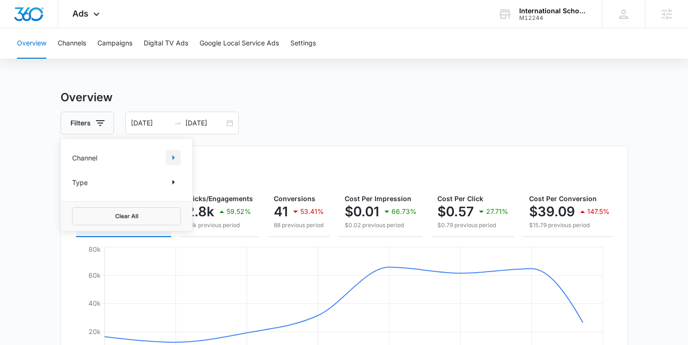
click at [175, 155] on icon "Show Channel filters" at bounding box center [173, 157] width 11 height 11
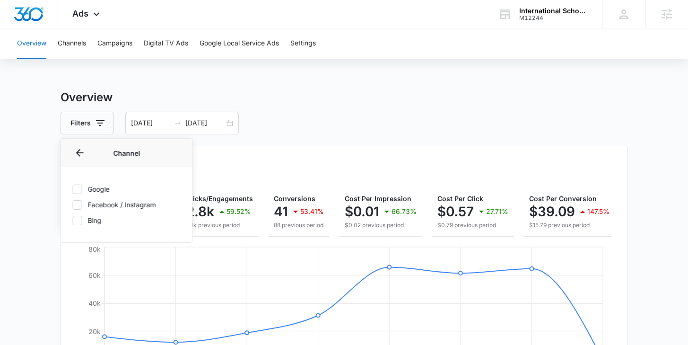
click at [76, 188] on icon at bounding box center [77, 189] width 9 height 9
click at [73, 189] on input "Google" at bounding box center [72, 189] width 0 height 0
checkbox input "true"
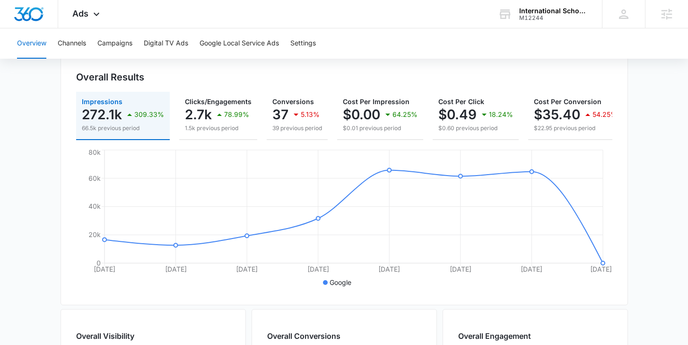
scroll to position [122, 0]
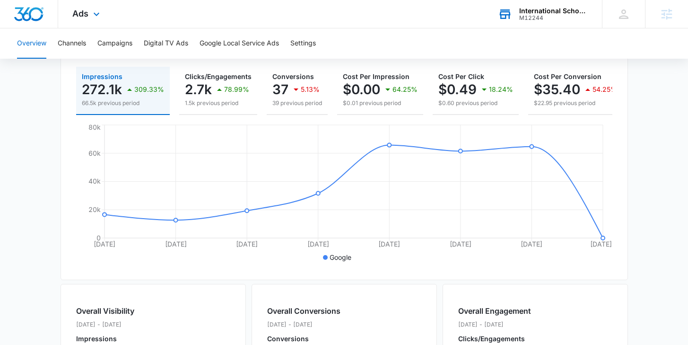
click at [552, 10] on div "International School of Music" at bounding box center [553, 11] width 69 height 8
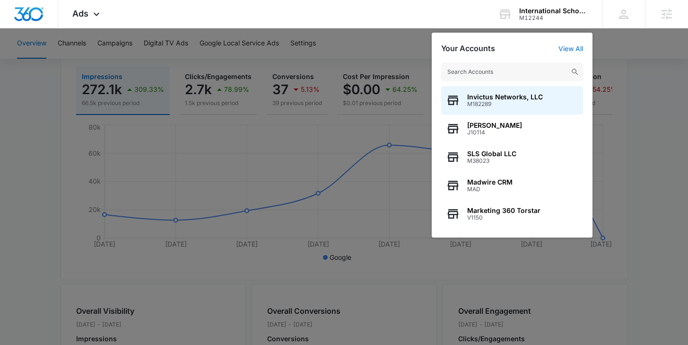
click at [505, 71] on input "text" at bounding box center [512, 71] width 142 height 19
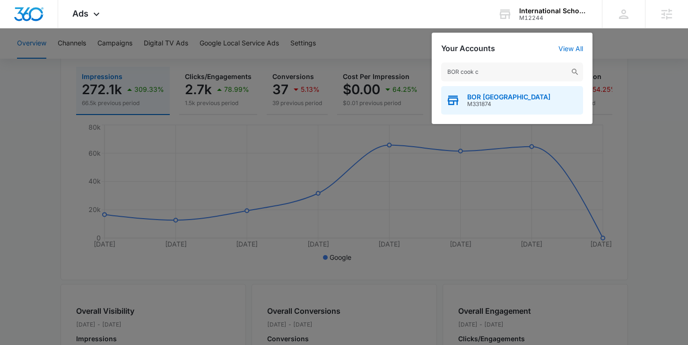
type input "BOR cook c"
click at [517, 106] on span "M331874" at bounding box center [508, 104] width 83 height 7
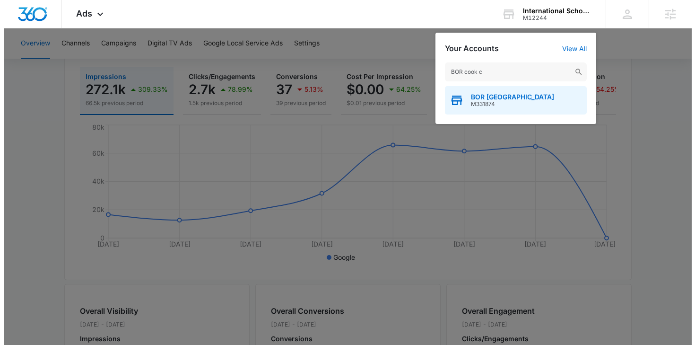
scroll to position [0, 0]
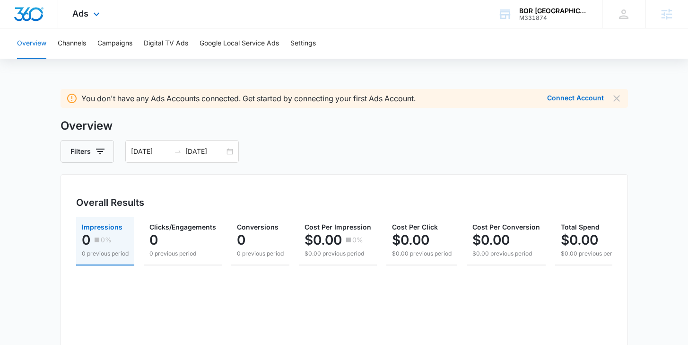
click at [68, 18] on div "Ads Apps Reputation Forms CRM Email Social Payments POS Ads Intelligence Files …" at bounding box center [87, 14] width 58 height 28
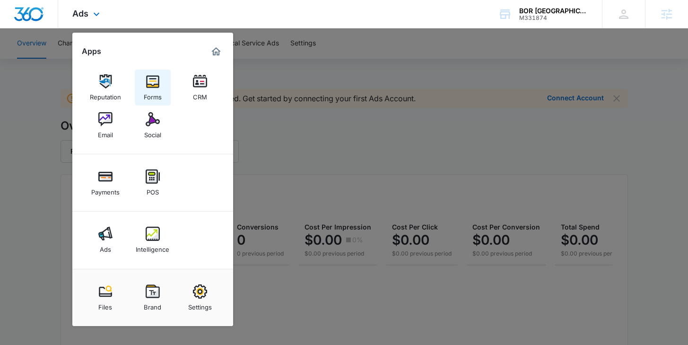
click at [148, 91] on div "Forms" at bounding box center [153, 94] width 18 height 12
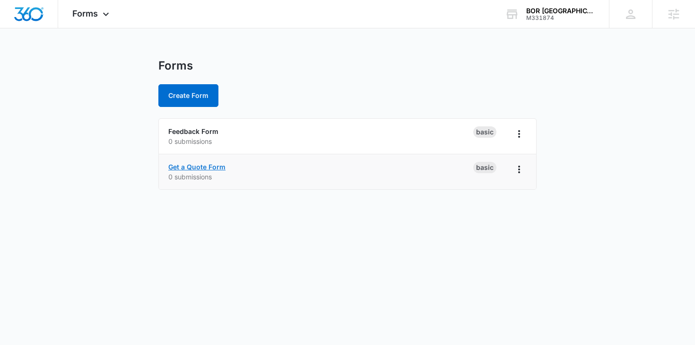
click at [195, 167] on link "Get a Quote Form" at bounding box center [196, 167] width 57 height 8
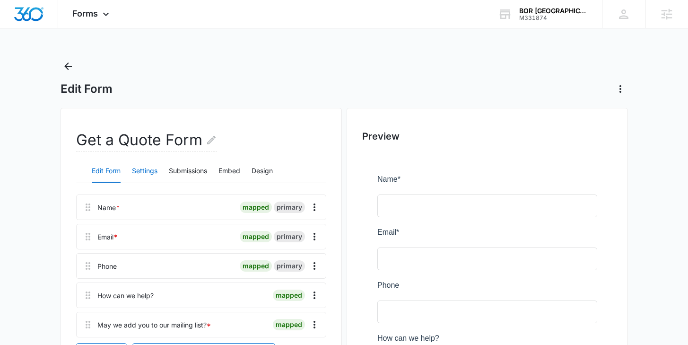
click at [143, 174] on button "Settings" at bounding box center [145, 171] width 26 height 23
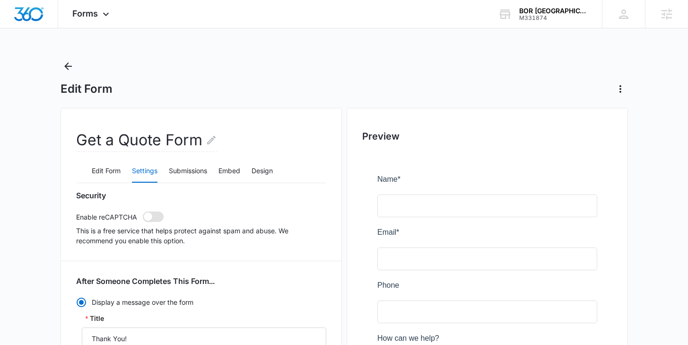
click at [151, 221] on span at bounding box center [153, 216] width 21 height 10
click at [143, 211] on input "checkbox" at bounding box center [142, 211] width 0 height 0
checkbox input "true"
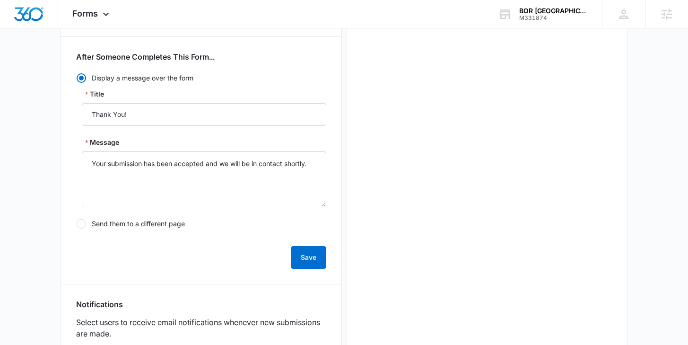
click at [290, 258] on div "Save" at bounding box center [201, 252] width 250 height 34
click at [301, 258] on button "Save" at bounding box center [308, 257] width 35 height 23
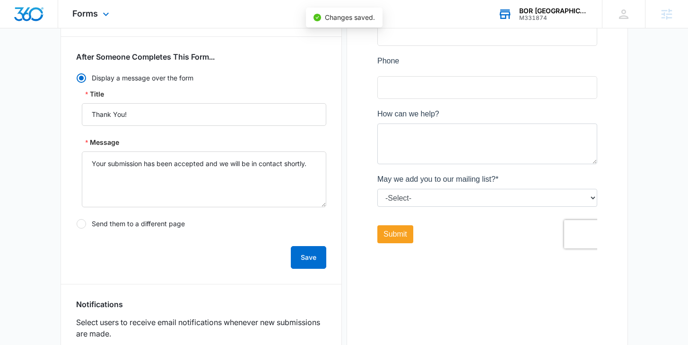
click at [564, 9] on div "BOR Cook County" at bounding box center [553, 11] width 69 height 8
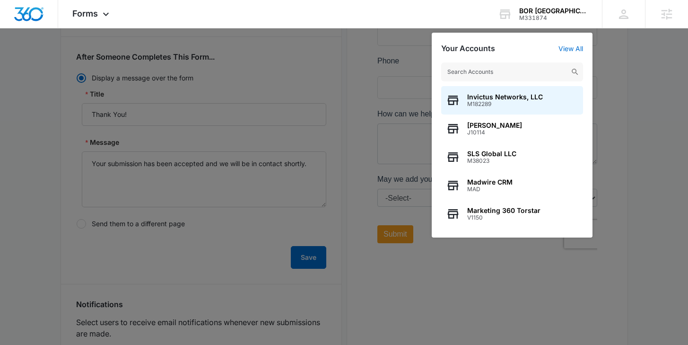
click at [519, 64] on input "text" at bounding box center [512, 71] width 142 height 19
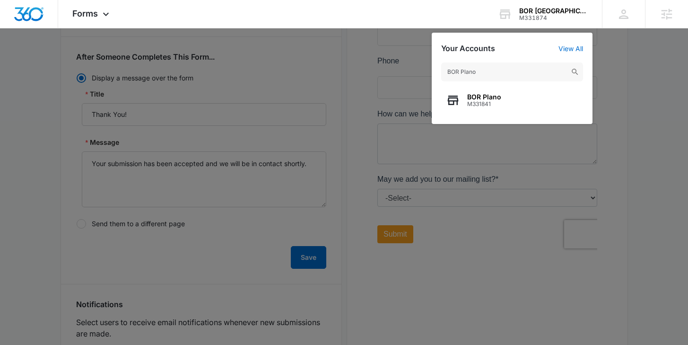
type input "BOR Plano"
click at [497, 91] on div "BOR Plano M331841" at bounding box center [512, 100] width 142 height 28
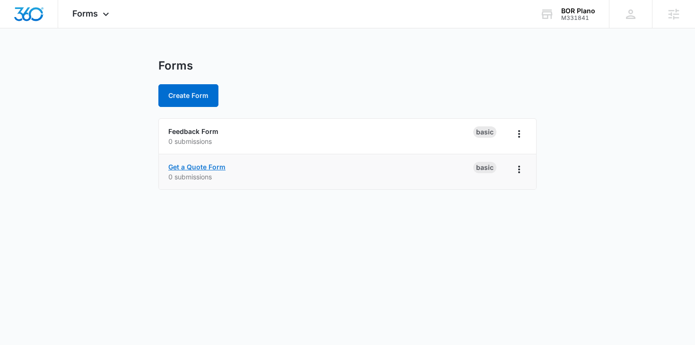
click at [199, 165] on link "Get a Quote Form" at bounding box center [196, 167] width 57 height 8
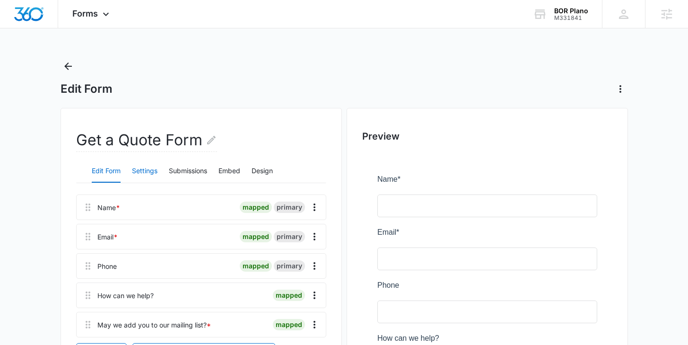
click at [142, 170] on button "Settings" at bounding box center [145, 171] width 26 height 23
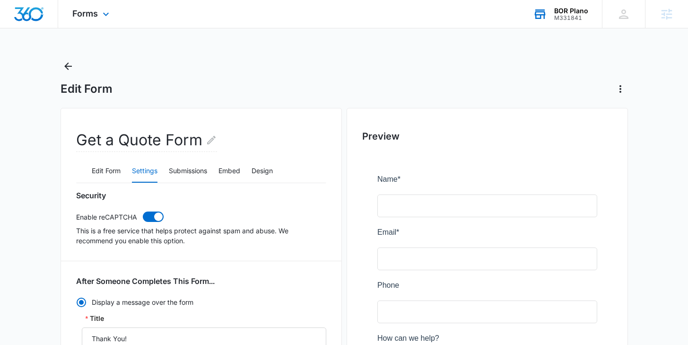
click at [554, 10] on div "BOR Plano M331841 Your Accounts View All" at bounding box center [560, 14] width 83 height 28
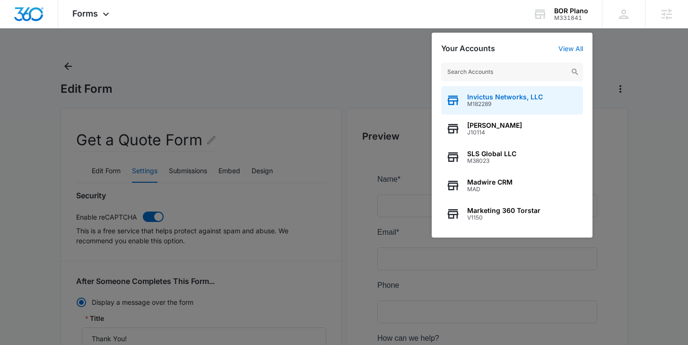
click at [522, 89] on div "Invictus Networks, LLC M182289" at bounding box center [512, 100] width 142 height 28
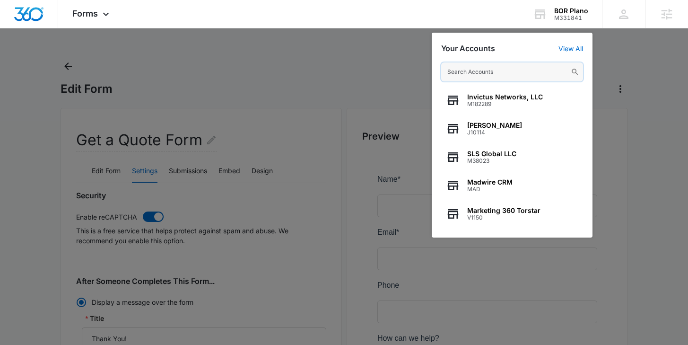
click at [518, 67] on input "text" at bounding box center [512, 71] width 142 height 19
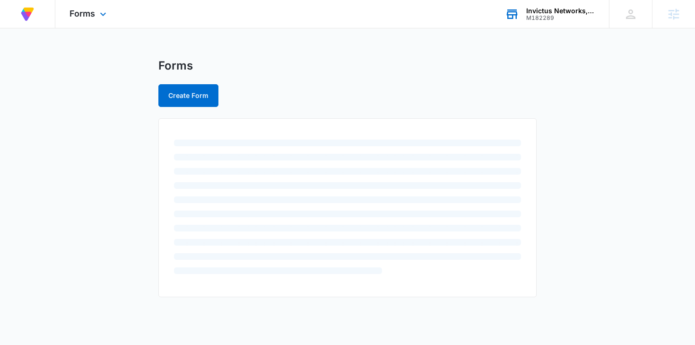
click at [563, 20] on div "M182289" at bounding box center [561, 18] width 69 height 7
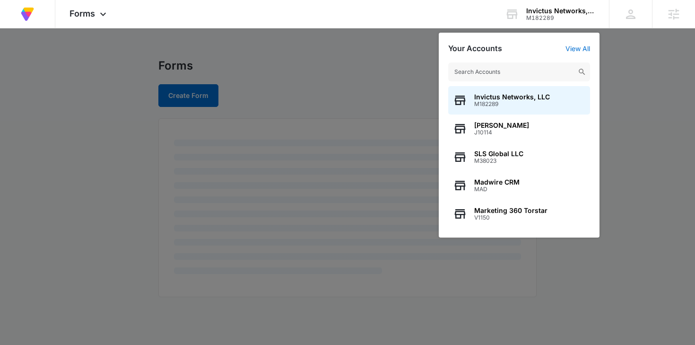
click at [544, 67] on input "text" at bounding box center [519, 71] width 142 height 19
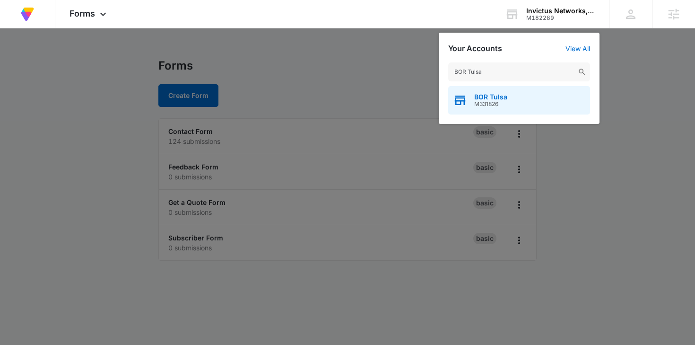
type input "BOR Tulsa"
click at [529, 104] on div "BOR Tulsa M331826" at bounding box center [519, 100] width 142 height 28
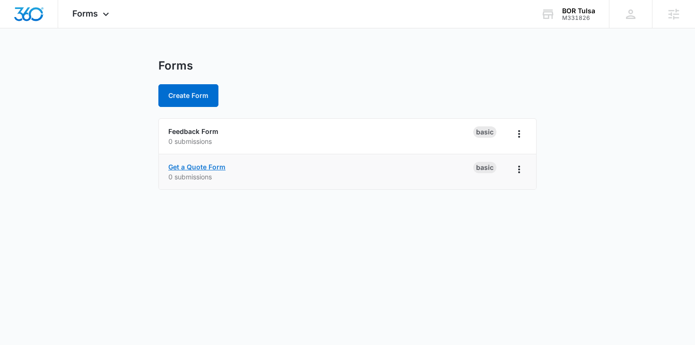
click at [214, 166] on link "Get a Quote Form" at bounding box center [196, 167] width 57 height 8
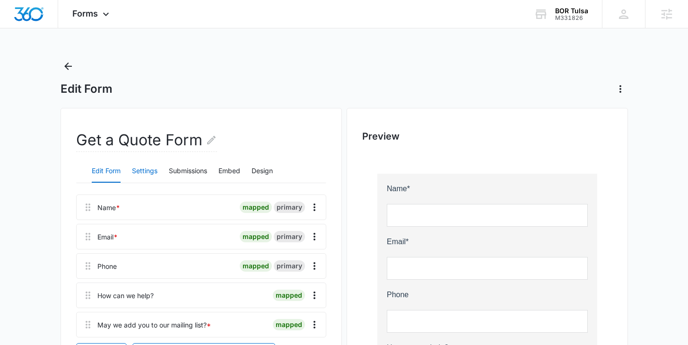
click at [144, 174] on button "Settings" at bounding box center [145, 171] width 26 height 23
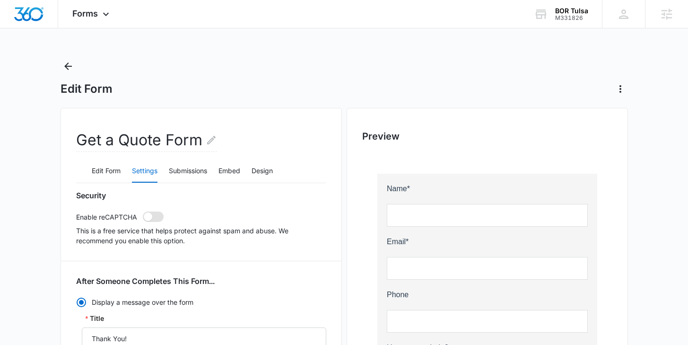
click at [154, 221] on span at bounding box center [153, 216] width 21 height 10
click at [143, 211] on input "checkbox" at bounding box center [142, 211] width 0 height 0
checkbox input "true"
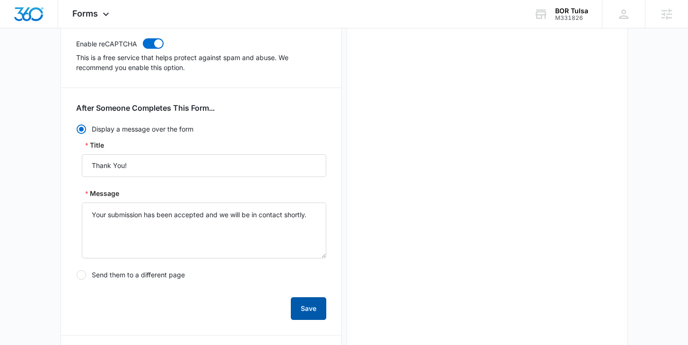
click at [304, 316] on button "Save" at bounding box center [308, 308] width 35 height 23
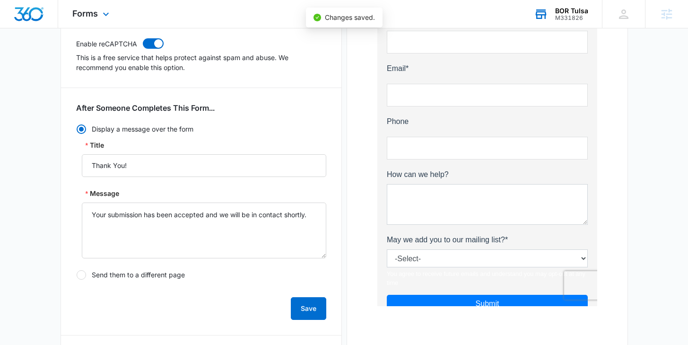
click at [563, 17] on div "M331826" at bounding box center [571, 18] width 33 height 7
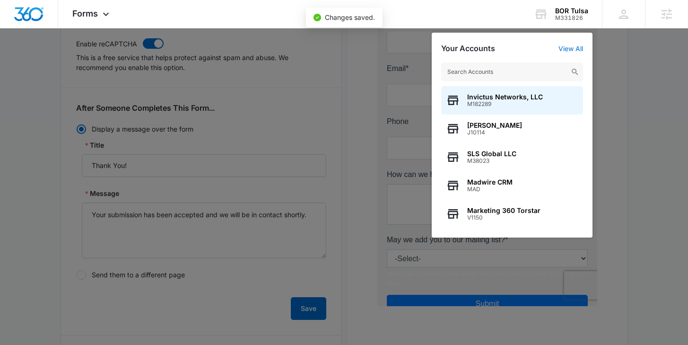
click at [533, 65] on input "text" at bounding box center [512, 71] width 142 height 19
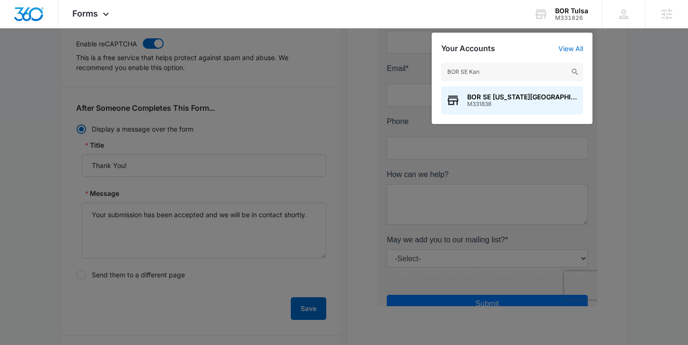
type input "BOR SE Kan"
click at [533, 96] on div "BOR SE Kansas City M331838" at bounding box center [512, 100] width 142 height 28
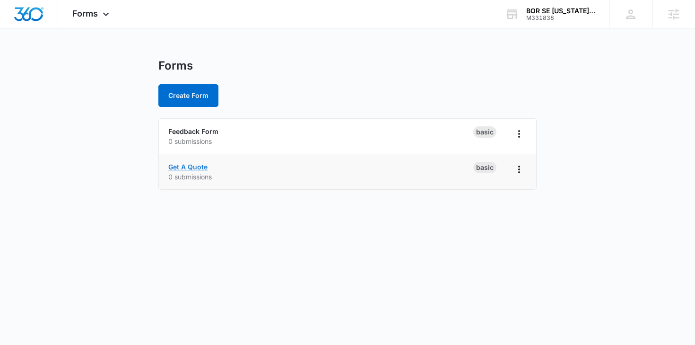
click at [202, 167] on link "Get A Quote" at bounding box center [187, 167] width 39 height 8
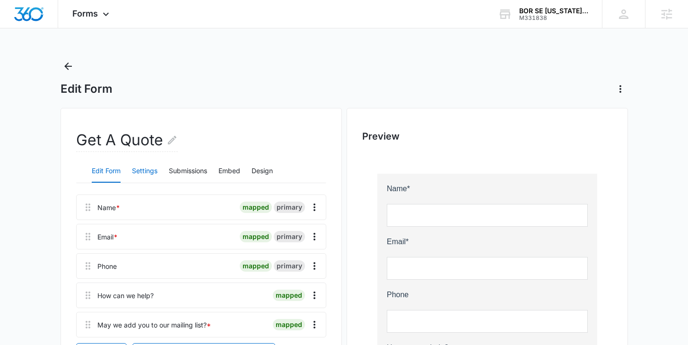
click at [147, 174] on button "Settings" at bounding box center [145, 171] width 26 height 23
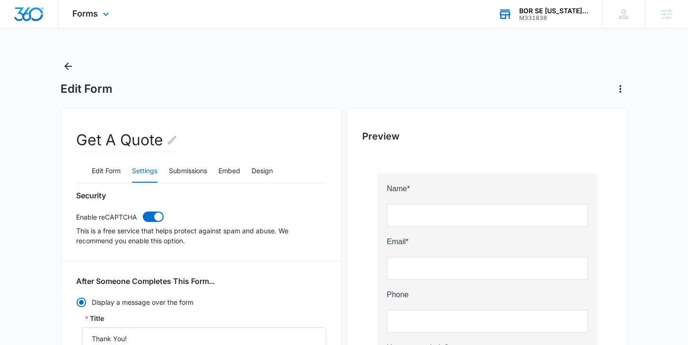
click at [535, 19] on div "M331838" at bounding box center [553, 18] width 69 height 7
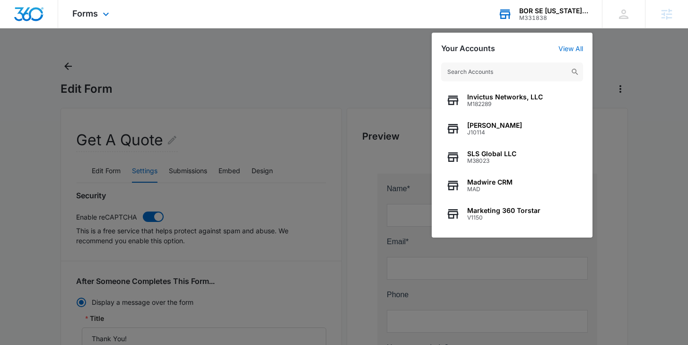
click at [473, 72] on input "text" at bounding box center [512, 71] width 142 height 19
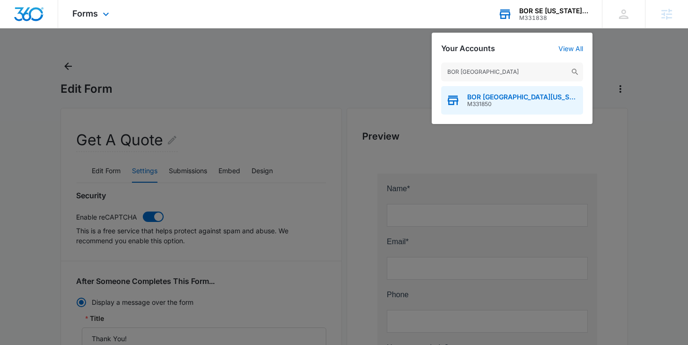
type input "BOR North Kansa"
click at [477, 103] on span "M331850" at bounding box center [522, 104] width 111 height 7
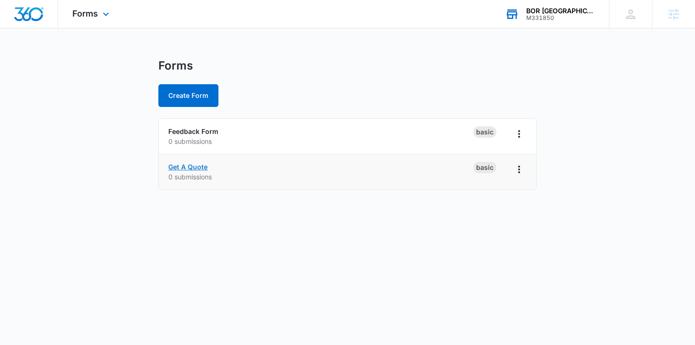
click at [197, 167] on link "Get A Quote" at bounding box center [187, 167] width 39 height 8
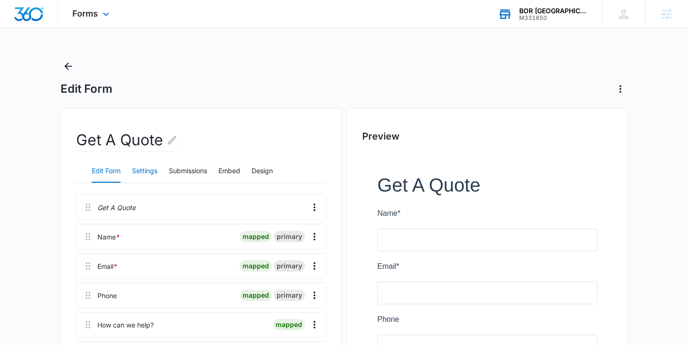
click at [141, 171] on button "Settings" at bounding box center [145, 171] width 26 height 23
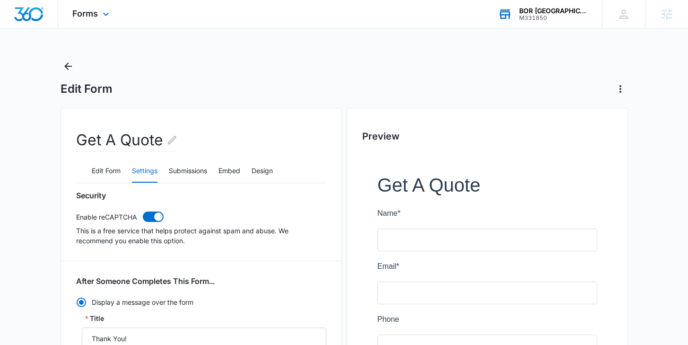
click at [556, 20] on div "M331850" at bounding box center [553, 18] width 69 height 7
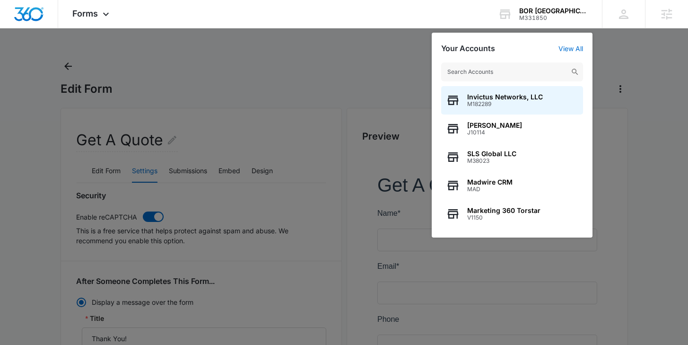
click at [501, 69] on input "text" at bounding box center [512, 71] width 142 height 19
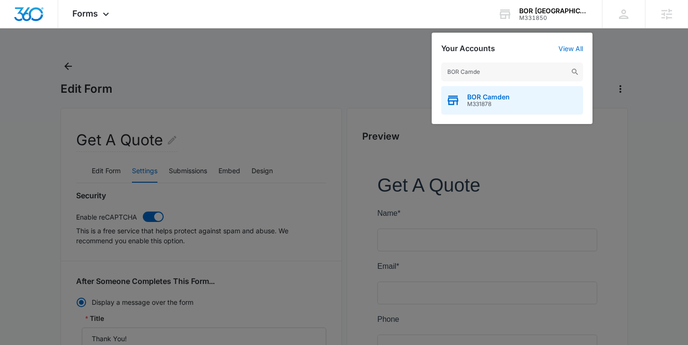
type input "BOR Camde"
click at [483, 101] on span "M331878" at bounding box center [488, 104] width 43 height 7
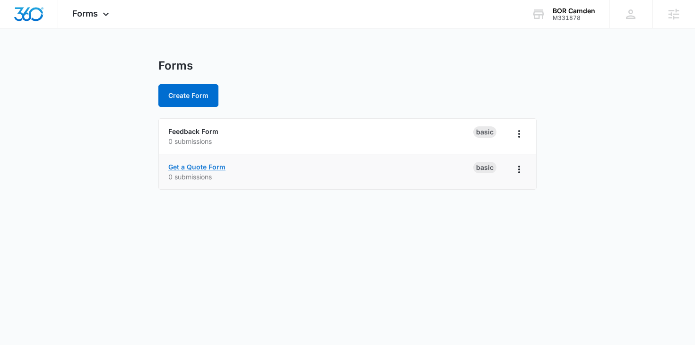
click at [202, 163] on link "Get a Quote Form" at bounding box center [196, 167] width 57 height 8
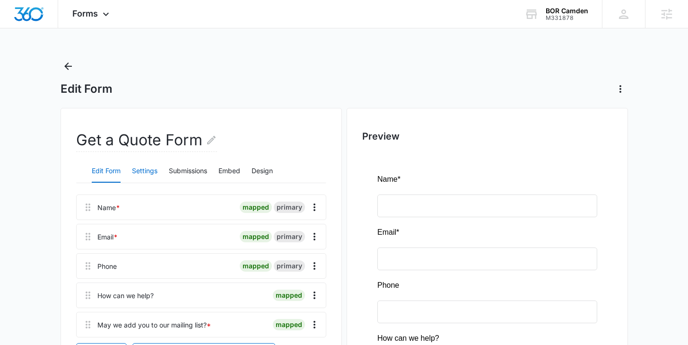
click at [133, 173] on button "Settings" at bounding box center [145, 171] width 26 height 23
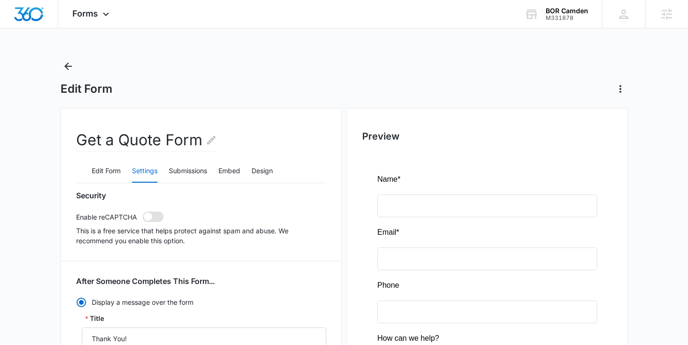
click at [160, 218] on span at bounding box center [153, 216] width 21 height 10
click at [143, 211] on input "checkbox" at bounding box center [142, 211] width 0 height 0
checkbox input "true"
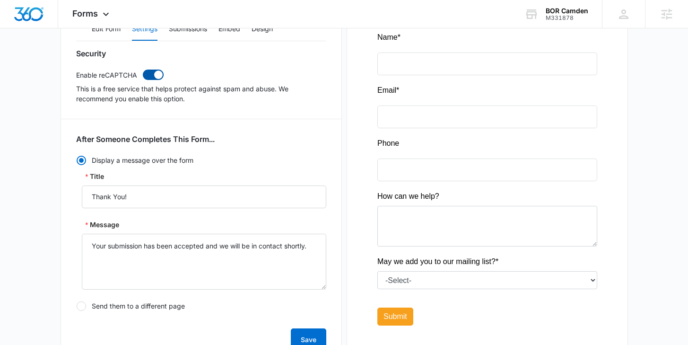
scroll to position [173, 0]
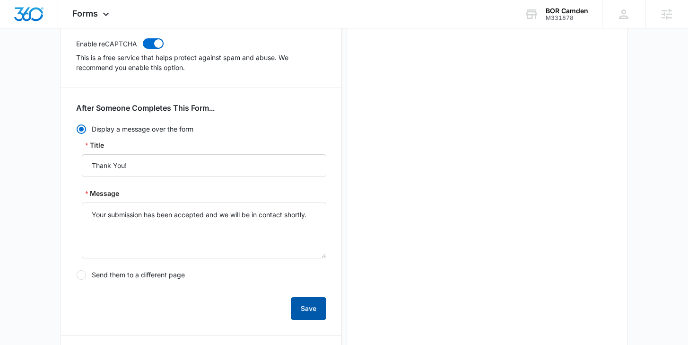
click at [306, 313] on button "Save" at bounding box center [308, 308] width 35 height 23
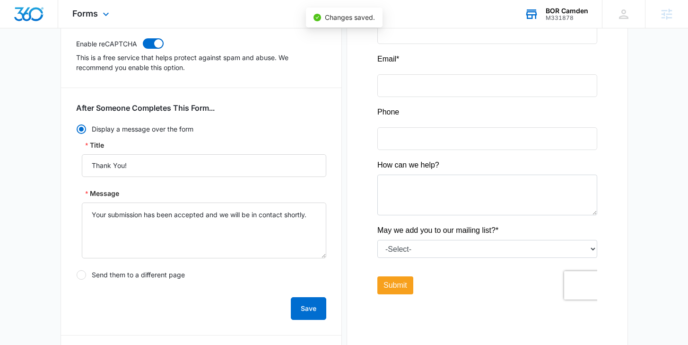
click at [556, 10] on div "BOR Camden" at bounding box center [567, 11] width 43 height 8
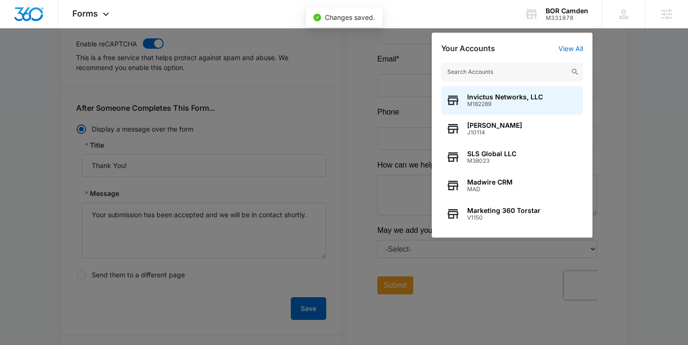
click at [501, 68] on input "text" at bounding box center [512, 71] width 142 height 19
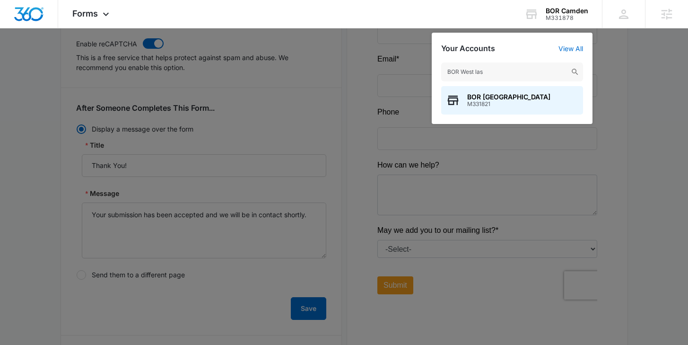
type input "BOR West las"
click at [486, 94] on span "BOR West Las Vegas" at bounding box center [508, 97] width 83 height 8
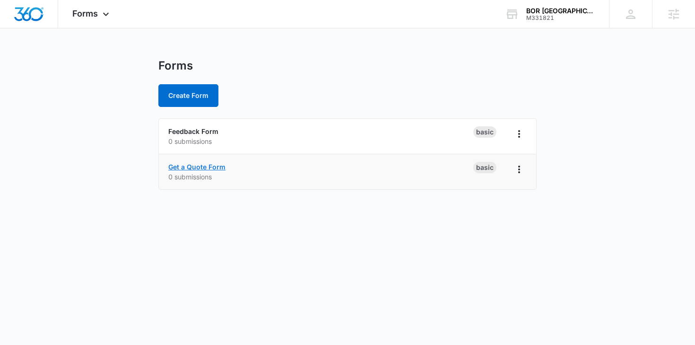
click at [202, 163] on link "Get a Quote Form" at bounding box center [196, 167] width 57 height 8
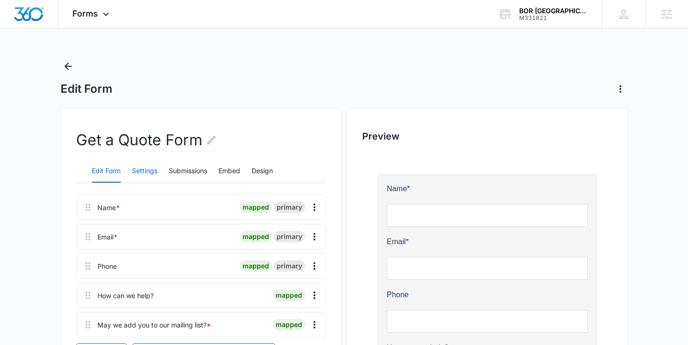
click at [132, 175] on button "Settings" at bounding box center [145, 171] width 26 height 23
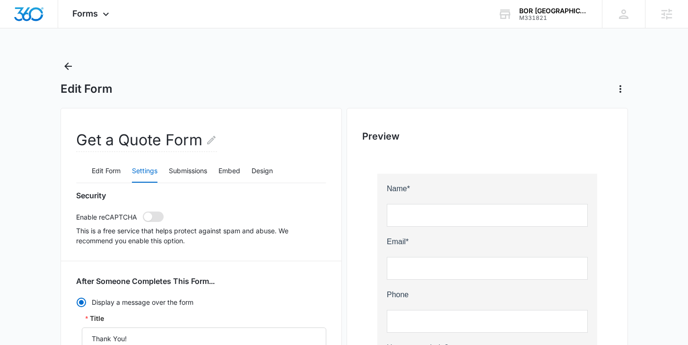
click at [152, 219] on span at bounding box center [153, 216] width 21 height 10
click at [143, 211] on input "checkbox" at bounding box center [142, 211] width 0 height 0
checkbox input "true"
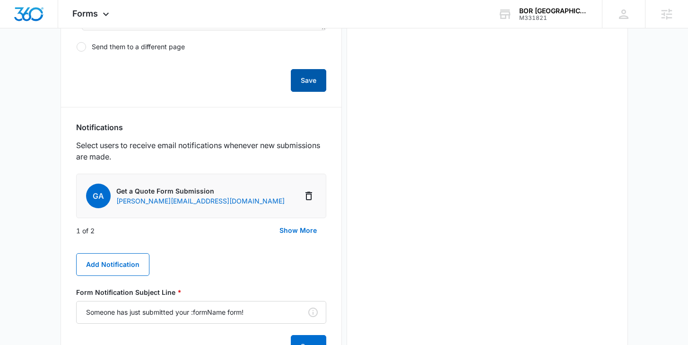
click at [307, 89] on button "Save" at bounding box center [308, 80] width 35 height 23
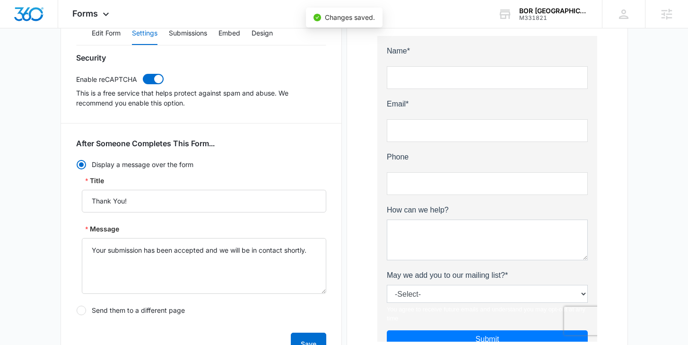
scroll to position [122, 0]
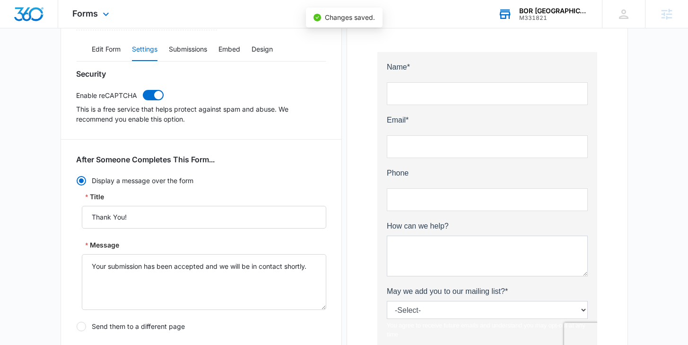
click at [554, 19] on div "M331821" at bounding box center [553, 18] width 69 height 7
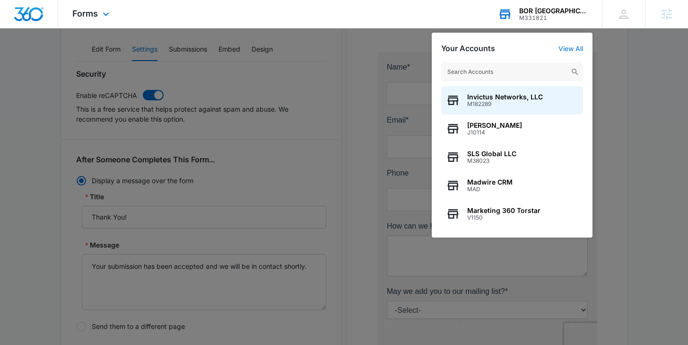
click at [504, 67] on input "text" at bounding box center [512, 71] width 142 height 19
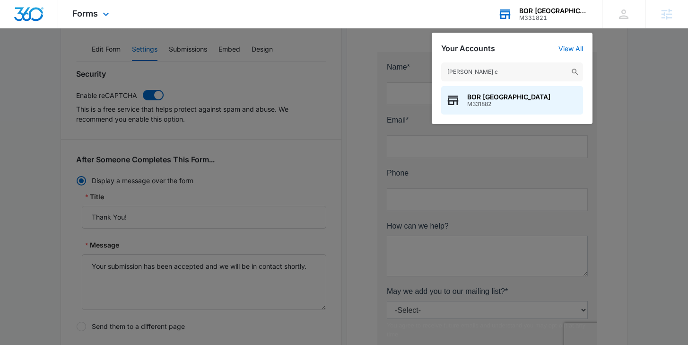
type input "BOR Baldwin c"
click at [493, 109] on div "BOR Baldwin County M331882" at bounding box center [512, 100] width 142 height 28
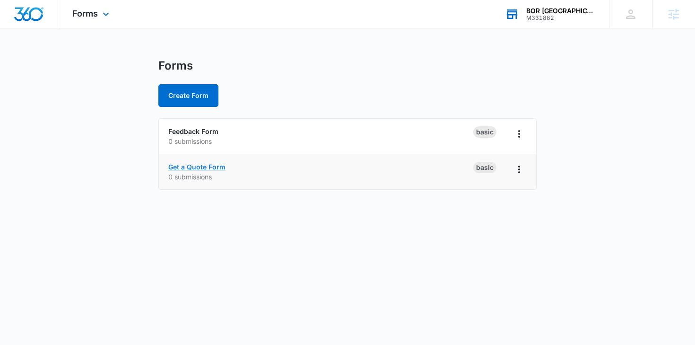
click at [207, 166] on link "Get a Quote Form" at bounding box center [196, 167] width 57 height 8
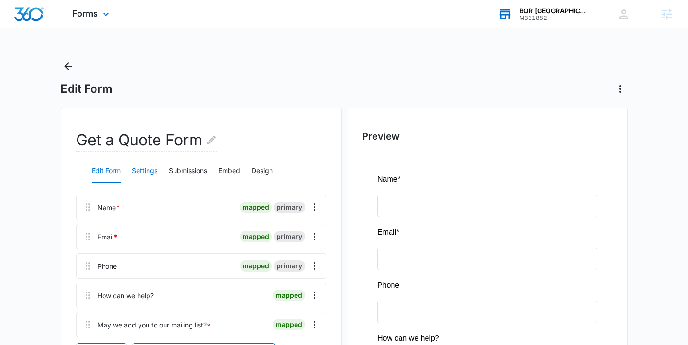
click at [145, 167] on button "Settings" at bounding box center [145, 171] width 26 height 23
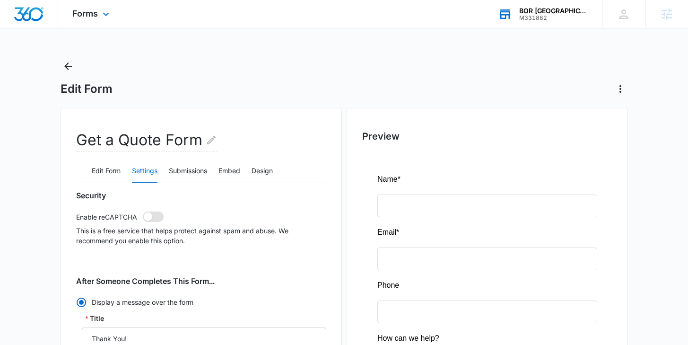
click at [153, 217] on span at bounding box center [153, 216] width 21 height 10
click at [143, 211] on input "checkbox" at bounding box center [142, 211] width 0 height 0
checkbox input "true"
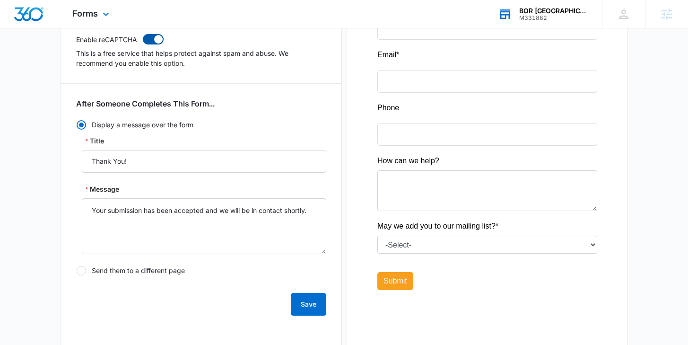
scroll to position [179, 0]
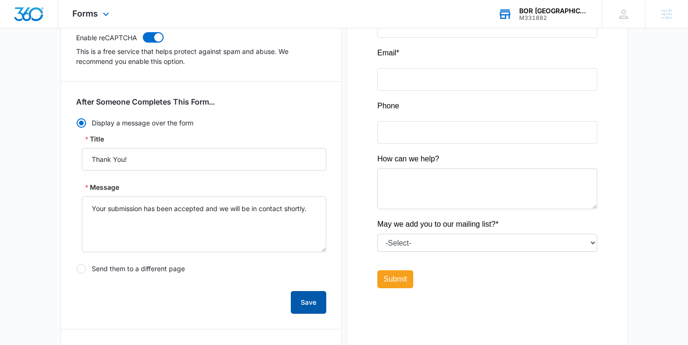
click at [305, 300] on button "Save" at bounding box center [308, 302] width 35 height 23
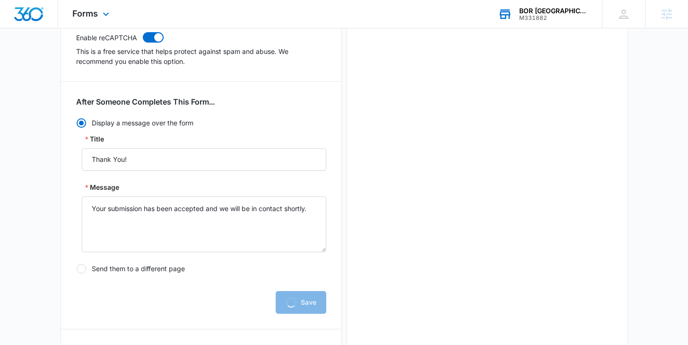
scroll to position [0, 0]
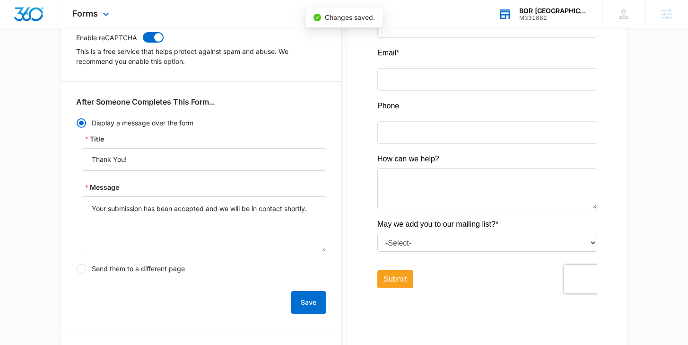
click at [565, 10] on div "BOR Baldwin County" at bounding box center [553, 11] width 69 height 8
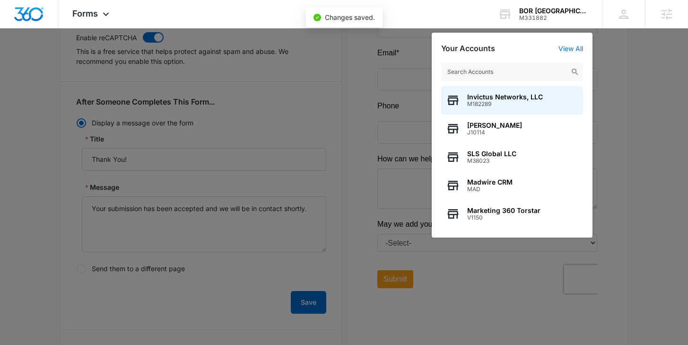
click at [476, 75] on input "text" at bounding box center [512, 71] width 142 height 19
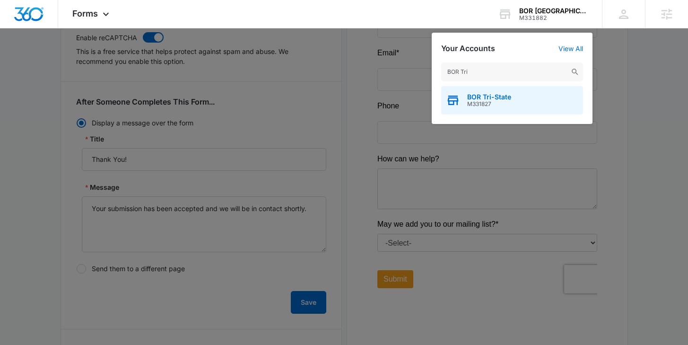
type input "BOR Tri"
click at [471, 109] on div "BOR Tri-State M331827" at bounding box center [512, 100] width 142 height 28
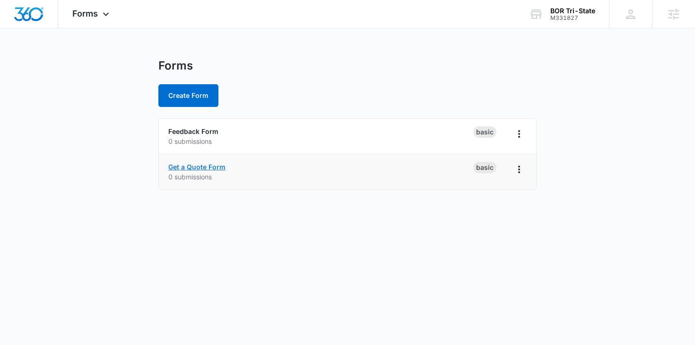
click at [192, 165] on link "Get a Quote Form" at bounding box center [196, 167] width 57 height 8
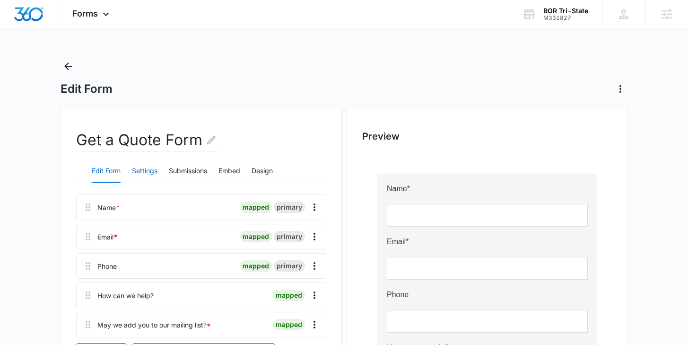
click at [151, 171] on button "Settings" at bounding box center [145, 171] width 26 height 23
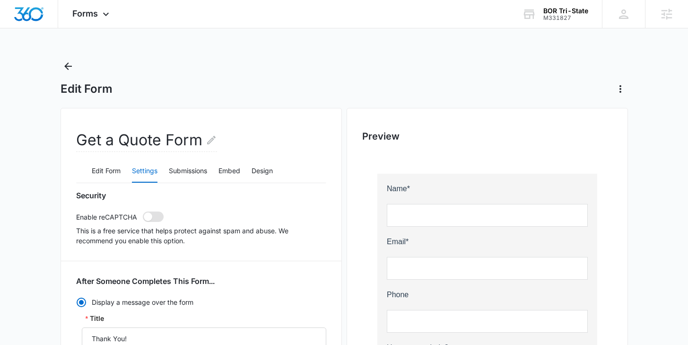
click at [152, 220] on span at bounding box center [153, 216] width 21 height 10
click at [143, 211] on input "checkbox" at bounding box center [142, 211] width 0 height 0
checkbox input "true"
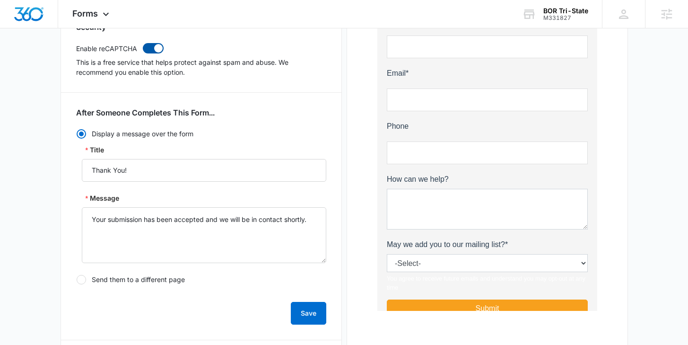
scroll to position [205, 0]
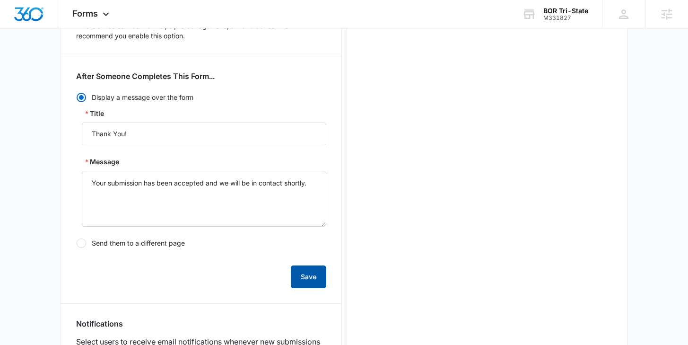
click at [320, 270] on button "Save" at bounding box center [308, 276] width 35 height 23
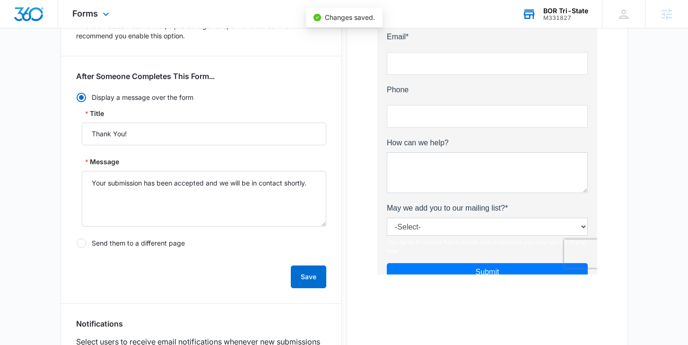
click at [564, 11] on div "BOR Tri-State" at bounding box center [566, 11] width 45 height 8
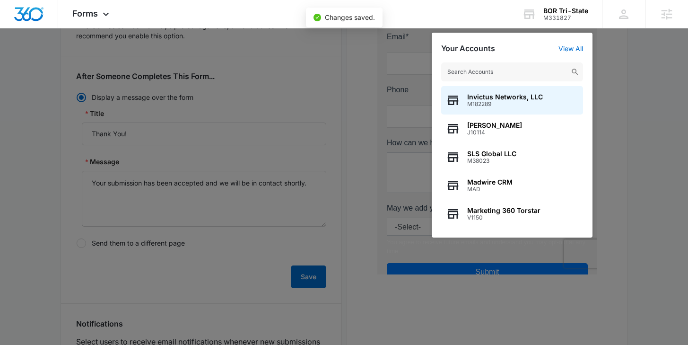
click at [512, 69] on input "text" at bounding box center [512, 71] width 142 height 19
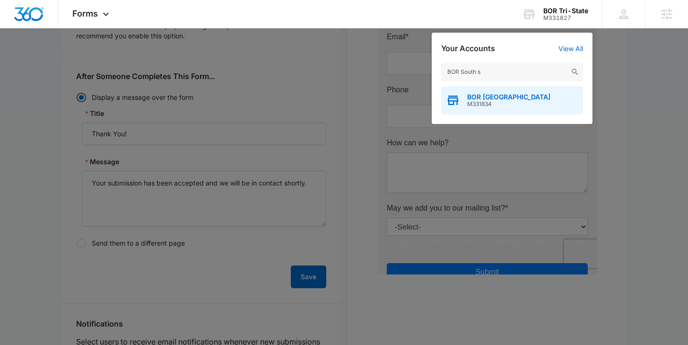
type input "BOR South s"
click at [500, 103] on span "M331834" at bounding box center [508, 104] width 83 height 7
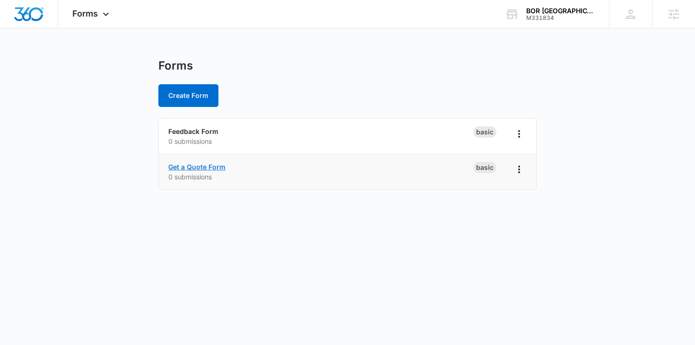
click at [202, 167] on link "Get a Quote Form" at bounding box center [196, 167] width 57 height 8
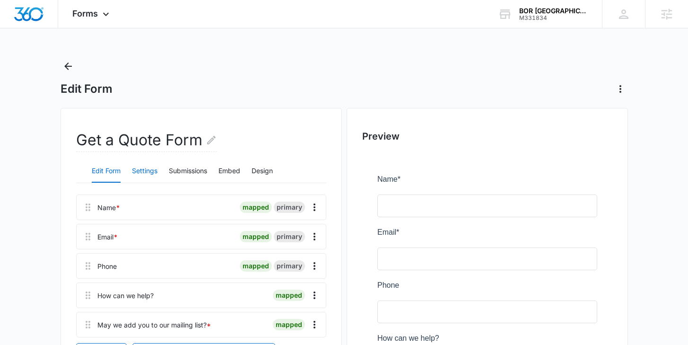
click at [139, 173] on button "Settings" at bounding box center [145, 171] width 26 height 23
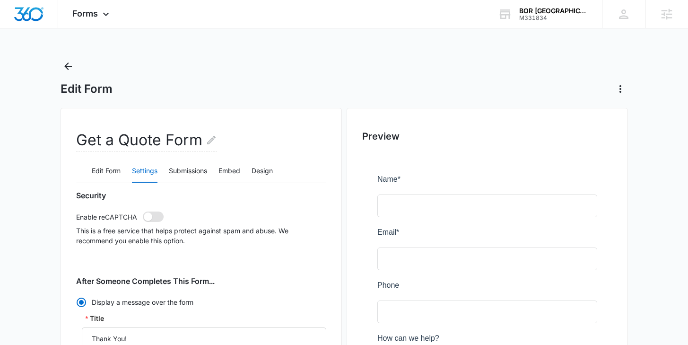
click at [148, 216] on span at bounding box center [148, 216] width 9 height 9
click at [143, 211] on input "checkbox" at bounding box center [142, 211] width 0 height 0
checkbox input "true"
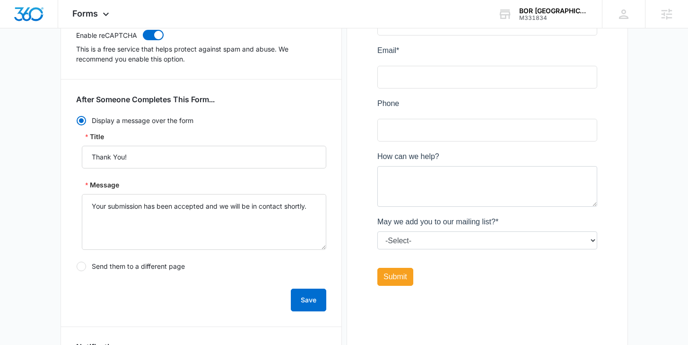
scroll to position [182, 0]
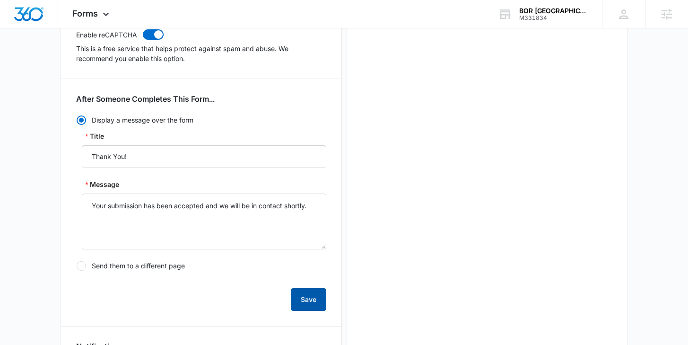
click at [299, 307] on button "Save" at bounding box center [308, 299] width 35 height 23
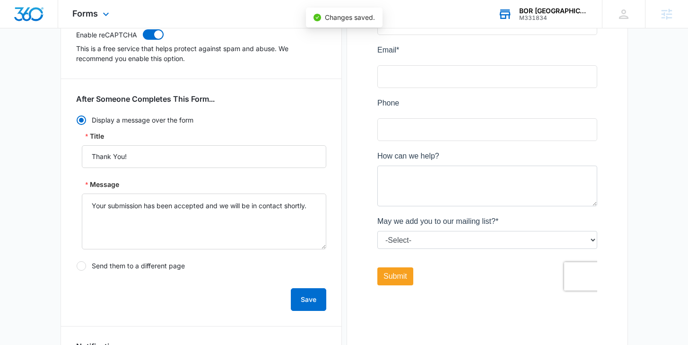
click at [544, 10] on div "BOR South Shore" at bounding box center [553, 11] width 69 height 8
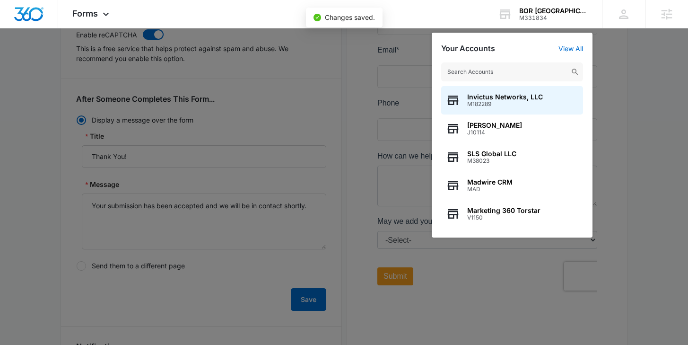
click at [468, 76] on input "text" at bounding box center [512, 71] width 142 height 19
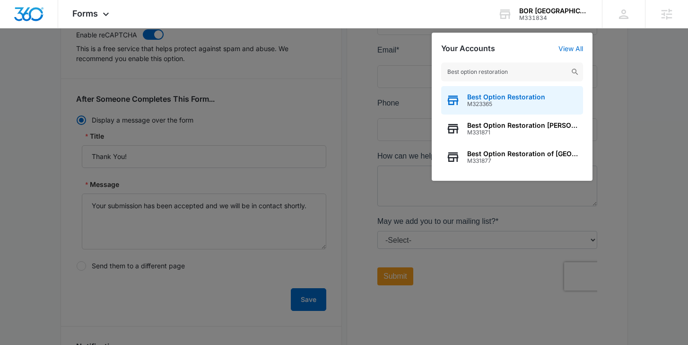
type input "Best option restoration"
click at [497, 100] on span "Best Option Restoration" at bounding box center [506, 97] width 78 height 8
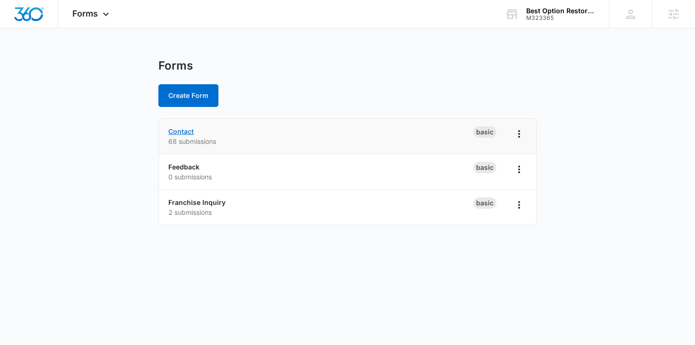
click at [177, 132] on link "Contact" at bounding box center [181, 131] width 26 height 8
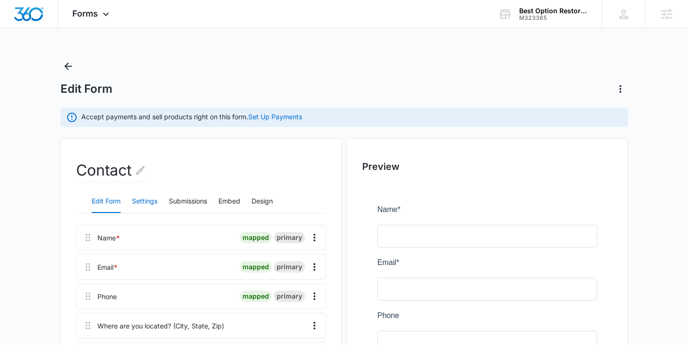
click at [149, 208] on button "Settings" at bounding box center [145, 201] width 26 height 23
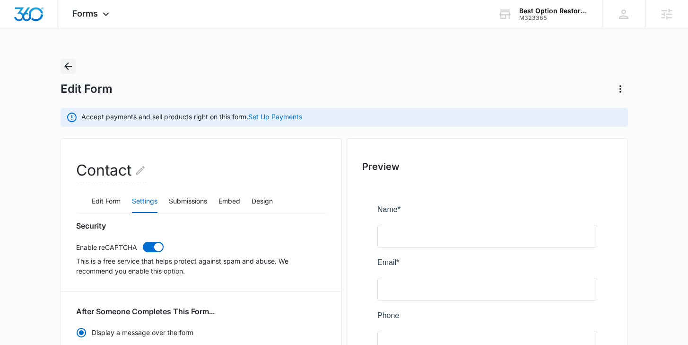
click at [71, 62] on icon "Back" at bounding box center [67, 66] width 11 height 11
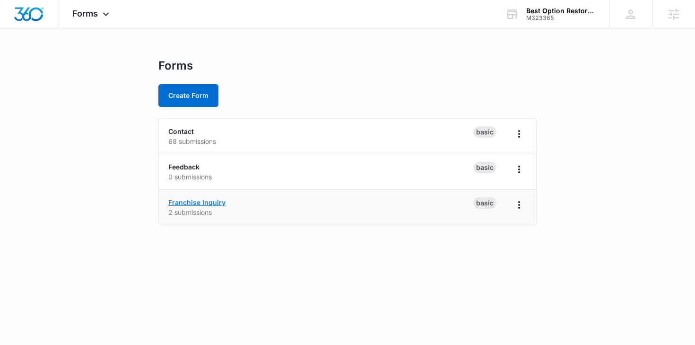
click at [201, 203] on link "Franchise Inquiry" at bounding box center [196, 202] width 57 height 8
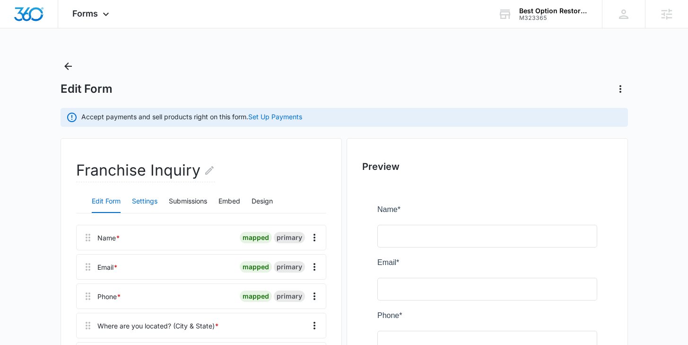
click at [141, 200] on button "Settings" at bounding box center [145, 201] width 26 height 23
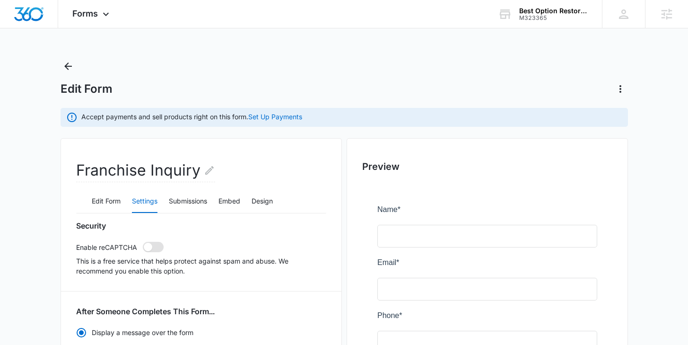
click at [155, 245] on span at bounding box center [153, 247] width 21 height 10
click at [143, 242] on input "checkbox" at bounding box center [142, 241] width 0 height 0
checkbox input "true"
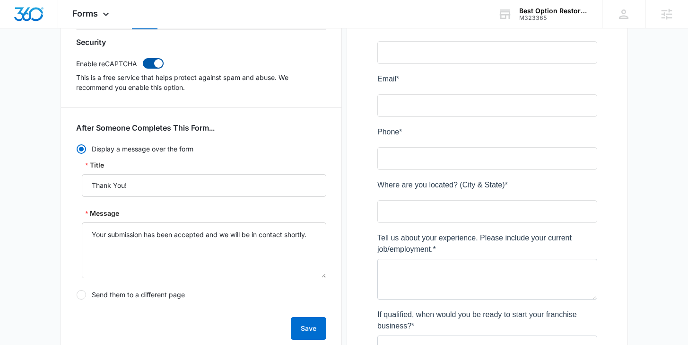
scroll to position [184, 0]
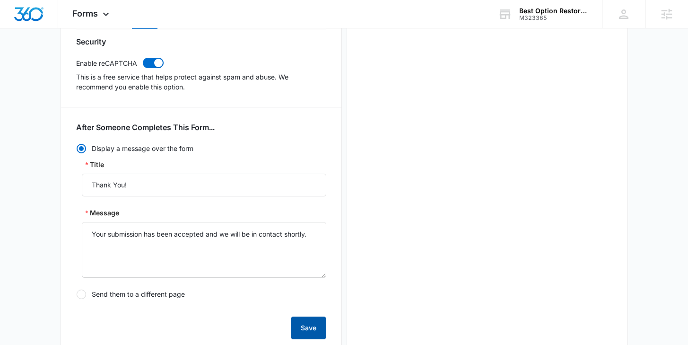
click at [297, 325] on button "Save" at bounding box center [308, 327] width 35 height 23
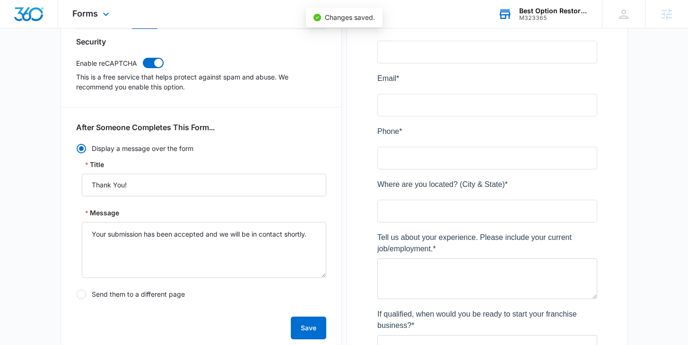
click at [531, 9] on div "Best Option Restoration" at bounding box center [553, 11] width 69 height 8
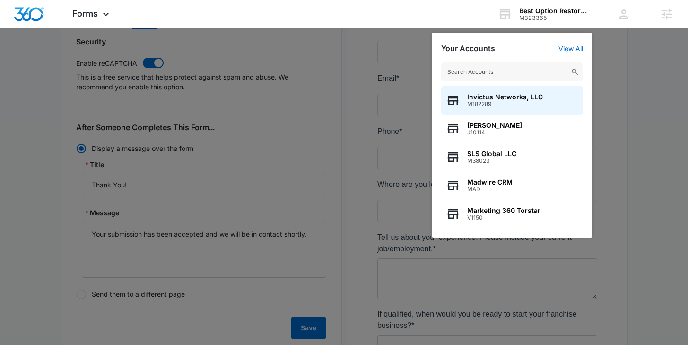
click at [485, 73] on input "text" at bounding box center [512, 71] width 142 height 19
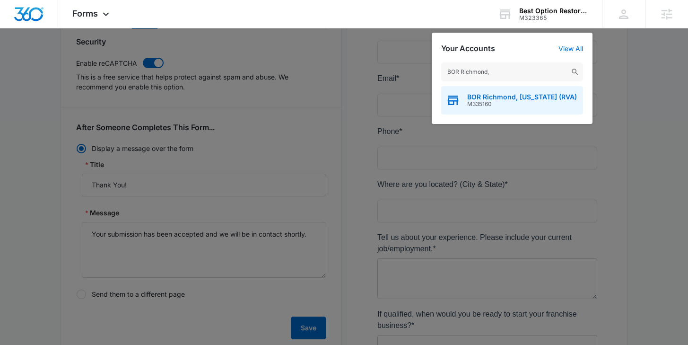
type input "BOR Richmond,"
click at [470, 91] on div "BOR Richmond, Virginia (RVA) M335160" at bounding box center [512, 100] width 142 height 28
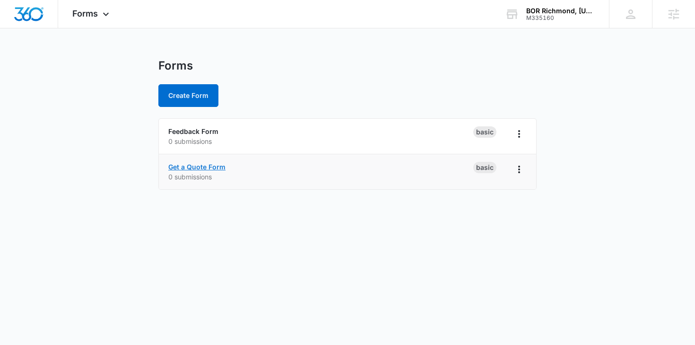
click at [193, 167] on link "Get a Quote Form" at bounding box center [196, 167] width 57 height 8
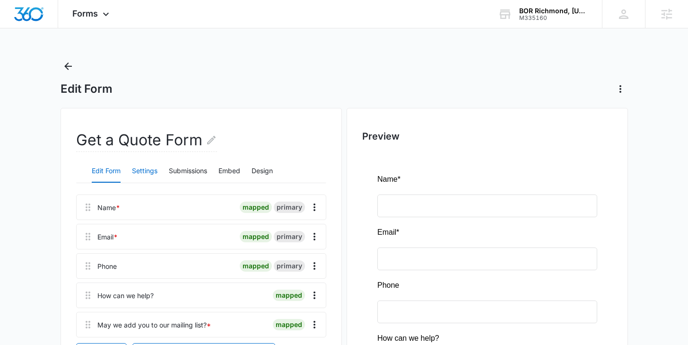
click at [145, 170] on button "Settings" at bounding box center [145, 171] width 26 height 23
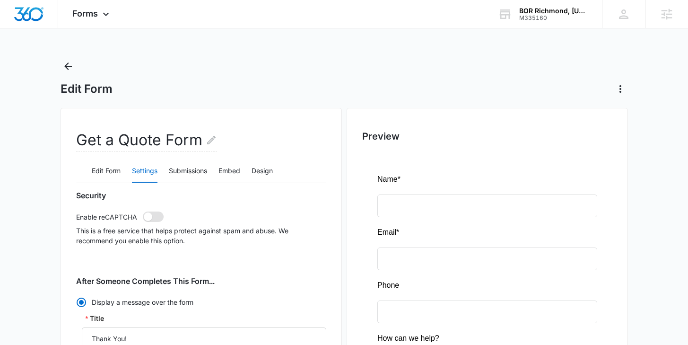
click at [153, 220] on span at bounding box center [153, 216] width 21 height 10
click at [143, 211] on input "checkbox" at bounding box center [142, 211] width 0 height 0
checkbox input "true"
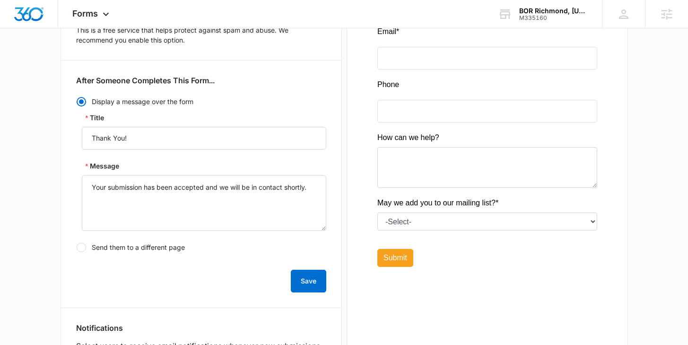
scroll to position [202, 0]
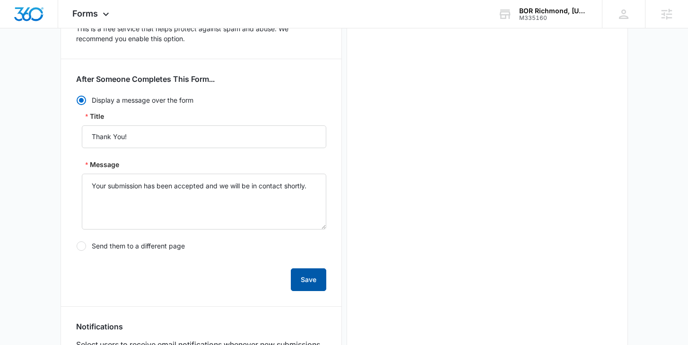
click at [297, 276] on button "Save" at bounding box center [308, 279] width 35 height 23
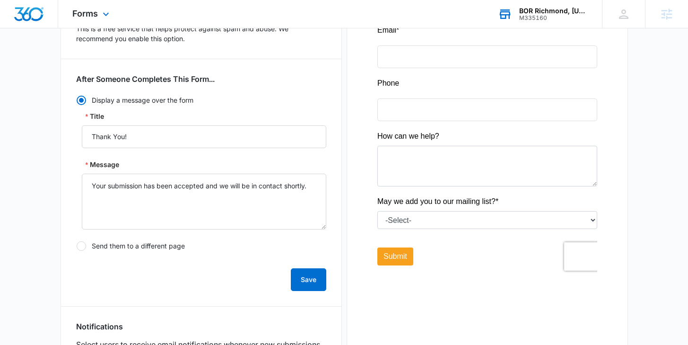
click at [567, 25] on div "BOR Richmond, Virginia (RVA) M335160 Your Accounts View All" at bounding box center [543, 14] width 118 height 28
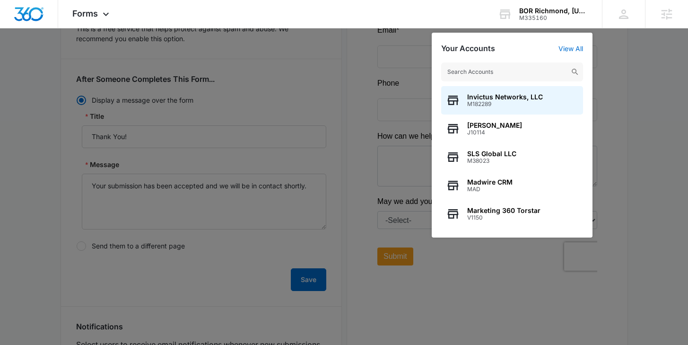
click at [518, 68] on input "text" at bounding box center [512, 71] width 142 height 19
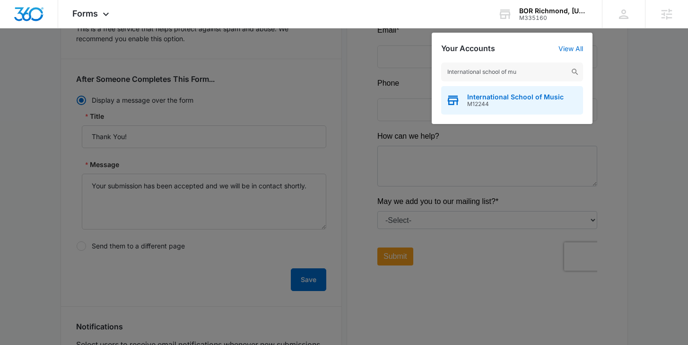
type input "International school of mu"
click at [504, 99] on span "International School of Music" at bounding box center [515, 97] width 97 height 8
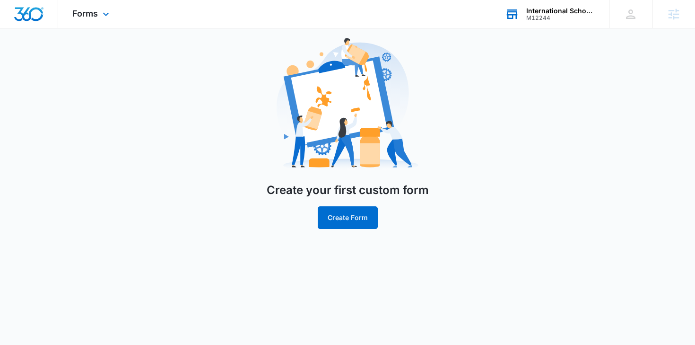
click at [518, 12] on icon at bounding box center [512, 14] width 14 height 14
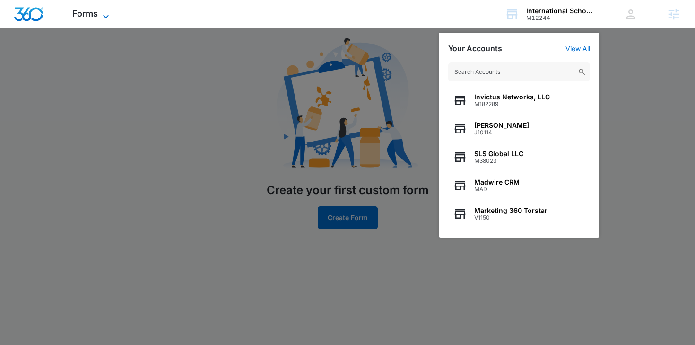
click at [105, 13] on icon at bounding box center [105, 16] width 11 height 11
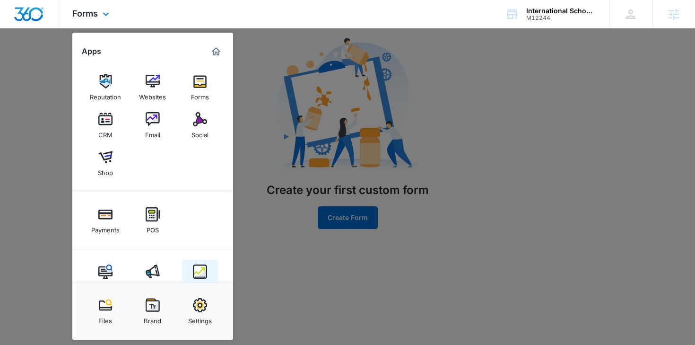
click at [199, 269] on img at bounding box center [200, 271] width 14 height 14
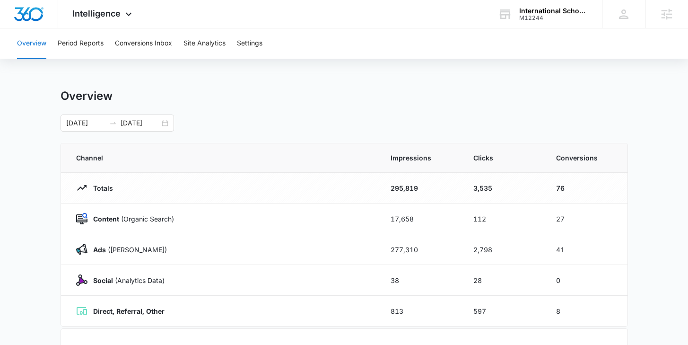
click at [33, 173] on main "Overview 08/04/2025 08/11/2025 Channel Impressions Clicks Conversions Totals 29…" at bounding box center [344, 337] width 688 height 497
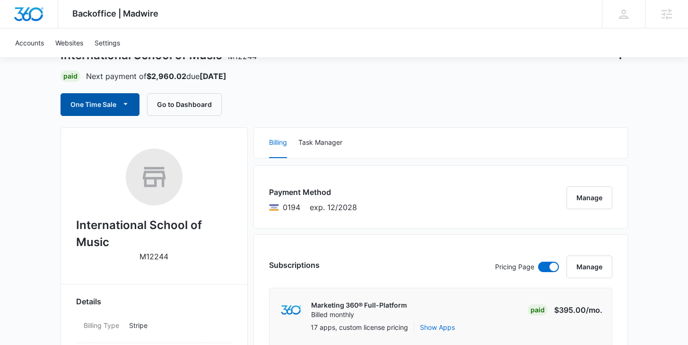
click at [96, 103] on button "One Time Sale" at bounding box center [100, 104] width 79 height 23
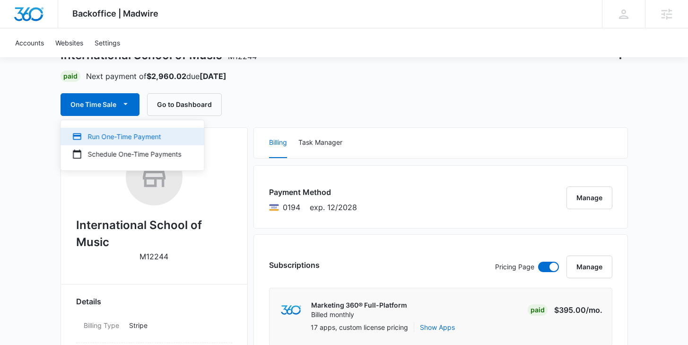
click at [101, 134] on div "Run One-Time Payment" at bounding box center [126, 137] width 109 height 10
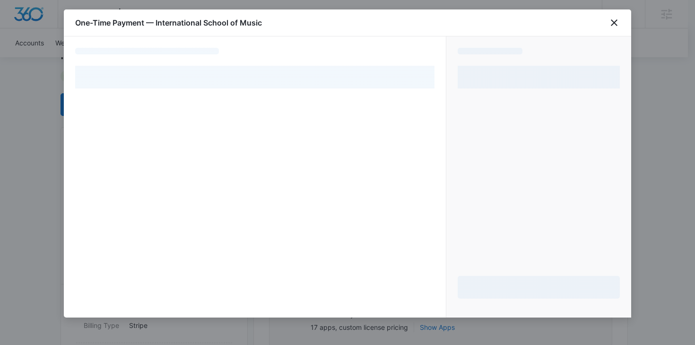
select select "pm_1ONkGBA4n8RTgNjUZOb09EKL"
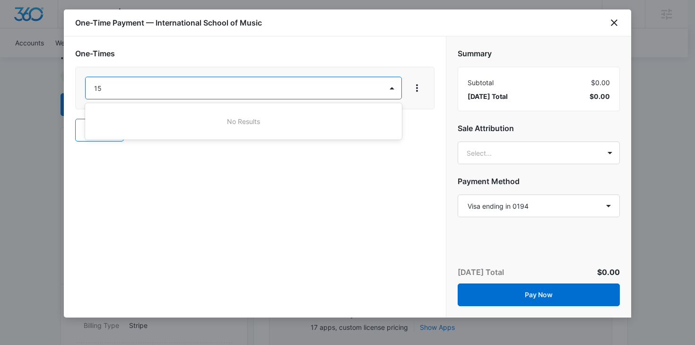
type input "1"
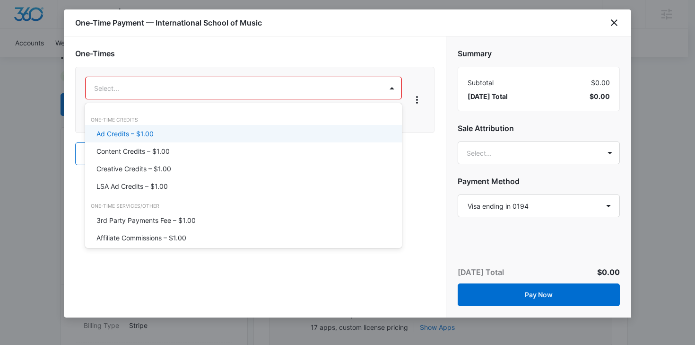
type input "a"
click at [143, 134] on p "Ad Credits – $1.00" at bounding box center [125, 134] width 57 height 10
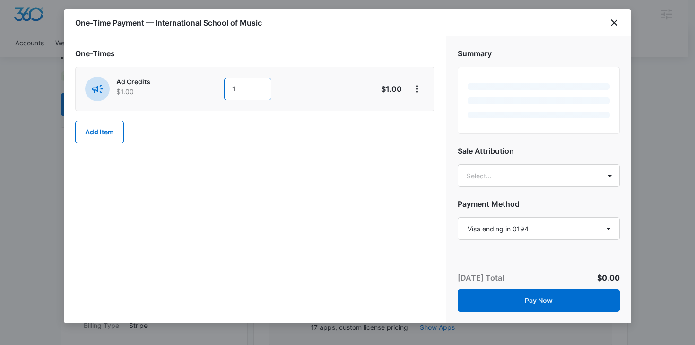
click at [238, 88] on input "1" at bounding box center [247, 89] width 47 height 23
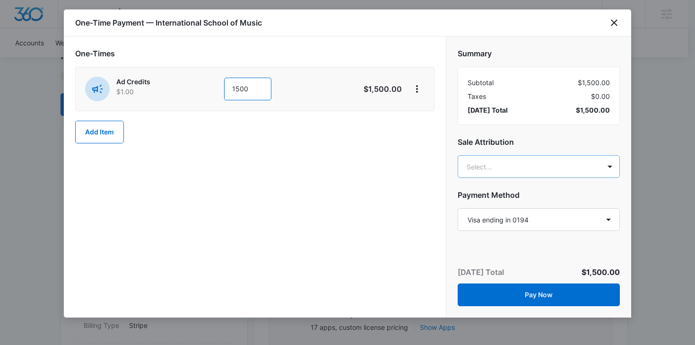
type input "1500"
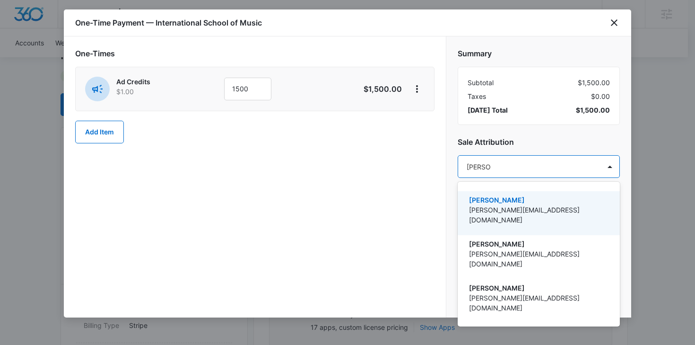
type input "[PERSON_NAME]"
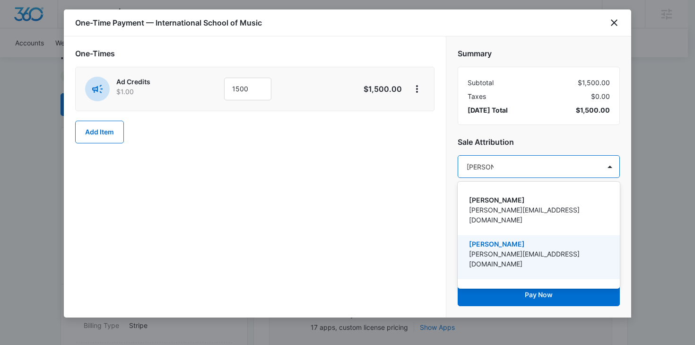
click at [502, 249] on p "[PERSON_NAME][EMAIL_ADDRESS][DOMAIN_NAME]" at bounding box center [538, 259] width 138 height 20
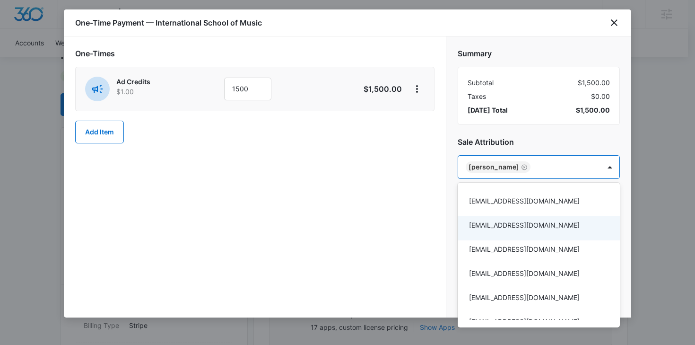
click at [398, 211] on div at bounding box center [347, 172] width 695 height 345
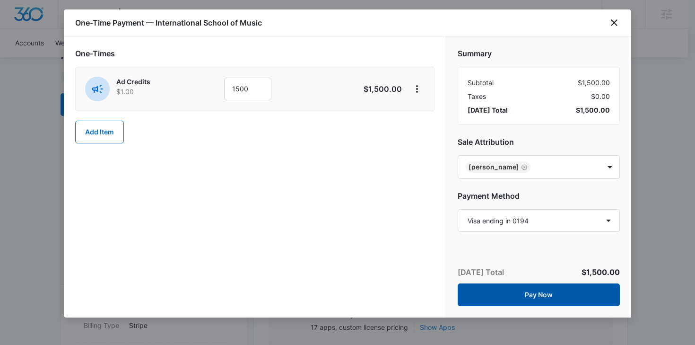
click at [517, 293] on button "Pay Now" at bounding box center [539, 294] width 162 height 23
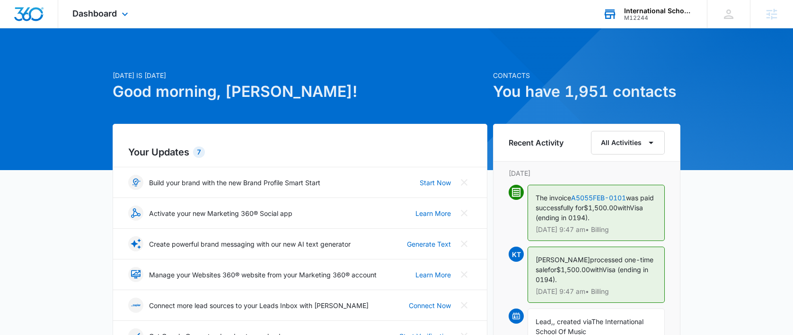
click at [612, 9] on icon at bounding box center [609, 9] width 9 height 1
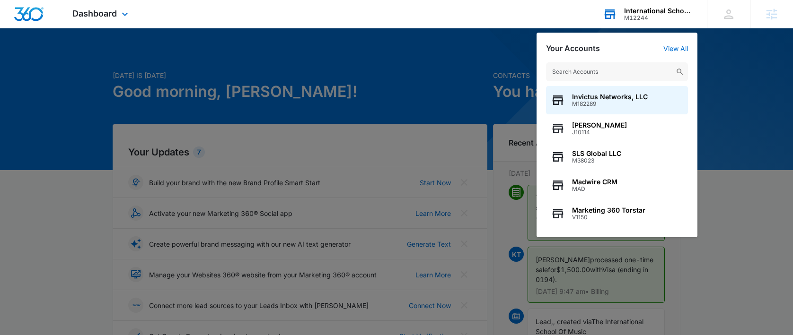
click at [576, 70] on input "text" at bounding box center [617, 71] width 142 height 19
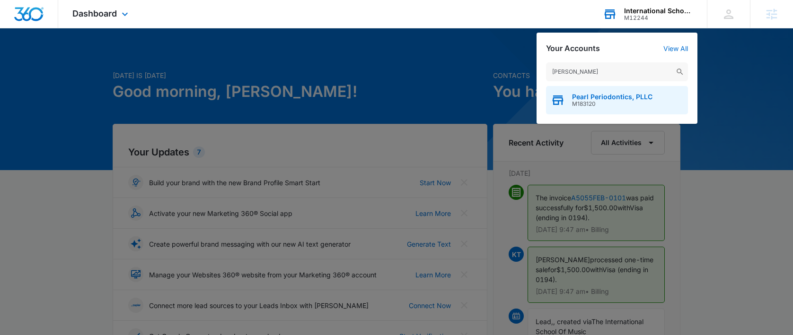
type input "[PERSON_NAME]"
click at [585, 99] on span "Pearl Periodontics, PLLC" at bounding box center [612, 97] width 80 height 8
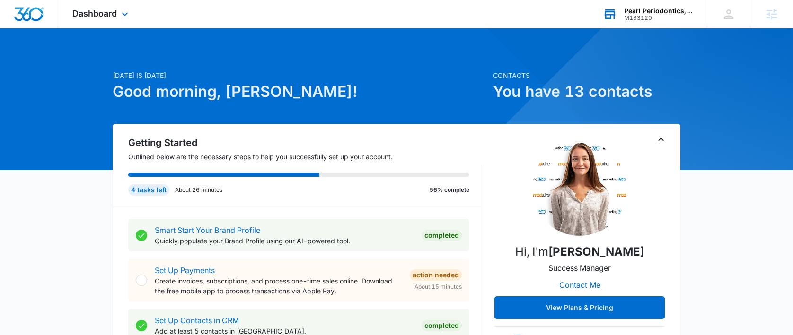
click at [100, 6] on div "Dashboard Apps Reputation Websites Forms CRM Email Social Payments POS Content …" at bounding box center [101, 14] width 87 height 28
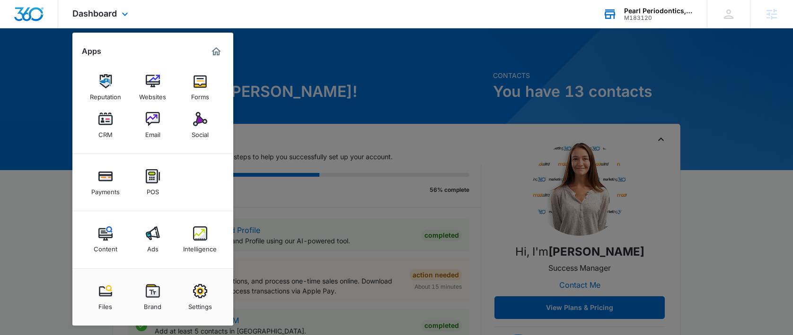
click at [228, 241] on div "Content Ads Intelligence" at bounding box center [152, 239] width 161 height 57
click at [203, 237] on img at bounding box center [200, 234] width 14 height 14
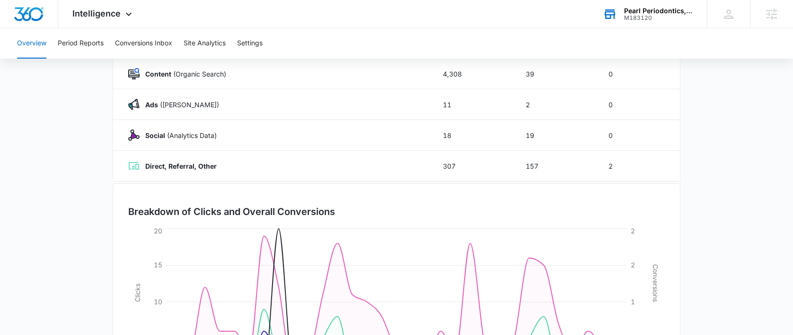
scroll to position [102, 0]
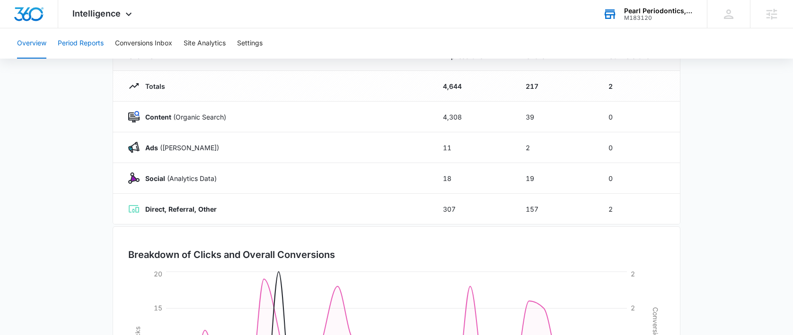
click at [83, 37] on button "Period Reports" at bounding box center [81, 43] width 46 height 30
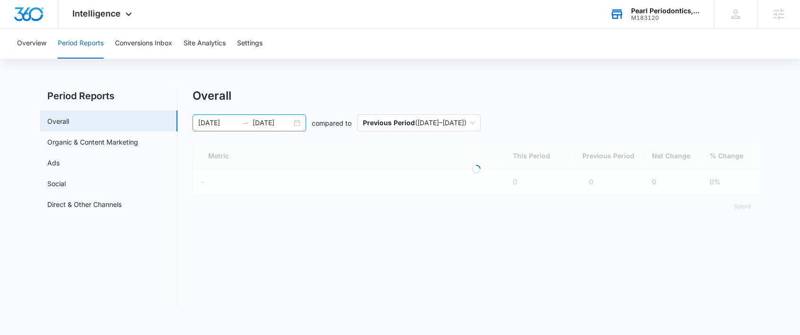
click at [295, 123] on div "[DATE] [DATE]" at bounding box center [250, 122] width 114 height 17
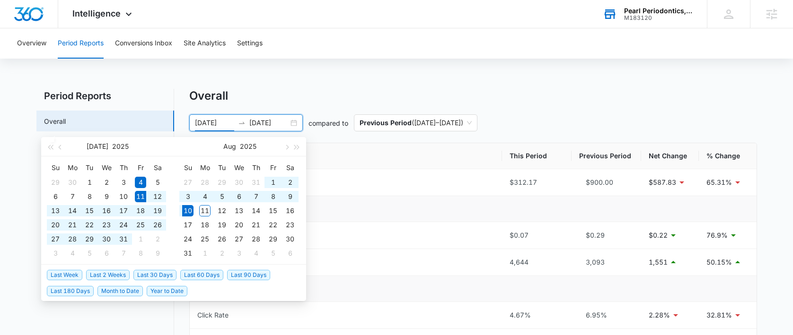
click at [142, 276] on span "Last 30 Days" at bounding box center [154, 275] width 43 height 10
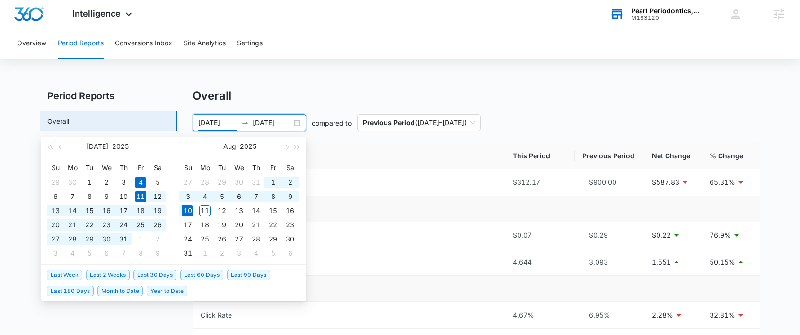
type input "[DATE]"
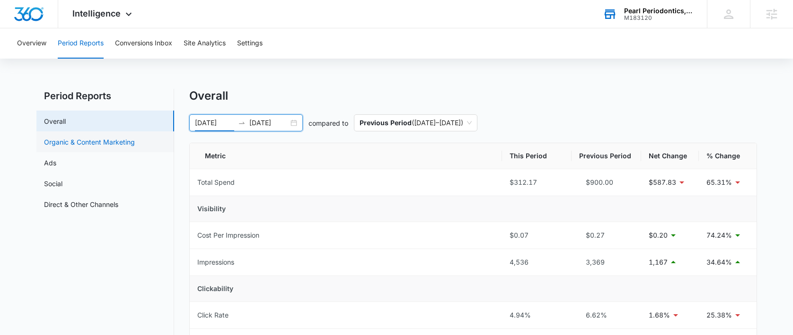
click at [99, 147] on link "Organic & Content Marketing" at bounding box center [89, 142] width 91 height 10
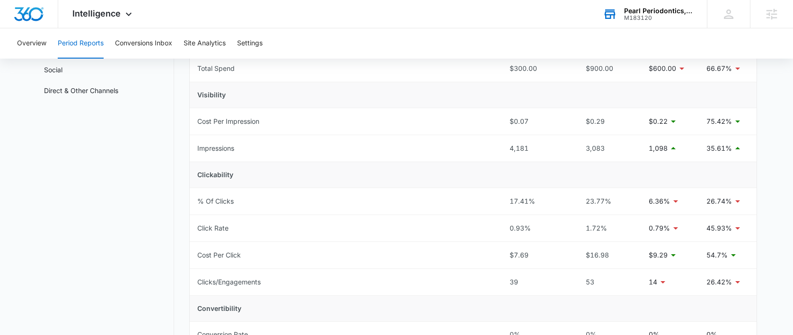
scroll to position [99, 0]
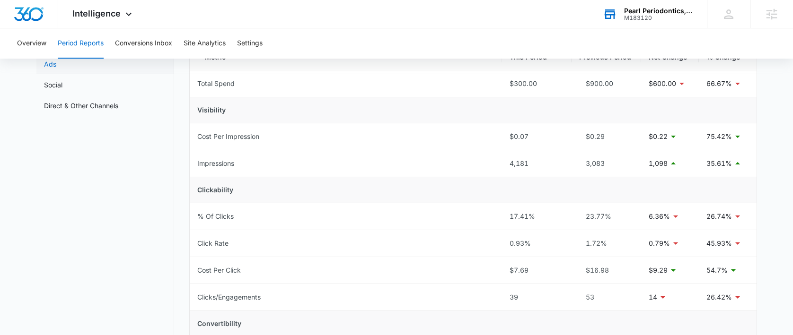
click at [56, 65] on link "Ads" at bounding box center [50, 64] width 12 height 10
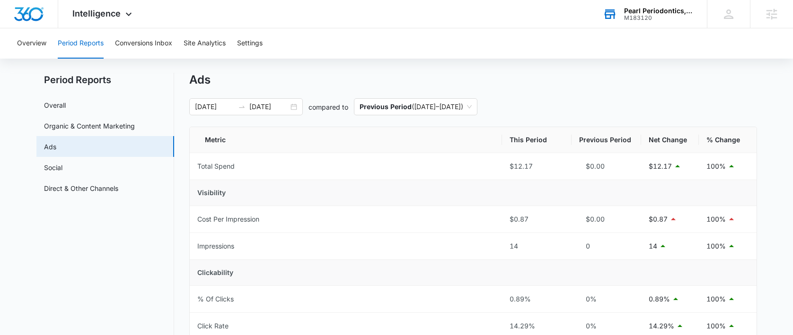
scroll to position [14, 0]
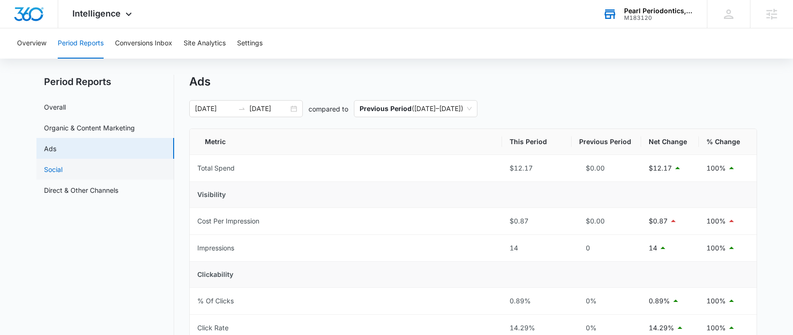
click at [62, 166] on link "Social" at bounding box center [53, 170] width 18 height 10
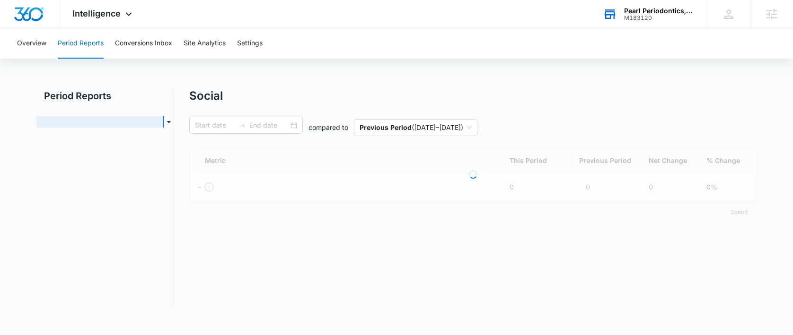
type input "[DATE]"
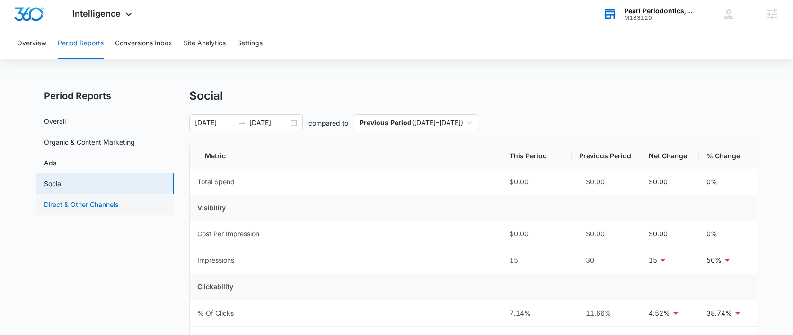
click at [55, 210] on link "Direct & Other Channels" at bounding box center [81, 205] width 74 height 10
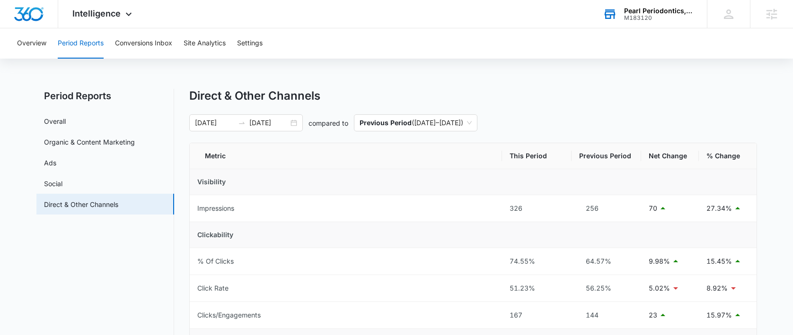
click at [108, 279] on nav "Period Reports Overall Organic & Content Marketing Ads Social Direct & Other Ch…" at bounding box center [105, 268] width 138 height 358
click at [56, 166] on link "Ads" at bounding box center [50, 163] width 12 height 10
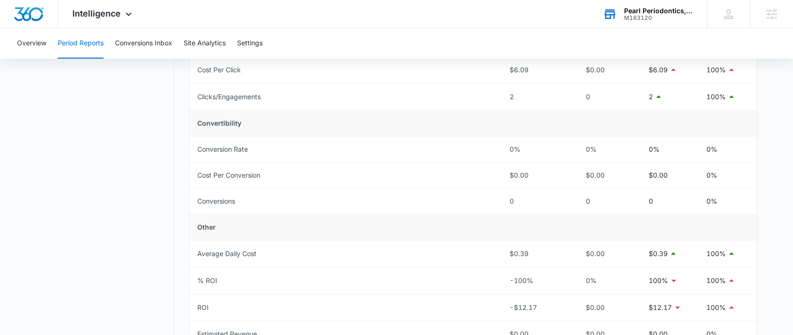
scroll to position [300, 0]
click at [105, 15] on span "Intelligence" at bounding box center [96, 14] width 48 height 10
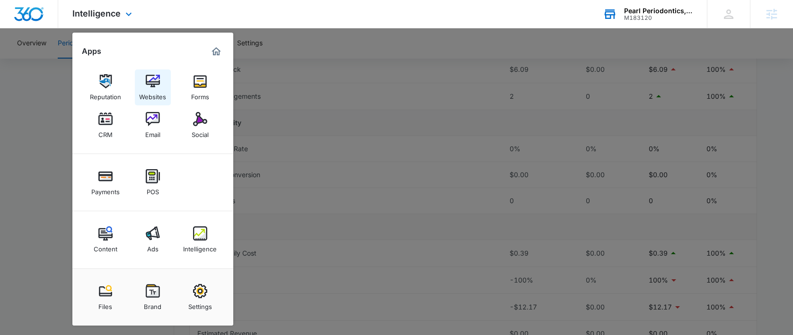
click at [157, 79] on img at bounding box center [153, 81] width 14 height 14
